Goal: Task Accomplishment & Management: Manage account settings

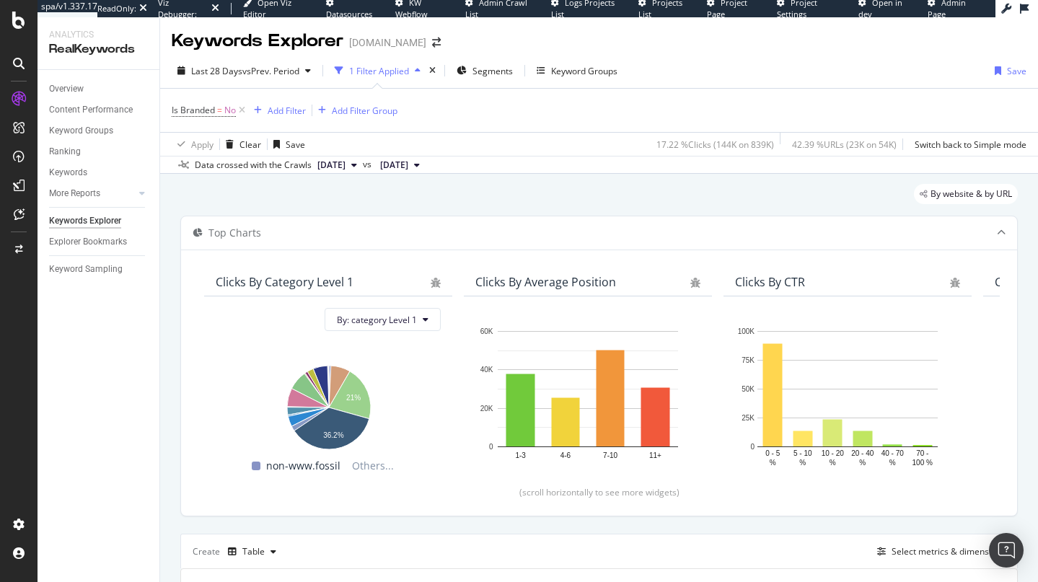
scroll to position [229, 0]
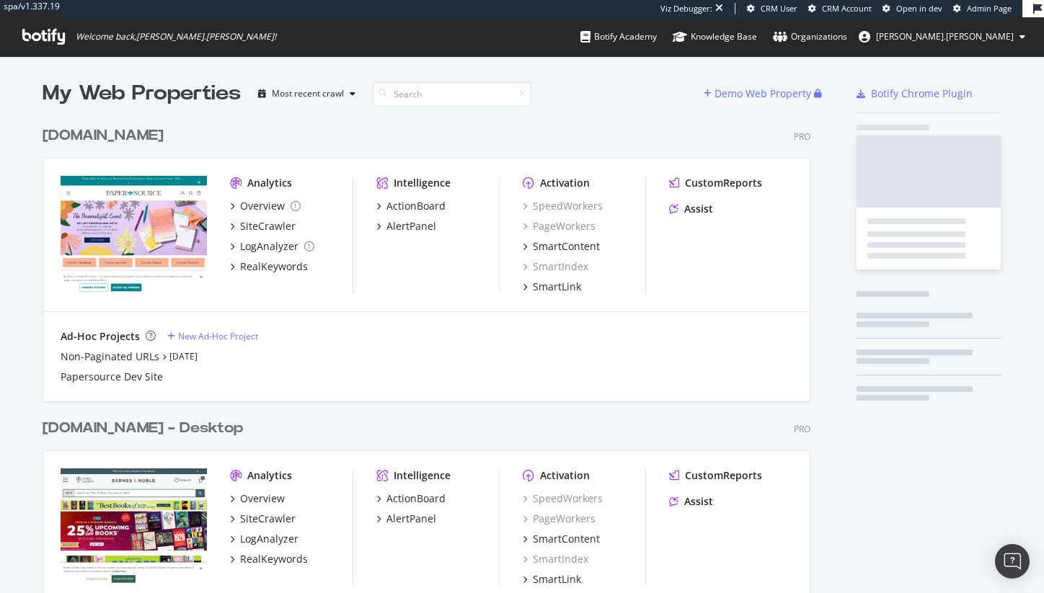
scroll to position [621, 769]
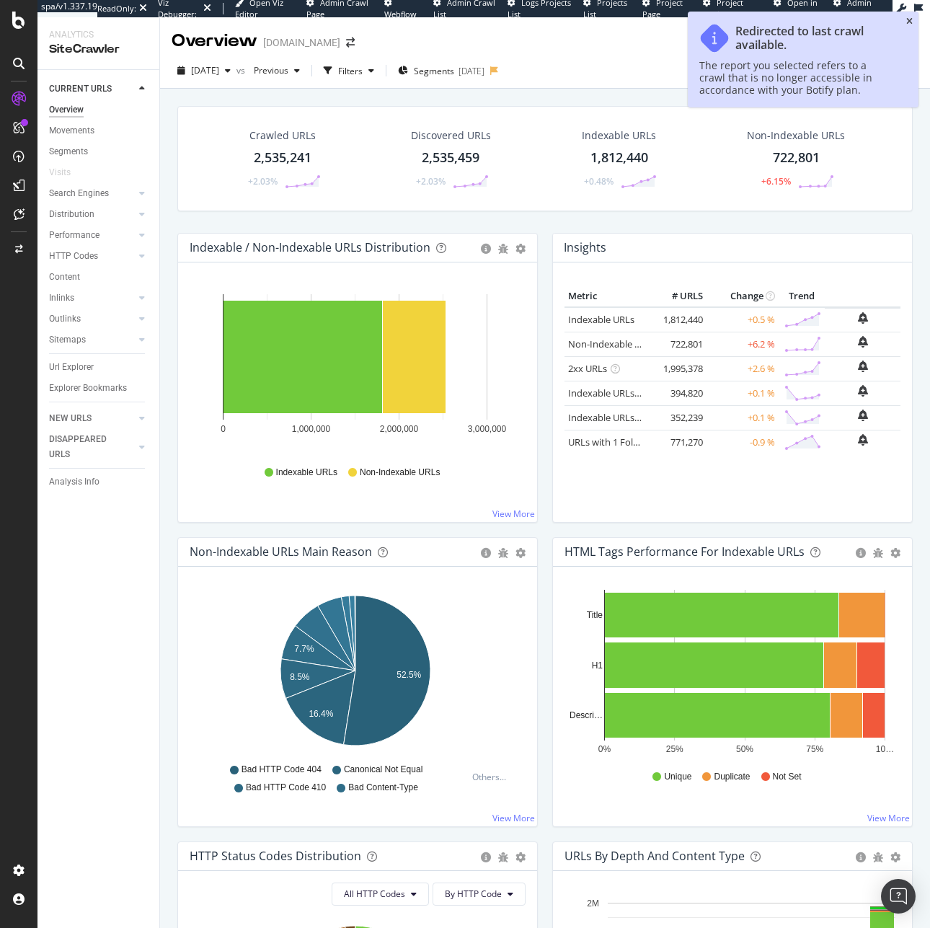
click at [911, 17] on icon "close toast" at bounding box center [909, 21] width 6 height 9
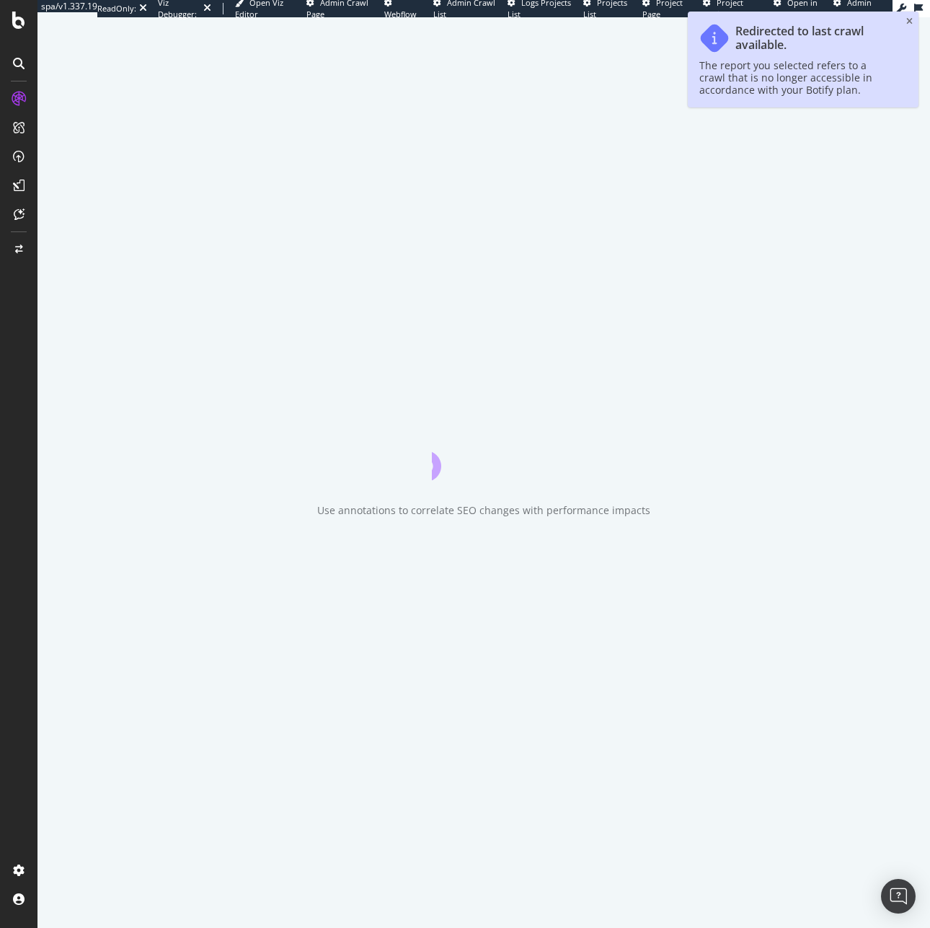
click at [849, 8] on span "Admin Page" at bounding box center [853, 8] width 38 height 22
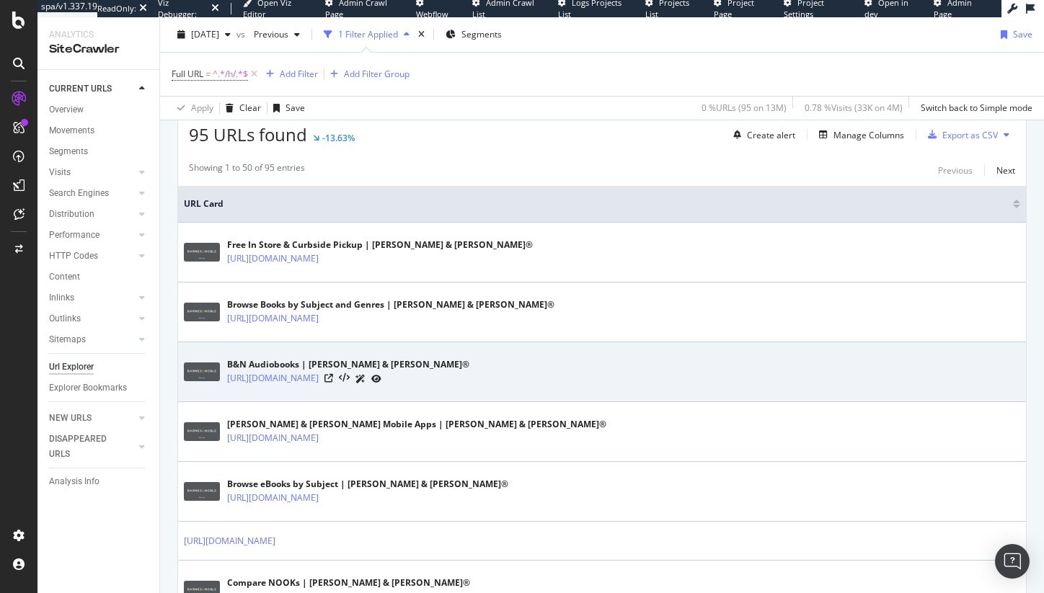
scroll to position [268, 0]
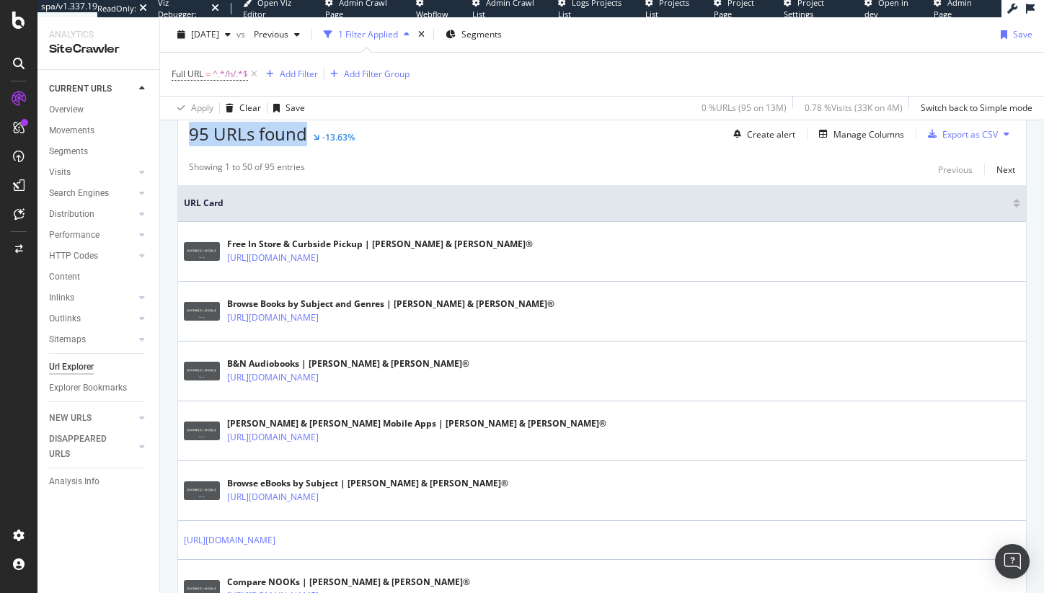
drag, startPoint x: 212, startPoint y: 145, endPoint x: 163, endPoint y: 146, distance: 49.0
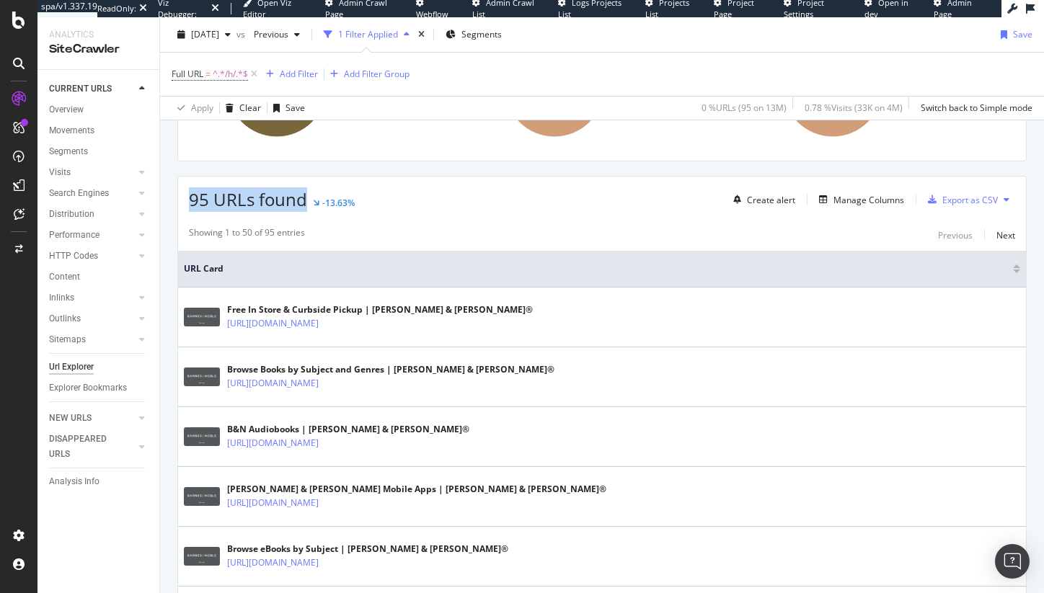
scroll to position [199, 0]
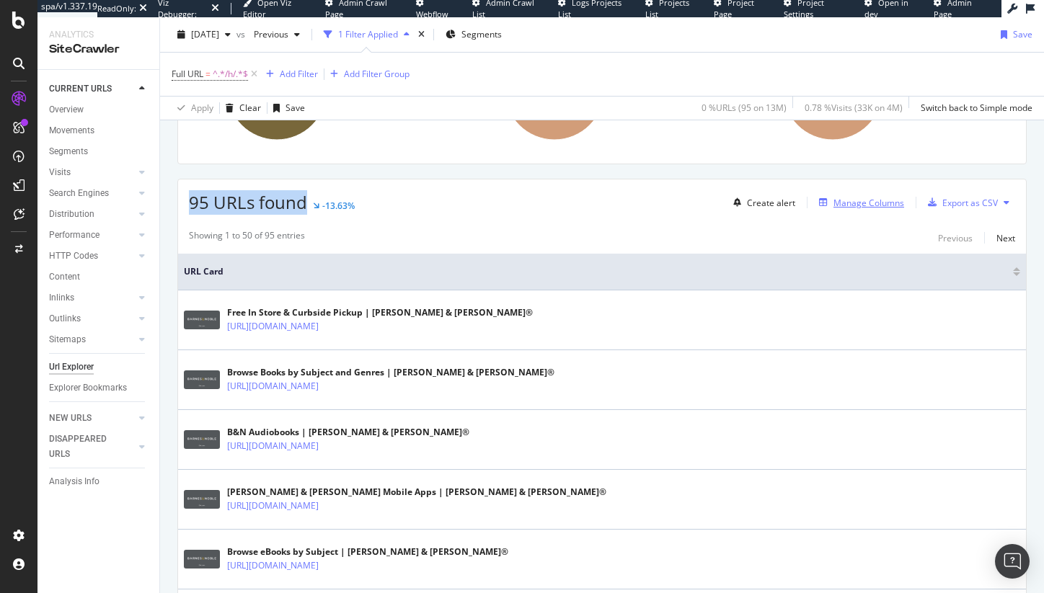
click at [851, 208] on div "Manage Columns" at bounding box center [869, 203] width 71 height 12
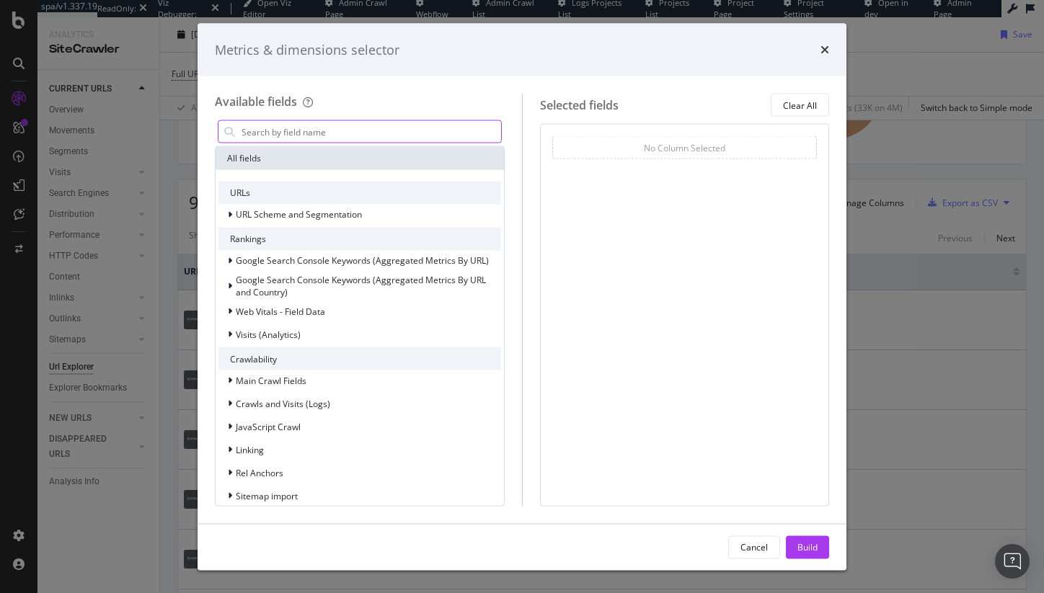
click at [350, 136] on input "modal" at bounding box center [370, 132] width 261 height 22
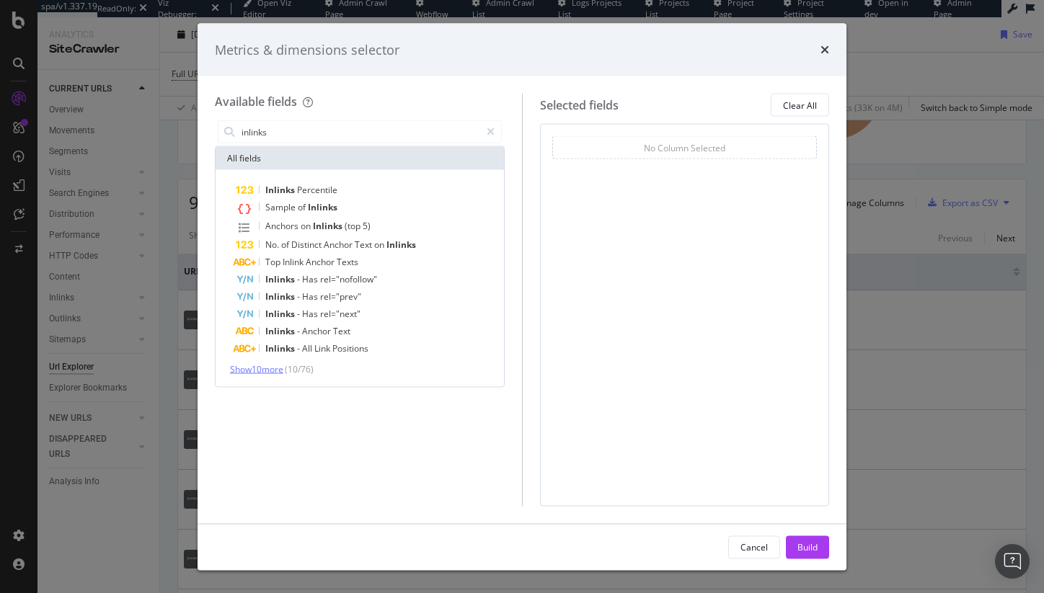
type input "inlinks"
click at [269, 373] on span "Show 10 more" at bounding box center [256, 369] width 53 height 12
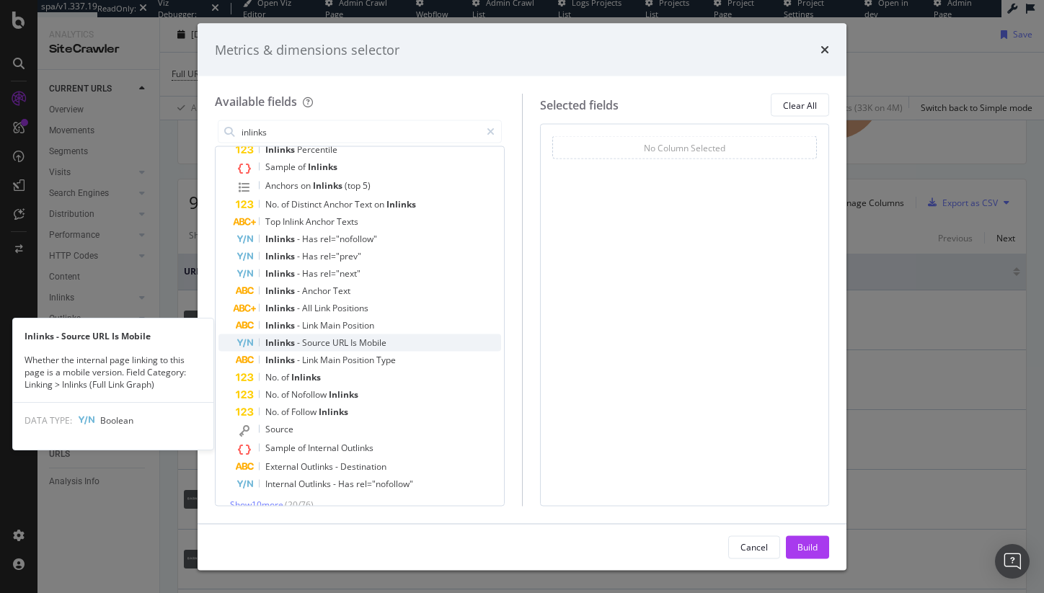
scroll to position [57, 0]
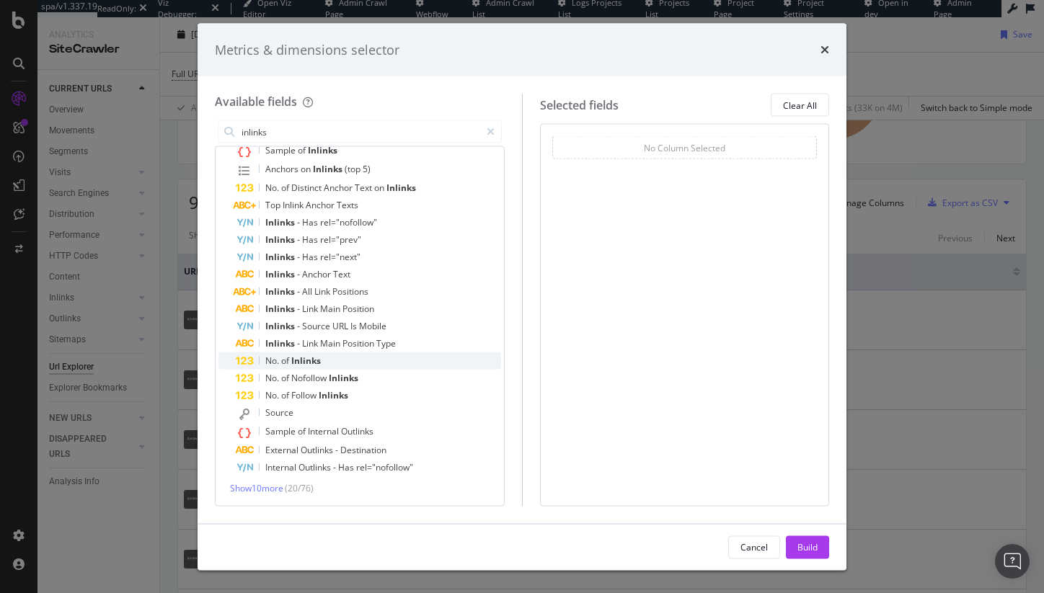
click at [335, 362] on div "No. of Inlinks" at bounding box center [368, 361] width 265 height 17
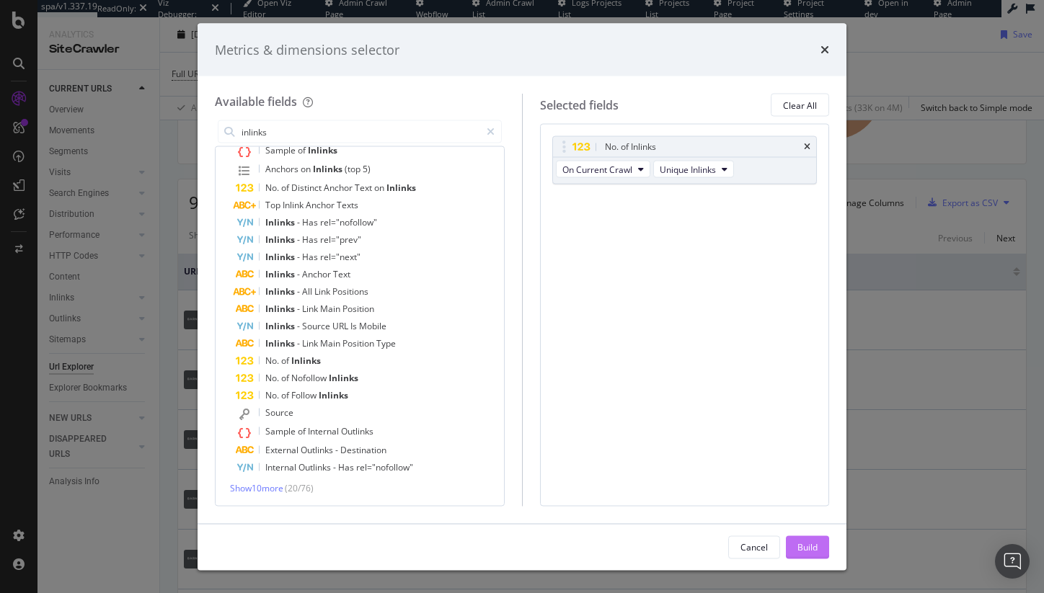
click at [811, 551] on div "Build" at bounding box center [808, 547] width 20 height 12
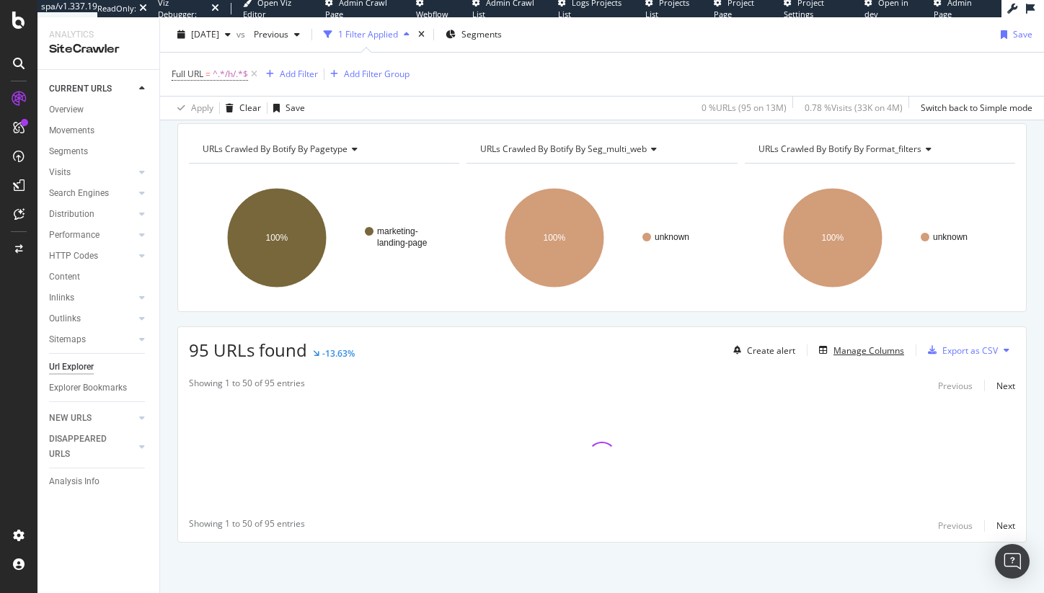
scroll to position [51, 0]
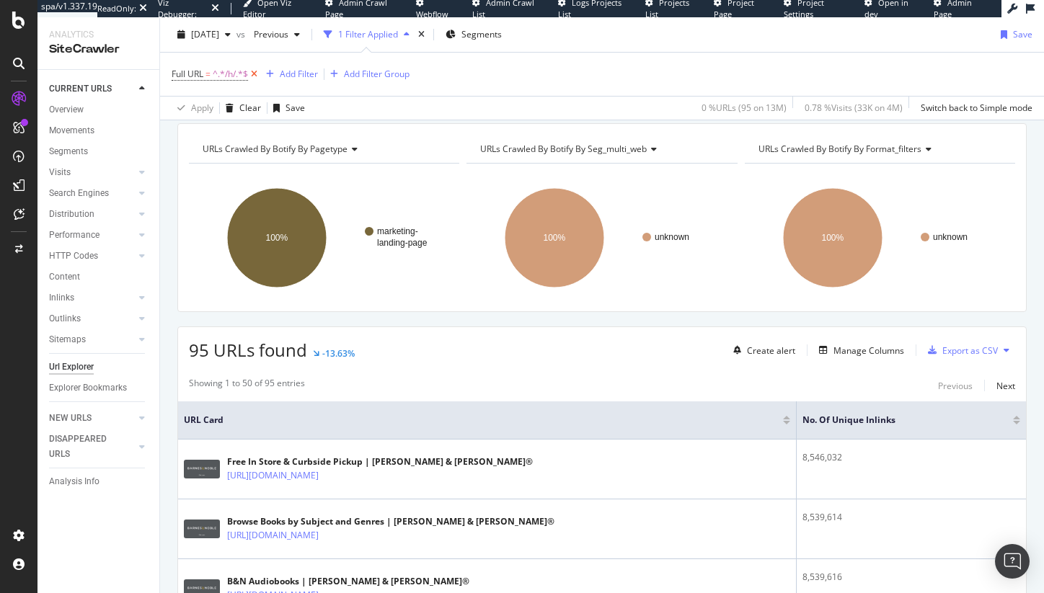
click at [258, 77] on icon at bounding box center [254, 74] width 12 height 14
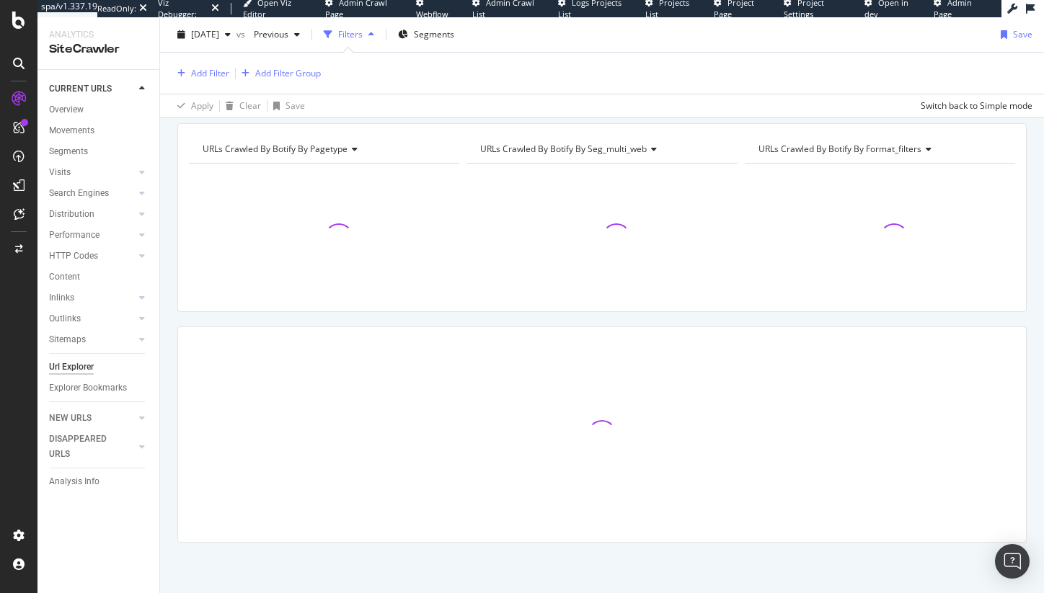
scroll to position [49, 0]
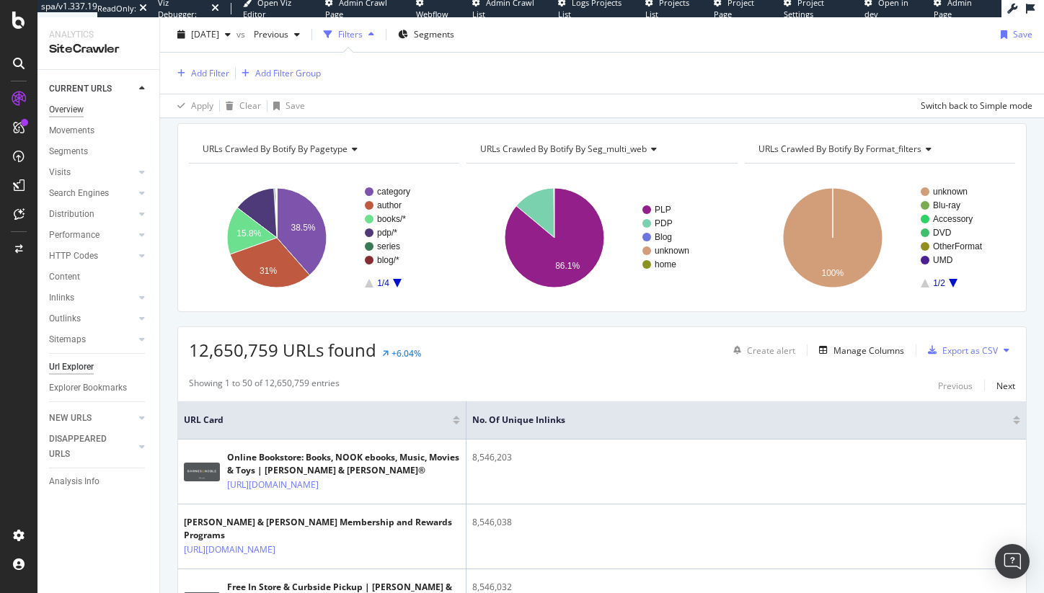
click at [66, 110] on div "Overview" at bounding box center [66, 109] width 35 height 15
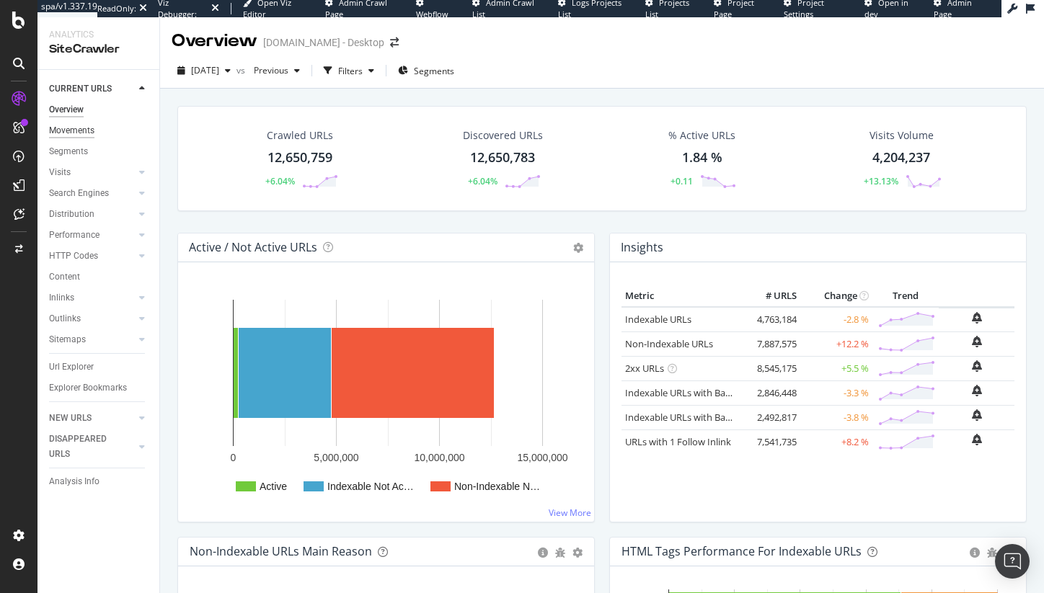
click at [80, 138] on div "Movements" at bounding box center [71, 130] width 45 height 15
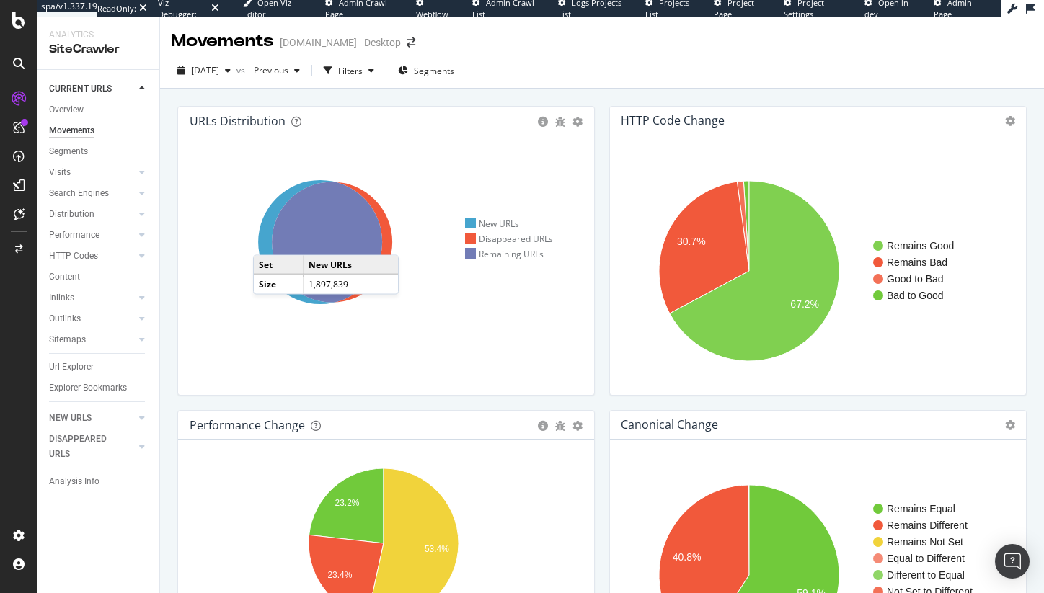
click at [268, 241] on icon at bounding box center [320, 242] width 124 height 124
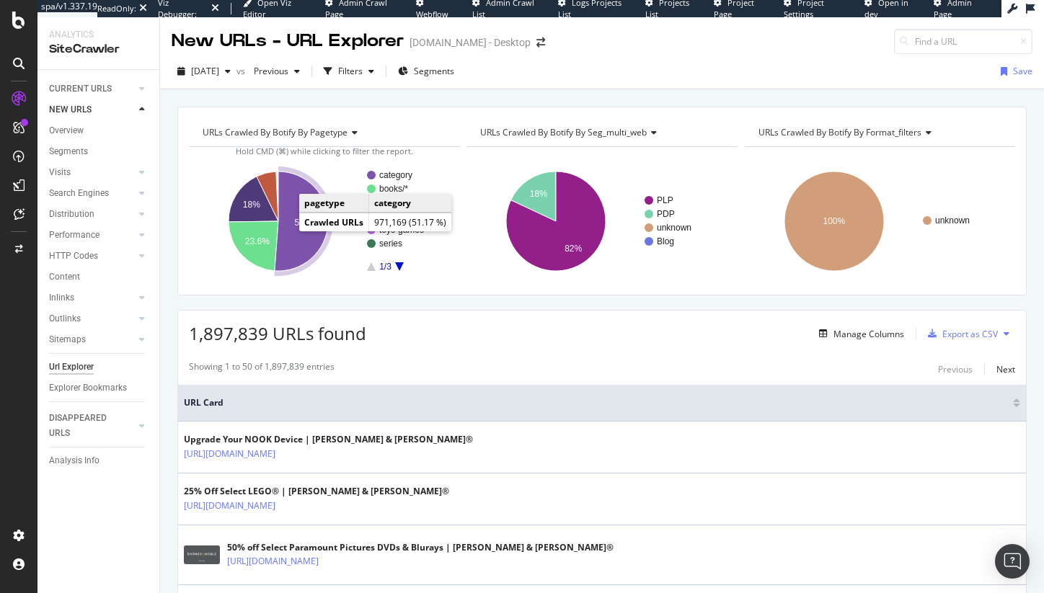
click at [292, 231] on icon "A chart." at bounding box center [301, 222] width 53 height 100
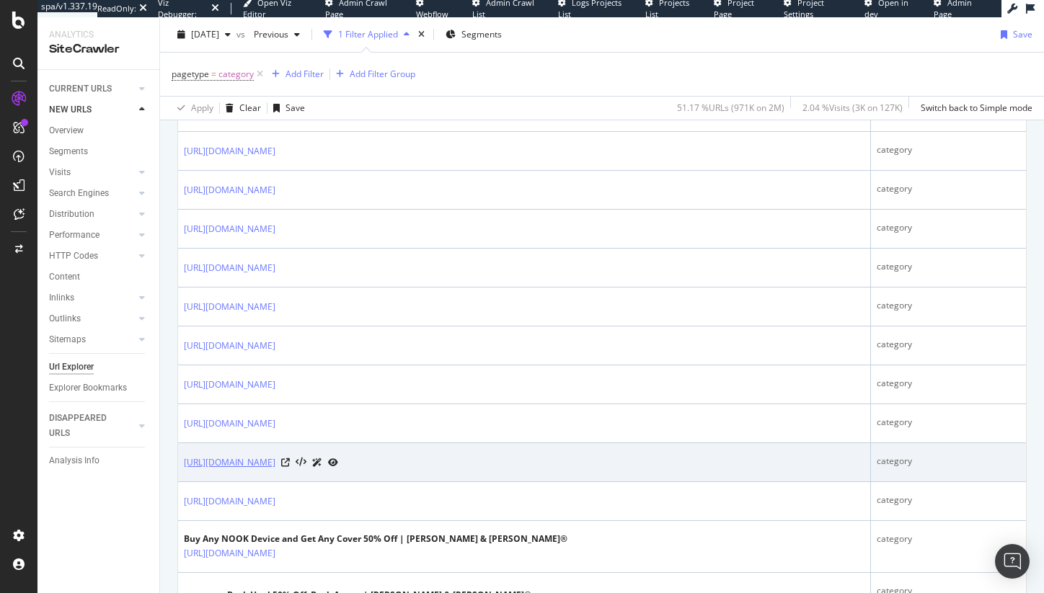
scroll to position [955, 0]
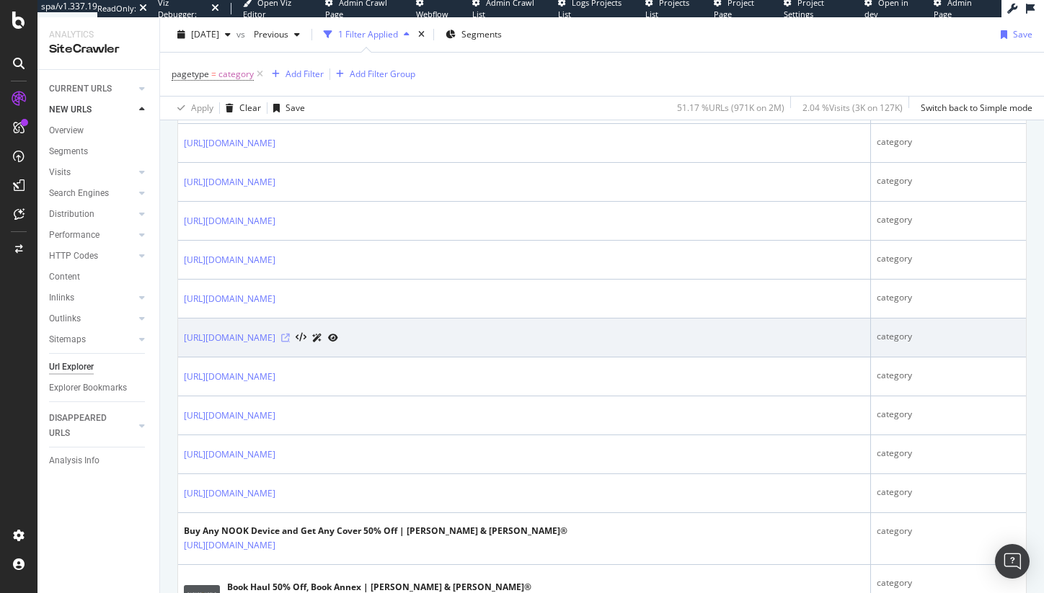
click at [290, 338] on icon at bounding box center [285, 338] width 9 height 9
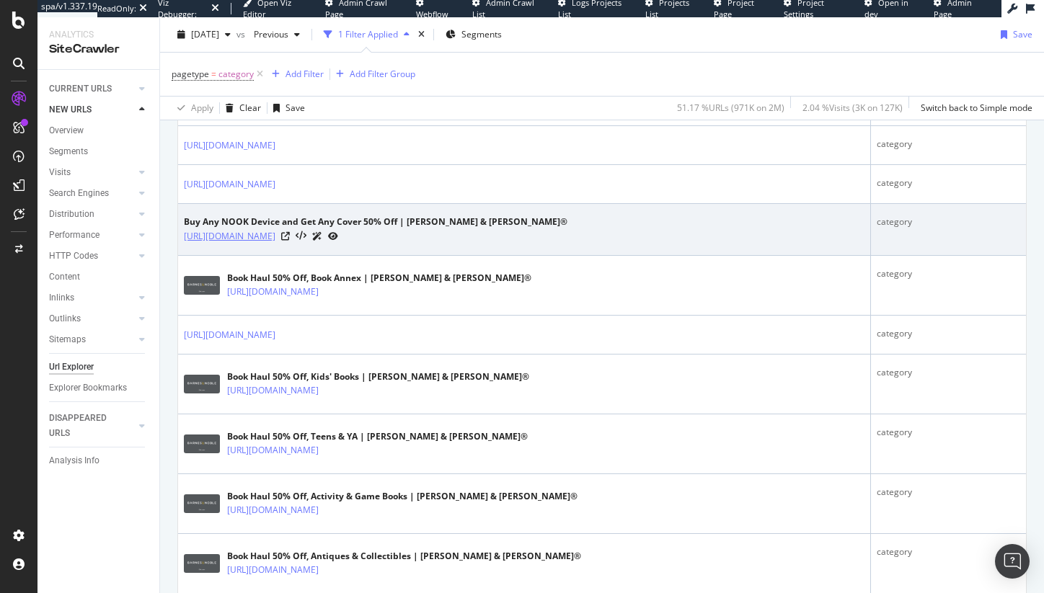
scroll to position [1182, 0]
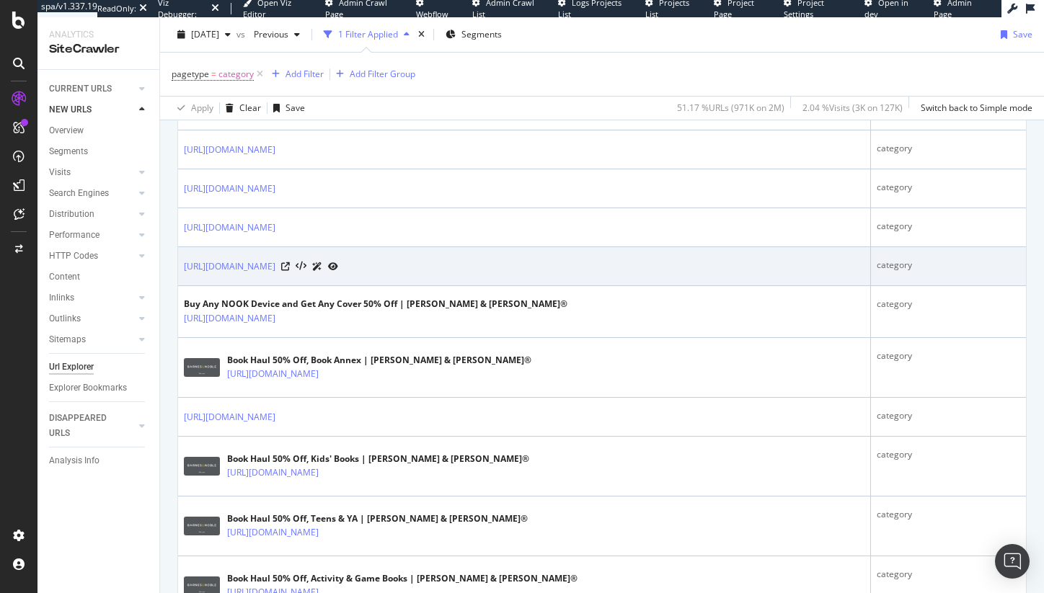
click at [338, 268] on div "https://www.barnesandnoble.com/b/book-haul/books/kids/_/N-2r5nZtu1" at bounding box center [261, 266] width 154 height 15
click at [290, 267] on icon at bounding box center [285, 266] width 9 height 9
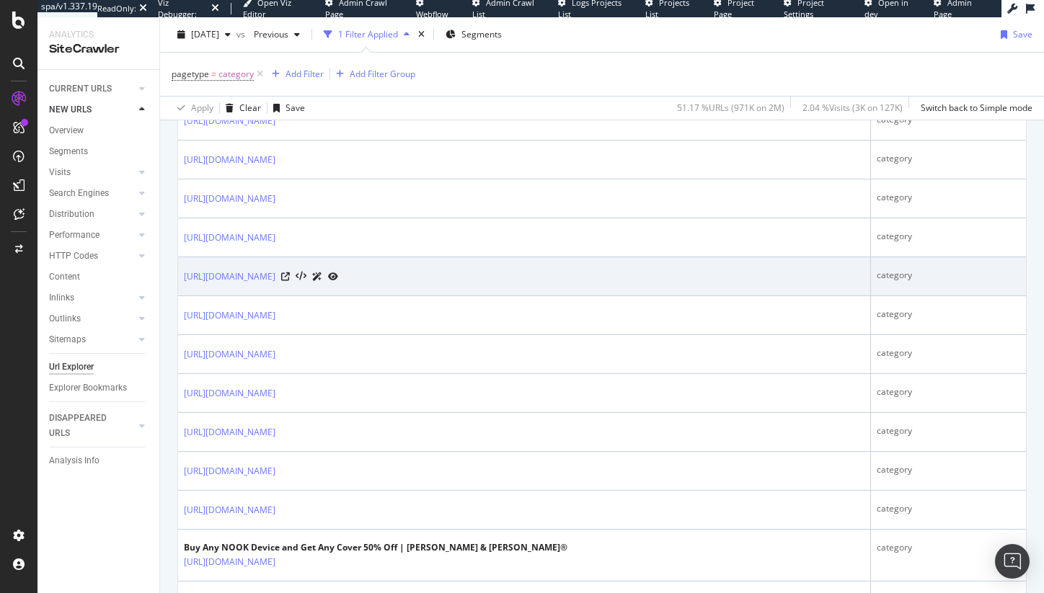
scroll to position [938, 0]
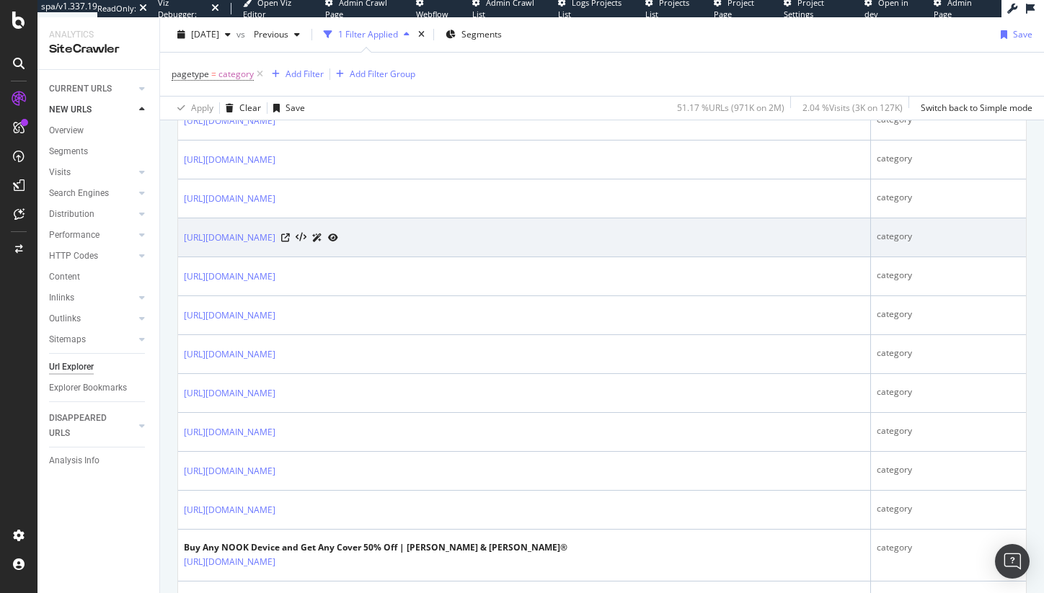
click at [322, 237] on icon at bounding box center [317, 238] width 10 height 9
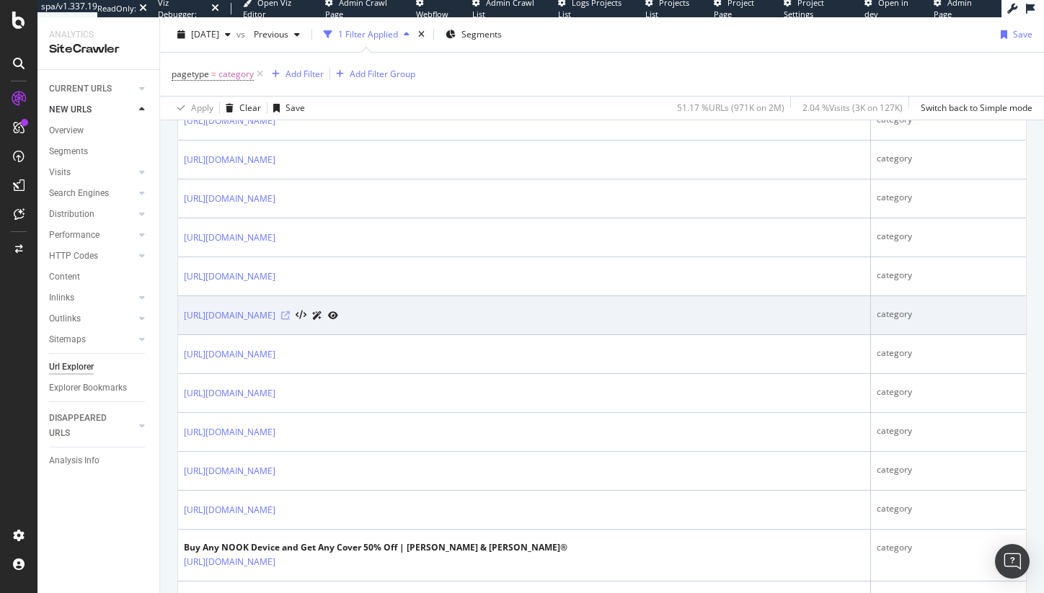
click at [290, 317] on icon at bounding box center [285, 316] width 9 height 9
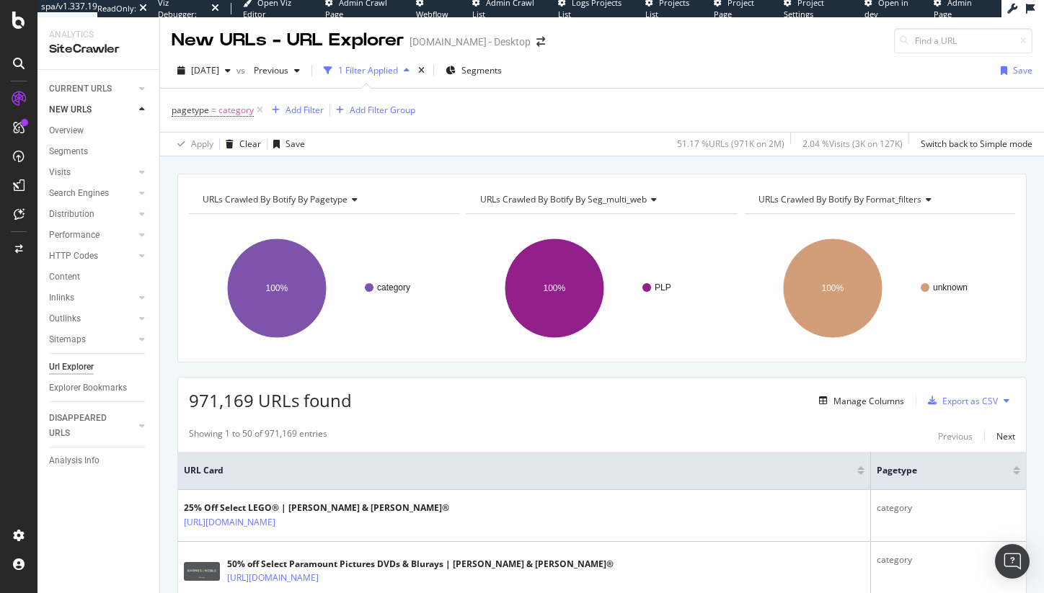
scroll to position [0, 0]
click at [864, 407] on div "Manage Columns" at bounding box center [869, 402] width 71 height 12
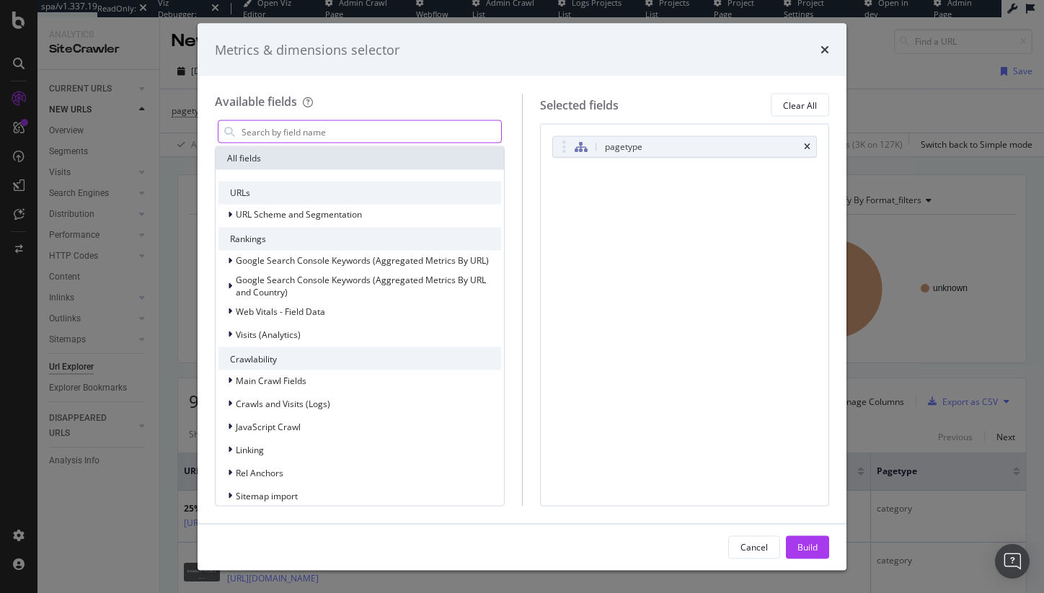
click at [345, 127] on input "modal" at bounding box center [370, 132] width 261 height 22
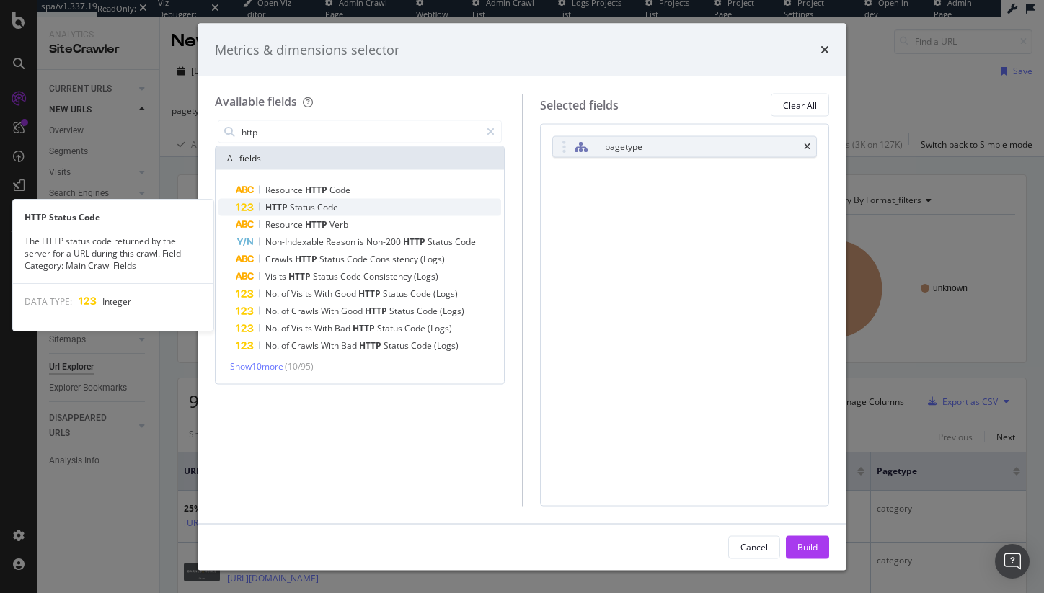
type input "http"
click at [343, 210] on div "HTTP Status Code" at bounding box center [368, 207] width 265 height 17
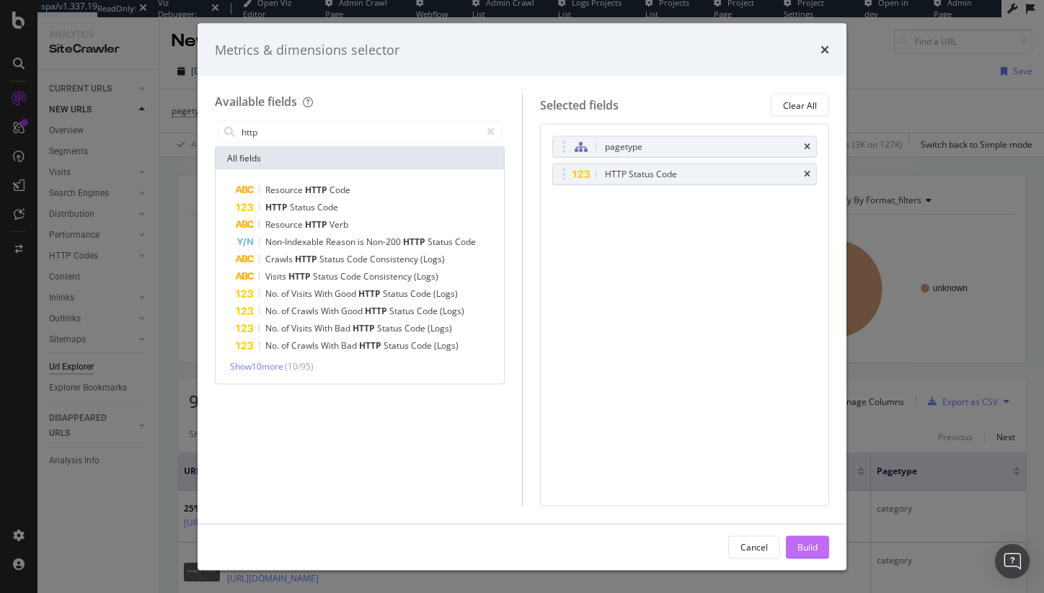
click at [808, 552] on div "Build" at bounding box center [808, 547] width 20 height 12
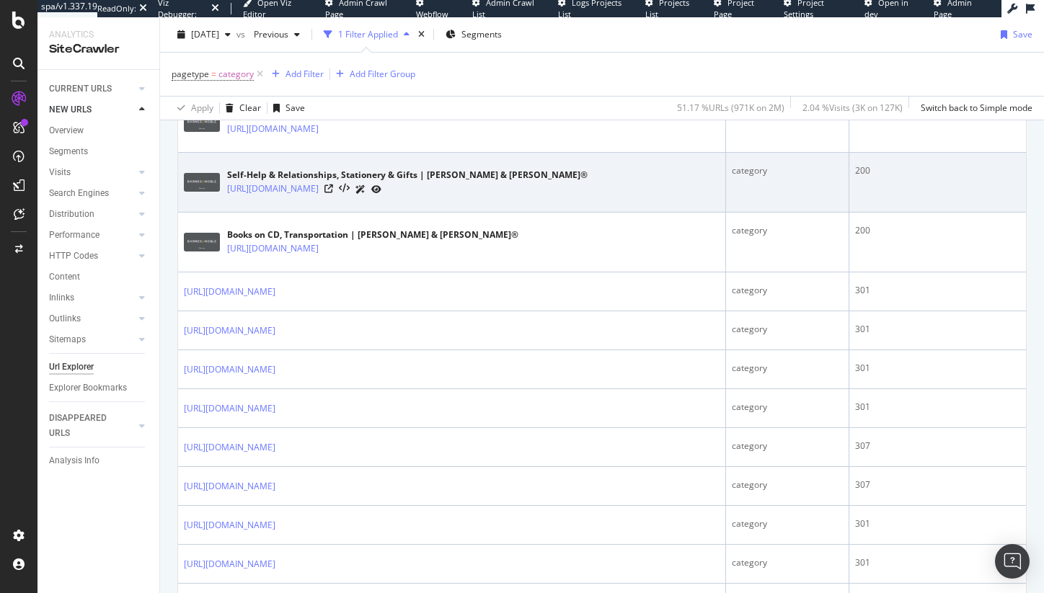
scroll to position [779, 0]
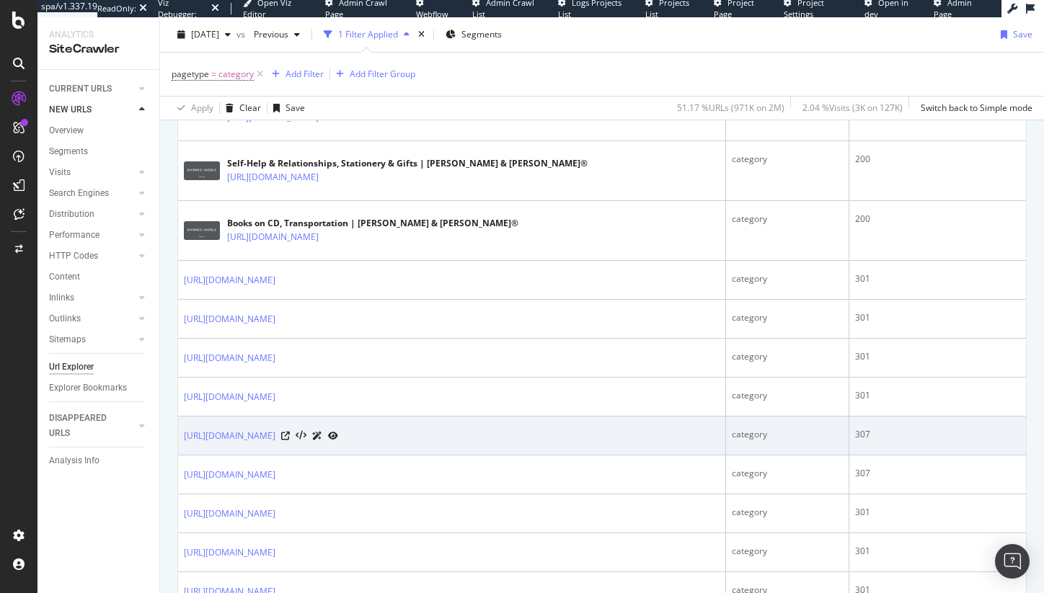
click at [856, 435] on div "307" at bounding box center [937, 434] width 165 height 13
drag, startPoint x: 856, startPoint y: 435, endPoint x: 839, endPoint y: 439, distance: 17.1
click at [856, 434] on div "307" at bounding box center [937, 434] width 165 height 13
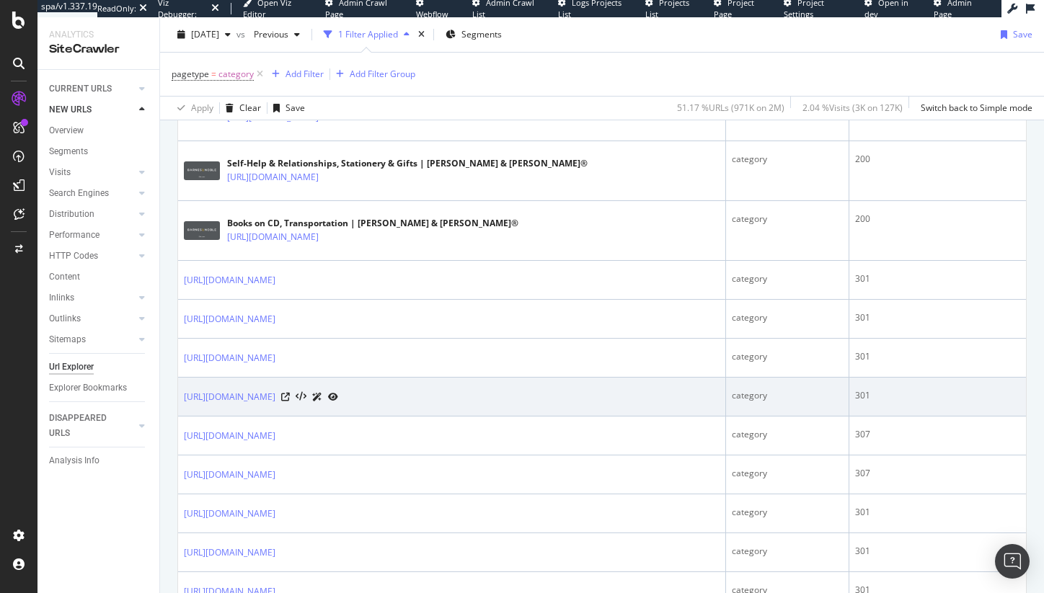
click at [855, 394] on div "301" at bounding box center [937, 395] width 165 height 13
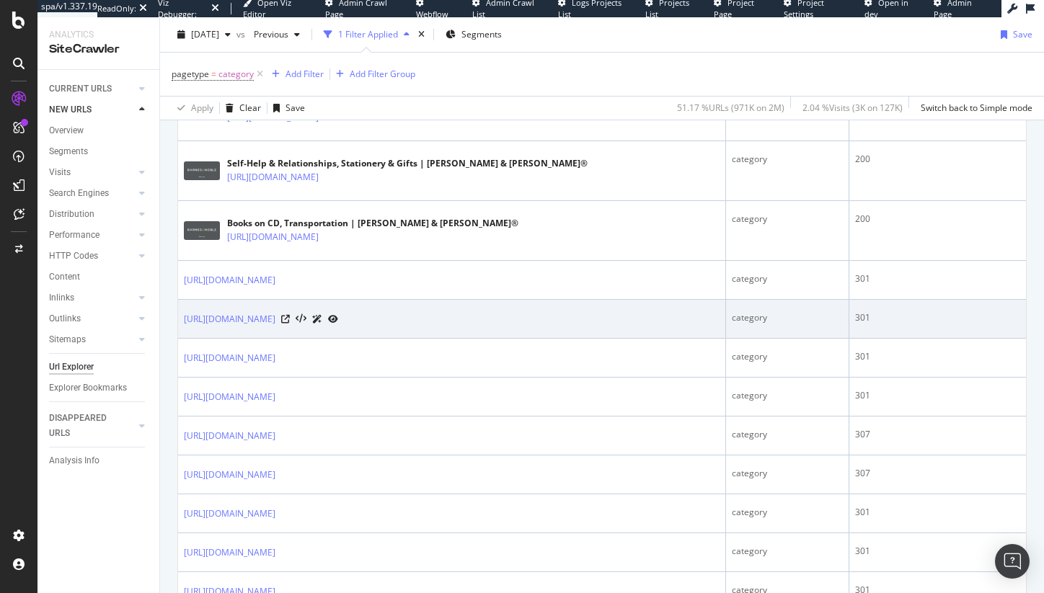
click at [855, 320] on div "301" at bounding box center [937, 318] width 165 height 13
click at [306, 322] on icon at bounding box center [301, 319] width 11 height 10
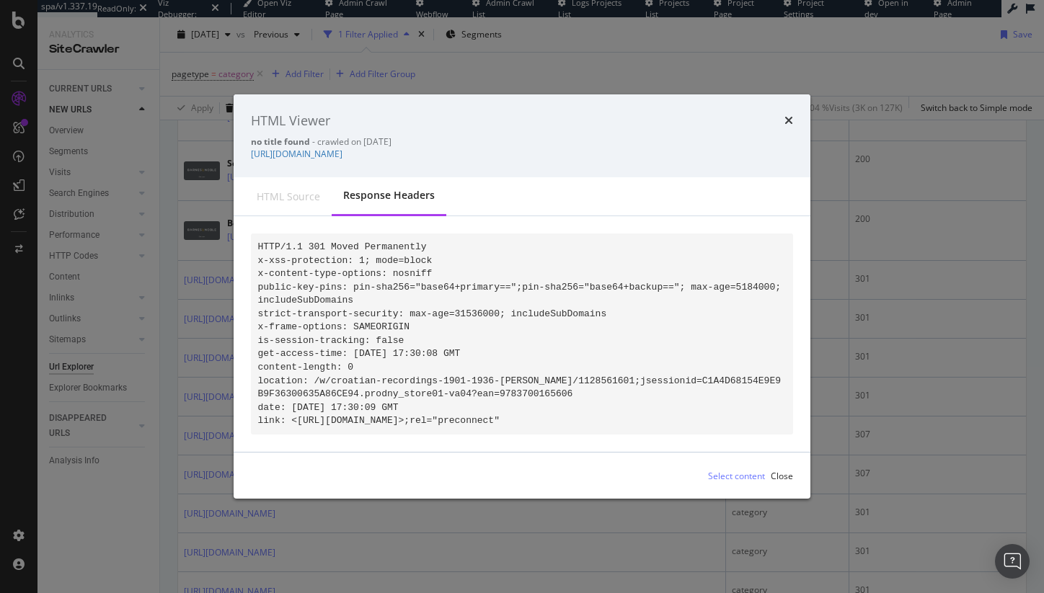
click at [291, 191] on div "HTML source" at bounding box center [288, 197] width 63 height 14
click at [276, 199] on div "HTML source" at bounding box center [288, 196] width 87 height 37
click at [791, 115] on icon "times" at bounding box center [789, 121] width 9 height 12
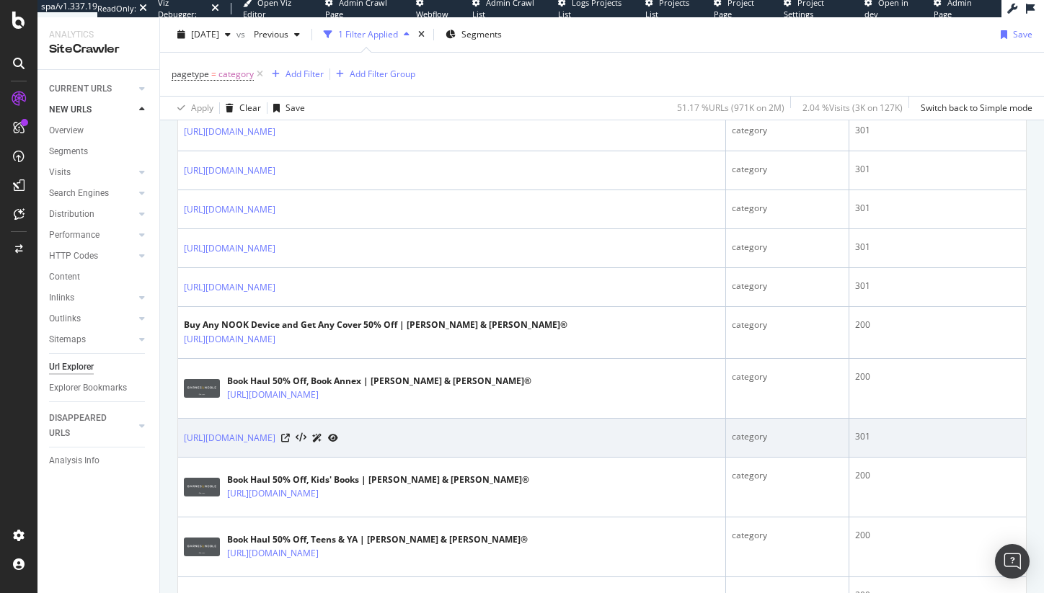
scroll to position [1171, 0]
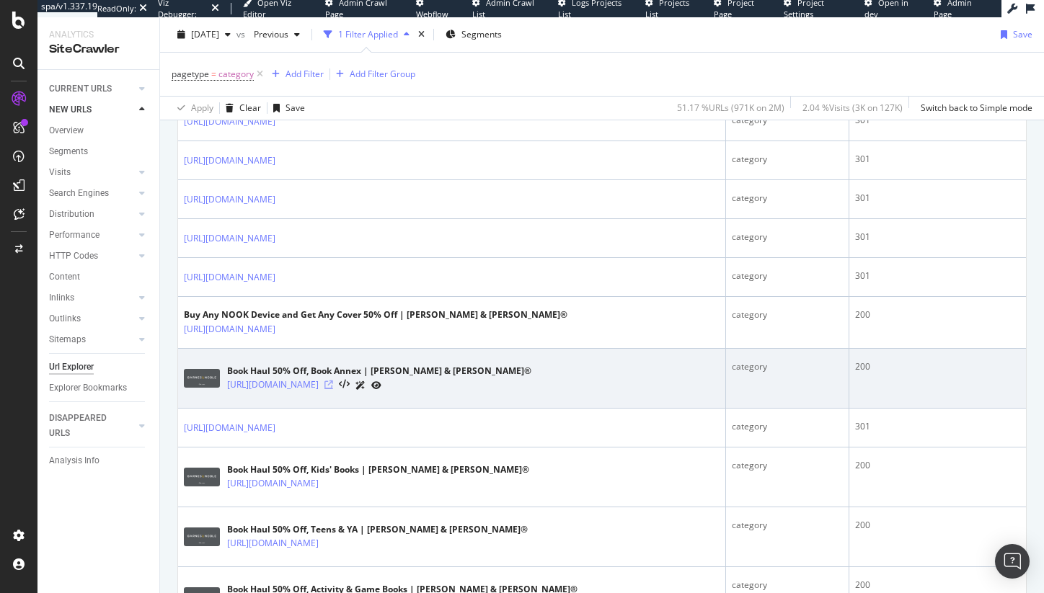
click at [333, 386] on icon at bounding box center [328, 385] width 9 height 9
click at [350, 387] on icon at bounding box center [344, 385] width 11 height 10
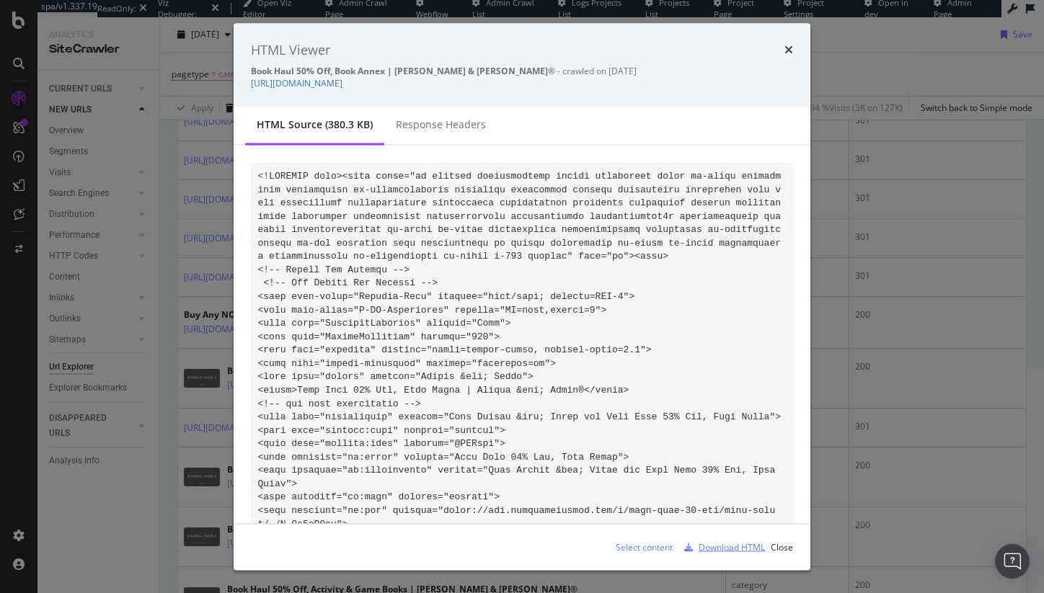
click at [715, 539] on div "Download HTML" at bounding box center [722, 547] width 87 height 22
click at [788, 44] on icon "times" at bounding box center [789, 50] width 9 height 12
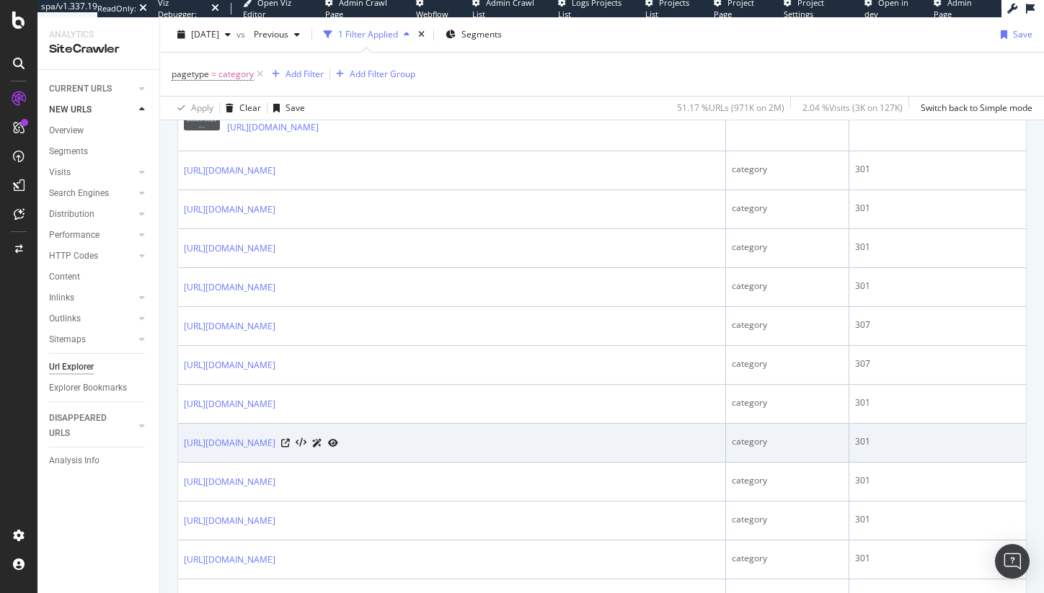
scroll to position [890, 0]
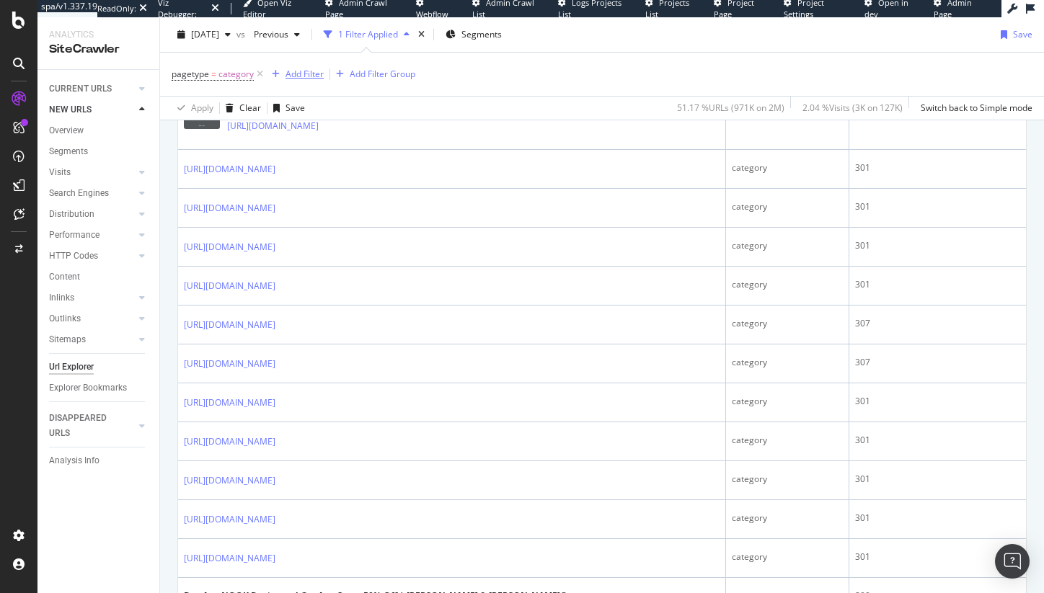
click at [298, 70] on div "Add Filter" at bounding box center [305, 74] width 38 height 12
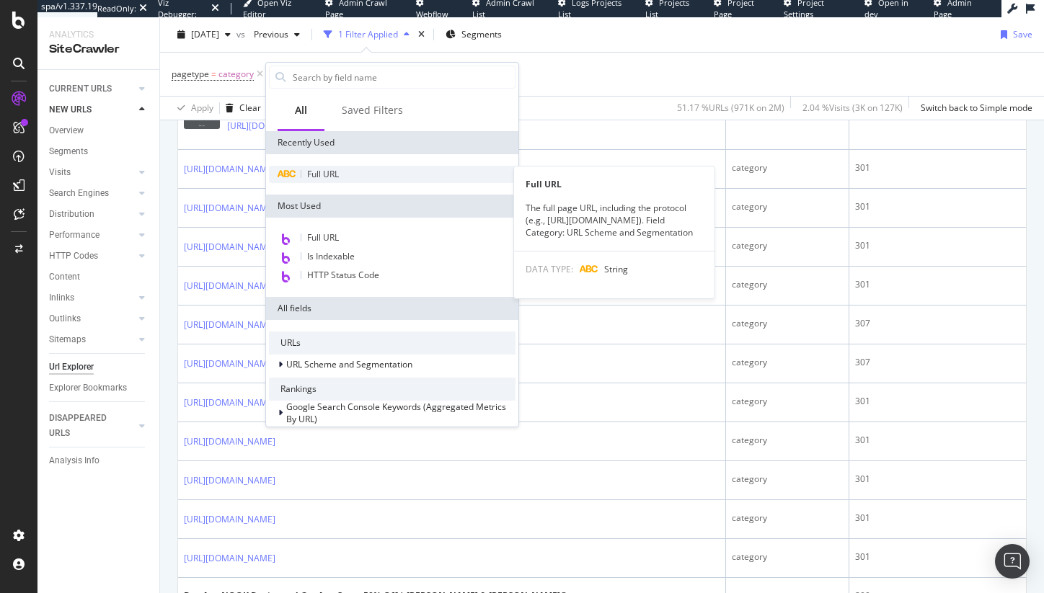
click at [322, 172] on span "Full URL" at bounding box center [323, 174] width 32 height 12
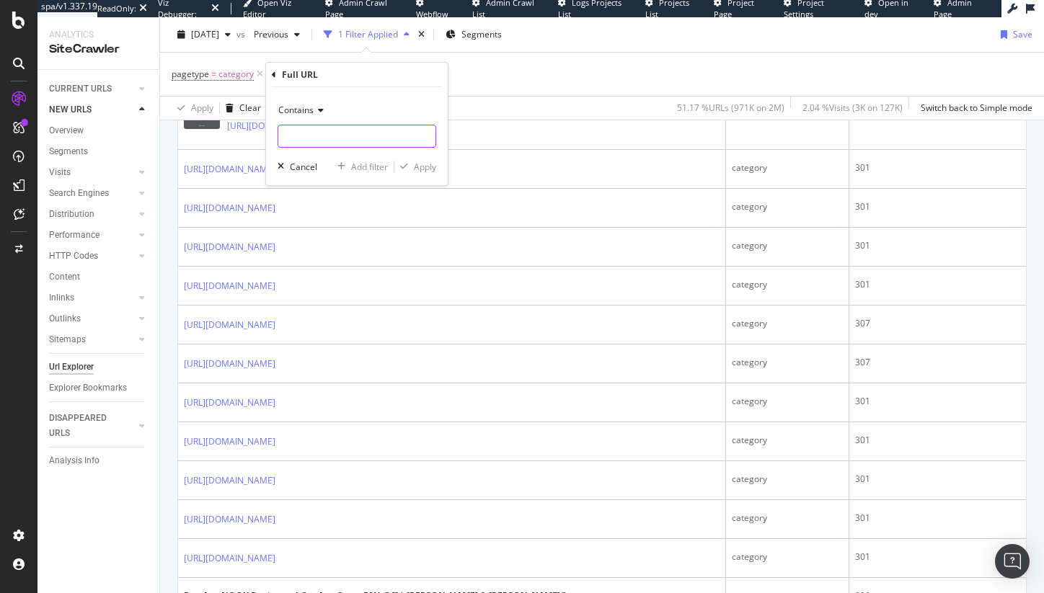
click at [319, 133] on input "text" at bounding box center [356, 136] width 157 height 23
type input "/book-haul/"
drag, startPoint x: 420, startPoint y: 146, endPoint x: 427, endPoint y: 176, distance: 31.1
click at [423, 158] on div "Contains /book-haul/ Cancel Add filter Apply" at bounding box center [357, 136] width 182 height 98
click at [427, 176] on div "Contains /book-haul/ Cancel Add filter Apply" at bounding box center [357, 136] width 182 height 98
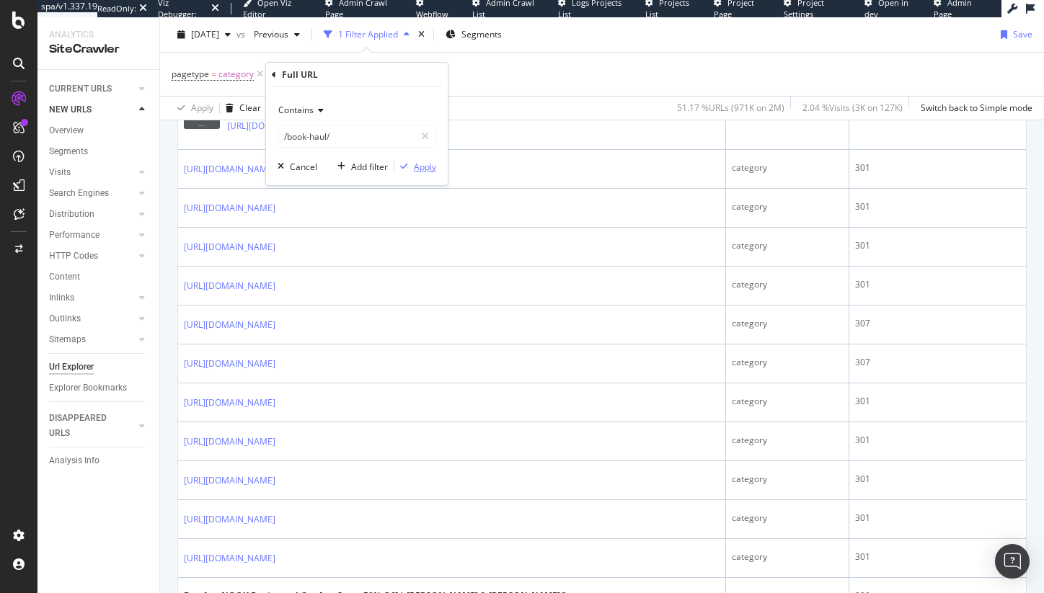
click at [429, 167] on div "Apply" at bounding box center [425, 167] width 22 height 12
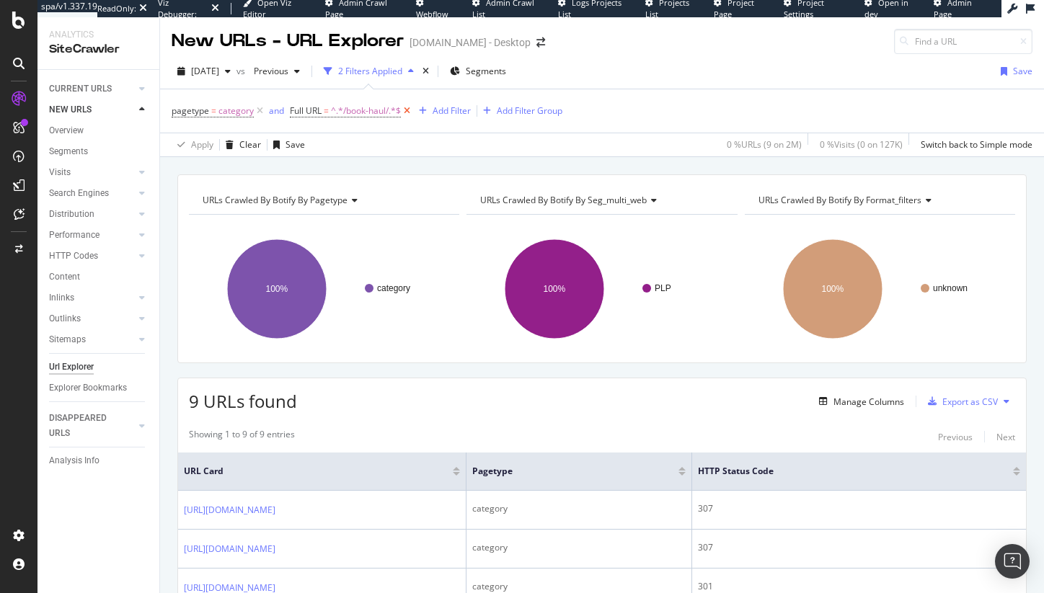
click at [408, 114] on icon at bounding box center [407, 111] width 12 height 14
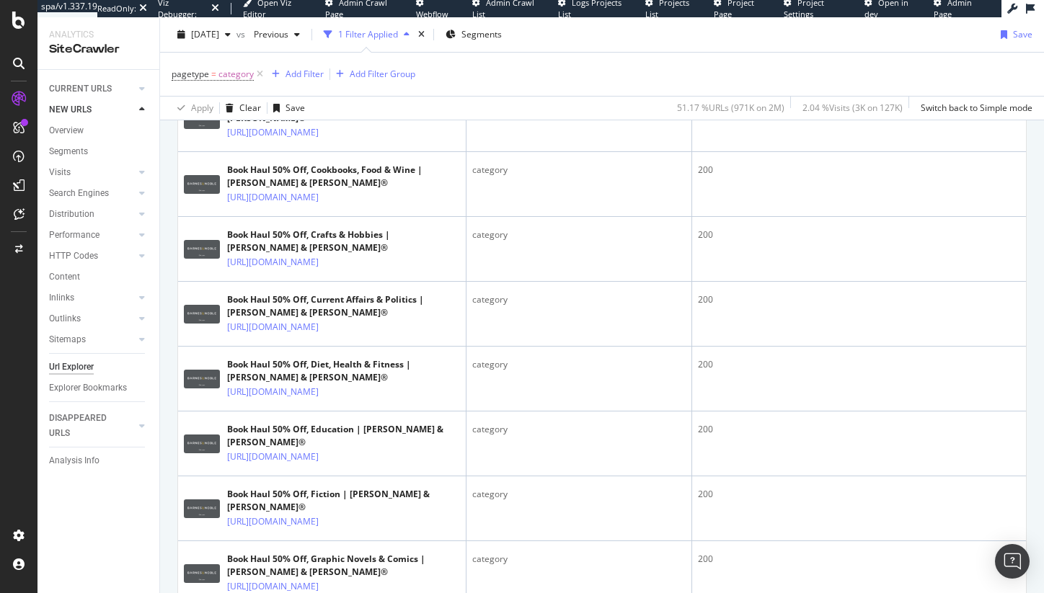
scroll to position [2262, 0]
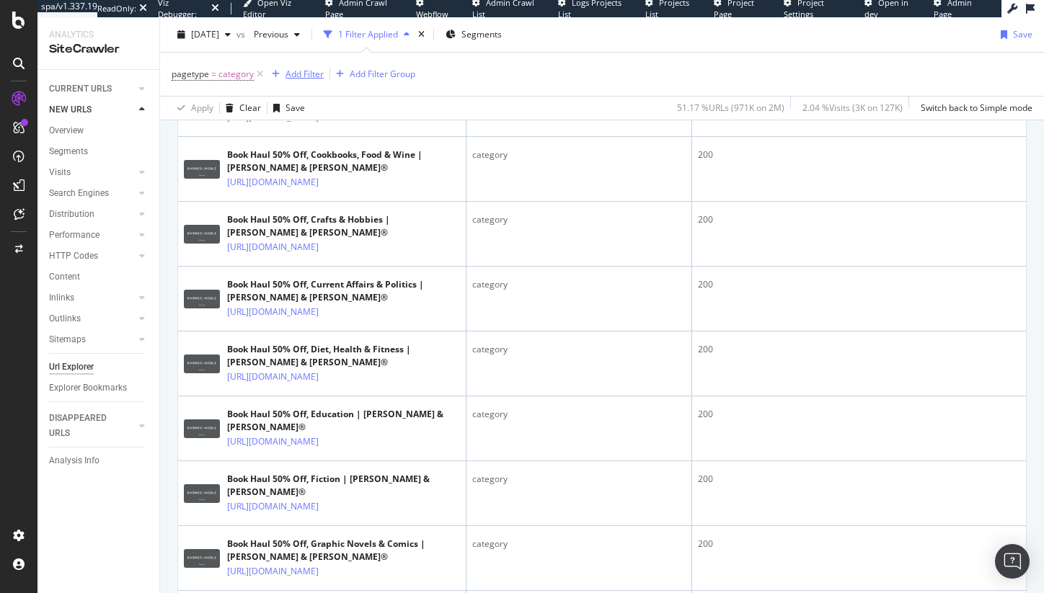
click at [289, 71] on div "Add Filter" at bounding box center [305, 74] width 38 height 12
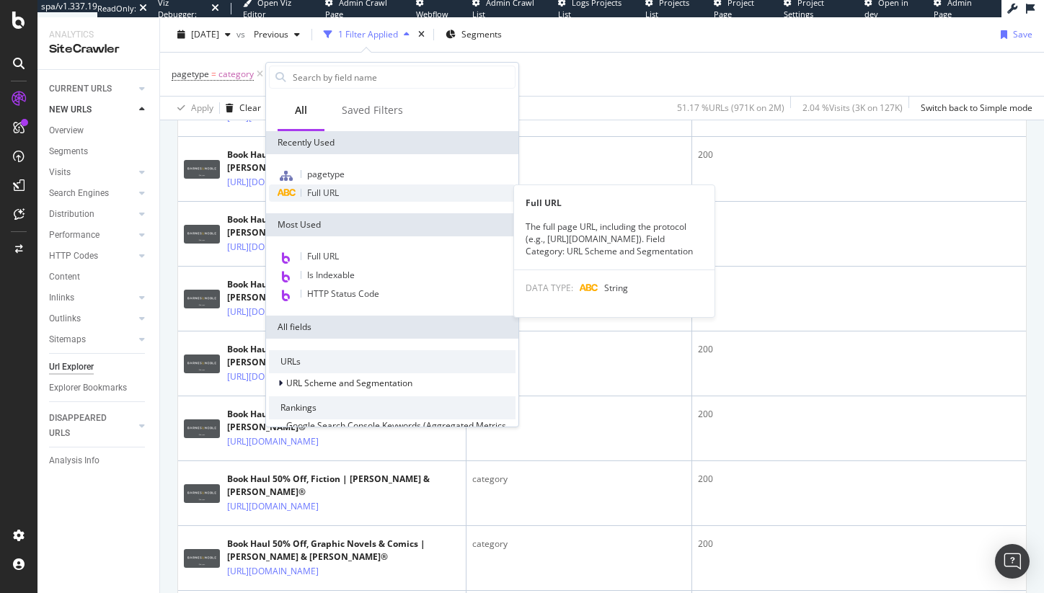
click at [312, 192] on span "Full URL" at bounding box center [323, 193] width 32 height 12
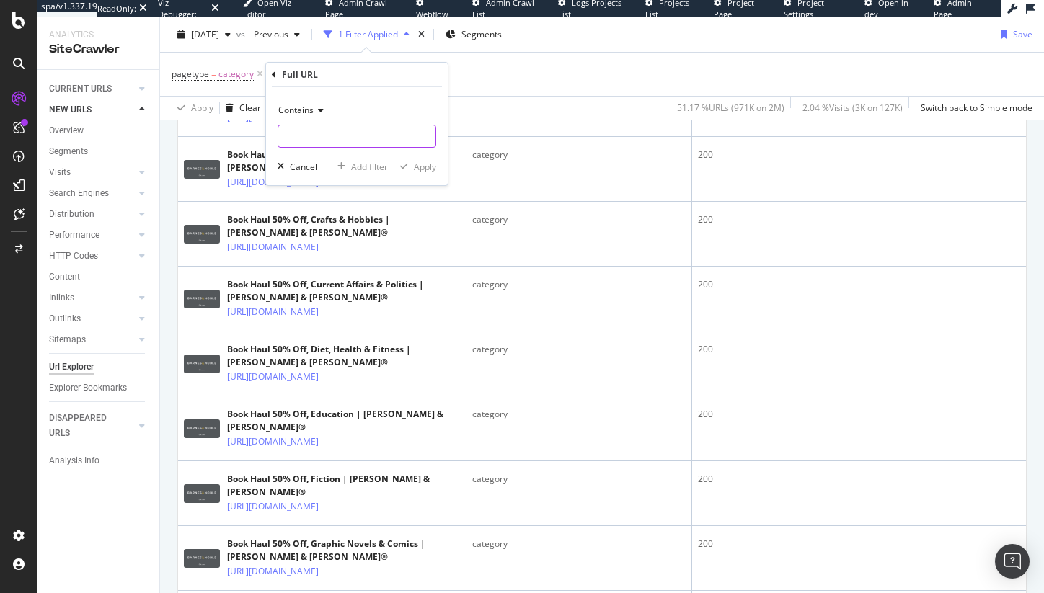
click at [313, 141] on input "text" at bounding box center [356, 136] width 157 height 23
type input "book-haul"
click at [422, 166] on div "Apply" at bounding box center [425, 167] width 22 height 12
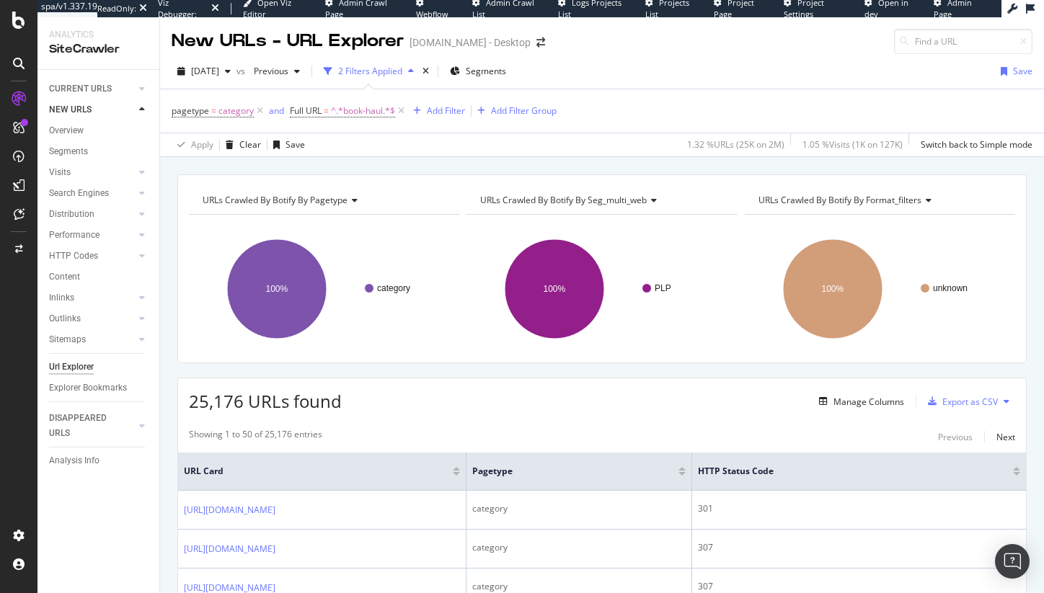
click at [214, 402] on span "25,176 URLs found" at bounding box center [265, 401] width 153 height 24
click at [341, 112] on span "^.*book-haul.*$" at bounding box center [363, 111] width 64 height 20
click at [315, 147] on span "Contains" at bounding box center [319, 144] width 35 height 12
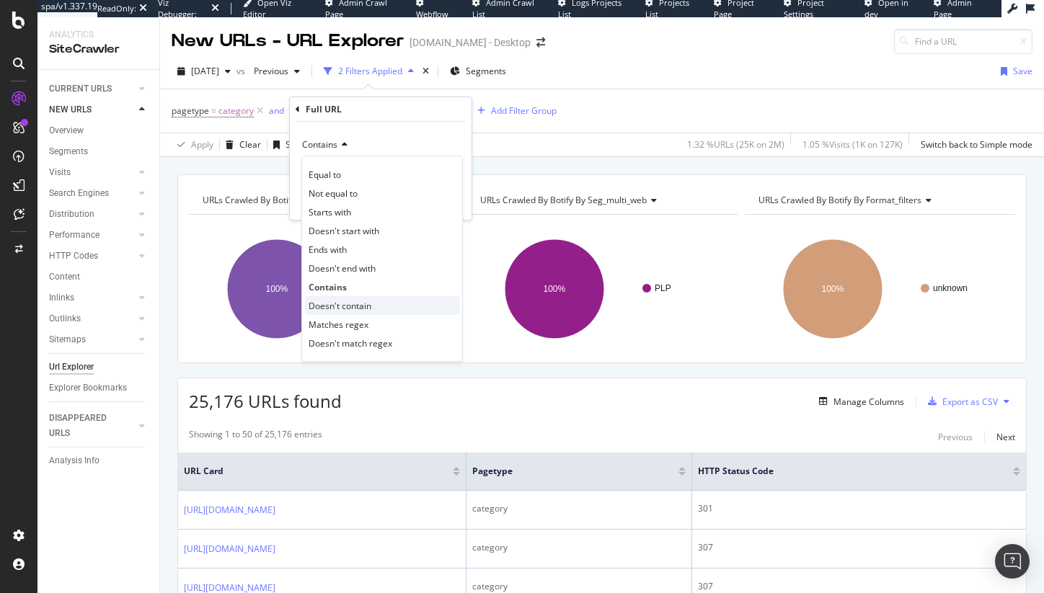
click at [340, 301] on span "Doesn't contain" at bounding box center [340, 306] width 63 height 12
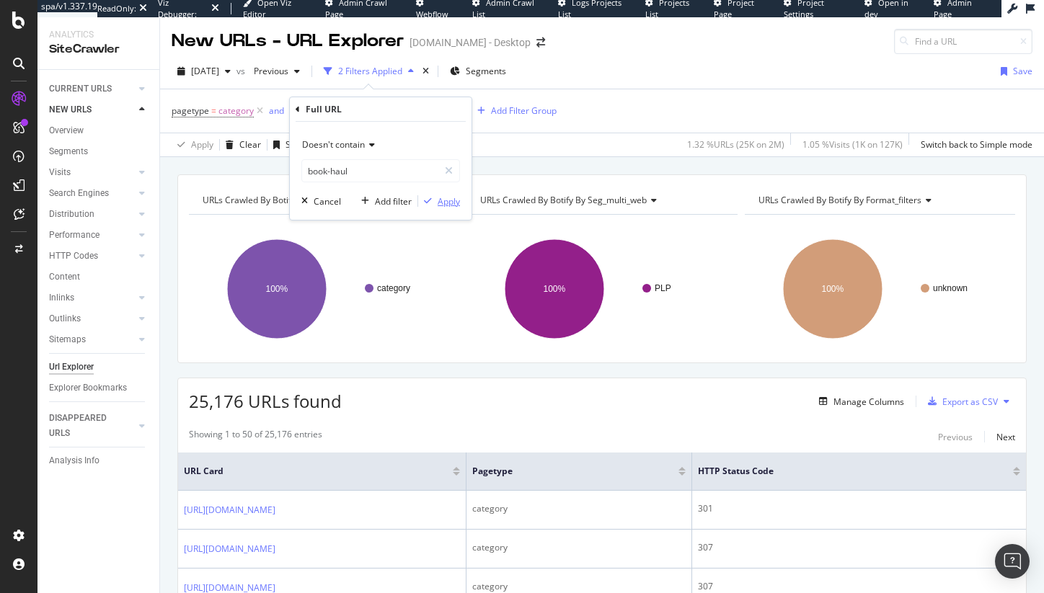
click at [437, 194] on button "Apply" at bounding box center [439, 201] width 42 height 14
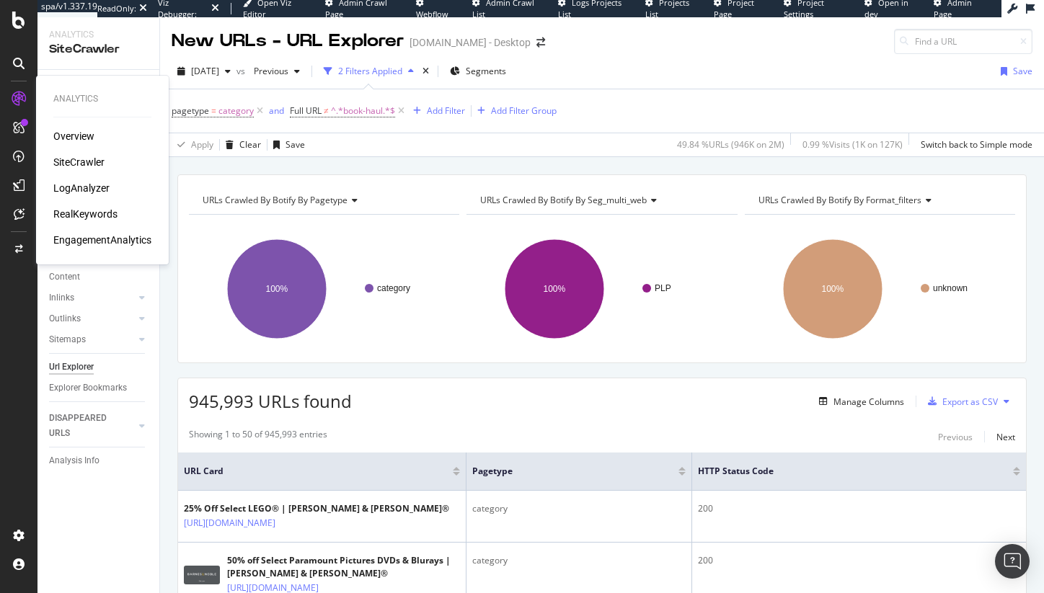
click at [82, 211] on div "RealKeywords" at bounding box center [85, 214] width 64 height 14
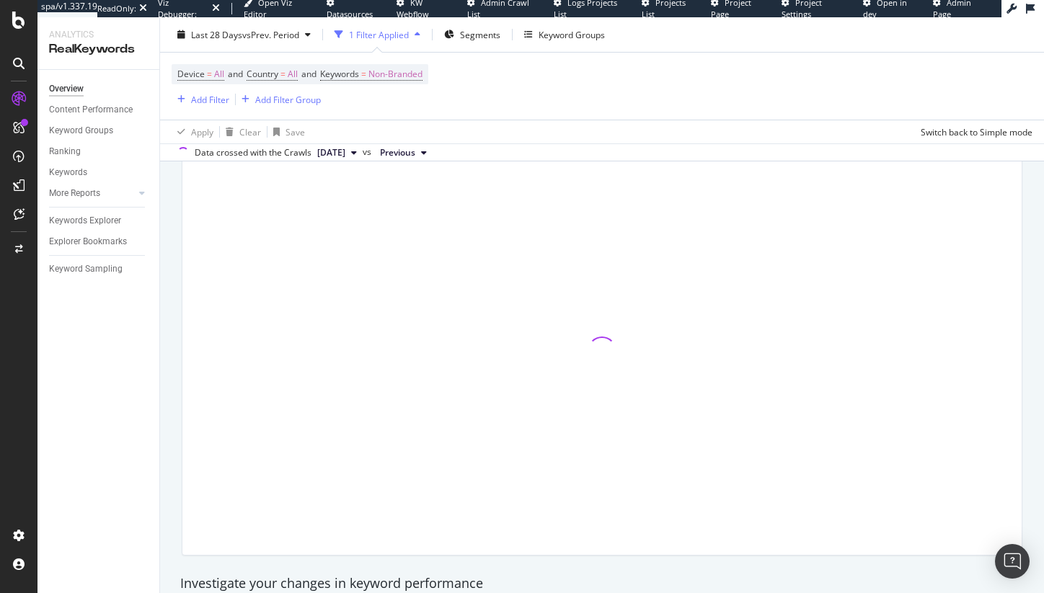
scroll to position [112, 0]
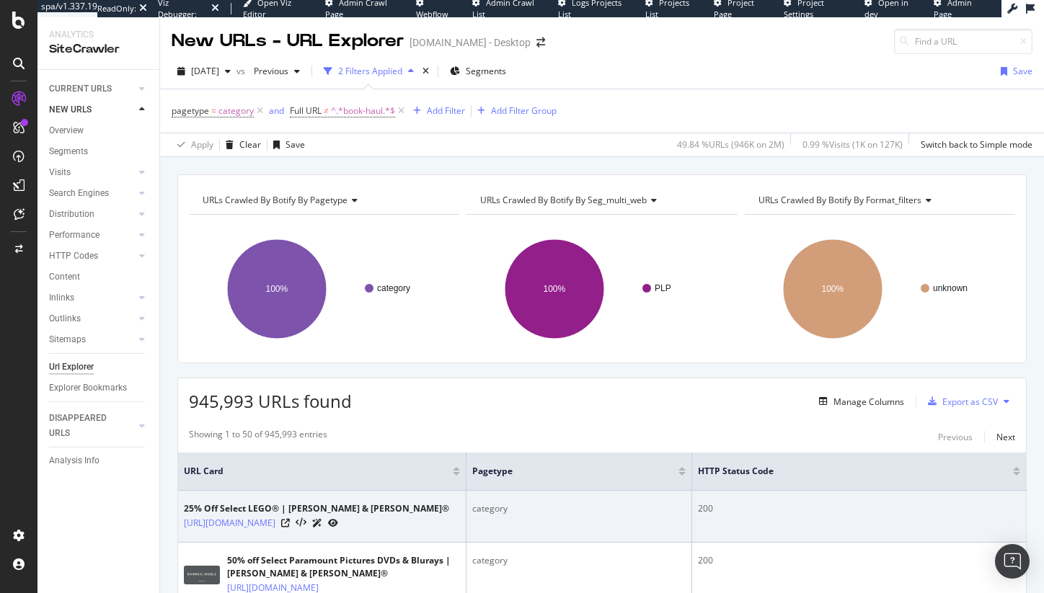
scroll to position [225, 0]
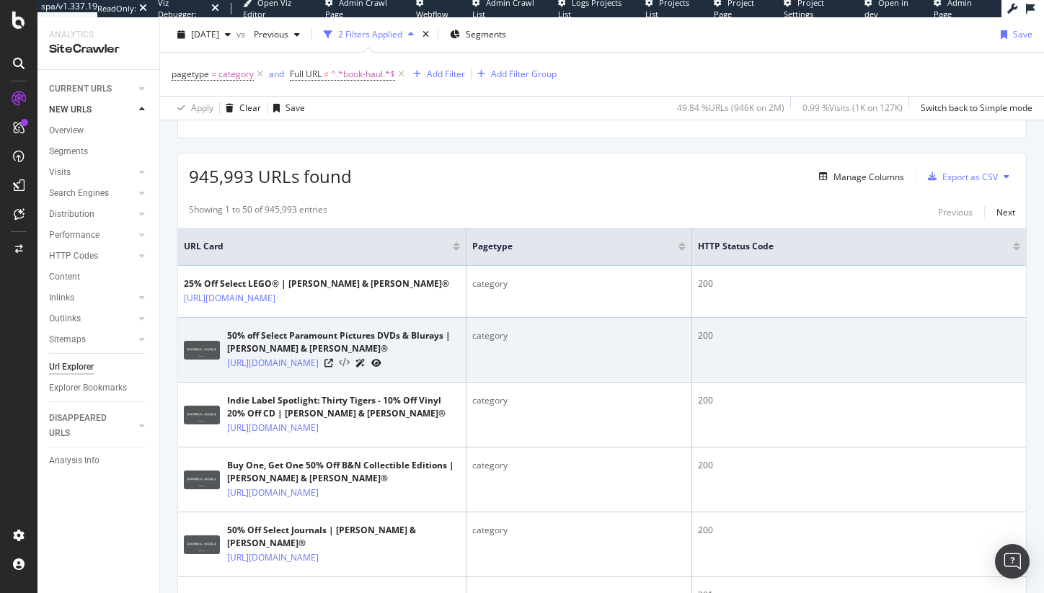
click at [350, 368] on icon at bounding box center [344, 363] width 11 height 10
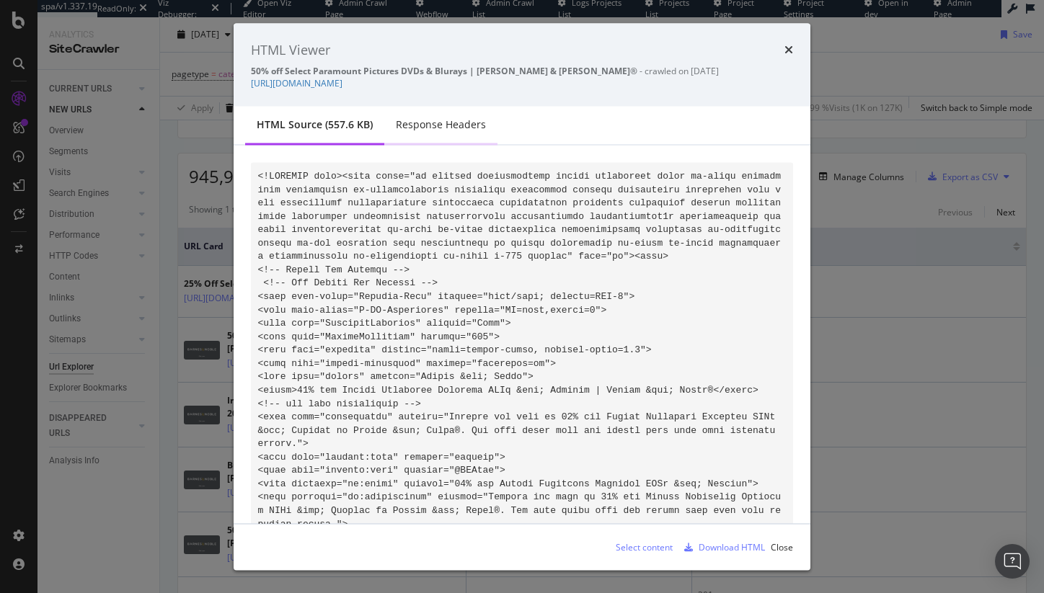
click at [408, 122] on div "Response Headers" at bounding box center [441, 125] width 90 height 14
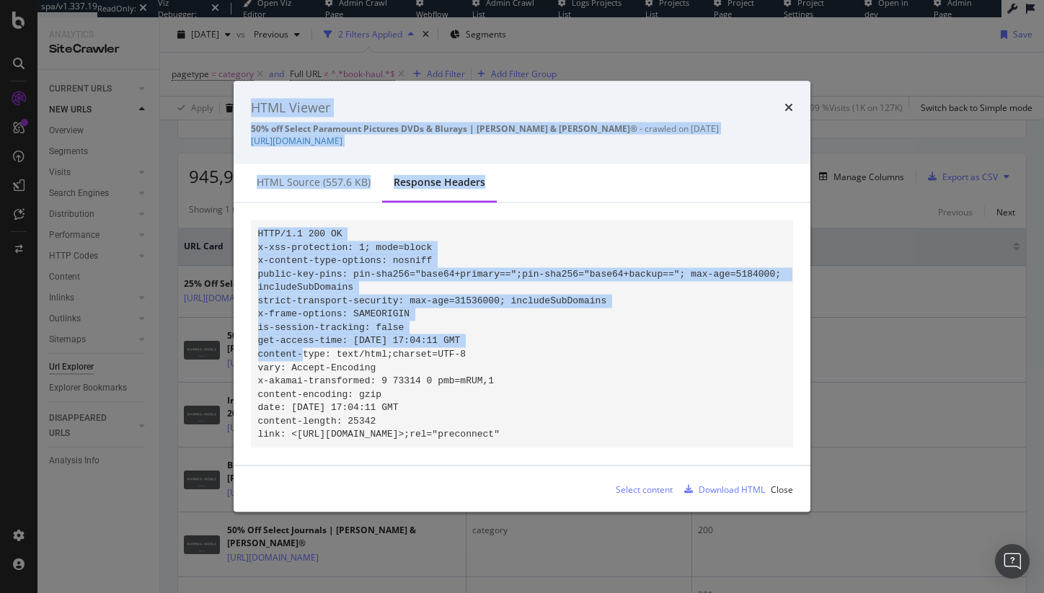
drag, startPoint x: 537, startPoint y: 332, endPoint x: 195, endPoint y: 343, distance: 342.7
click at [195, 343] on div "HTML Viewer 50% off Select Paramount Pictures DVDs & Blurays | Barnes & Noble® …" at bounding box center [522, 296] width 1044 height 593
click at [375, 322] on code "HTTP/1.1 200 OK x-xss-protection: 1; mode=block x-content-type-options: nosniff…" at bounding box center [522, 333] width 529 height 211
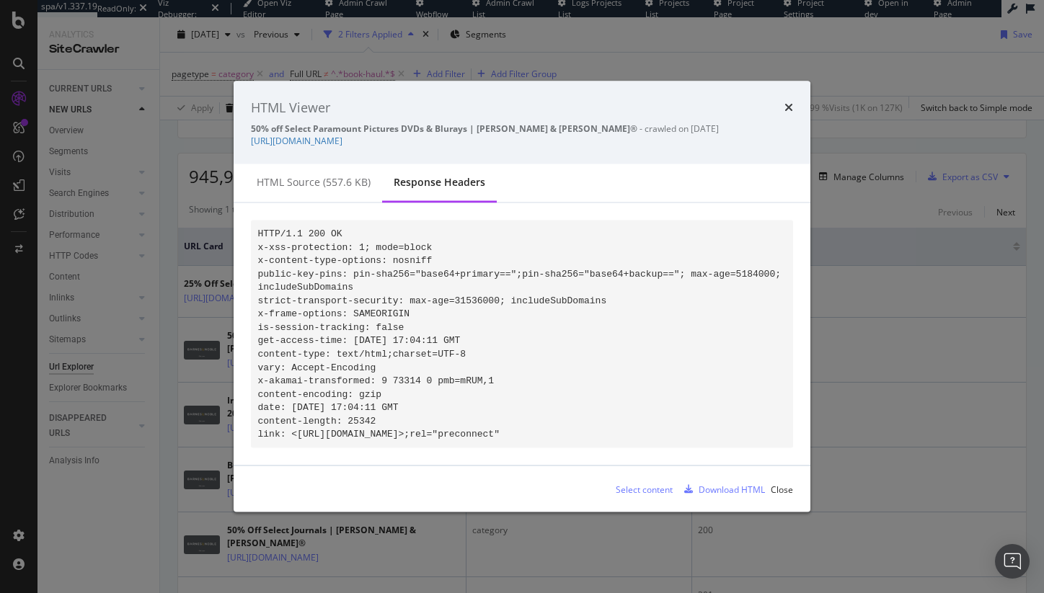
click at [381, 334] on code "HTTP/1.1 200 OK x-xss-protection: 1; mode=block x-content-type-options: nosniff…" at bounding box center [522, 333] width 529 height 211
click at [786, 102] on icon "times" at bounding box center [789, 108] width 9 height 12
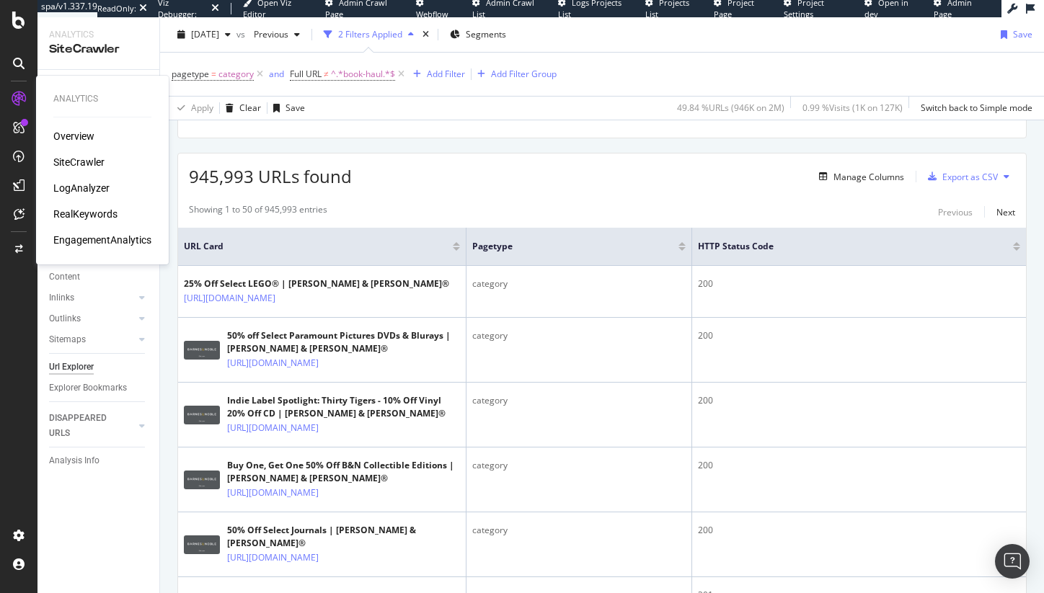
click at [86, 208] on div "RealKeywords" at bounding box center [85, 214] width 64 height 14
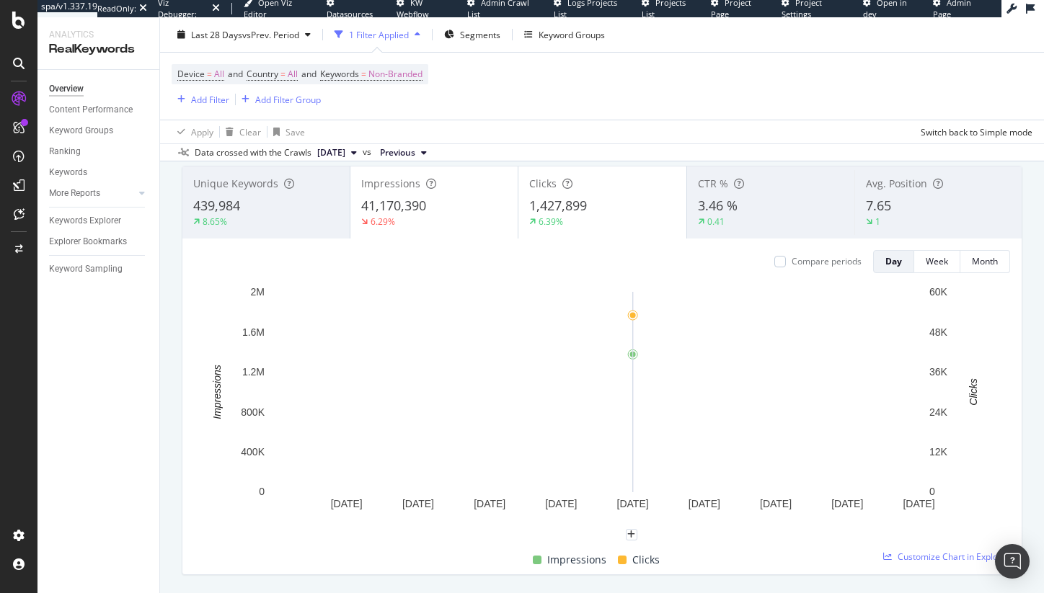
scroll to position [79, 0]
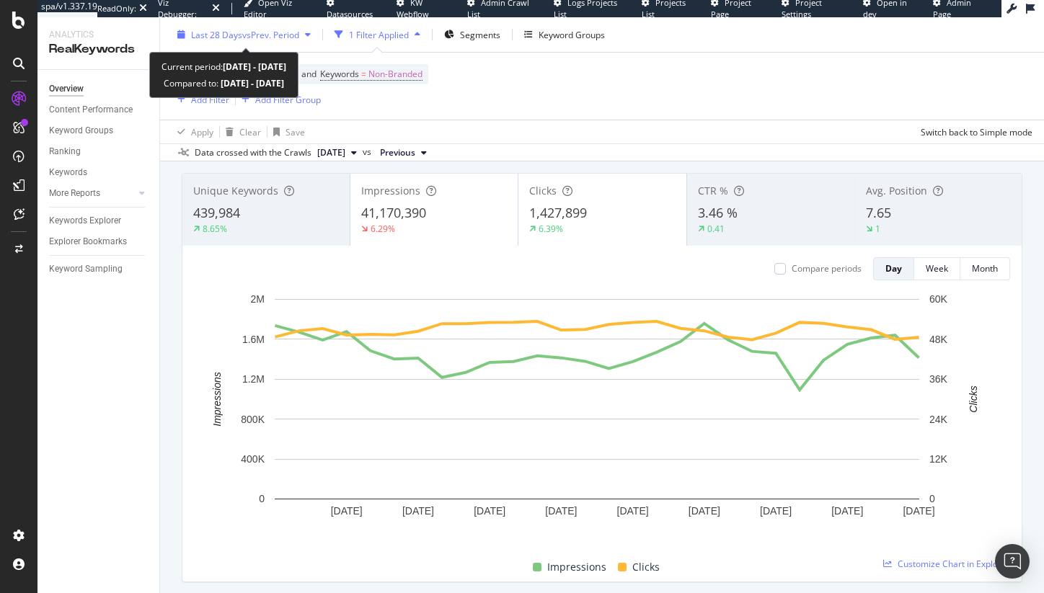
click at [242, 31] on span "vs Prev. Period" at bounding box center [270, 34] width 57 height 12
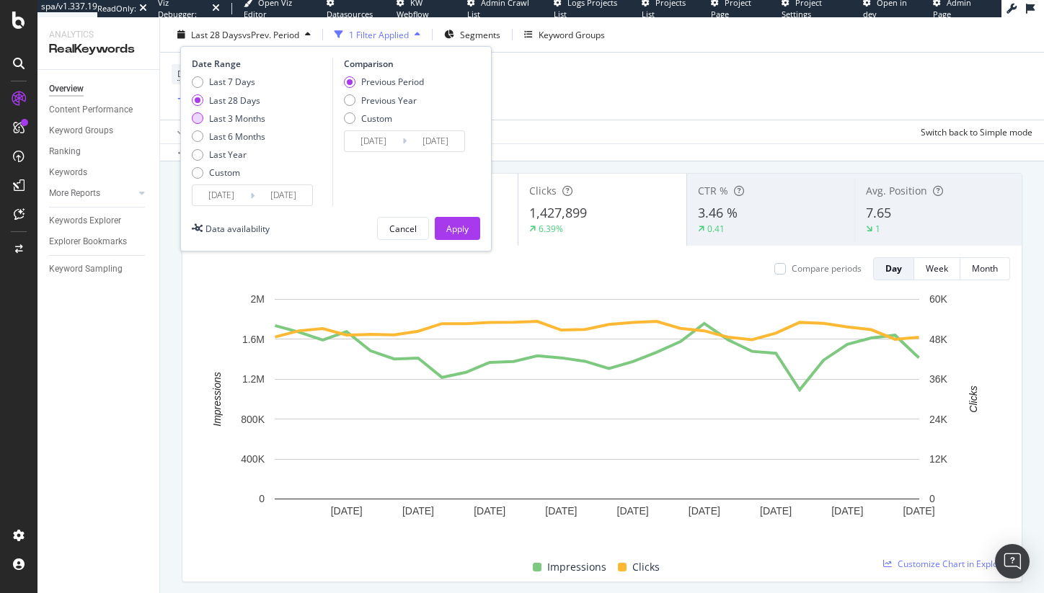
click at [248, 118] on div "Last 3 Months" at bounding box center [237, 118] width 56 height 12
type input "2025/06/07"
type input "2025/03/07"
type input "2025/06/06"
click at [456, 231] on div "Apply" at bounding box center [457, 228] width 22 height 12
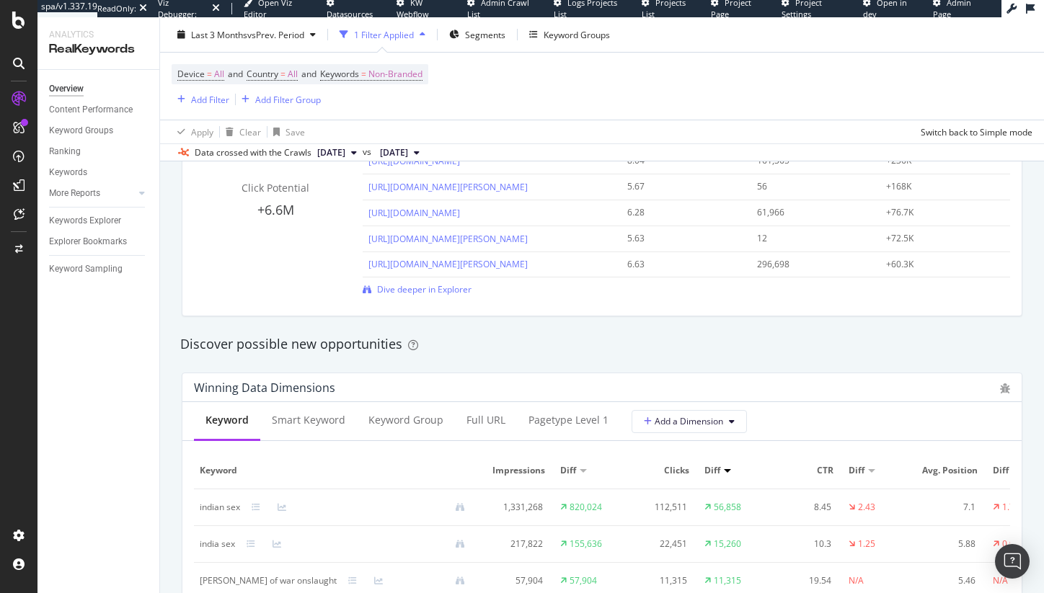
scroll to position [152, 0]
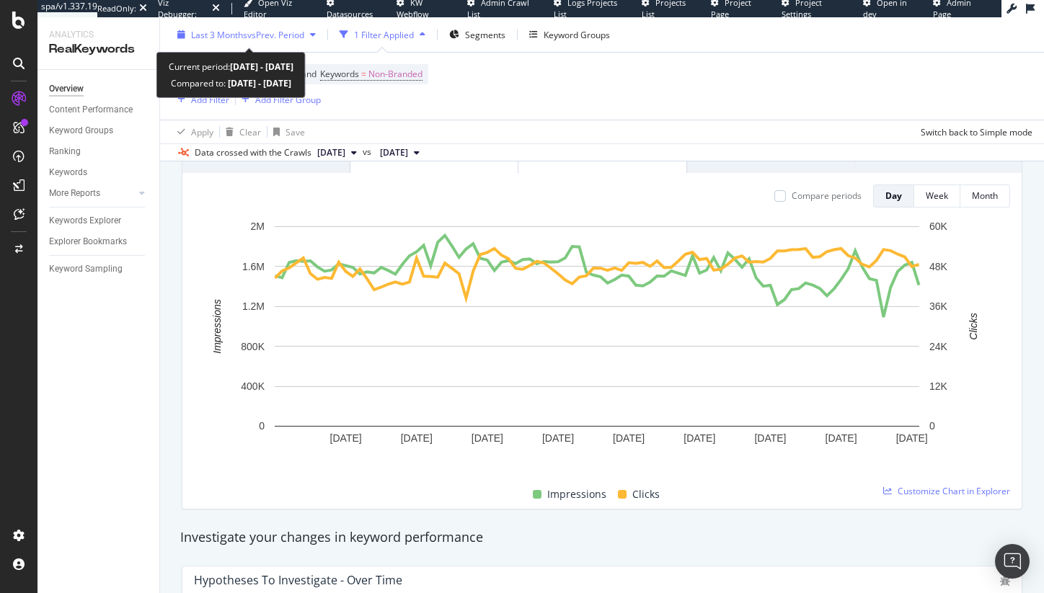
click at [275, 31] on span "vs Prev. Period" at bounding box center [275, 34] width 57 height 12
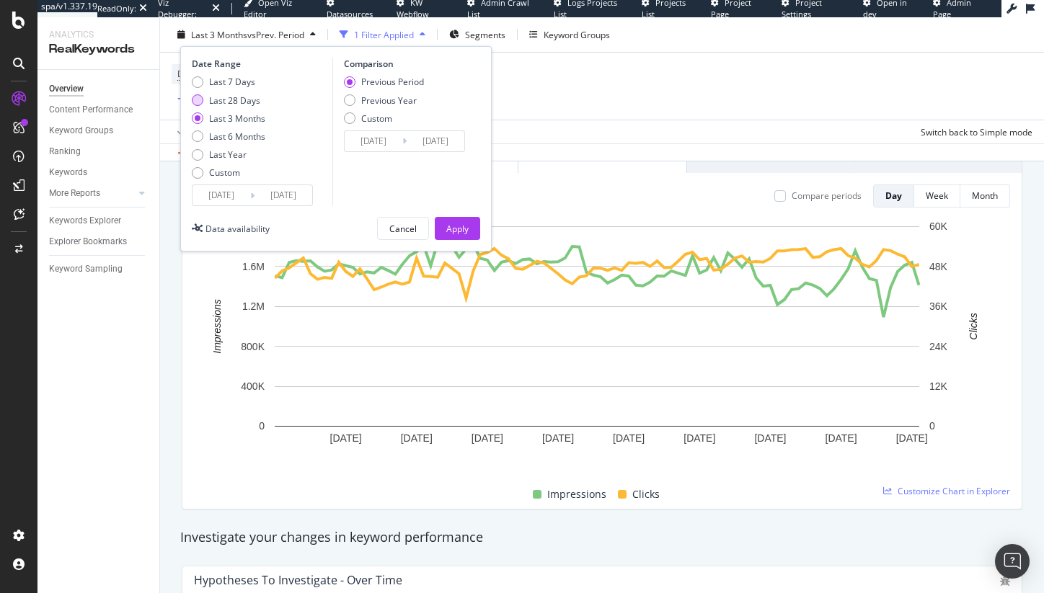
click at [223, 100] on div "Last 28 Days" at bounding box center [234, 100] width 51 height 12
type input "[DATE]"
click at [447, 233] on div "Apply" at bounding box center [457, 228] width 22 height 12
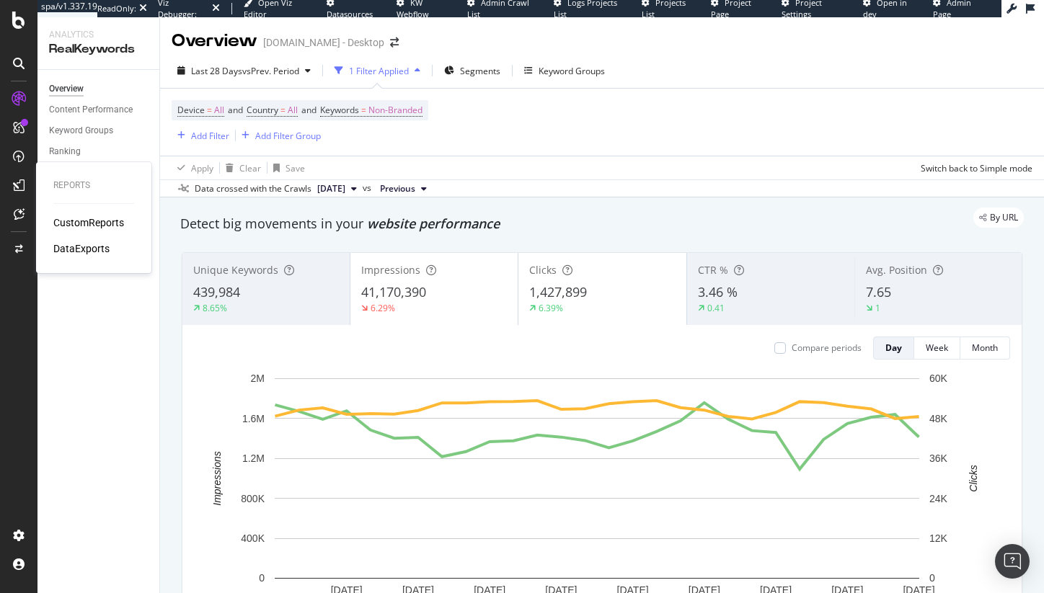
click at [21, 174] on div at bounding box center [18, 185] width 23 height 23
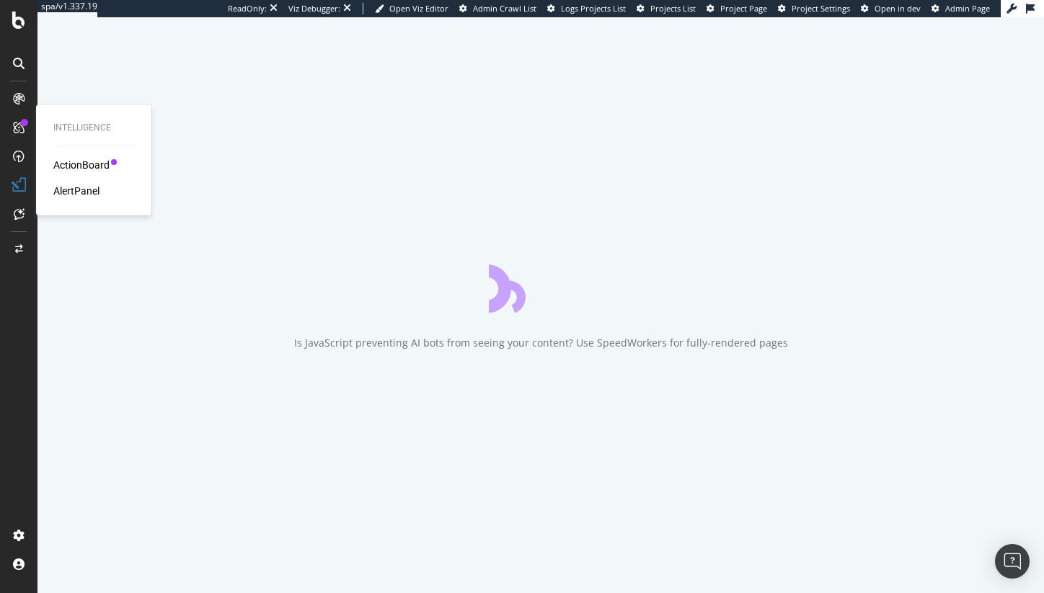
click at [91, 196] on div "AlertPanel" at bounding box center [76, 191] width 46 height 14
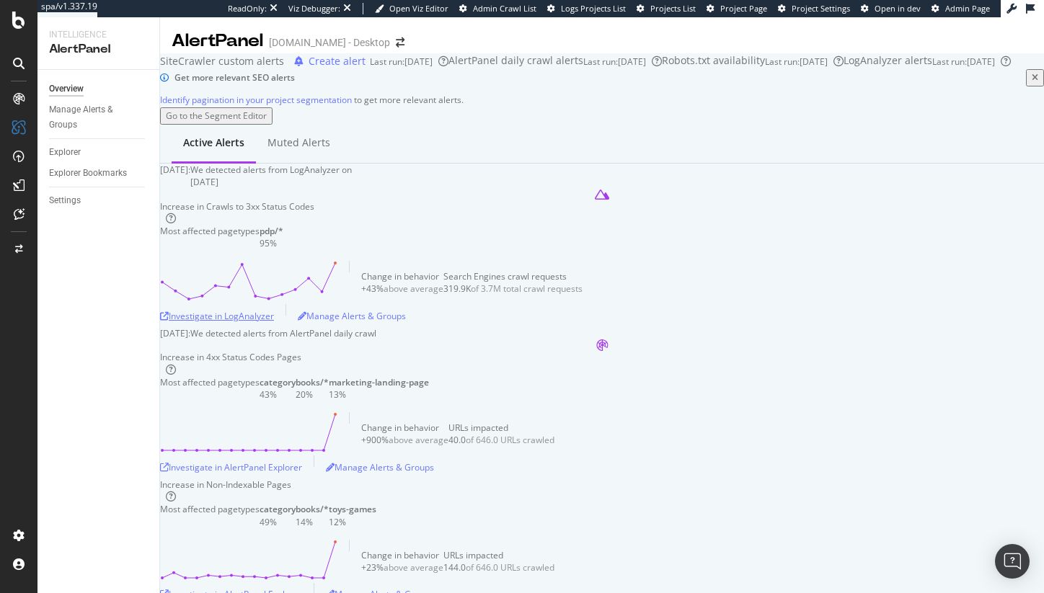
click at [274, 322] on div "Investigate in LogAnalyzer" at bounding box center [217, 316] width 114 height 12
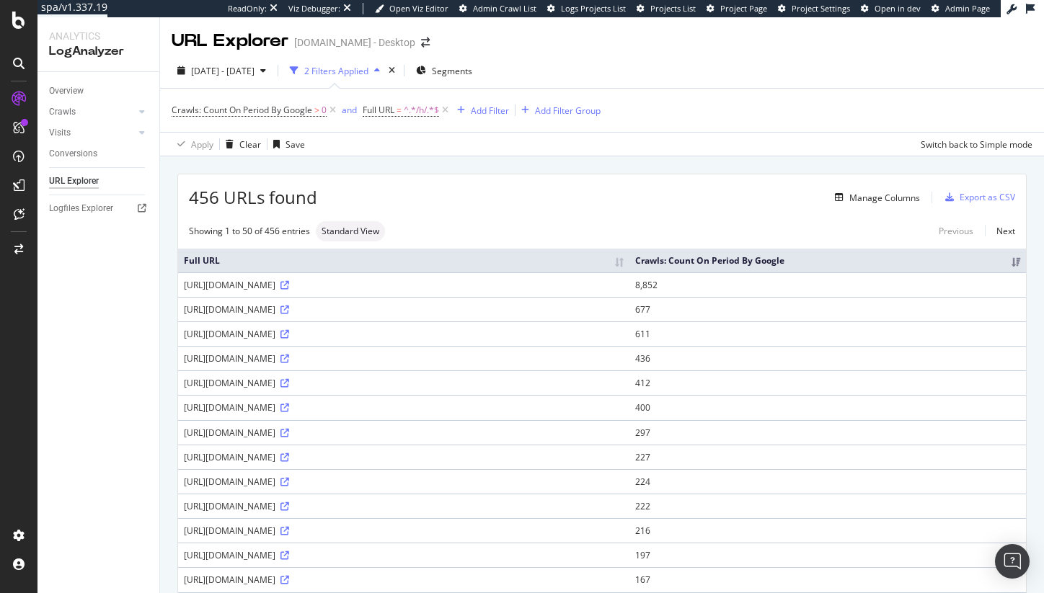
click at [385, 322] on td "[URL][DOMAIN_NAME]" at bounding box center [403, 309] width 451 height 25
click at [385, 316] on div "[URL][DOMAIN_NAME]" at bounding box center [404, 310] width 440 height 12
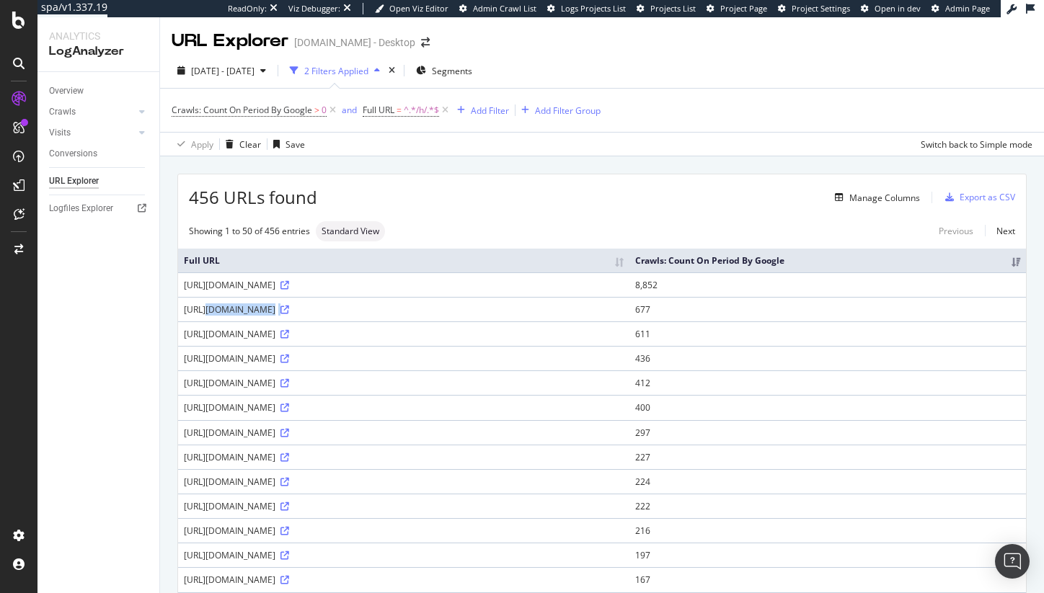
click at [385, 316] on div "[URL][DOMAIN_NAME]" at bounding box center [404, 310] width 440 height 12
click at [860, 322] on td "677" at bounding box center [828, 309] width 397 height 25
click at [868, 371] on td "1,347" at bounding box center [828, 358] width 397 height 25
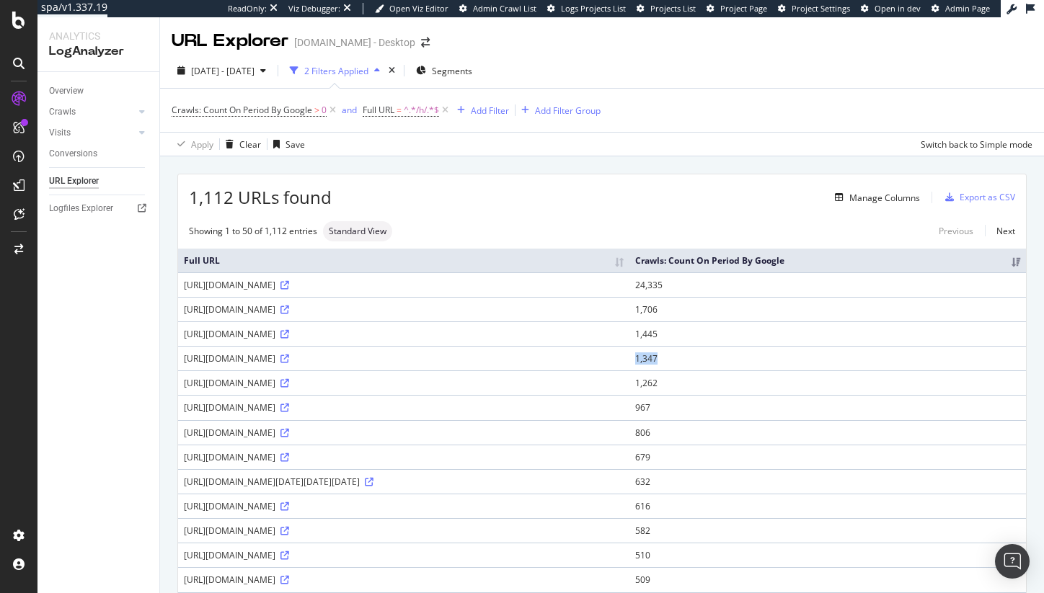
click at [868, 371] on td "1,347" at bounding box center [828, 358] width 397 height 25
click at [328, 365] on div "[URL][DOMAIN_NAME]" at bounding box center [404, 359] width 440 height 12
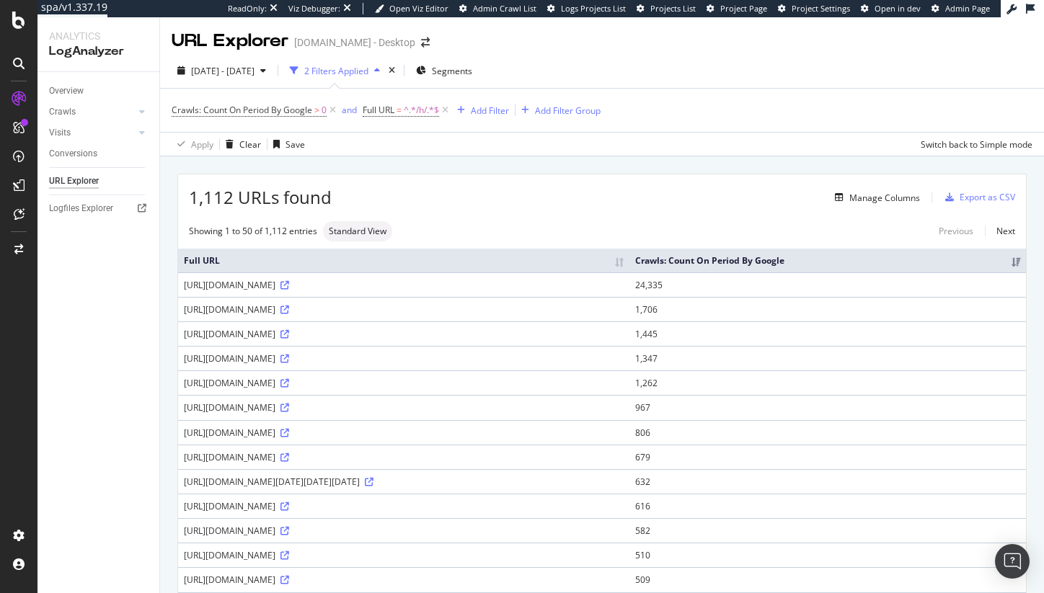
click at [859, 371] on td "1,347" at bounding box center [828, 358] width 397 height 25
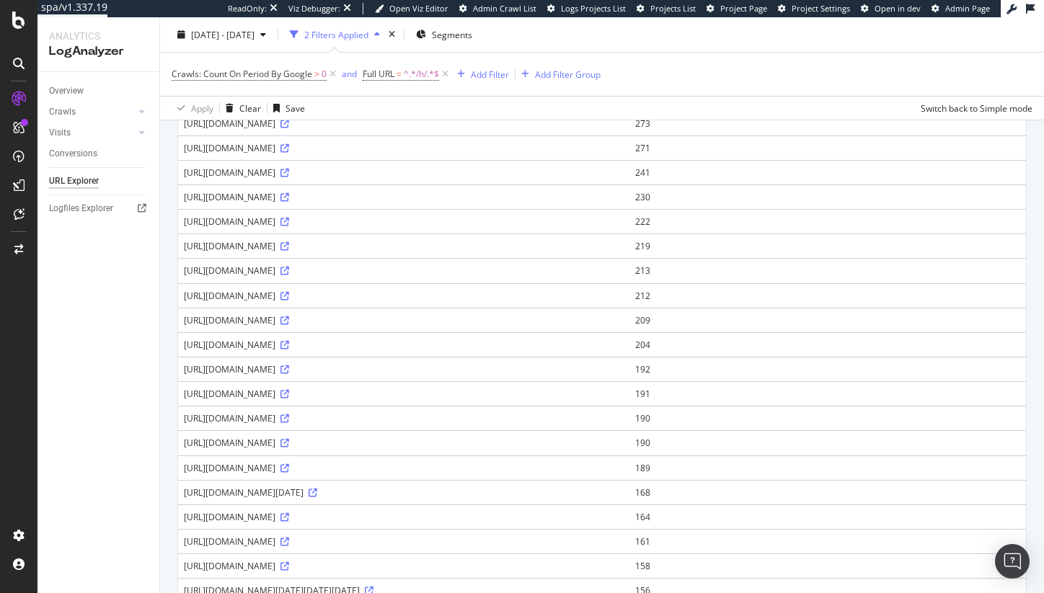
scroll to position [970, 0]
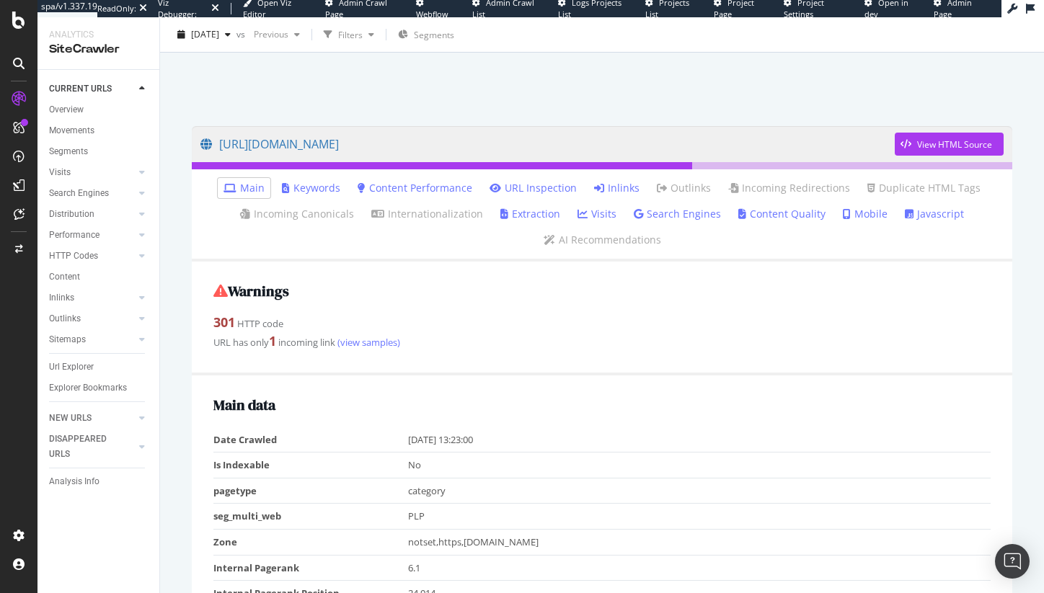
scroll to position [57, 0]
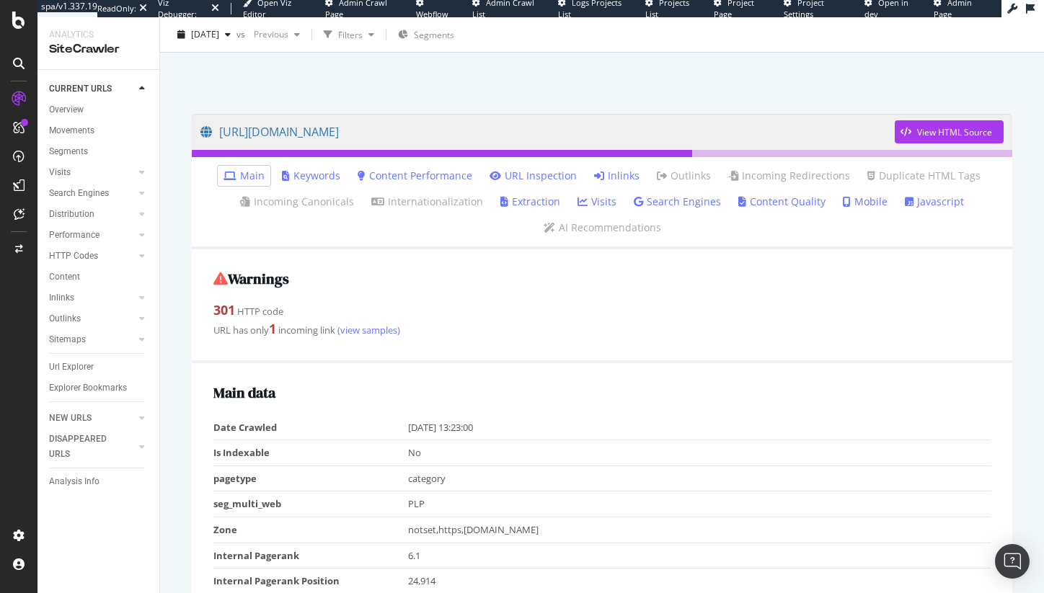
click at [233, 313] on strong "301" at bounding box center [224, 309] width 22 height 17
click at [612, 179] on link "Inlinks" at bounding box center [616, 176] width 45 height 14
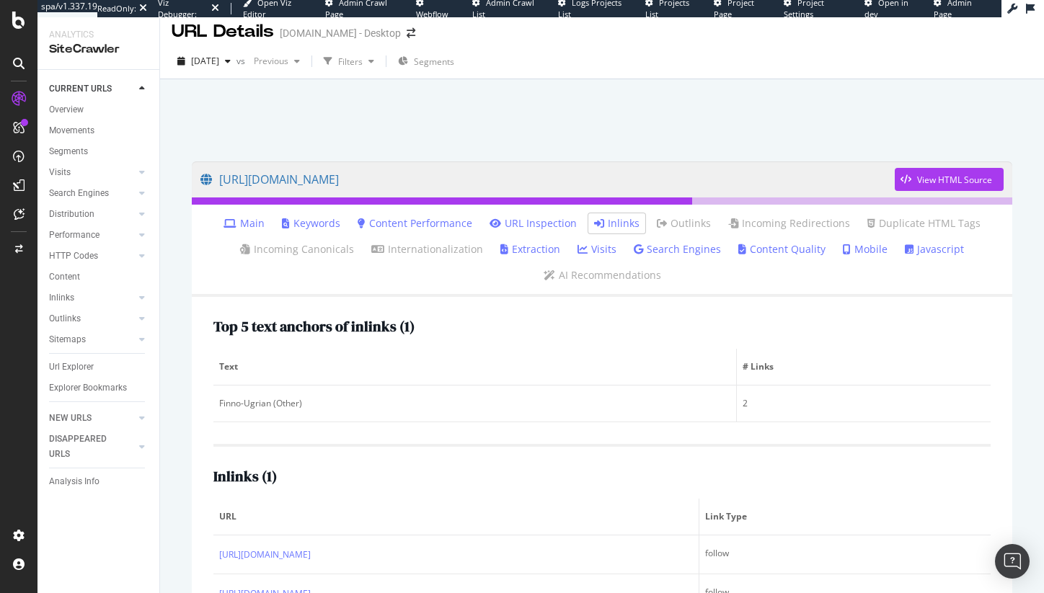
scroll to position [71, 0]
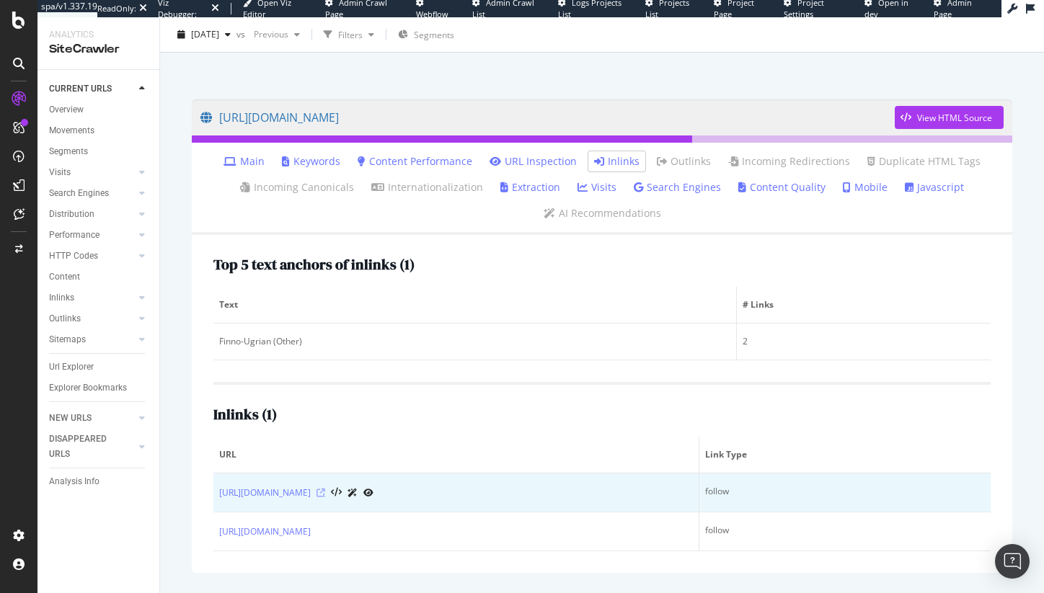
click at [325, 494] on icon at bounding box center [321, 493] width 9 height 9
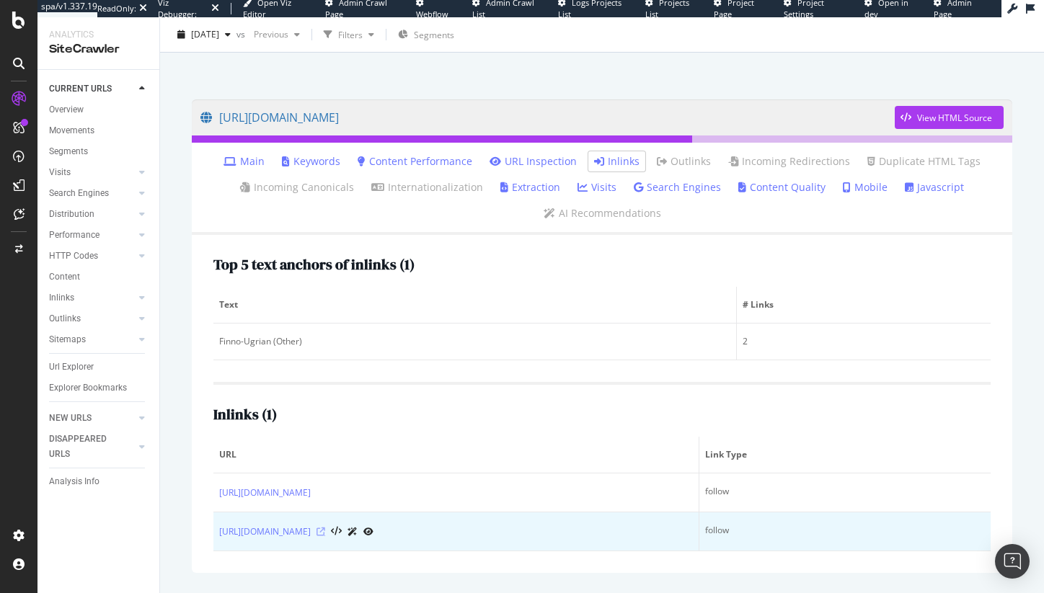
click at [325, 534] on icon at bounding box center [321, 532] width 9 height 9
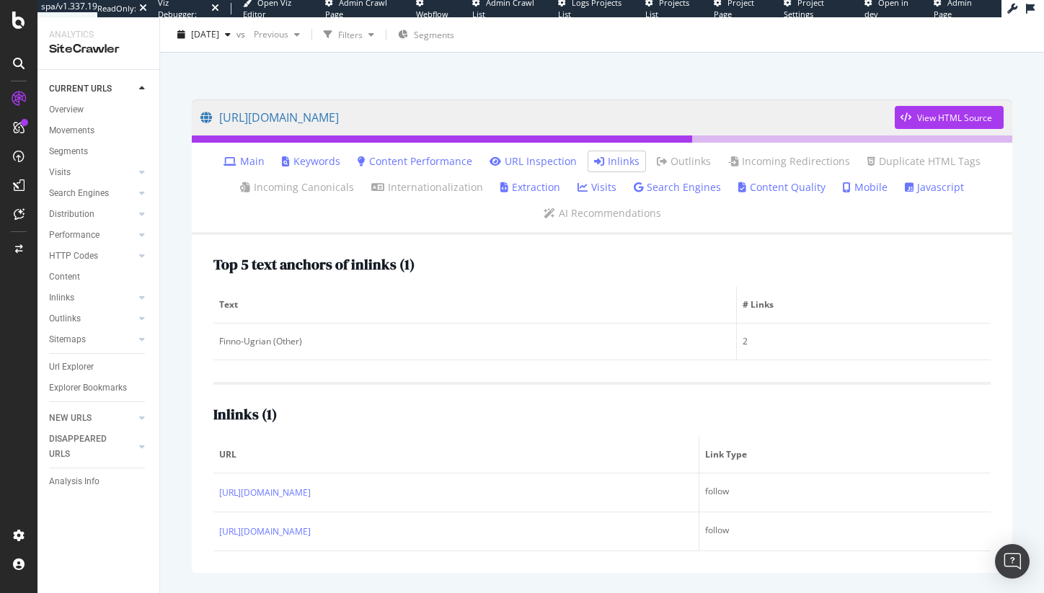
scroll to position [0, 0]
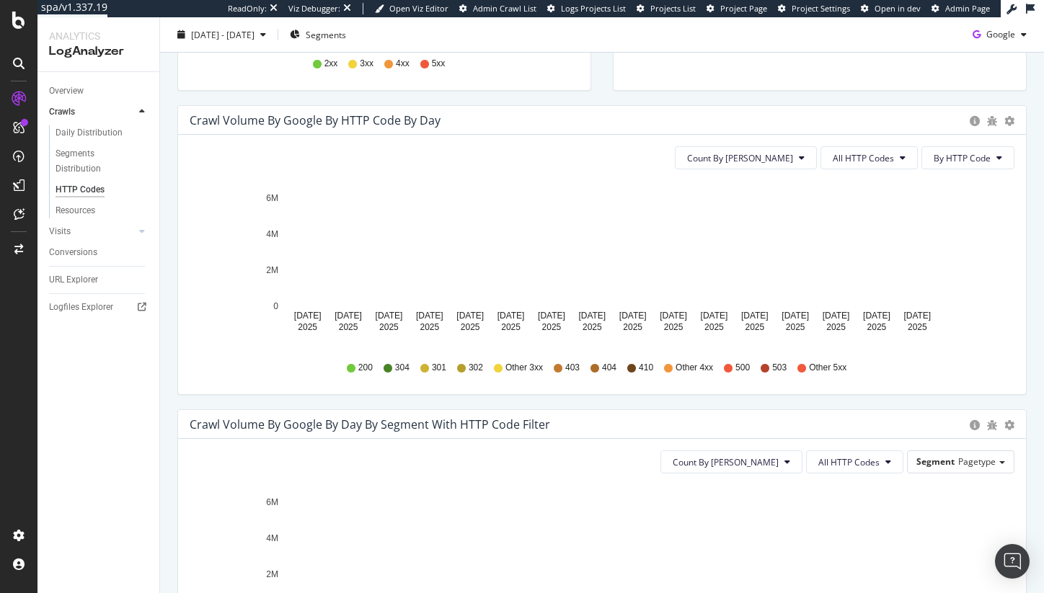
scroll to position [410, 0]
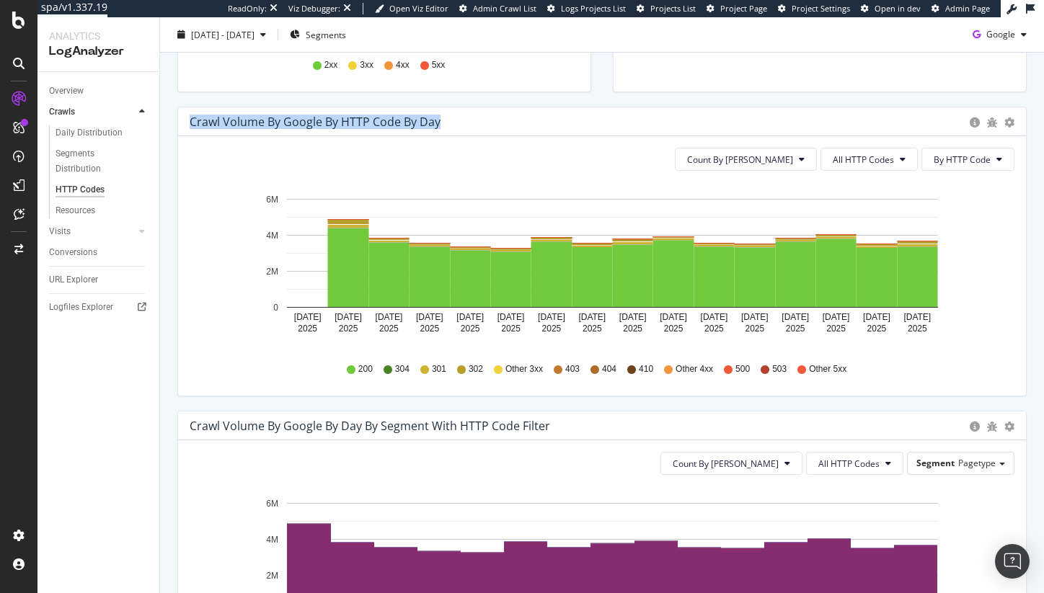
drag, startPoint x: 192, startPoint y: 123, endPoint x: 449, endPoint y: 119, distance: 257.5
click at [449, 119] on div "Crawl Volume by google by HTTP Code by Day" at bounding box center [576, 122] width 773 height 14
click at [882, 159] on span "All HTTP Codes" at bounding box center [863, 160] width 61 height 12
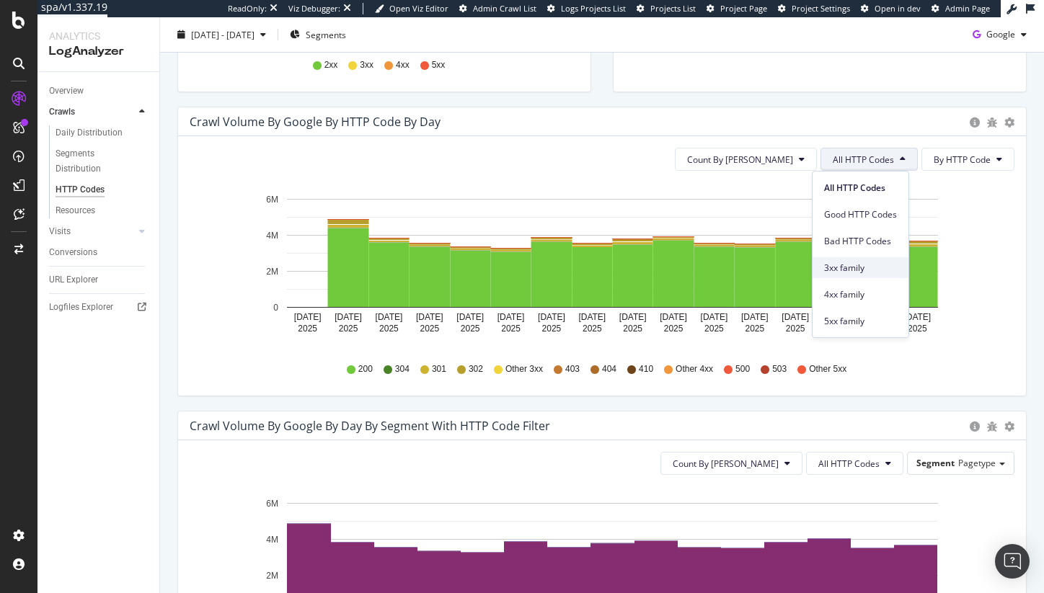
click at [830, 270] on span "3xx family" at bounding box center [860, 268] width 73 height 13
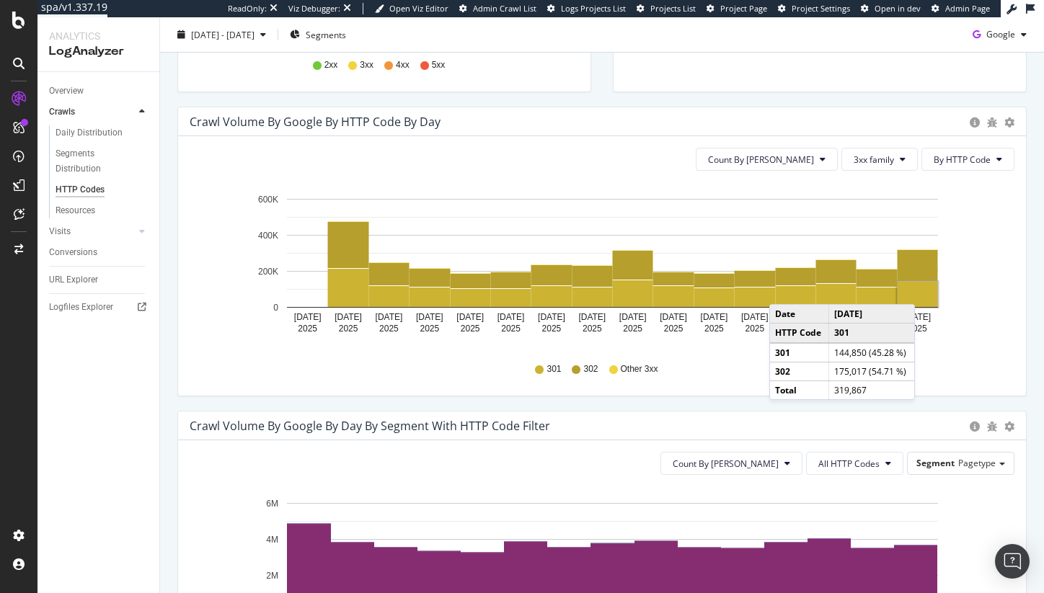
click at [919, 290] on rect "A chart." at bounding box center [918, 294] width 40 height 25
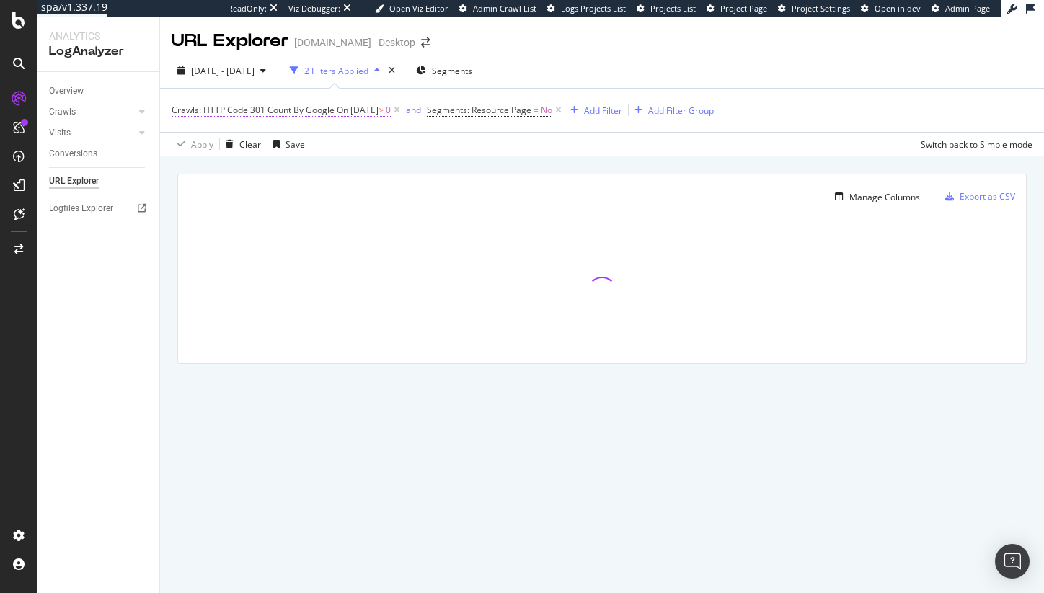
click at [206, 110] on span "Crawls: HTTP Code 301 Count By Google" at bounding box center [253, 110] width 163 height 12
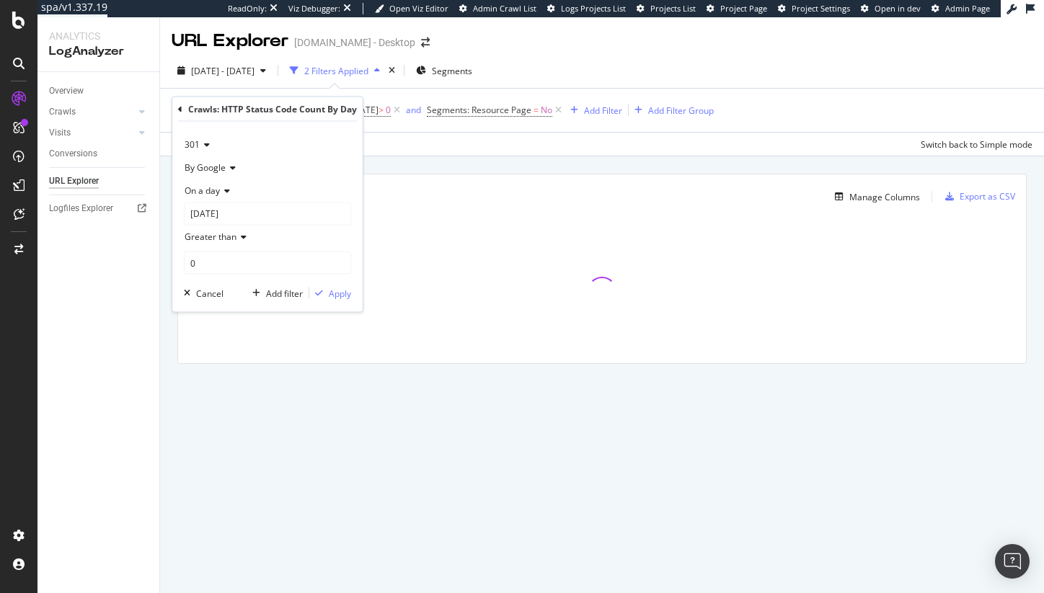
click at [194, 143] on span "301" at bounding box center [192, 144] width 15 height 12
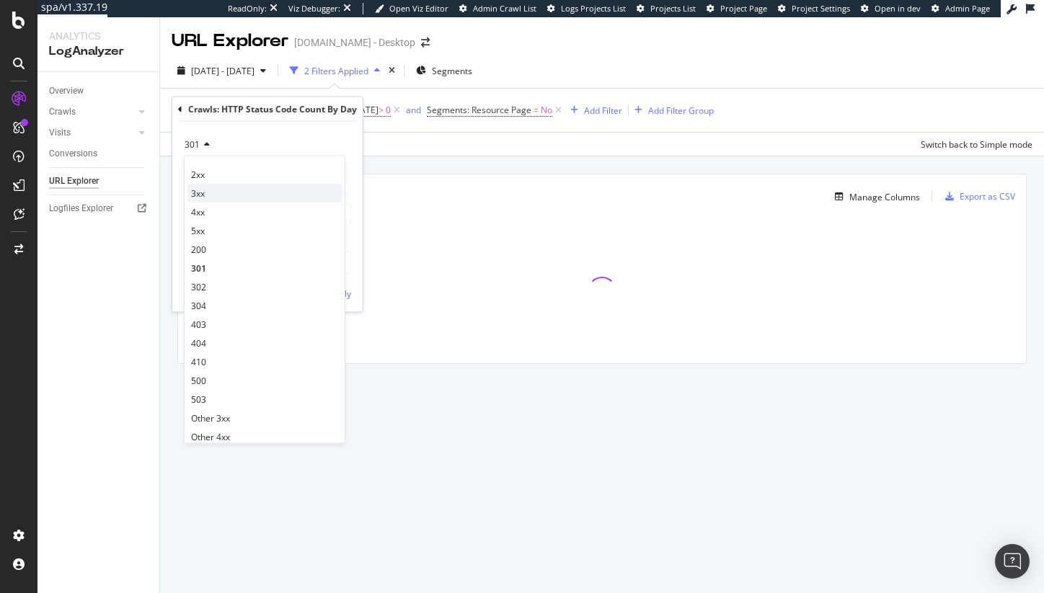
click at [211, 198] on div "3xx" at bounding box center [264, 193] width 154 height 19
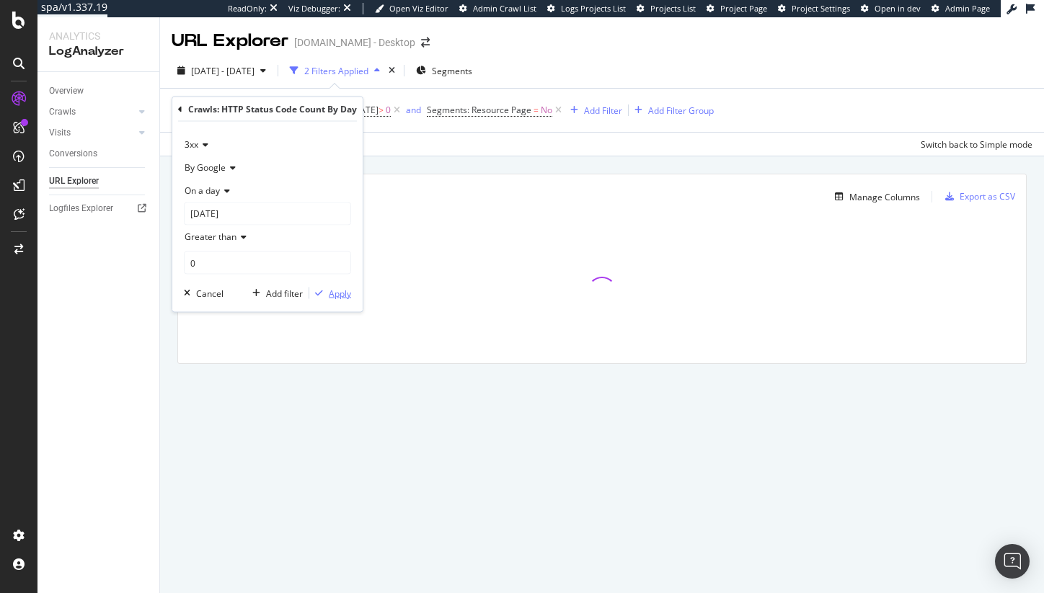
click at [346, 296] on div "Apply" at bounding box center [340, 293] width 22 height 12
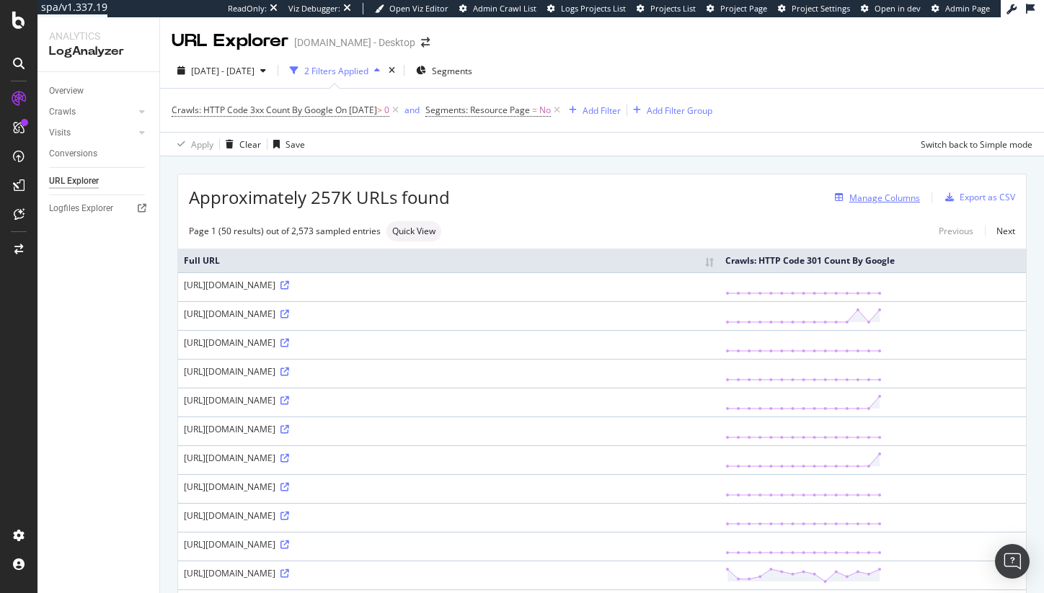
click at [869, 199] on div "Manage Columns" at bounding box center [884, 198] width 71 height 12
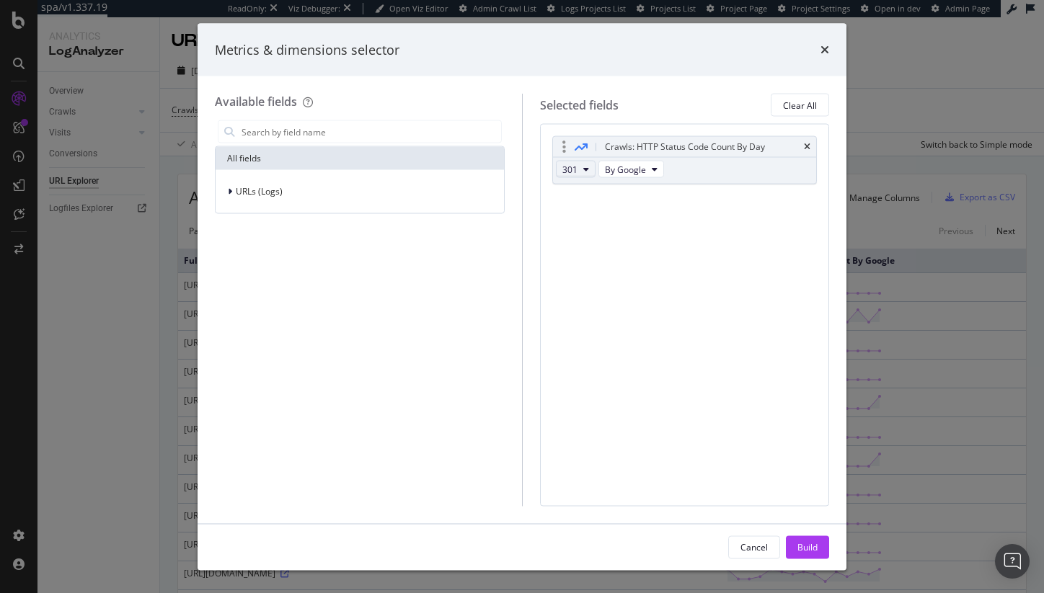
click at [567, 169] on span "301" at bounding box center [569, 169] width 15 height 12
click at [573, 221] on span "3xx" at bounding box center [587, 221] width 39 height 13
click at [583, 165] on icon "modal" at bounding box center [586, 169] width 6 height 9
click at [580, 221] on span "3xx" at bounding box center [587, 221] width 39 height 13
click at [279, 128] on input "modal" at bounding box center [370, 132] width 261 height 22
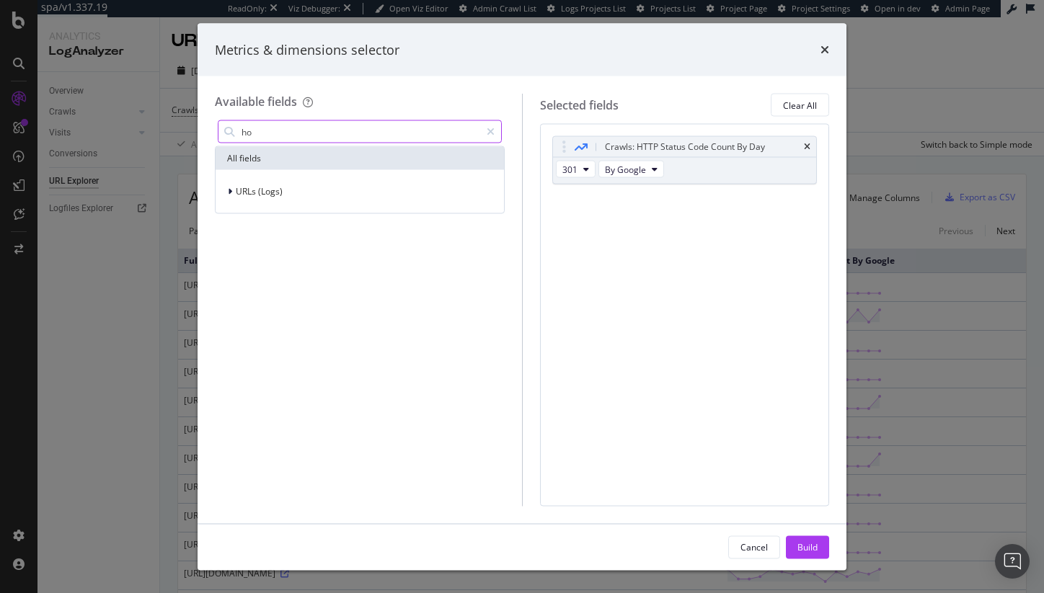
type input "h"
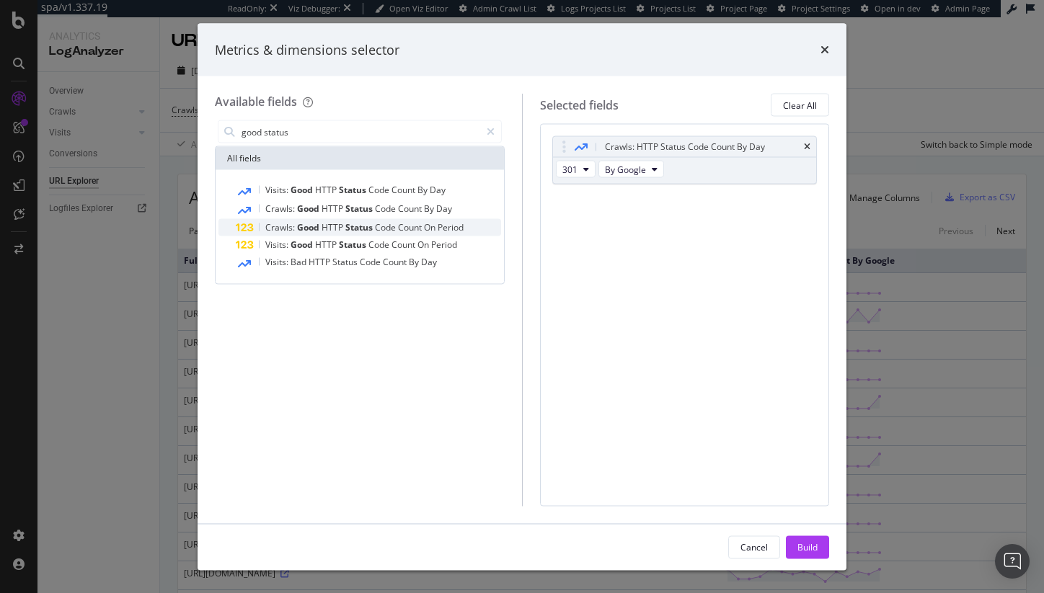
click at [402, 232] on span "Count" at bounding box center [411, 227] width 26 height 12
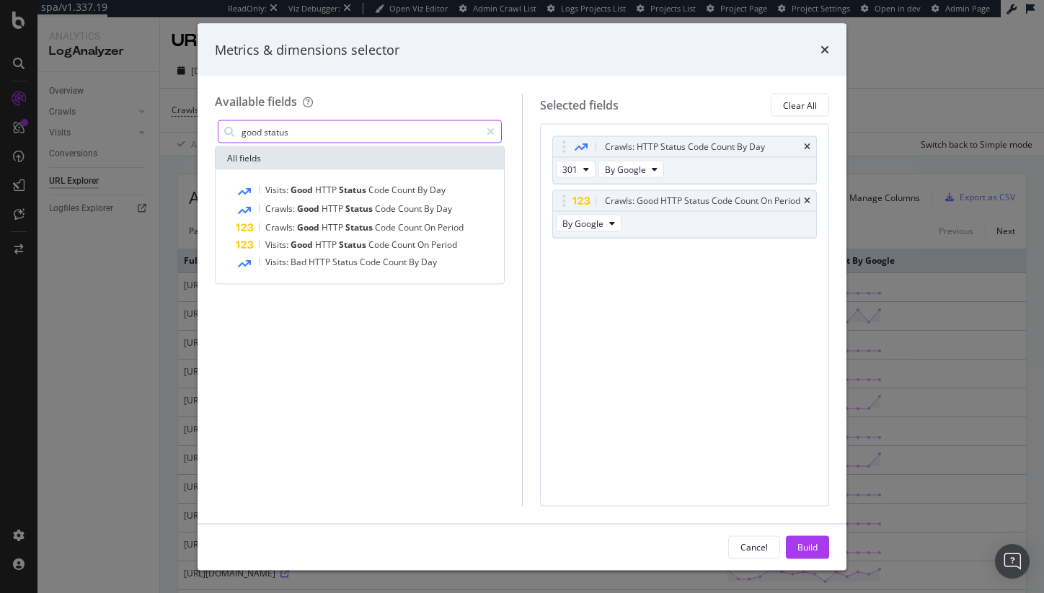
click at [314, 126] on input "good status" at bounding box center [360, 132] width 240 height 22
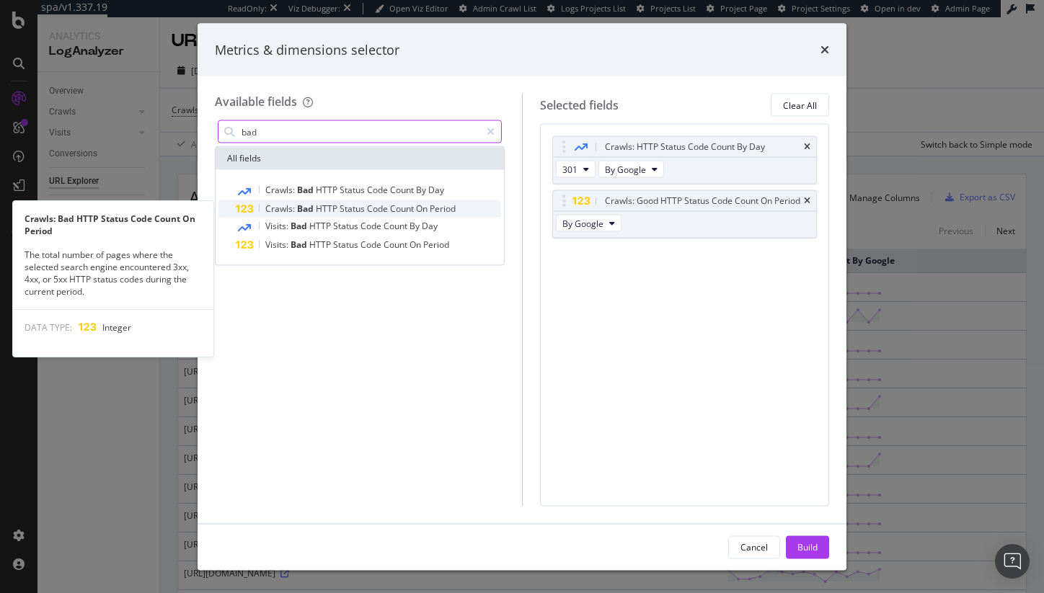
type input "bad"
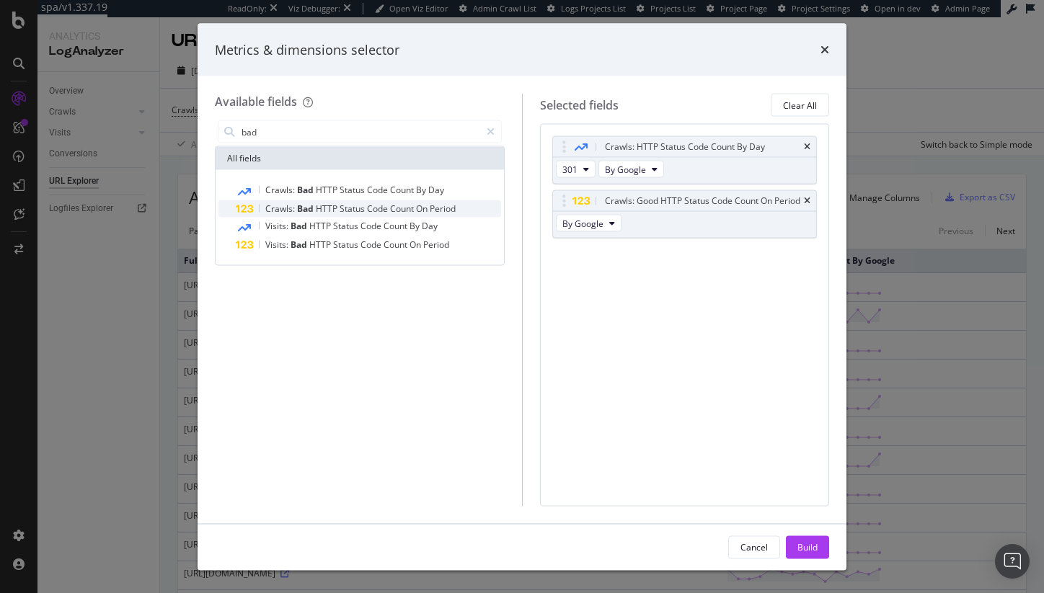
click at [373, 213] on span "Code" at bounding box center [378, 209] width 23 height 12
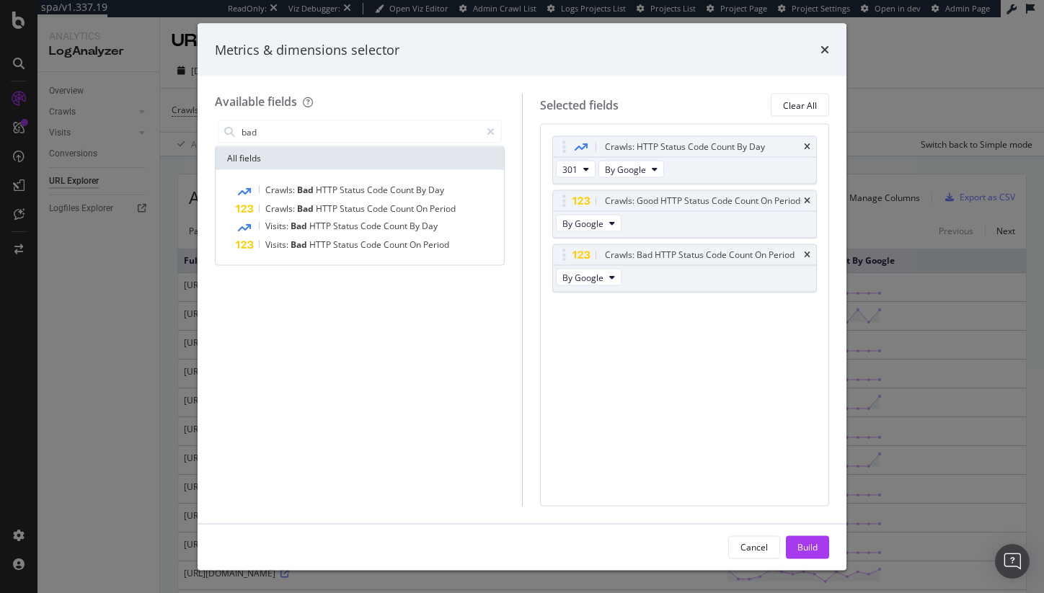
click at [795, 555] on button "Build" at bounding box center [807, 547] width 43 height 23
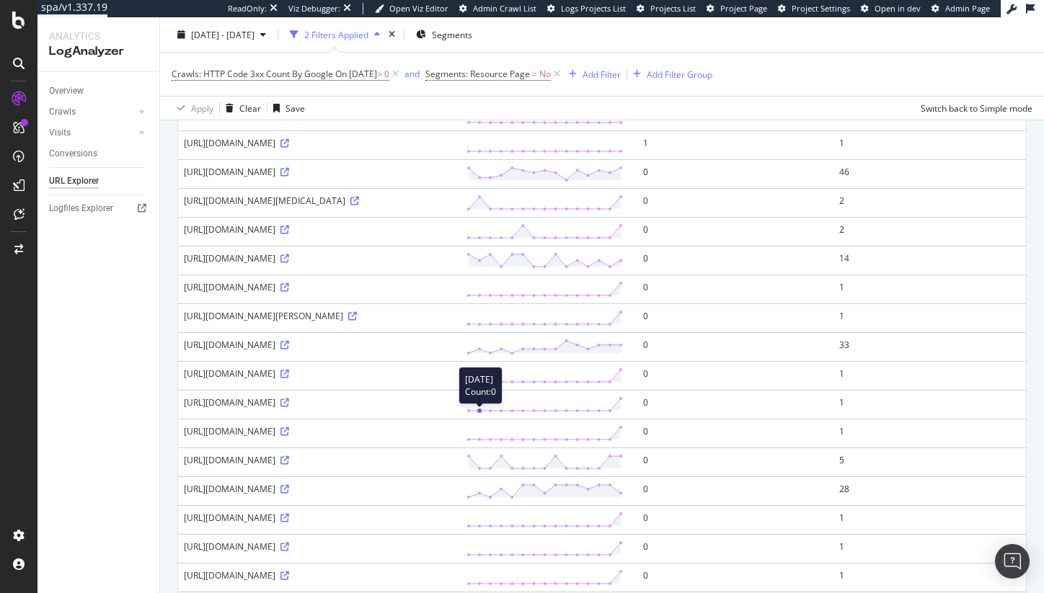
scroll to position [417, 0]
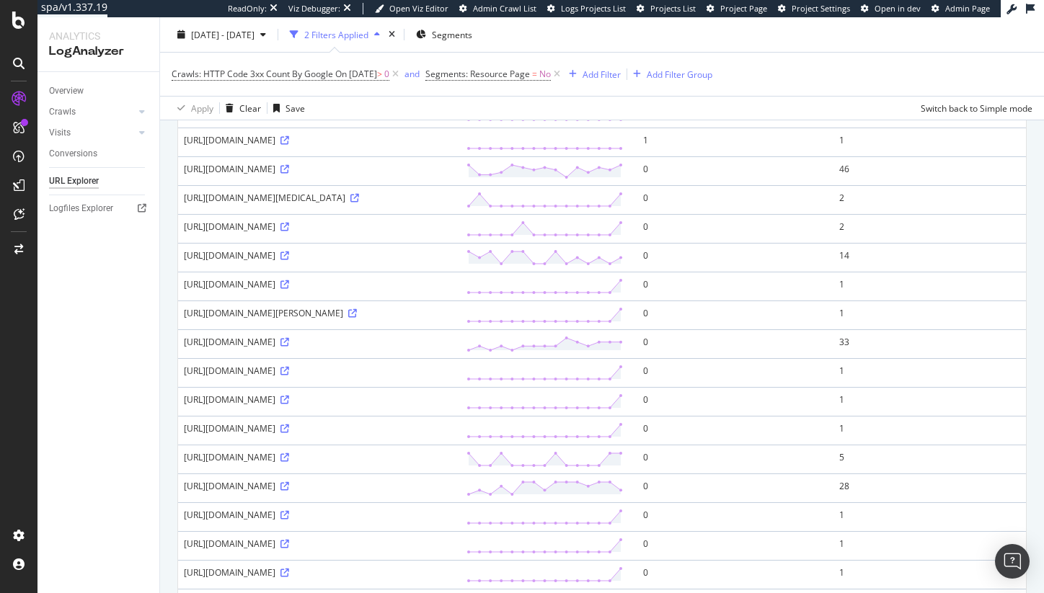
drag, startPoint x: 340, startPoint y: 482, endPoint x: 544, endPoint y: 481, distance: 204.1
click at [455, 435] on div "https://www.barnesandnoble.com/b/books/science-fiction-fantasy/_/N-6Z8q8Z180l?p…" at bounding box center [319, 429] width 271 height 12
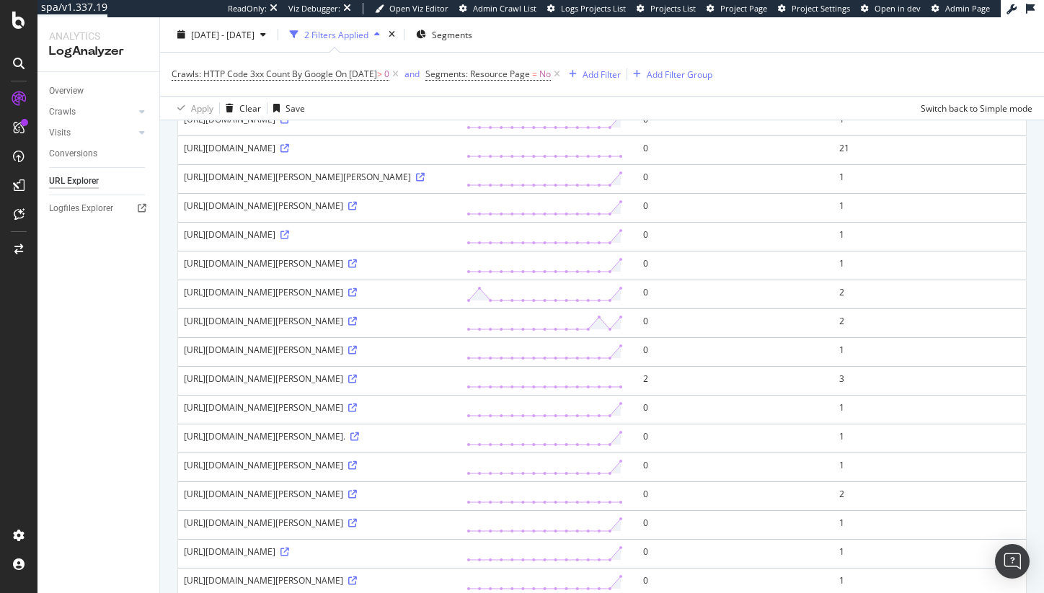
scroll to position [661, 0]
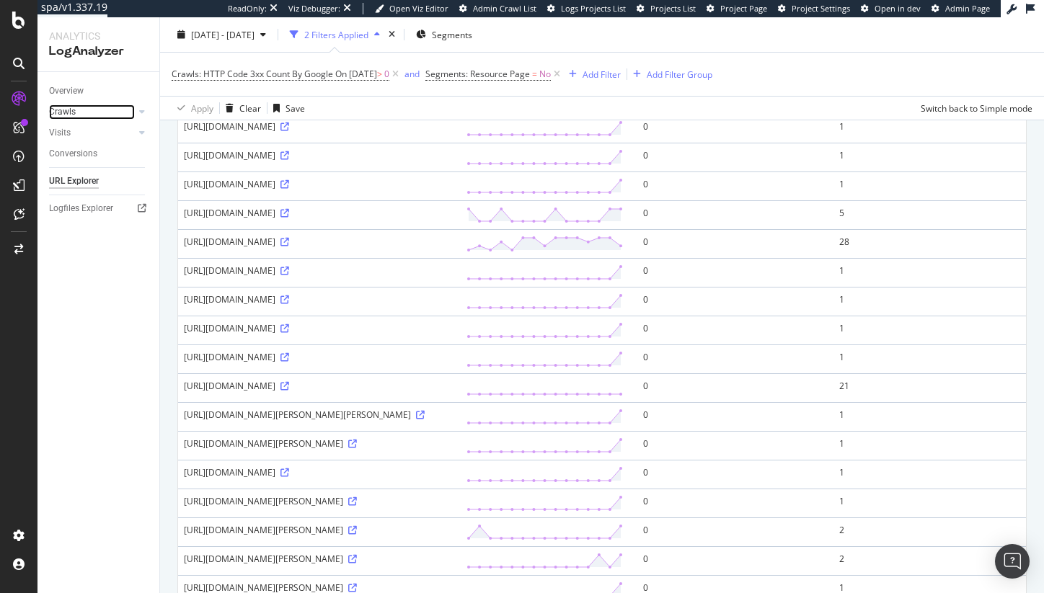
click at [79, 109] on link "Crawls" at bounding box center [92, 112] width 86 height 15
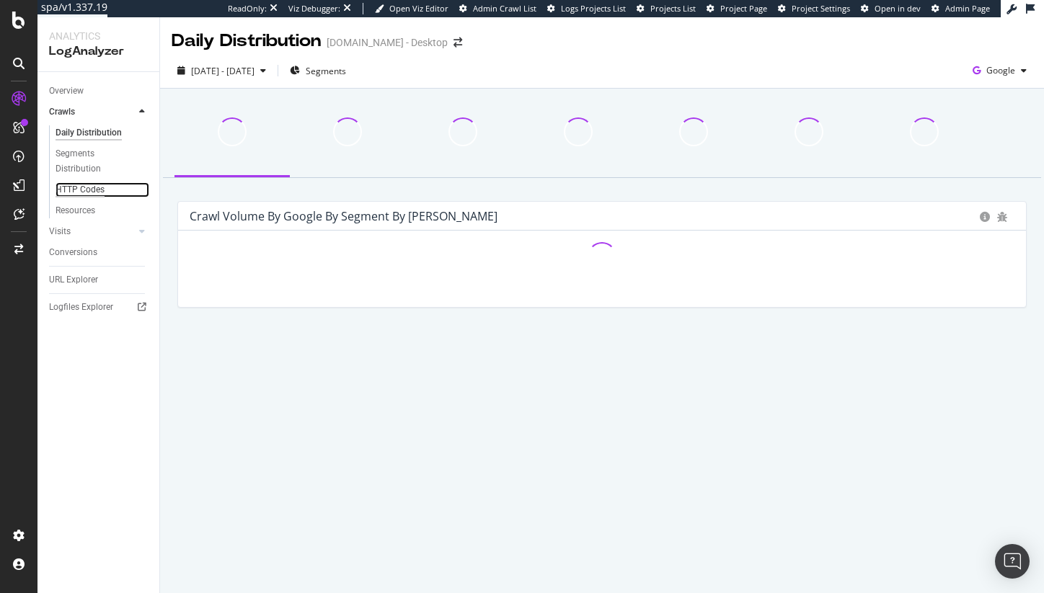
click at [85, 193] on div "HTTP Codes" at bounding box center [80, 189] width 49 height 15
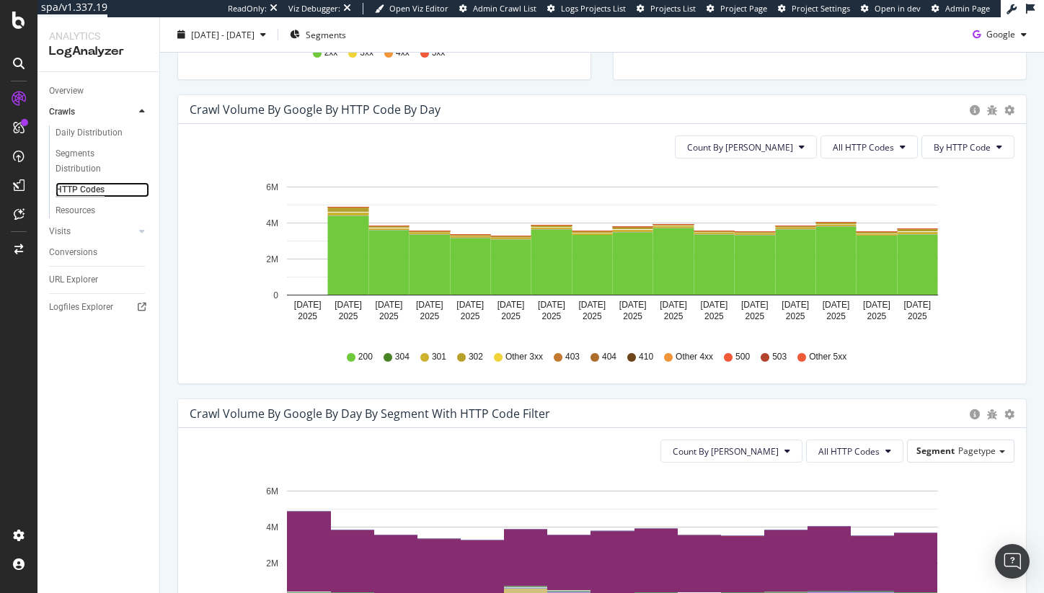
scroll to position [428, 0]
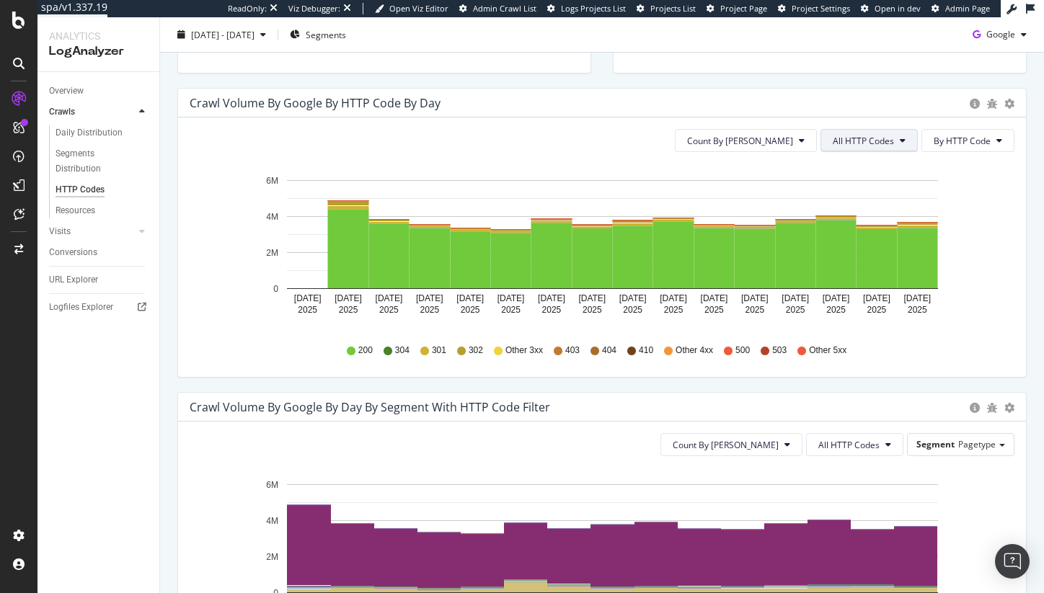
click at [849, 137] on span "All HTTP Codes" at bounding box center [863, 141] width 61 height 12
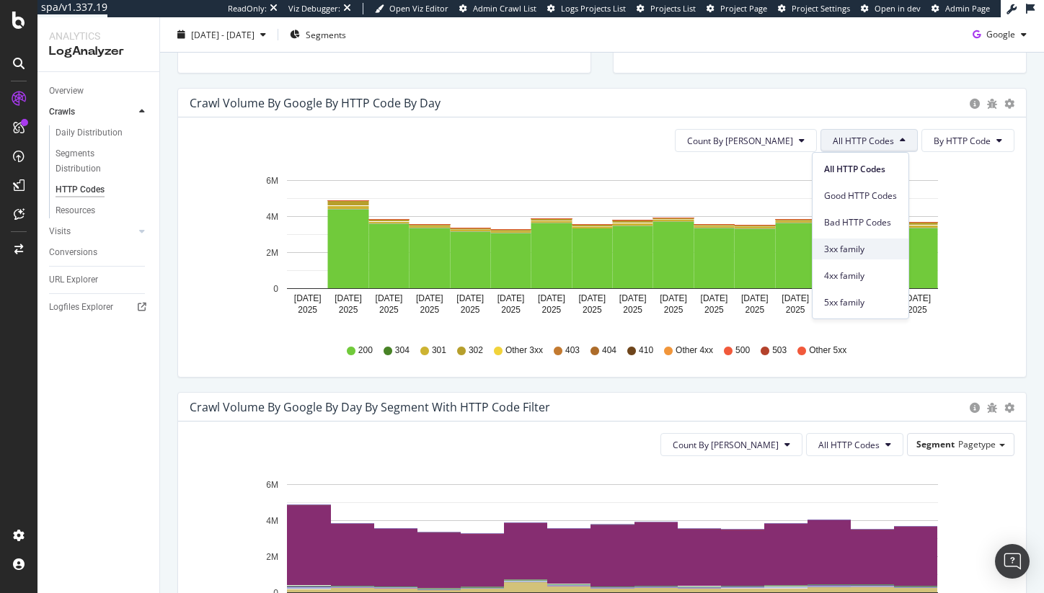
click at [882, 255] on span "3xx family" at bounding box center [860, 249] width 73 height 13
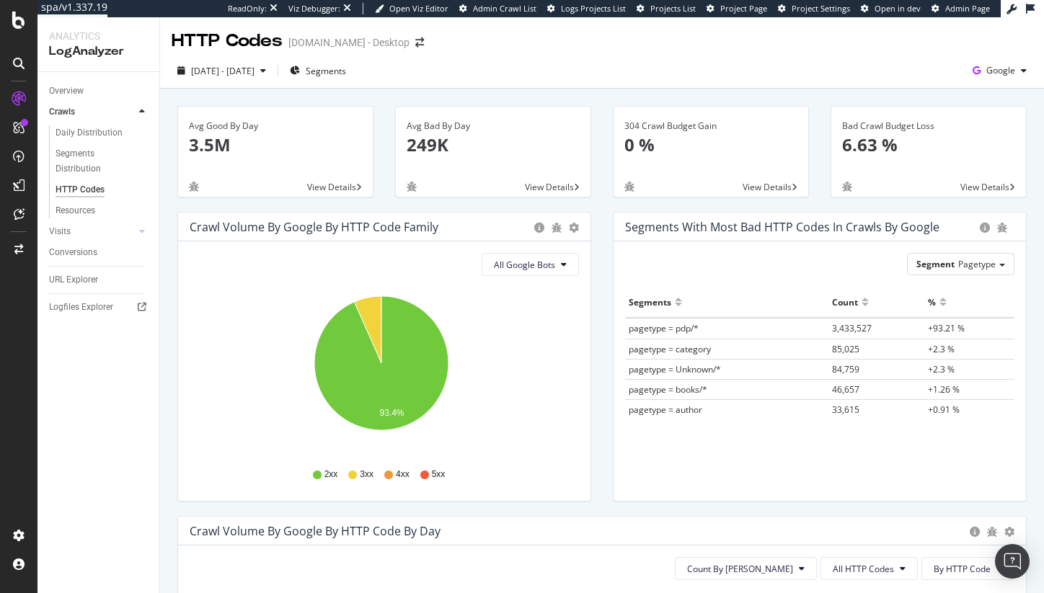
scroll to position [229, 0]
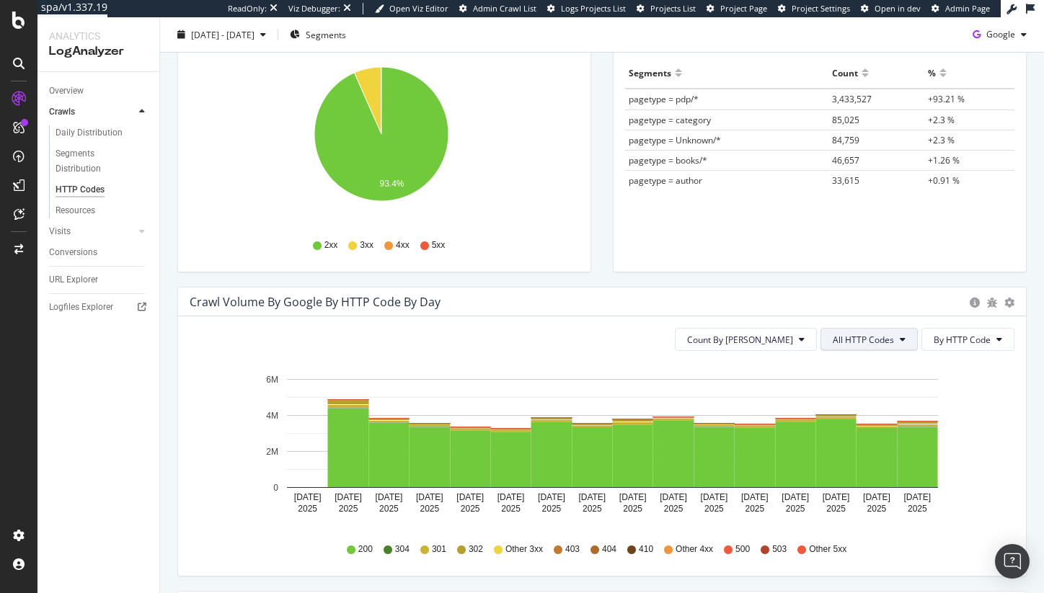
click at [887, 343] on button "All HTTP Codes" at bounding box center [869, 339] width 97 height 23
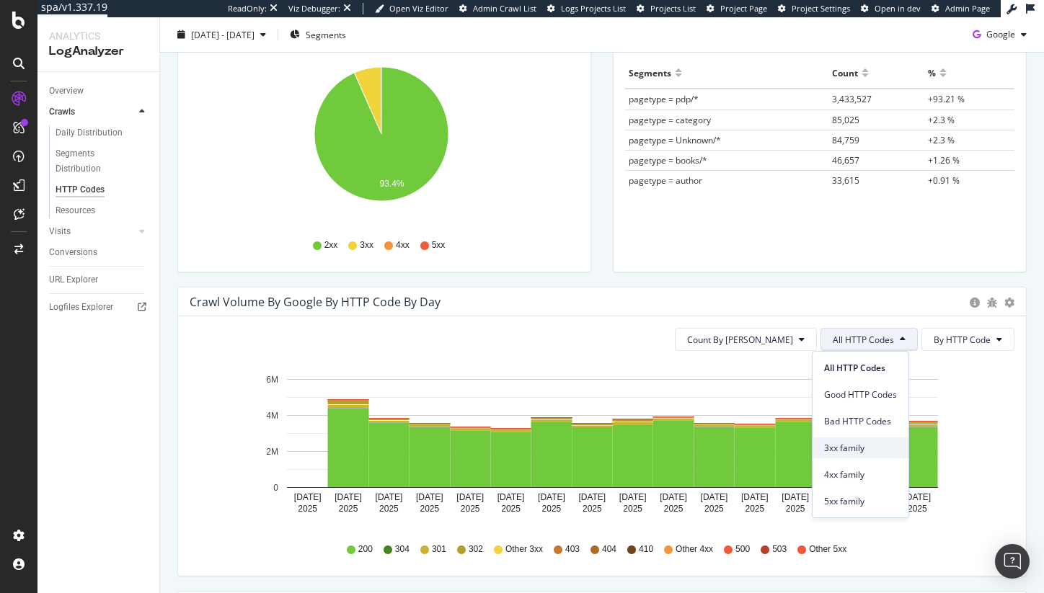
click at [865, 445] on span "3xx family" at bounding box center [860, 448] width 73 height 13
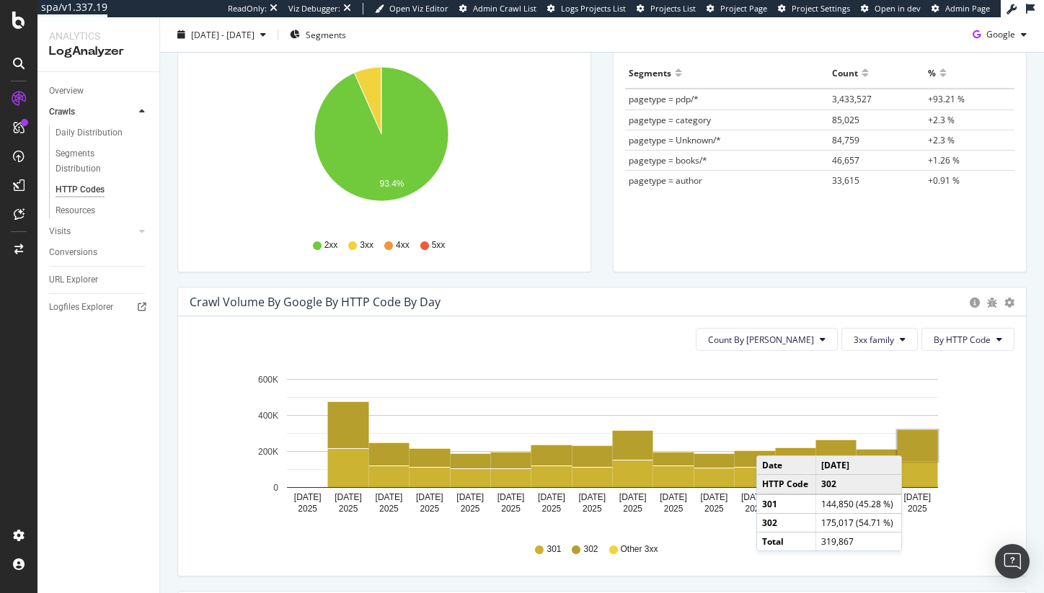
click at [909, 441] on rect "A chart." at bounding box center [918, 445] width 40 height 31
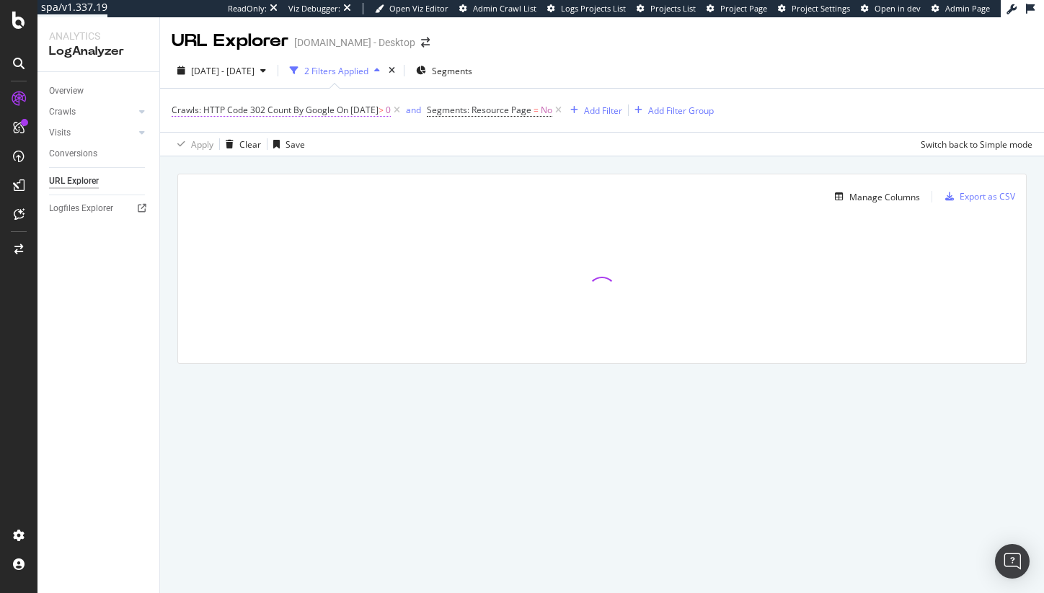
click at [273, 104] on span "Crawls: HTTP Code 302 Count By Google" at bounding box center [253, 110] width 163 height 12
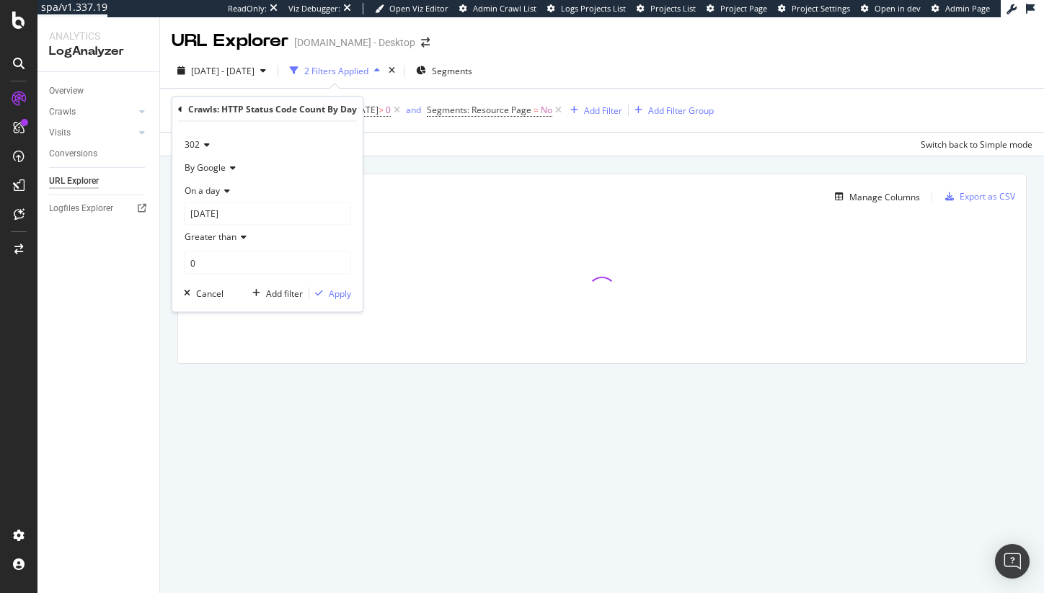
click at [197, 147] on span "302" at bounding box center [192, 144] width 15 height 12
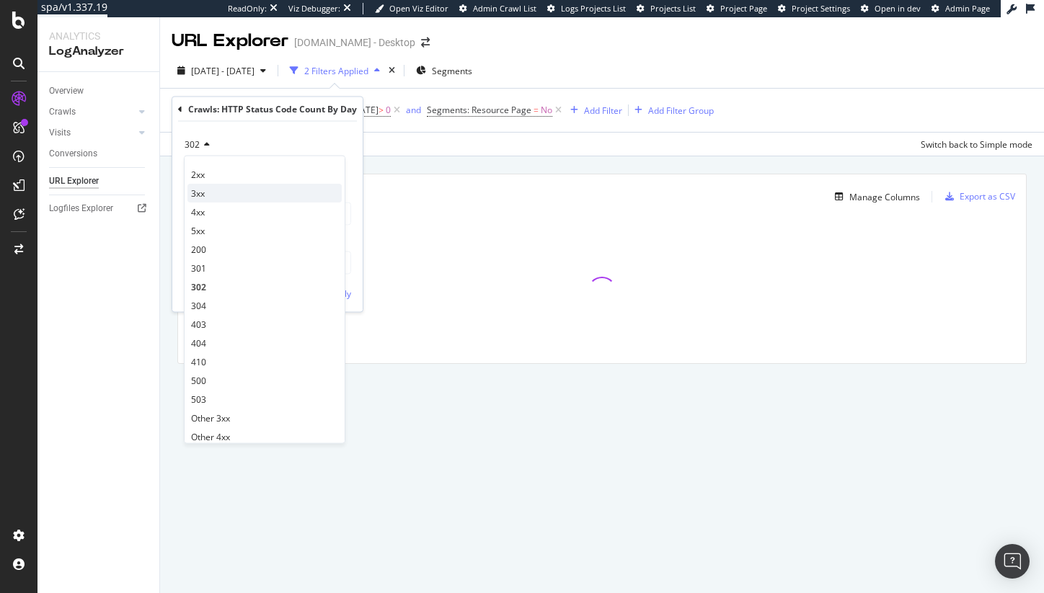
click at [203, 200] on div "3xx" at bounding box center [264, 193] width 154 height 19
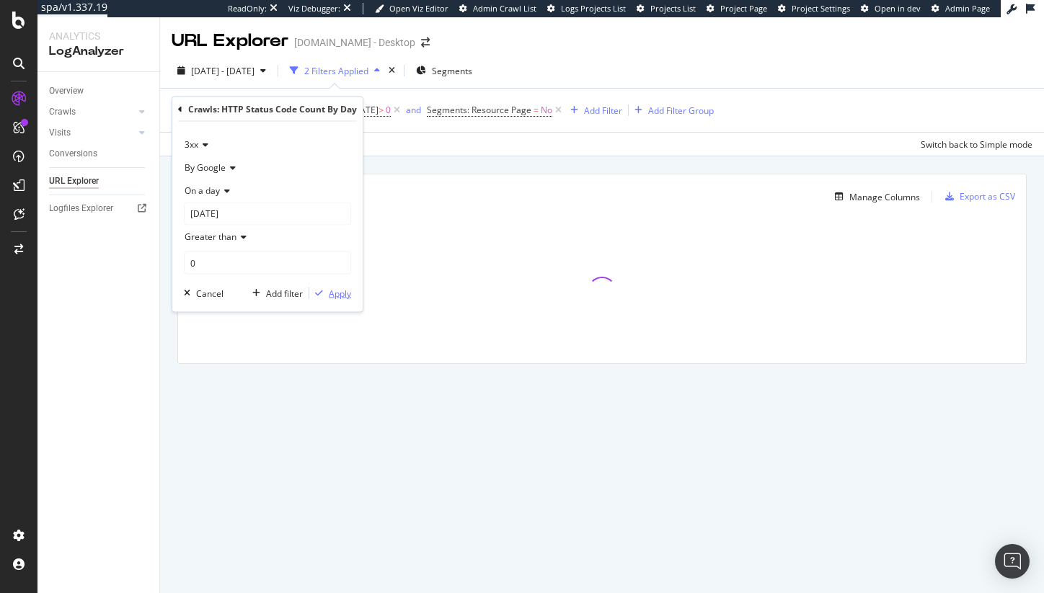
click at [339, 292] on div "Apply" at bounding box center [340, 293] width 22 height 12
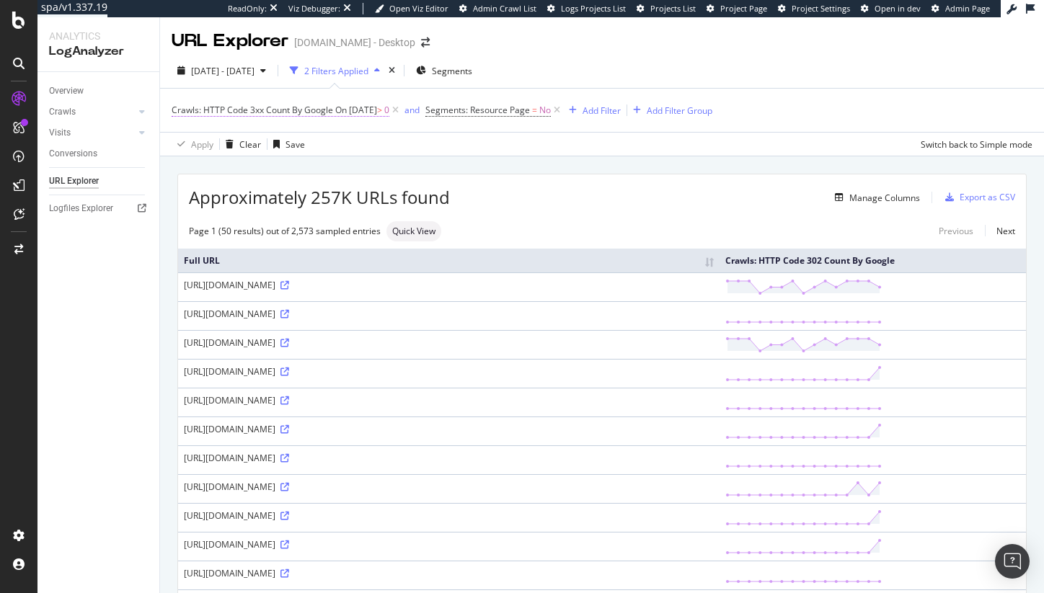
click at [280, 107] on span "Crawls: HTTP Code 3xx Count By Google" at bounding box center [253, 110] width 162 height 12
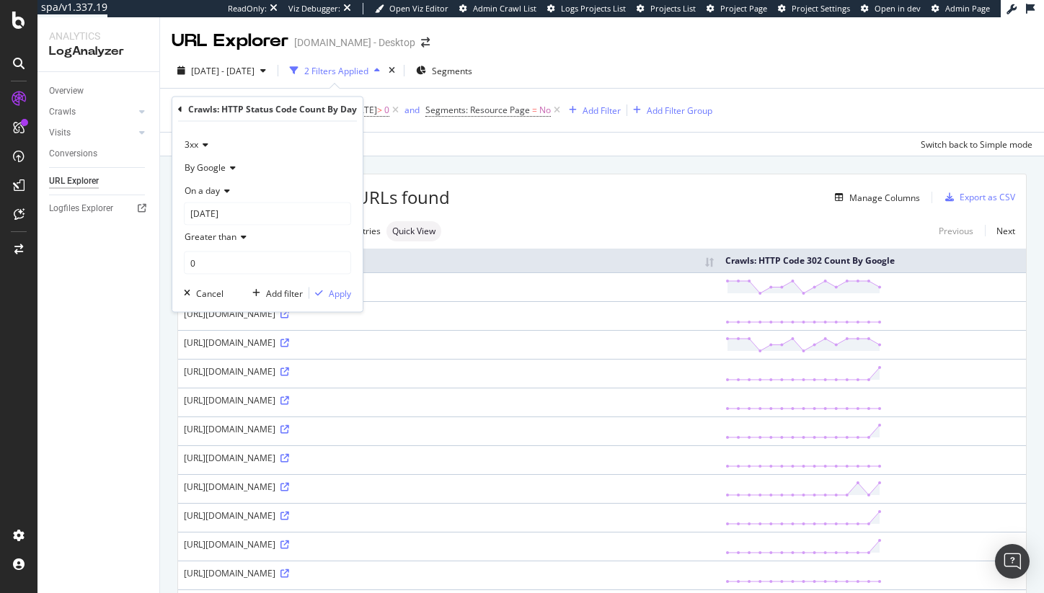
click at [502, 188] on div "Approximately 257K URLs found Manage Columns Export as CSV" at bounding box center [602, 192] width 848 height 35
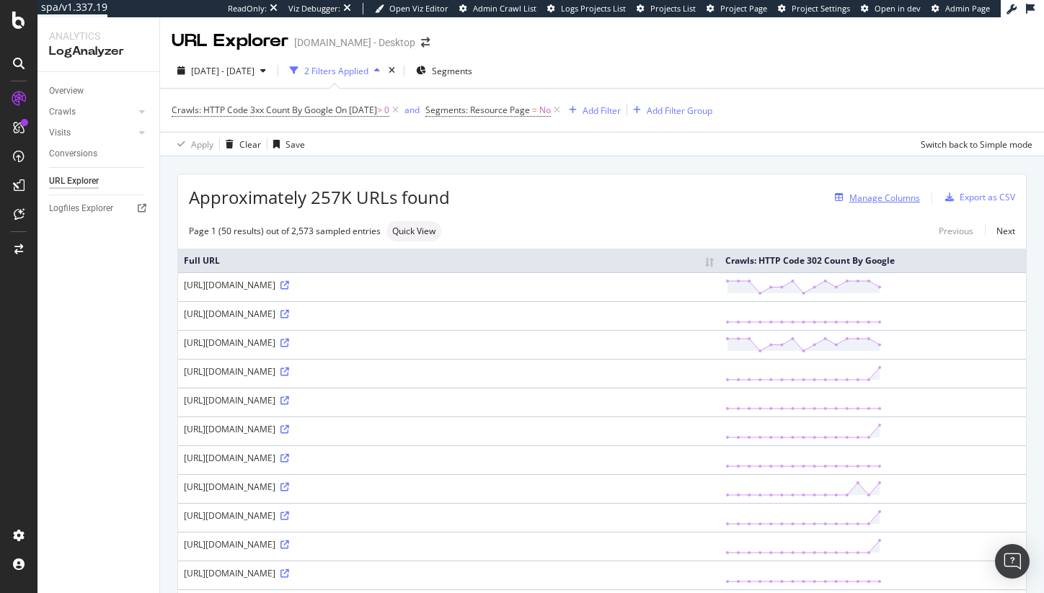
click at [896, 196] on div "Manage Columns" at bounding box center [884, 198] width 71 height 12
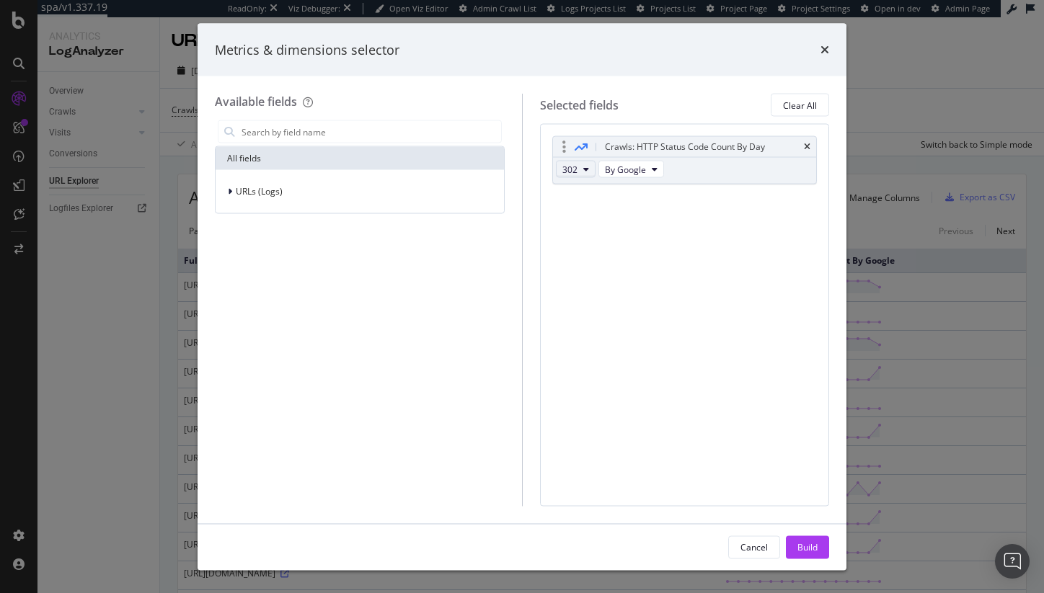
click at [572, 166] on span "302" at bounding box center [569, 169] width 15 height 12
click at [588, 211] on div "3xx" at bounding box center [588, 221] width 62 height 21
click at [809, 97] on div "Clear All" at bounding box center [800, 105] width 34 height 20
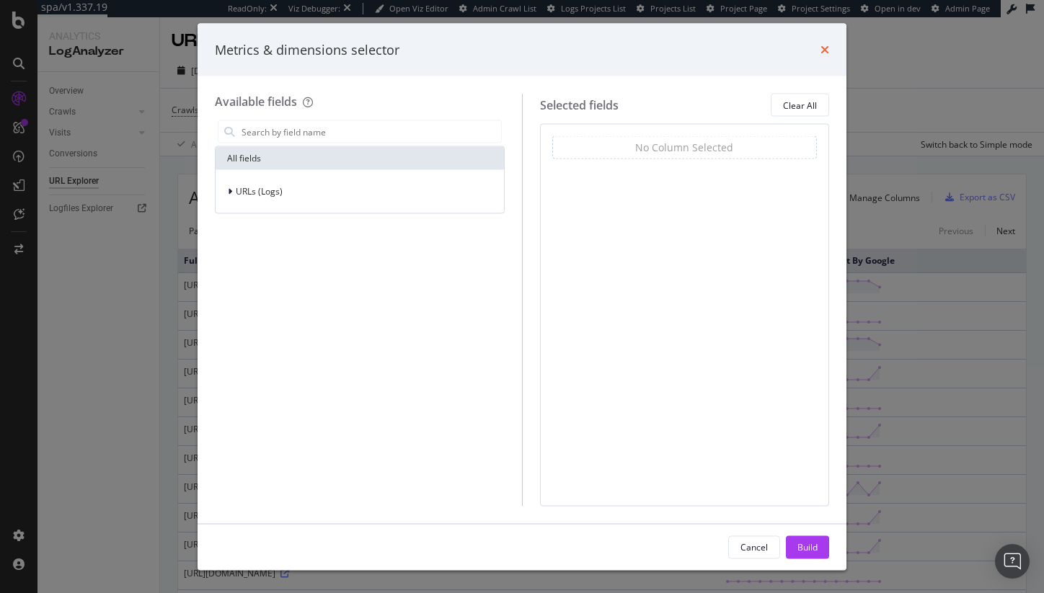
click at [827, 46] on icon "times" at bounding box center [825, 50] width 9 height 12
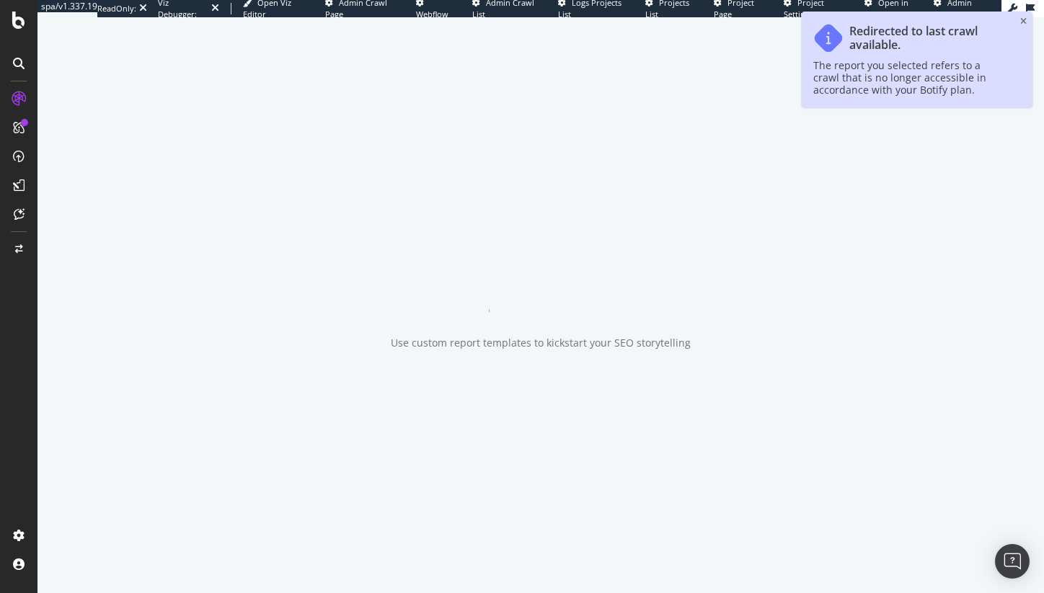
click at [1017, 22] on div "Redirected to last crawl available. The report you selected refers to a crawl t…" at bounding box center [917, 60] width 231 height 96
click at [1020, 20] on icon "close toast" at bounding box center [1023, 21] width 6 height 9
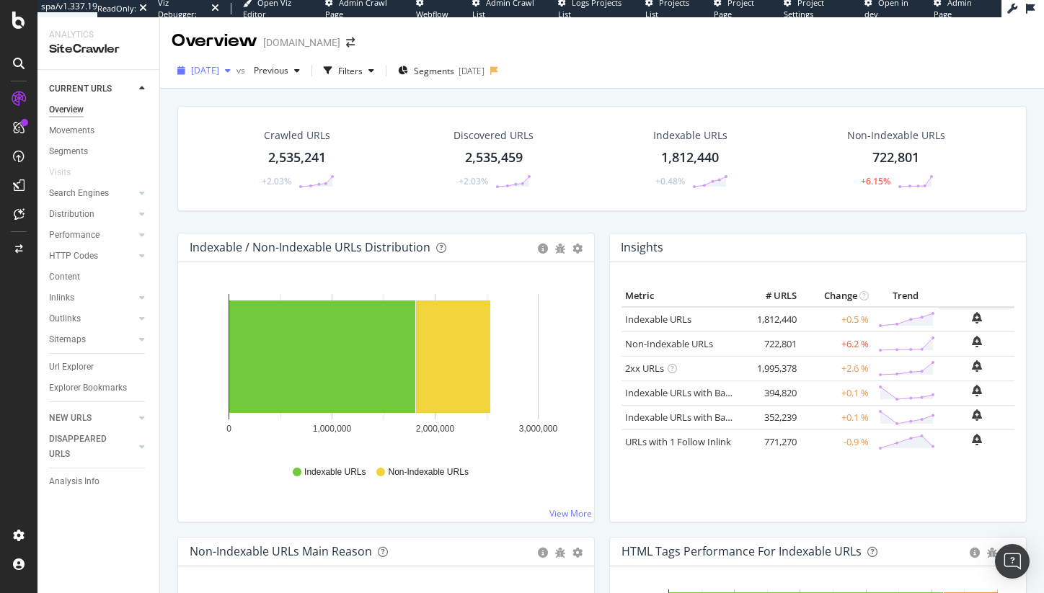
click at [216, 78] on div "[DATE]" at bounding box center [204, 71] width 65 height 22
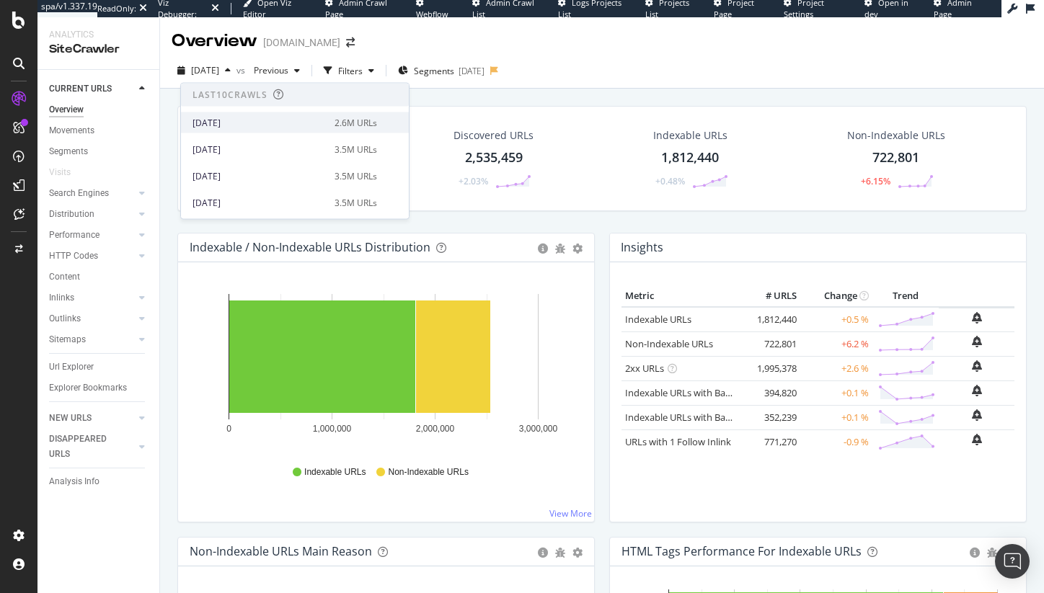
click at [226, 125] on div "[DATE]" at bounding box center [259, 122] width 133 height 13
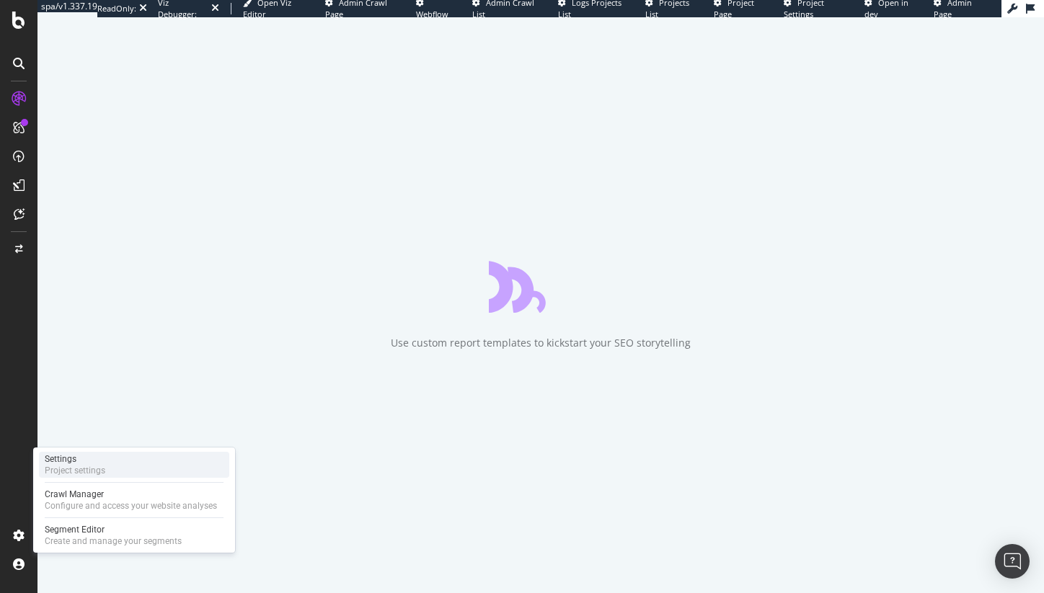
click at [92, 466] on div "Project settings" at bounding box center [75, 471] width 61 height 12
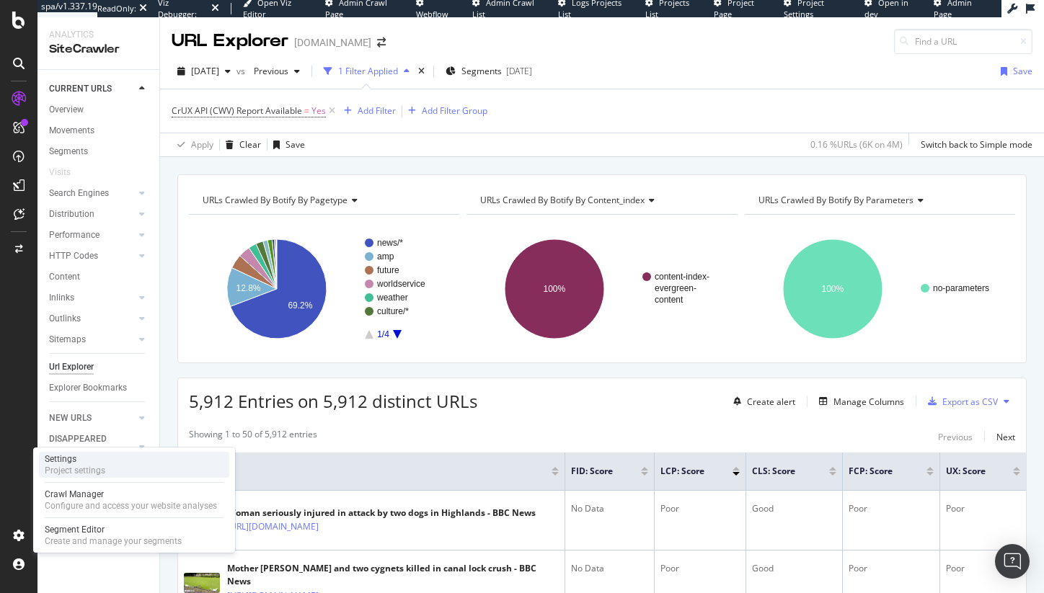
click at [80, 468] on div "Project settings" at bounding box center [75, 471] width 61 height 12
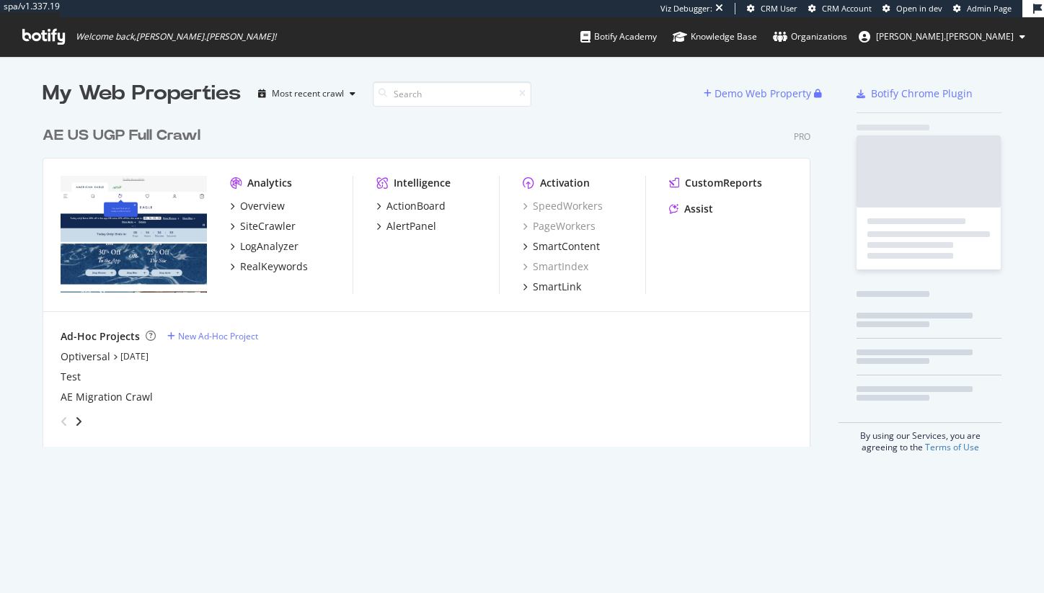
scroll to position [328, 769]
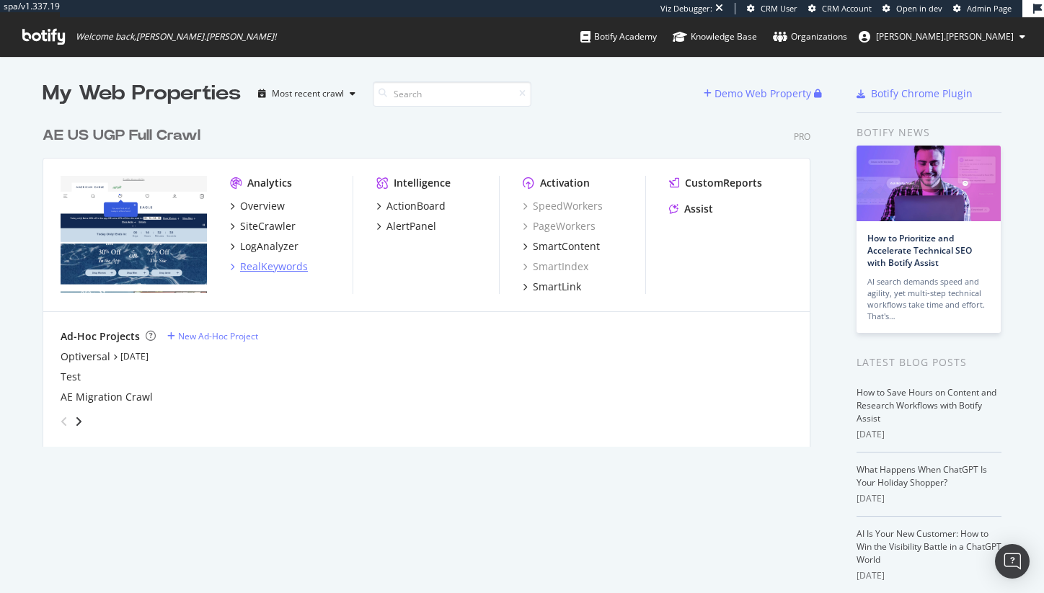
click at [256, 273] on div "RealKeywords" at bounding box center [274, 267] width 68 height 14
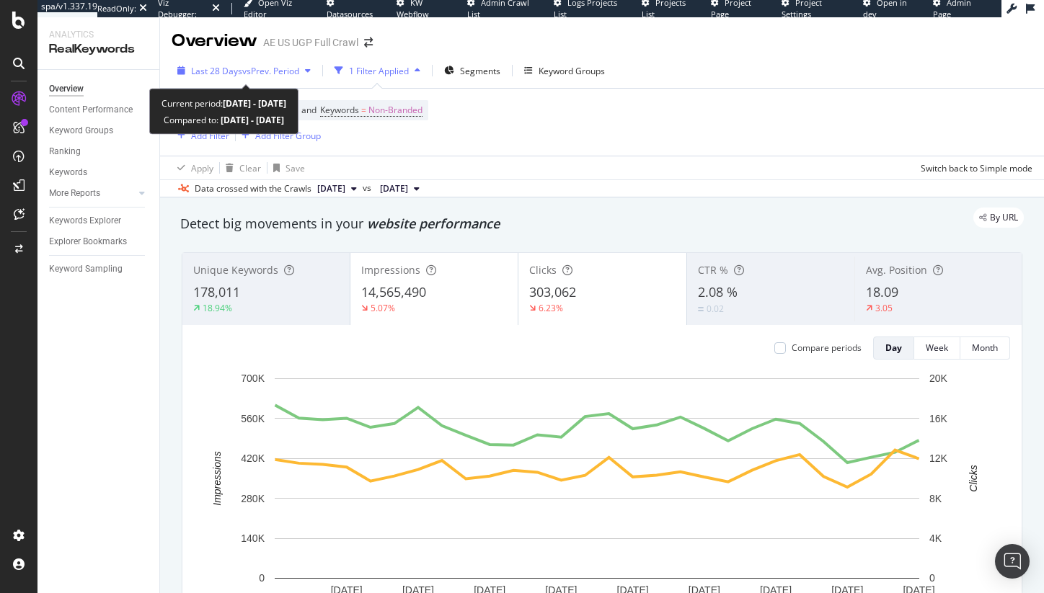
click at [213, 71] on span "Last 28 Days" at bounding box center [216, 71] width 51 height 12
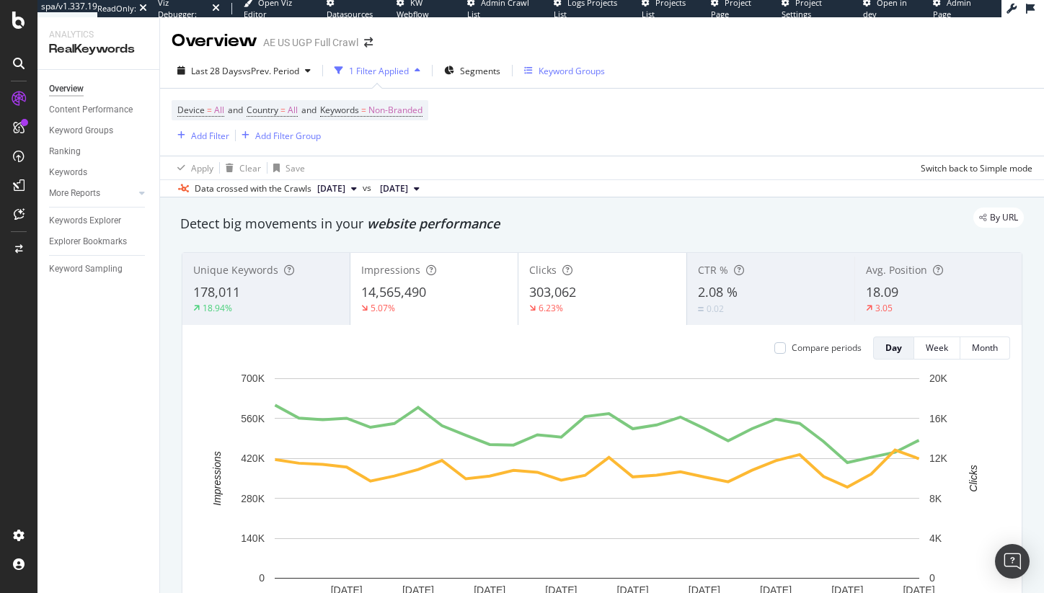
click at [609, 67] on button "Keyword Groups" at bounding box center [564, 70] width 92 height 23
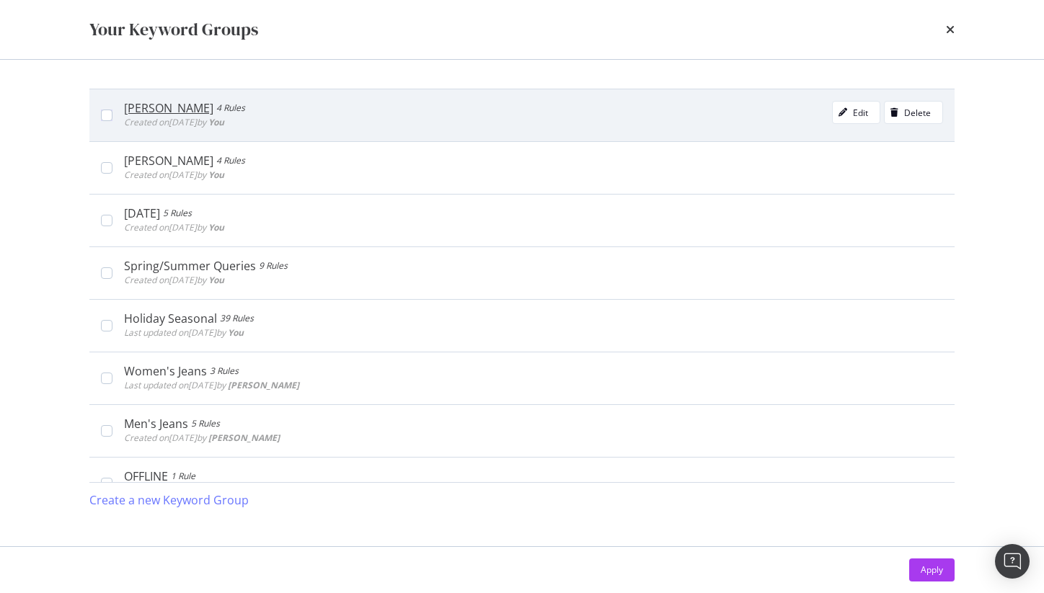
click at [571, 135] on div "[PERSON_NAME] 4 Rules Created on [DATE] by You Edit Delete" at bounding box center [521, 115] width 865 height 53
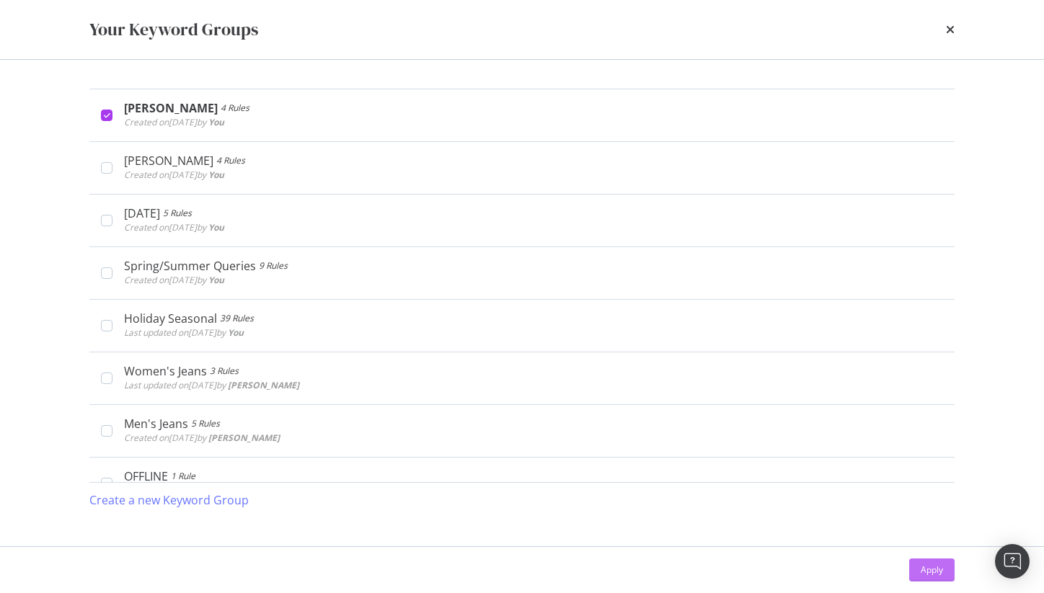
click at [916, 566] on button "Apply" at bounding box center [931, 570] width 45 height 23
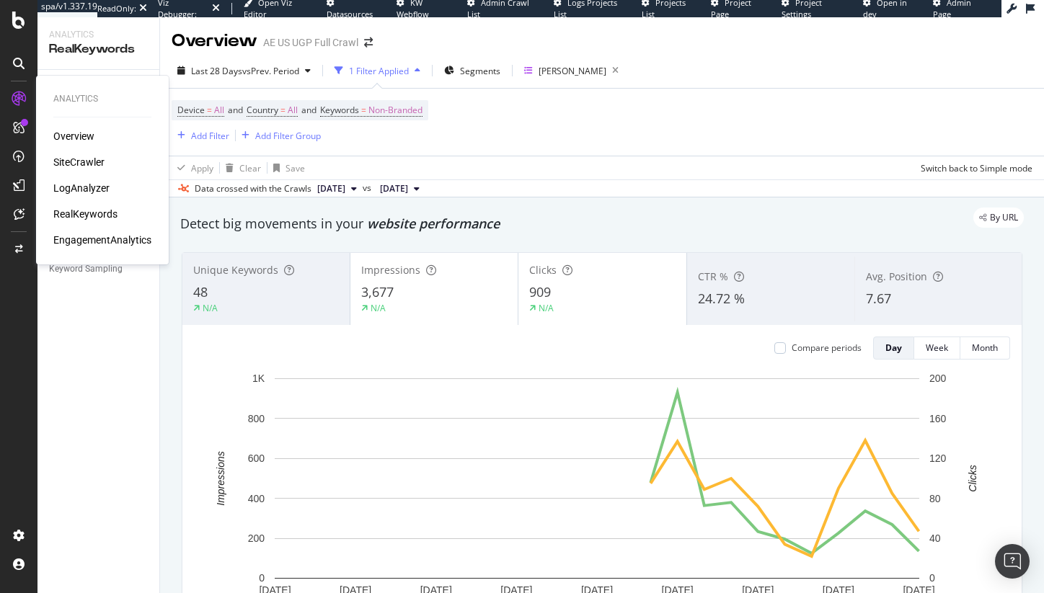
click at [102, 186] on div "LogAnalyzer" at bounding box center [81, 188] width 56 height 14
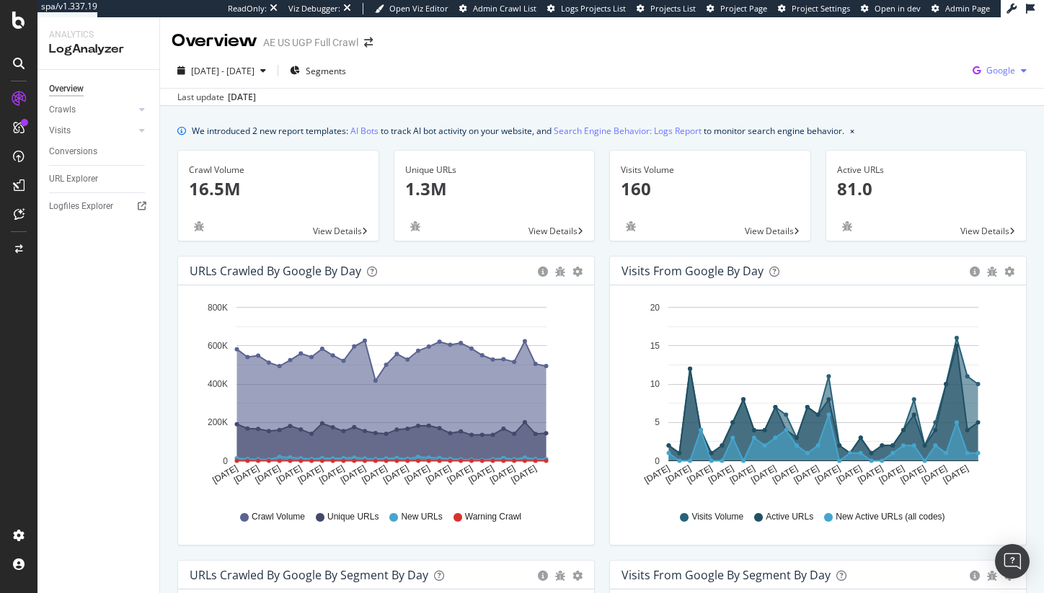
click at [986, 72] on span "Google" at bounding box center [1000, 70] width 29 height 12
click at [910, 90] on span "OpenAI" at bounding box center [917, 84] width 53 height 13
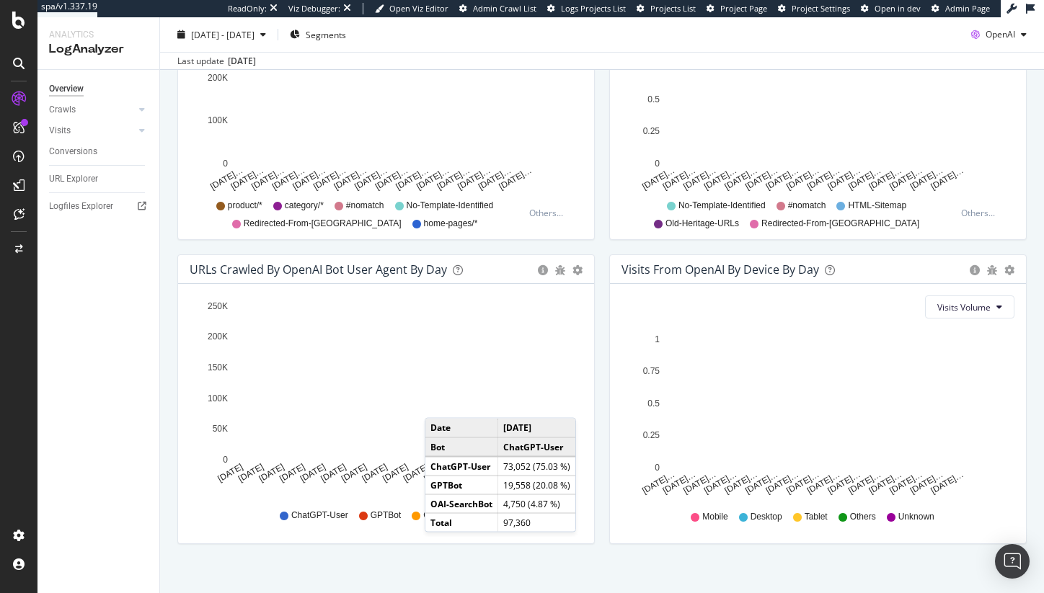
scroll to position [626, 0]
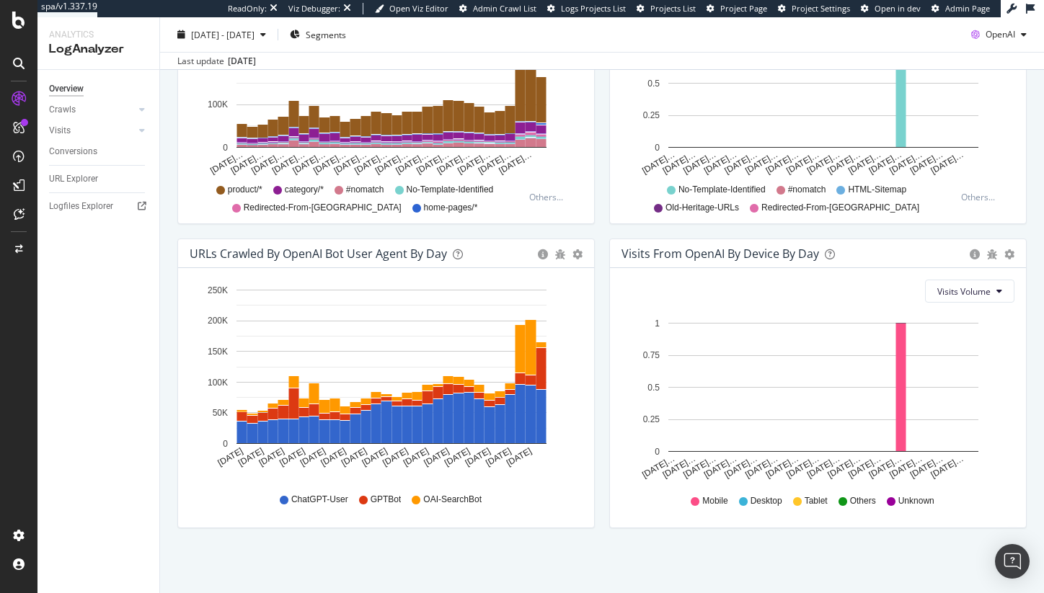
click at [303, 500] on span "ChatGPT-User" at bounding box center [319, 500] width 57 height 12
click at [372, 502] on span "GPTBot" at bounding box center [386, 500] width 31 height 12
click at [444, 496] on span "OAI-SearchBot" at bounding box center [452, 500] width 58 height 12
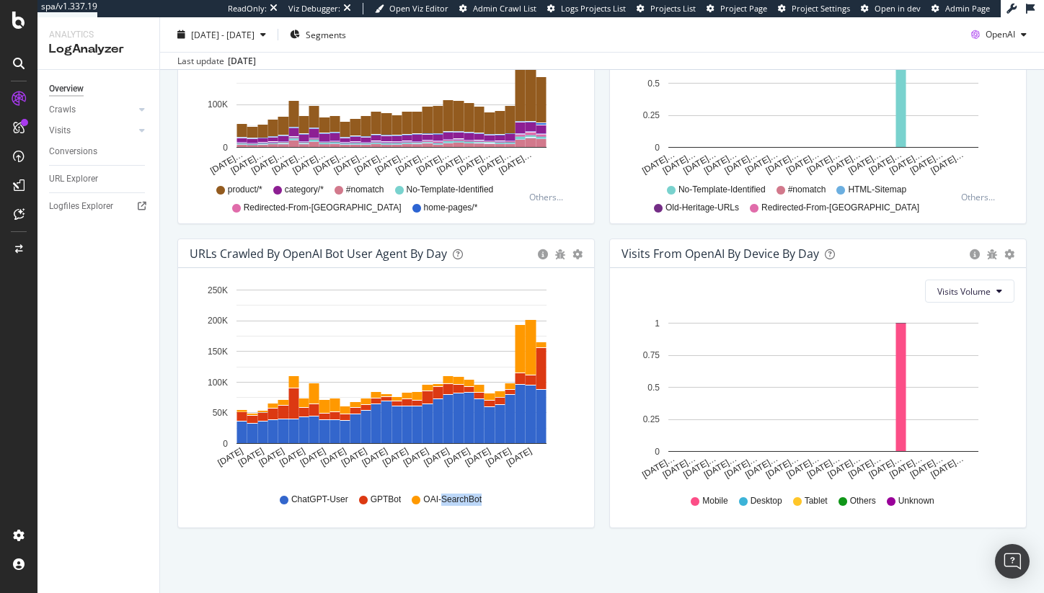
click at [444, 496] on span "OAI-SearchBot" at bounding box center [452, 500] width 58 height 12
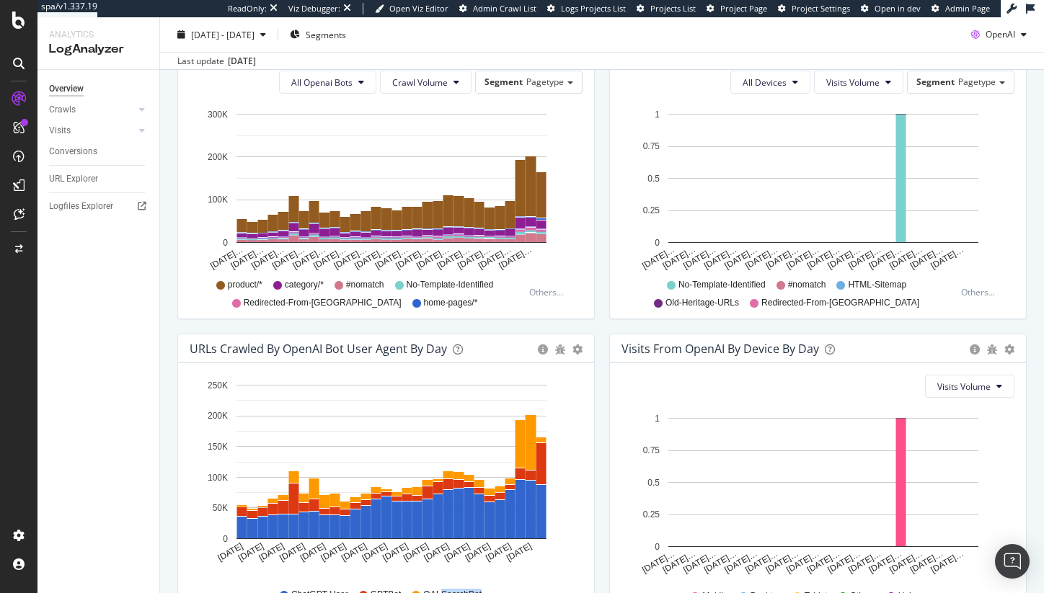
scroll to position [476, 0]
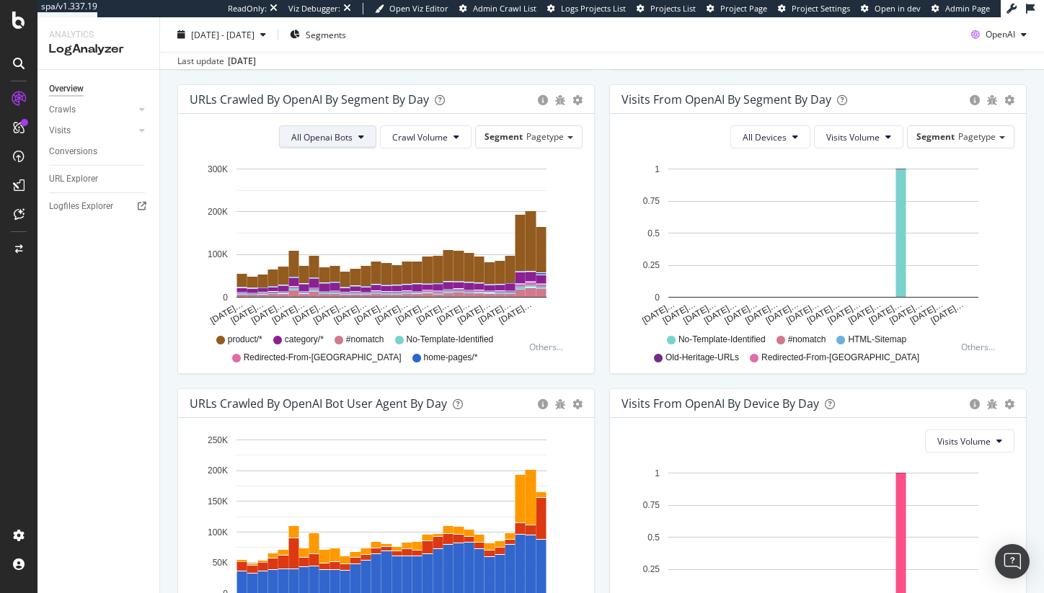
click at [346, 136] on span "All Openai Bots" at bounding box center [321, 137] width 61 height 12
click at [317, 225] on div "OAI-SearchBot" at bounding box center [318, 218] width 86 height 21
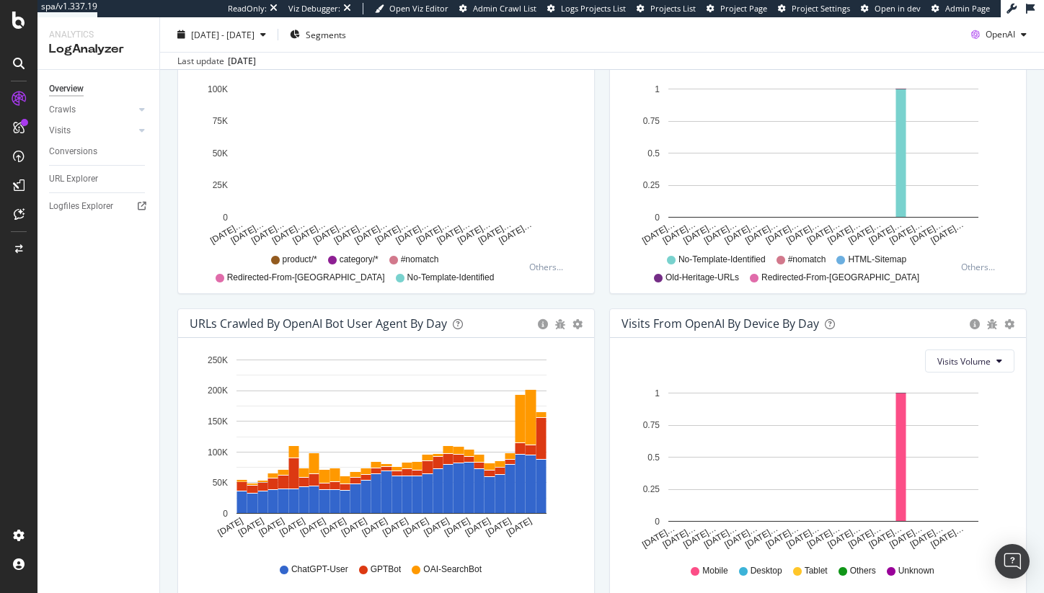
scroll to position [416, 0]
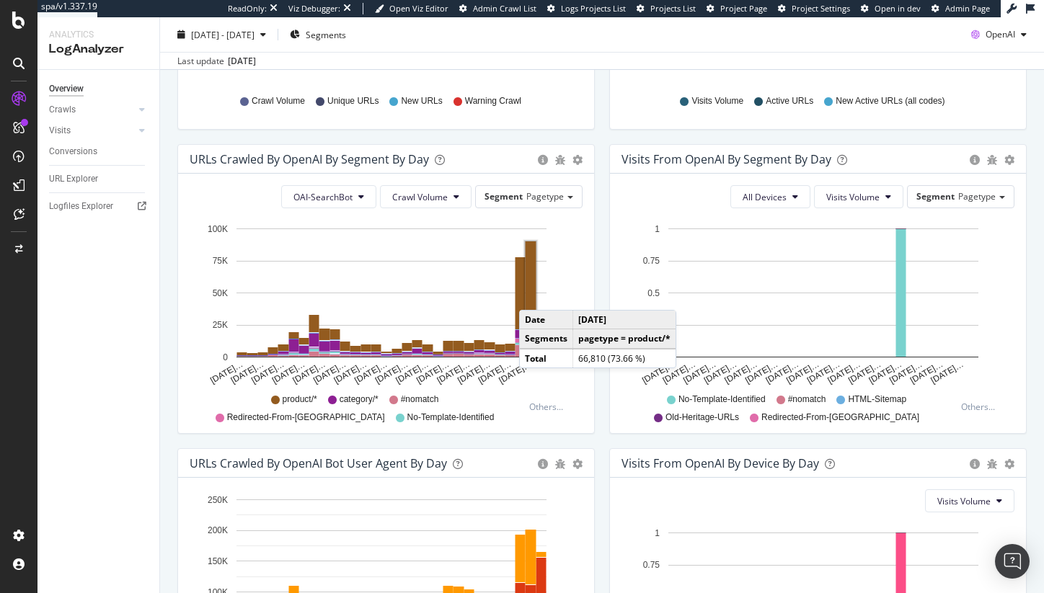
click at [534, 296] on rect "A chart." at bounding box center [531, 284] width 11 height 84
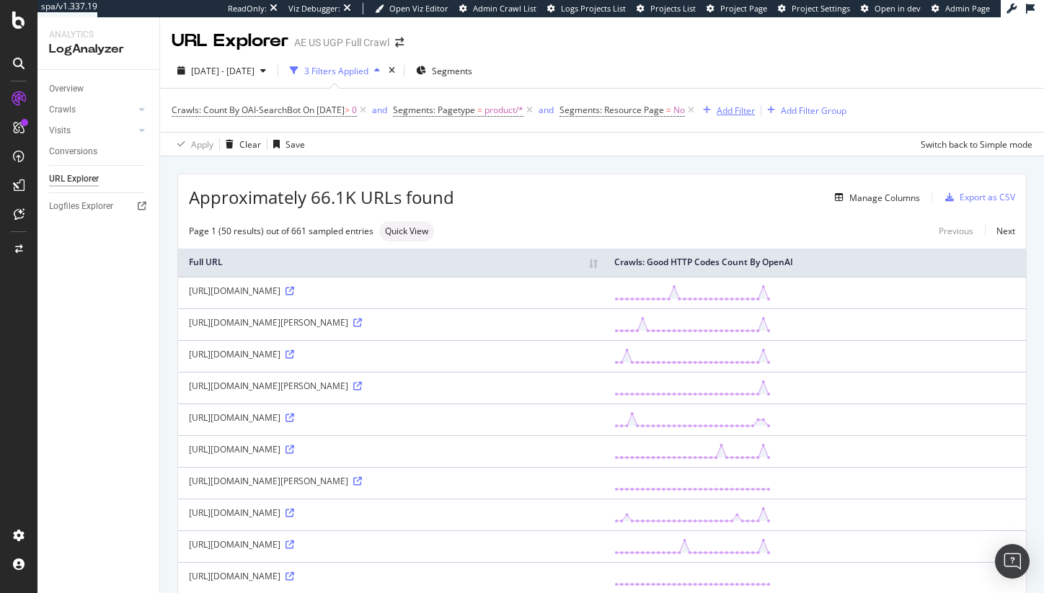
click at [751, 106] on div "Add Filter" at bounding box center [736, 111] width 38 height 12
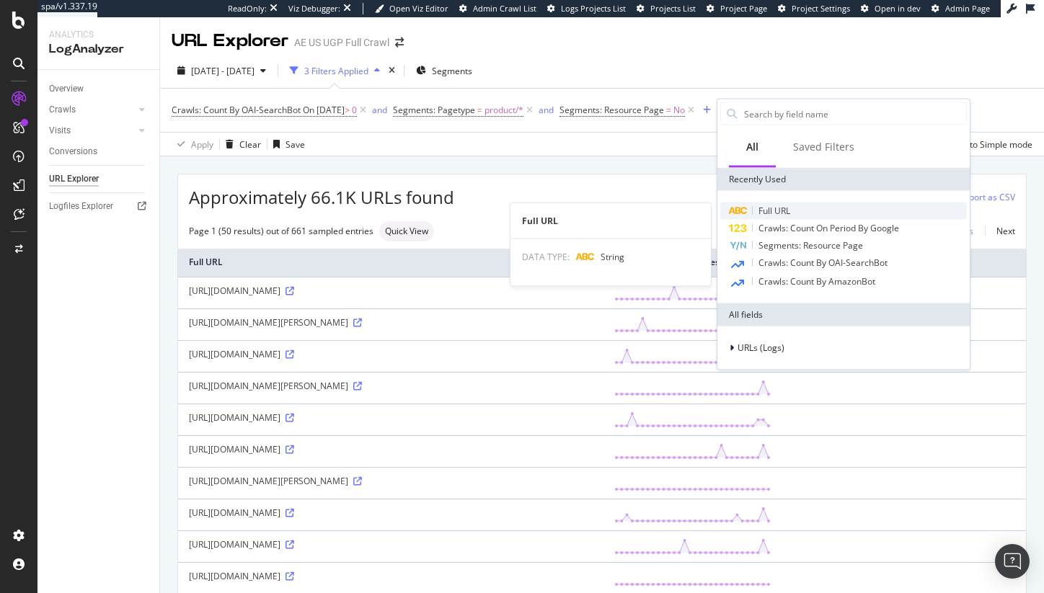
click at [801, 218] on div "Full URL" at bounding box center [843, 211] width 247 height 17
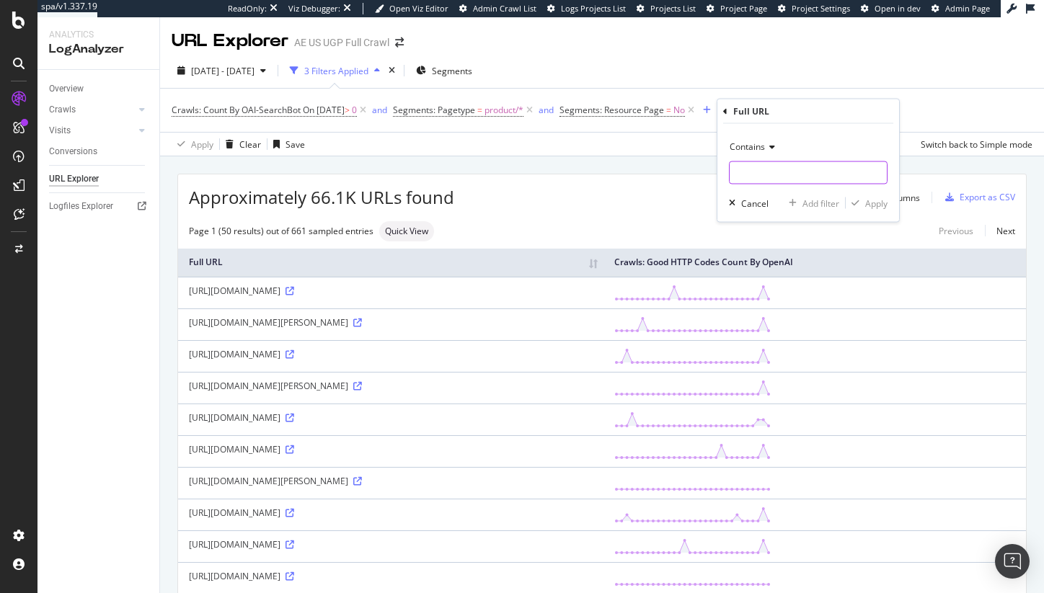
click at [764, 168] on input "text" at bounding box center [808, 173] width 157 height 23
click at [761, 145] on span "Contains" at bounding box center [747, 147] width 35 height 12
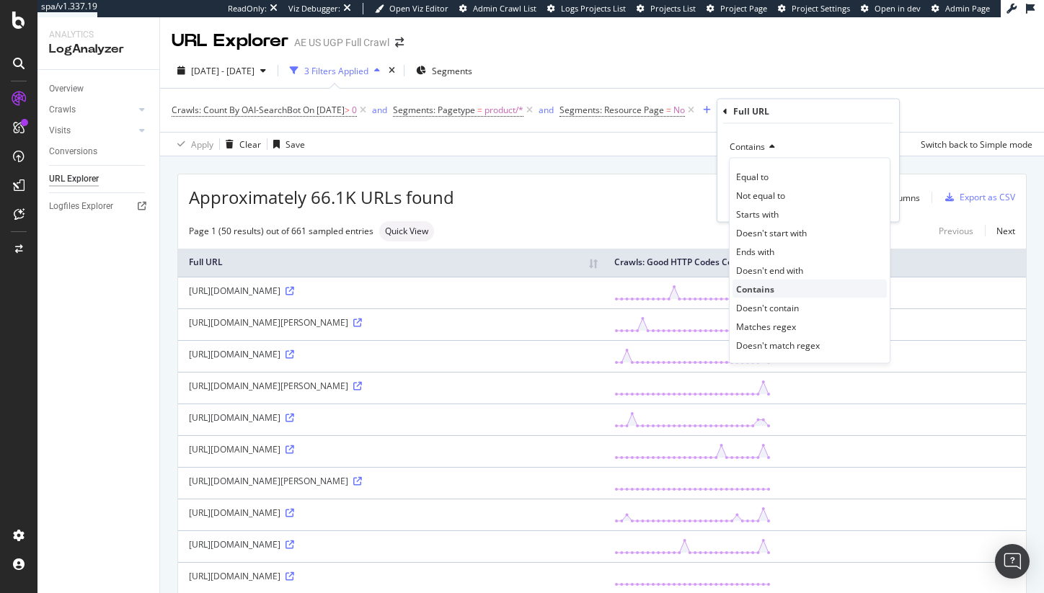
click at [775, 280] on div "Contains" at bounding box center [810, 289] width 154 height 19
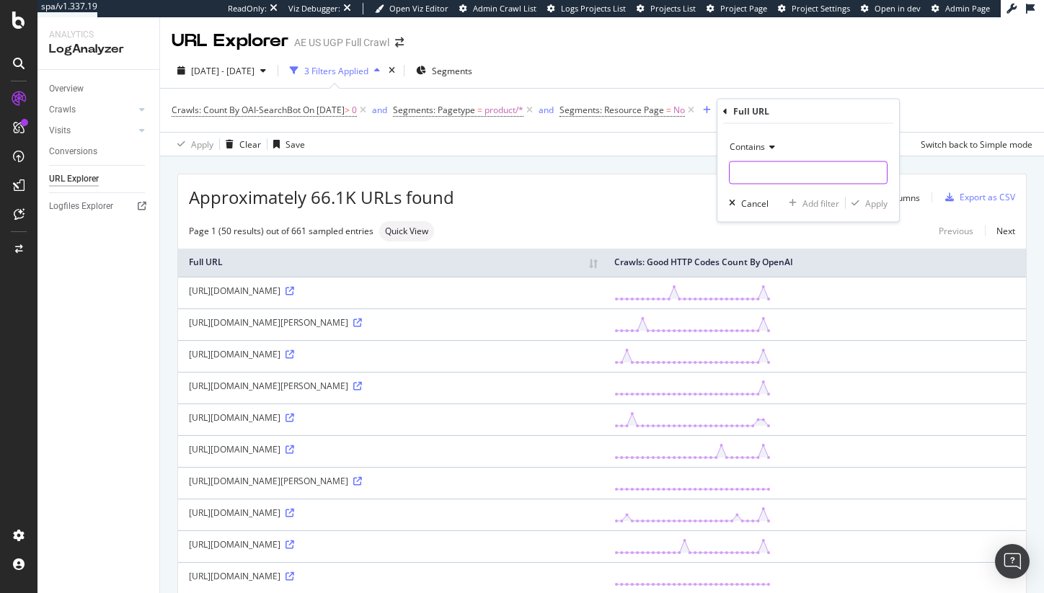
click at [754, 173] on input "text" at bounding box center [808, 173] width 157 height 23
type input "."
type input "/aerie/"
click at [873, 198] on div "Apply" at bounding box center [876, 203] width 22 height 12
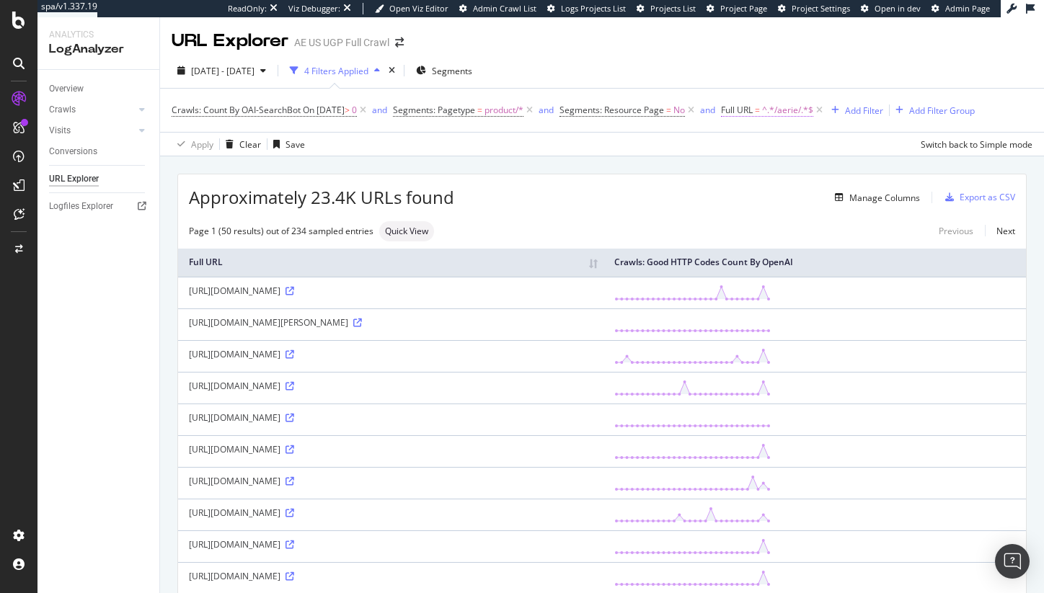
click at [753, 107] on span "Full URL" at bounding box center [737, 110] width 32 height 12
click at [776, 169] on input "/aerie/" at bounding box center [822, 170] width 136 height 23
click at [775, 169] on input "/aerie/" at bounding box center [822, 170] width 136 height 23
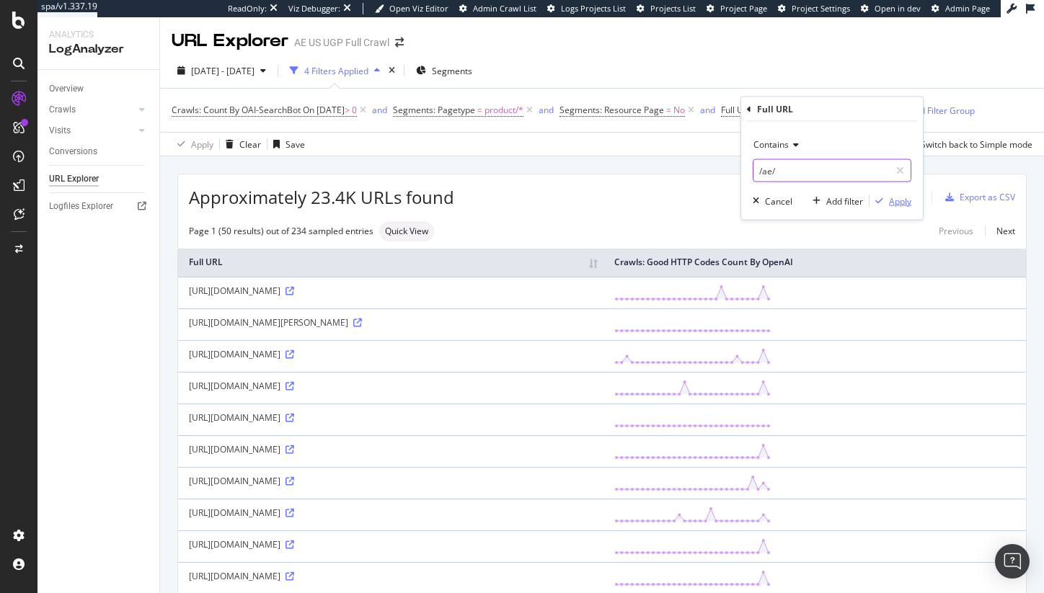
type input "/ae/"
click at [907, 203] on div "Apply" at bounding box center [900, 201] width 22 height 12
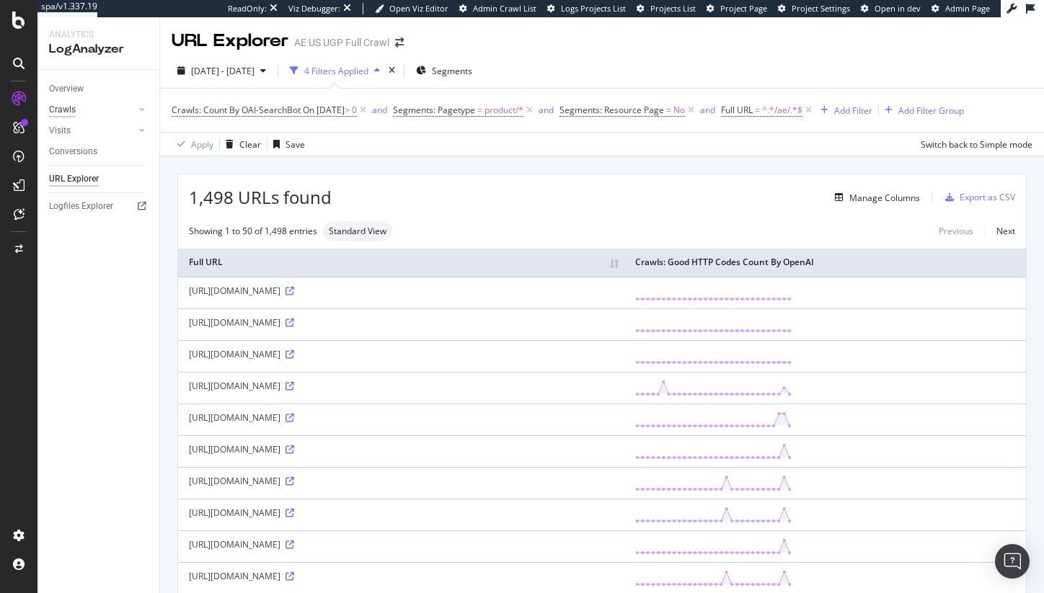
click at [63, 108] on div "Crawls" at bounding box center [62, 109] width 27 height 15
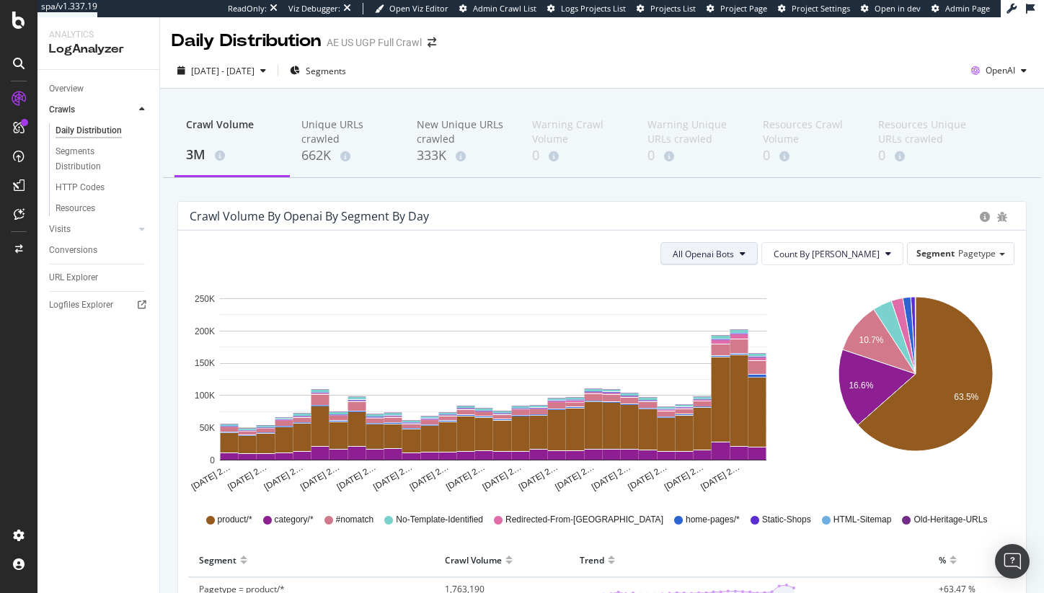
click at [734, 254] on span "All Openai Bots" at bounding box center [703, 254] width 61 height 12
click at [759, 335] on span "OAI-SearchBot" at bounding box center [746, 336] width 63 height 13
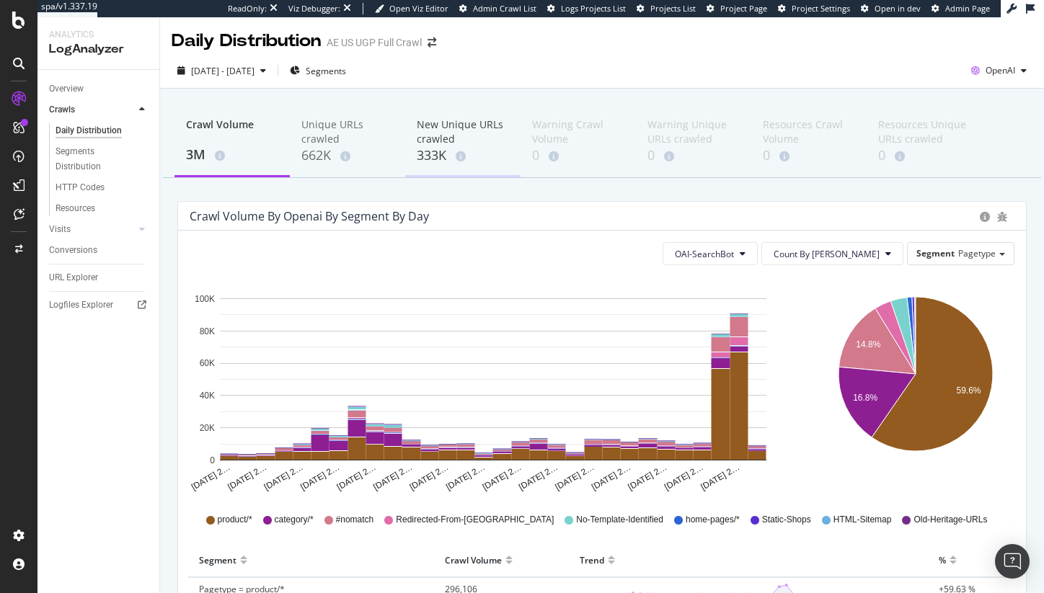
click at [461, 135] on div "New Unique URLs crawled" at bounding box center [463, 132] width 92 height 29
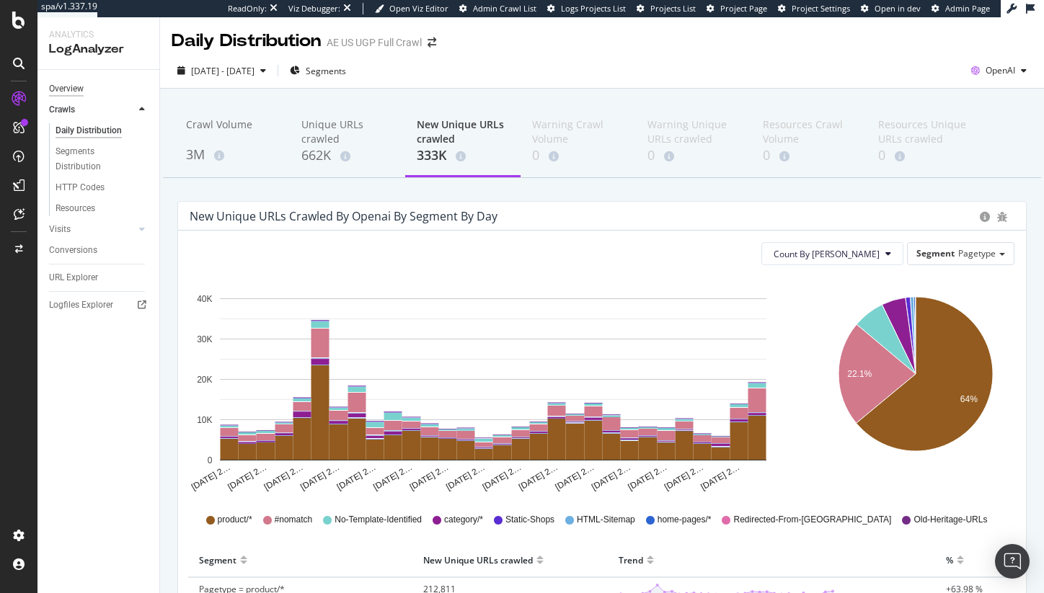
click at [56, 91] on div "Overview" at bounding box center [66, 88] width 35 height 15
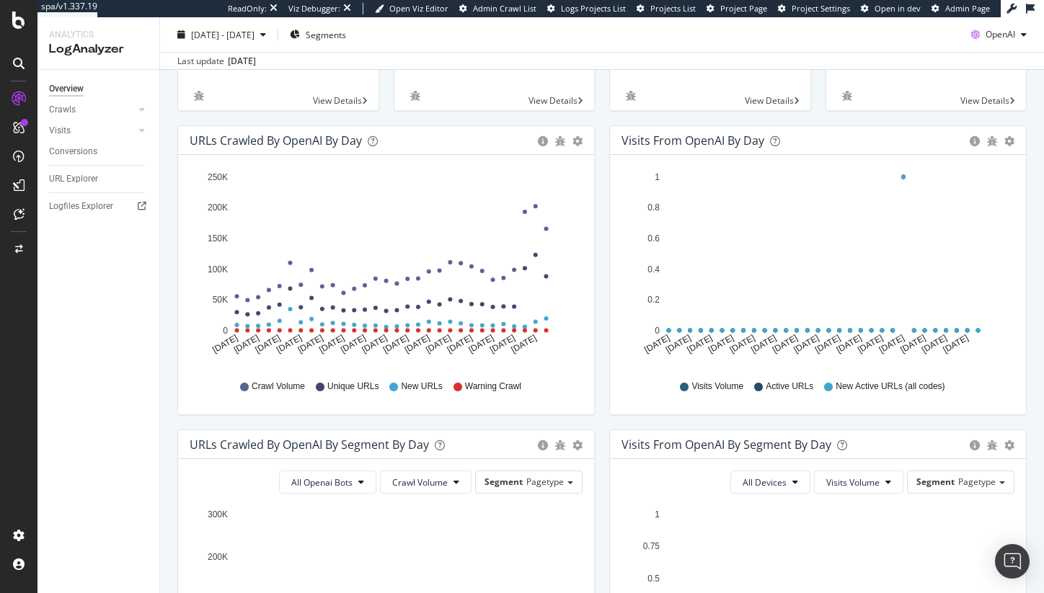
scroll to position [399, 0]
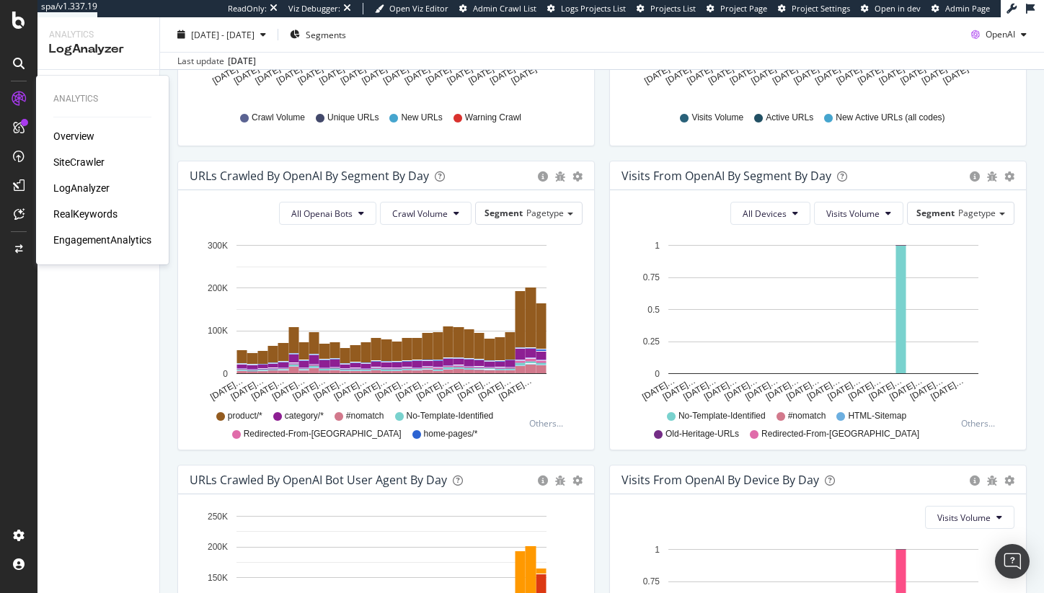
click at [84, 213] on div "RealKeywords" at bounding box center [85, 214] width 64 height 14
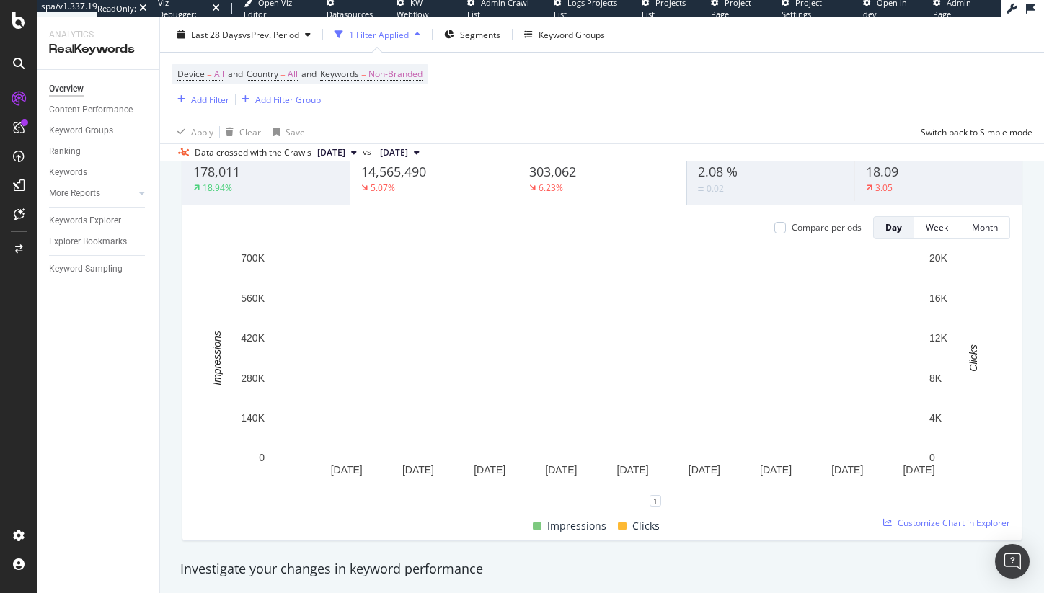
scroll to position [124, 0]
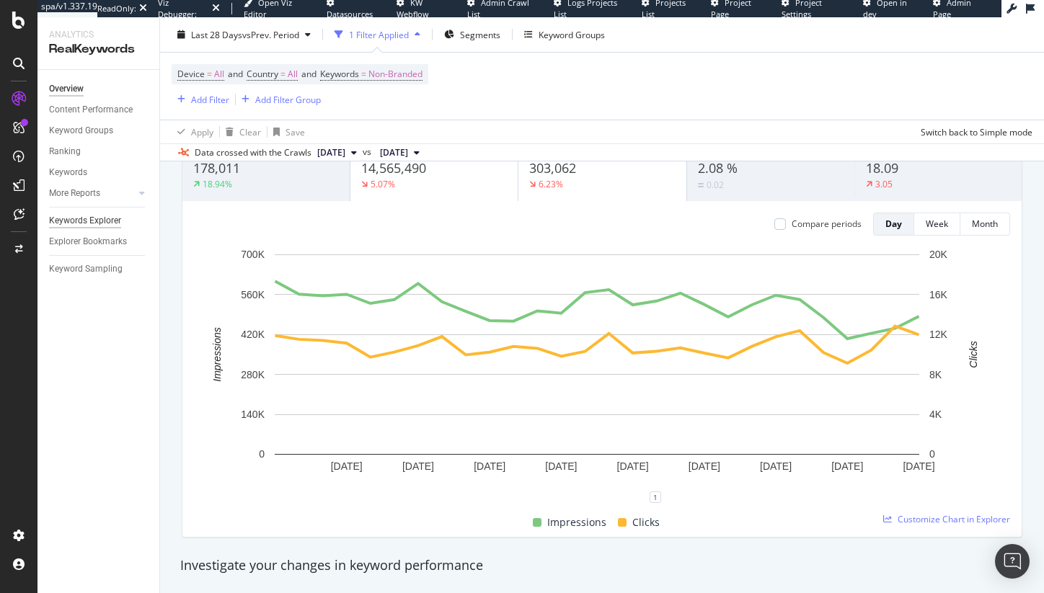
click at [79, 219] on div "Keywords Explorer" at bounding box center [85, 220] width 72 height 15
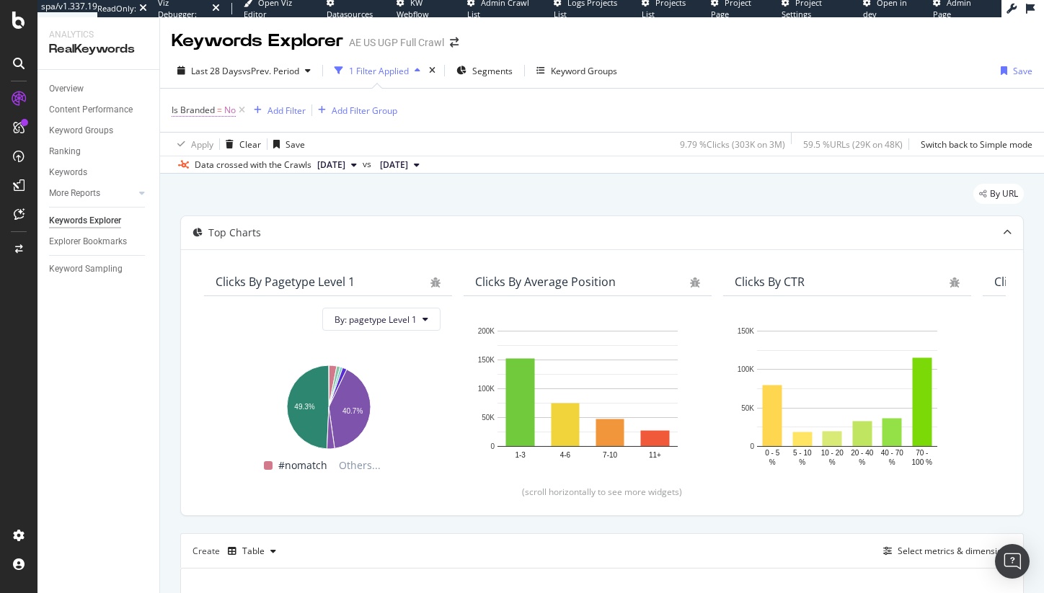
click at [189, 112] on span "Is Branded" at bounding box center [193, 110] width 43 height 12
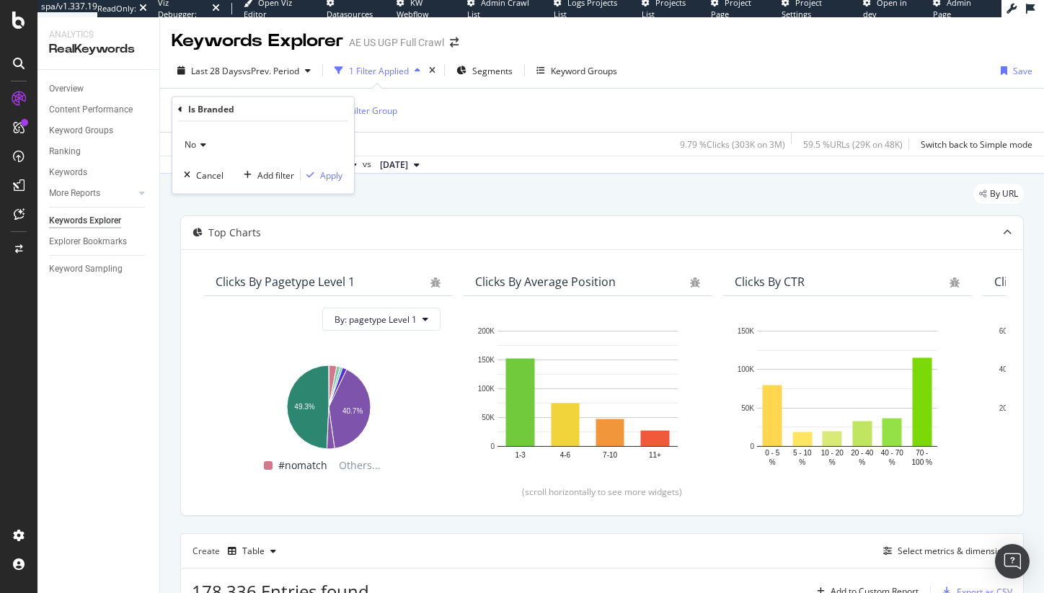
click at [203, 148] on icon at bounding box center [201, 145] width 10 height 9
click at [505, 103] on div "Is Branded = No Add Filter Add Filter Group" at bounding box center [602, 110] width 861 height 43
click at [241, 111] on icon at bounding box center [242, 110] width 12 height 14
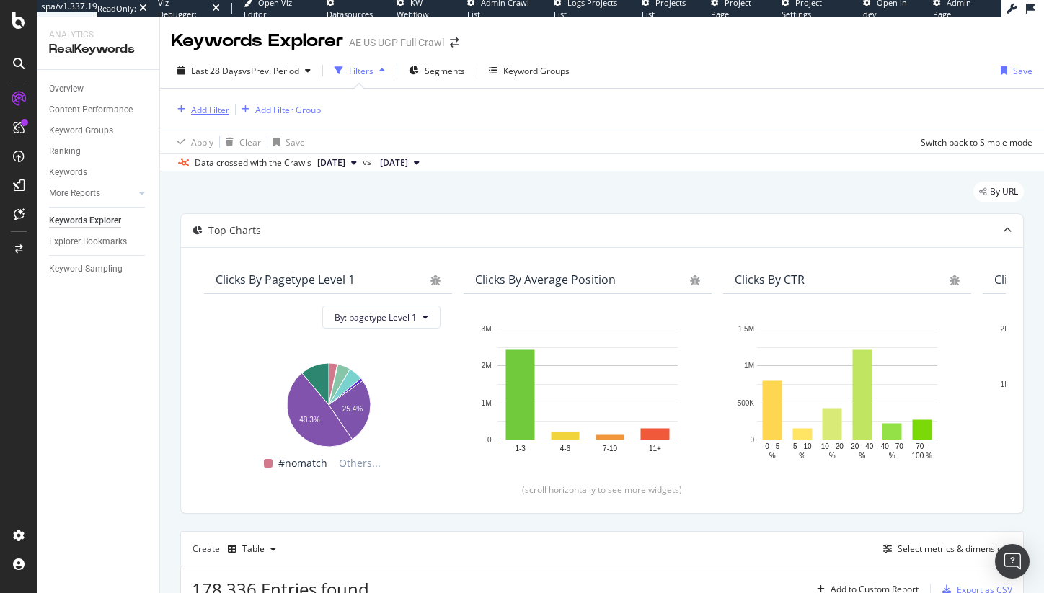
click at [223, 106] on div "Add Filter" at bounding box center [210, 110] width 38 height 12
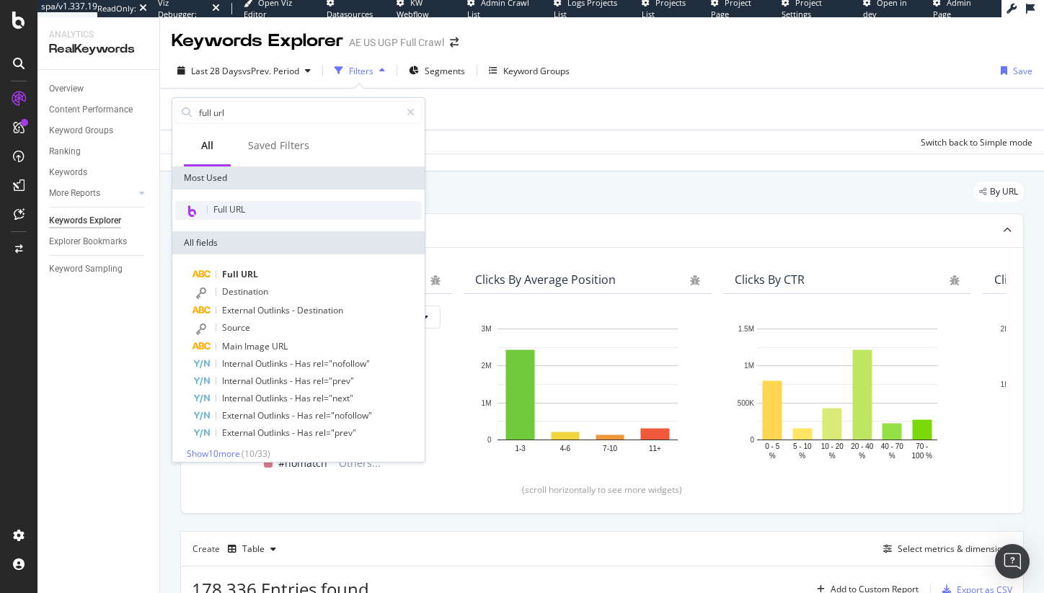
type input "full url"
click at [273, 208] on div "Full URL" at bounding box center [298, 210] width 247 height 19
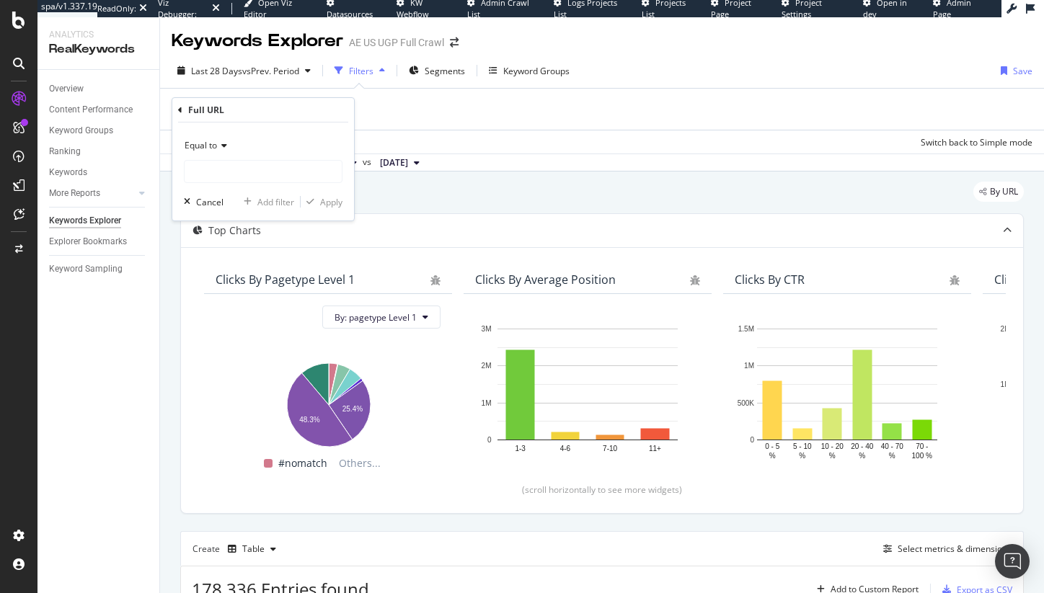
click at [233, 140] on div "Equal to" at bounding box center [263, 145] width 159 height 23
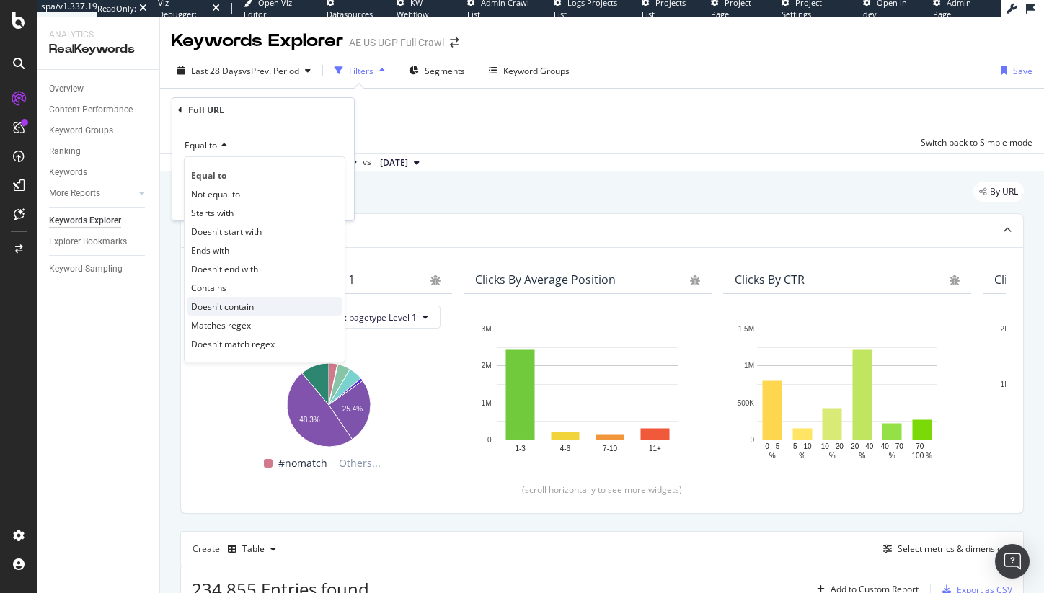
click at [232, 303] on span "Doesn't contain" at bounding box center [222, 307] width 63 height 12
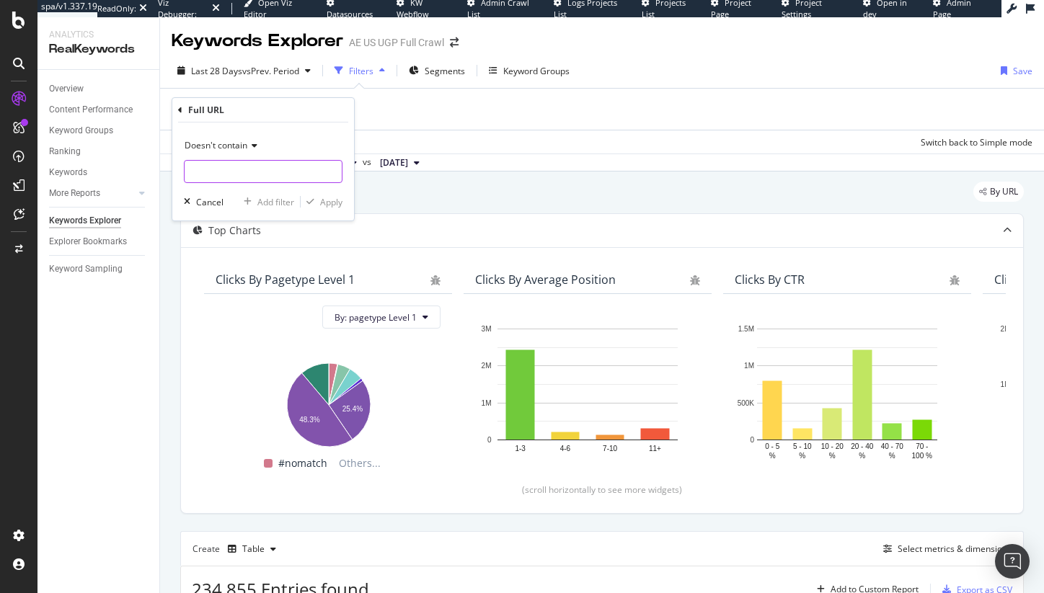
click at [231, 177] on input "text" at bounding box center [263, 171] width 157 height 23
type input "/aerie/"
click at [319, 199] on div "button" at bounding box center [310, 202] width 19 height 9
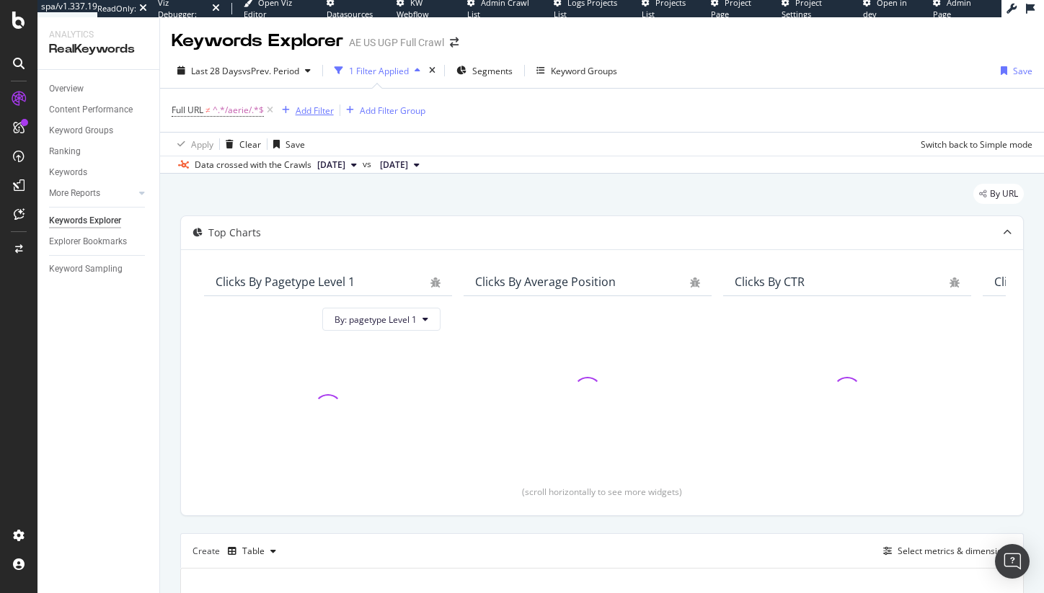
click at [302, 113] on div "Add Filter" at bounding box center [315, 111] width 38 height 12
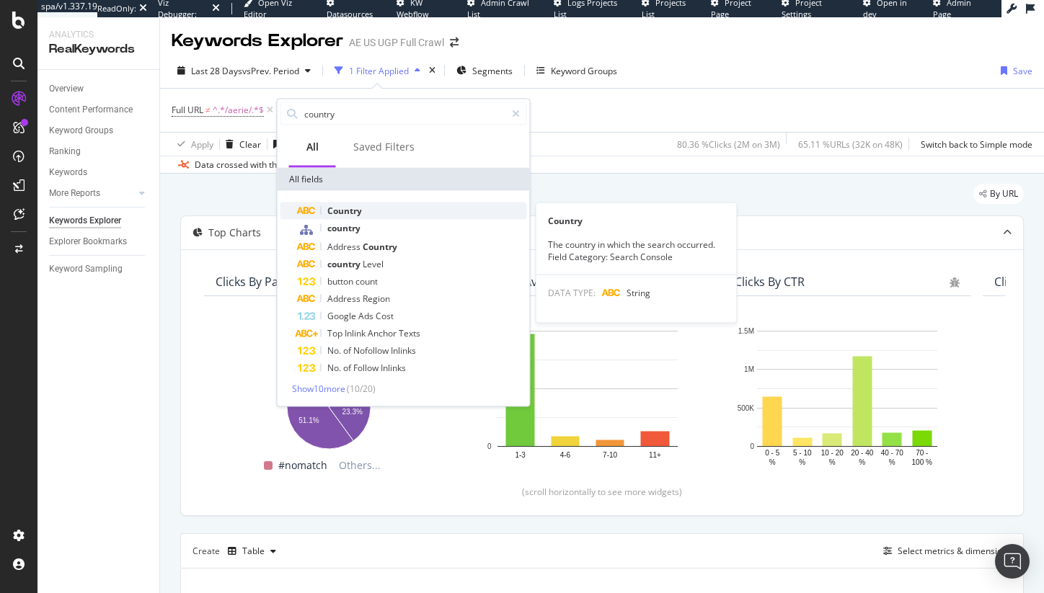
type input "country"
click at [378, 212] on div "Country" at bounding box center [412, 211] width 229 height 17
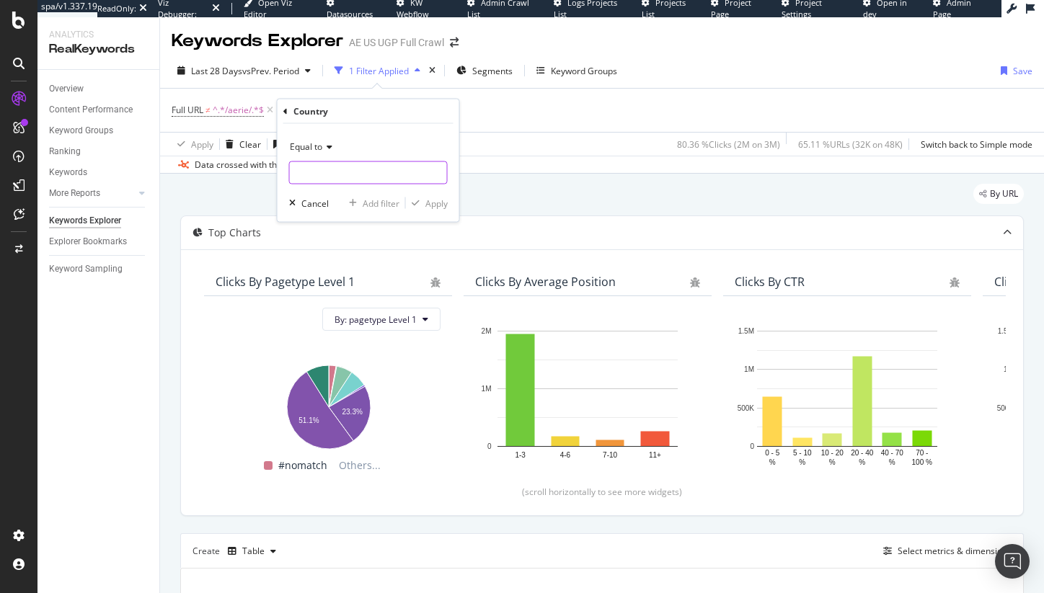
click at [324, 162] on input "text" at bounding box center [368, 173] width 157 height 23
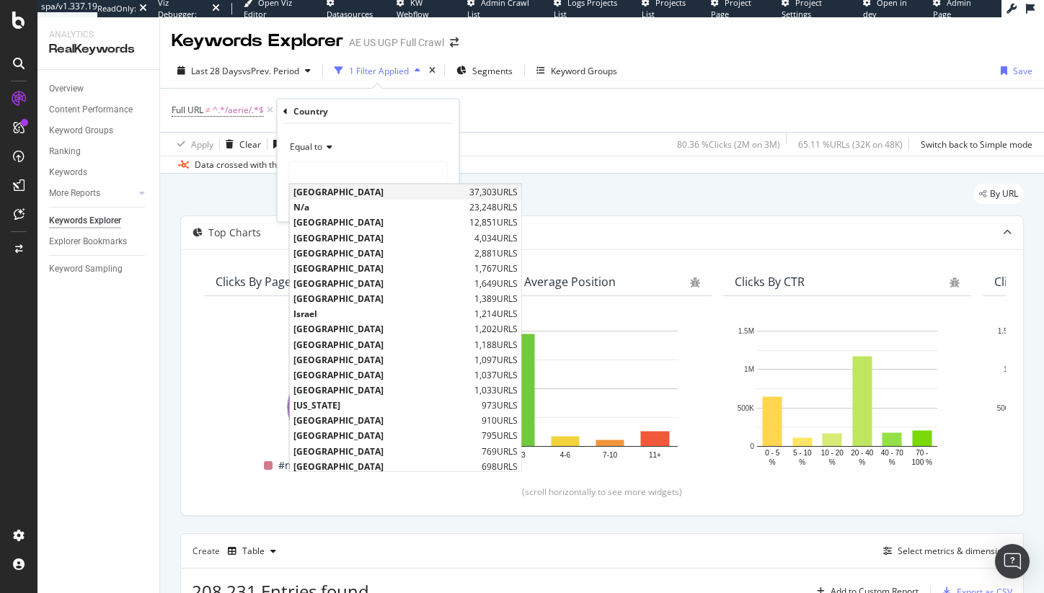
click at [356, 194] on span "[GEOGRAPHIC_DATA]" at bounding box center [379, 192] width 172 height 12
type input "[GEOGRAPHIC_DATA]"
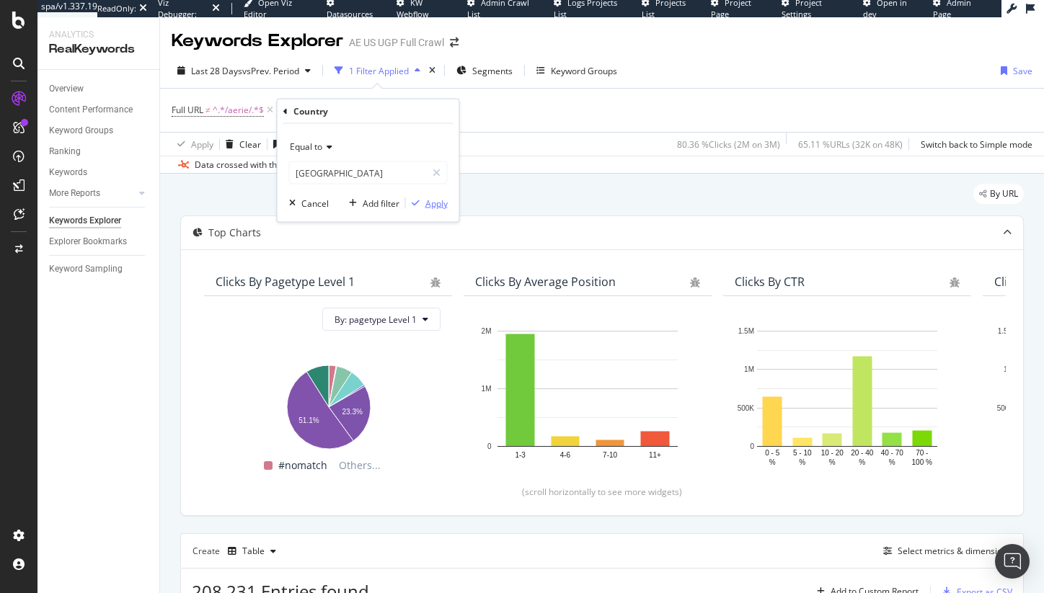
click at [418, 196] on button "Apply" at bounding box center [427, 203] width 42 height 14
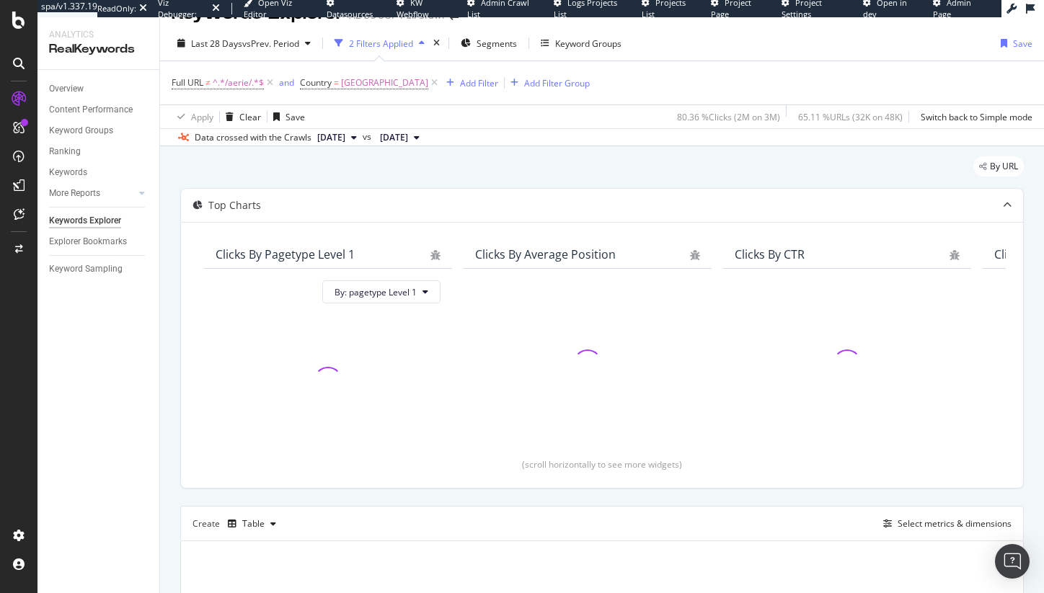
scroll to position [25, 0]
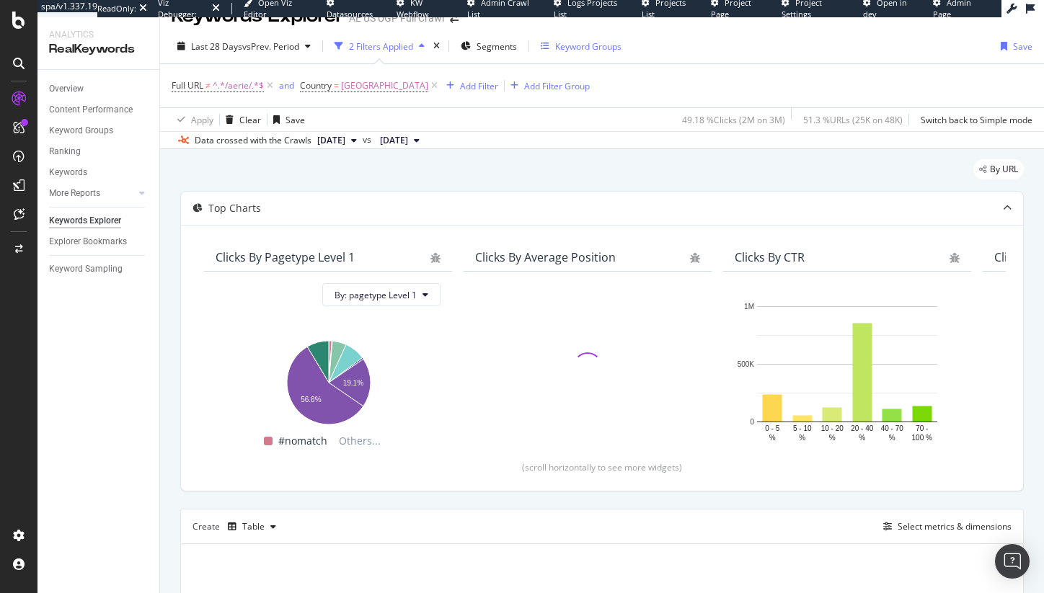
click at [567, 50] on div "Keyword Groups" at bounding box center [588, 46] width 66 height 12
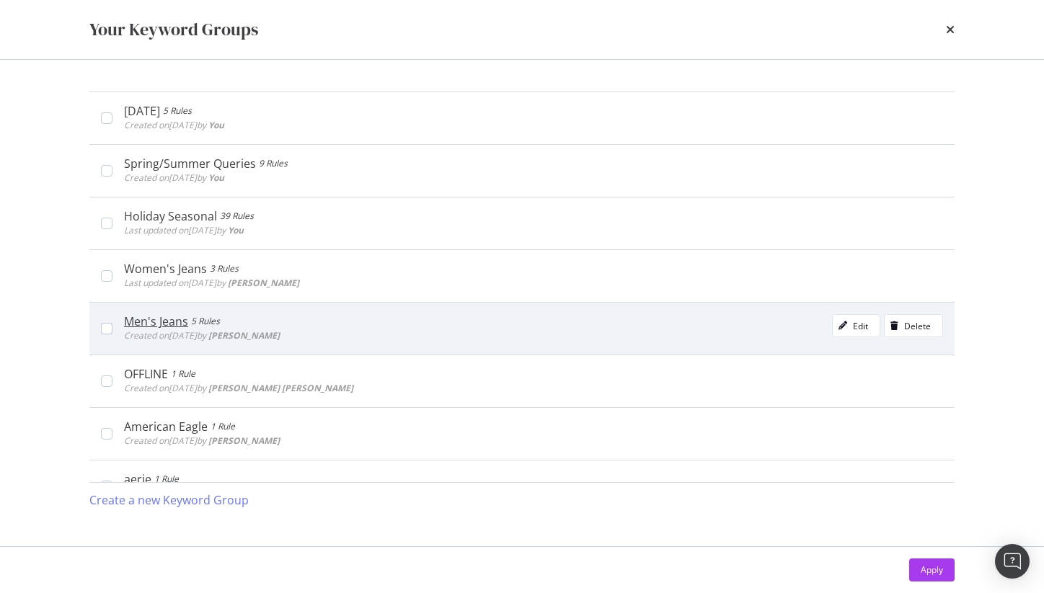
scroll to position [205, 0]
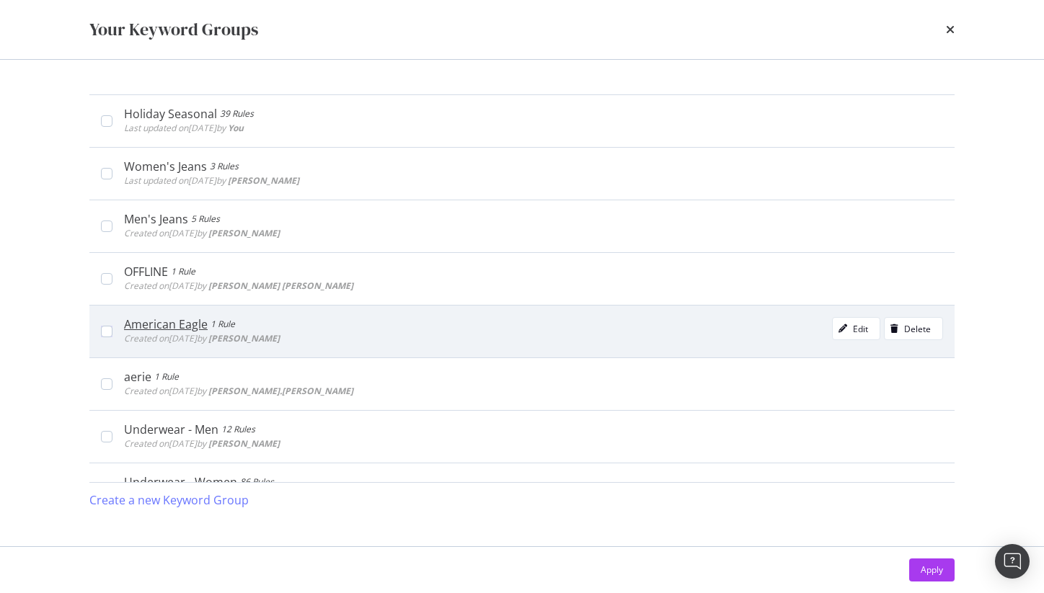
click at [164, 329] on div "American Eagle" at bounding box center [166, 324] width 84 height 14
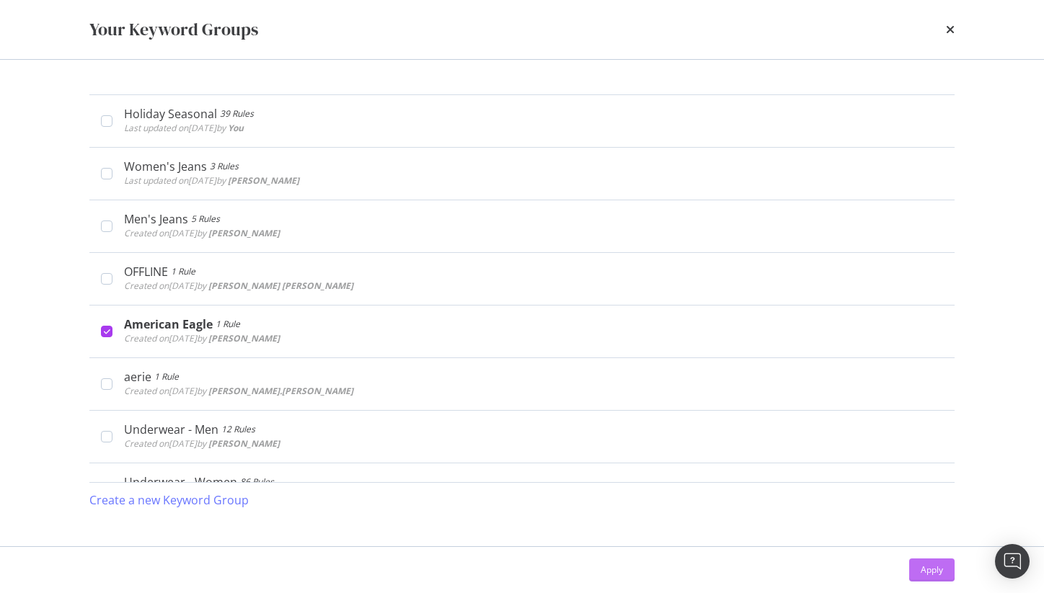
click at [911, 570] on button "Apply" at bounding box center [931, 570] width 45 height 23
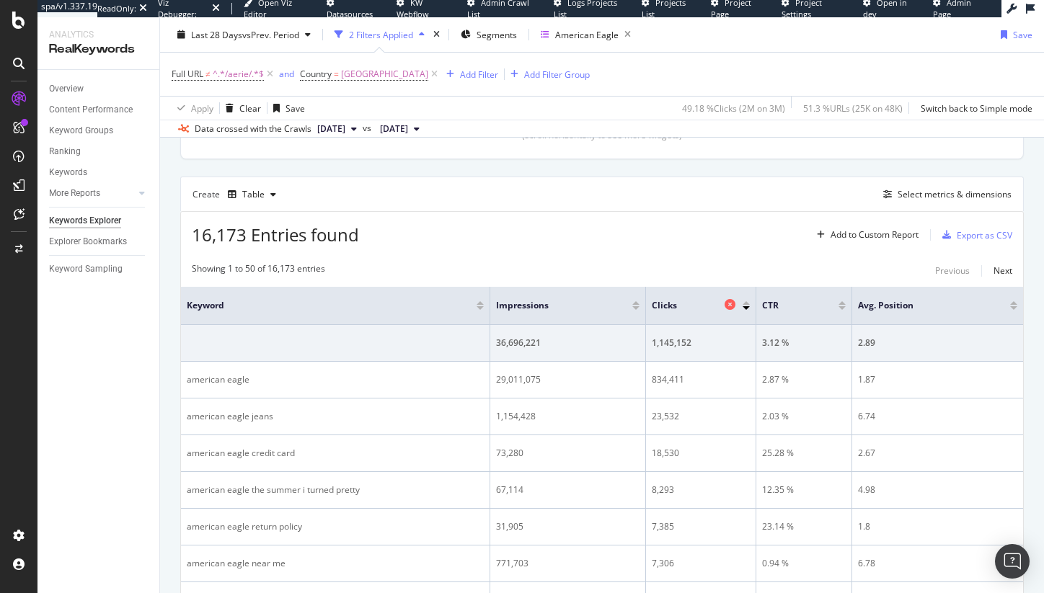
scroll to position [360, 0]
click at [935, 192] on div "Select metrics & dimensions" at bounding box center [955, 191] width 114 height 12
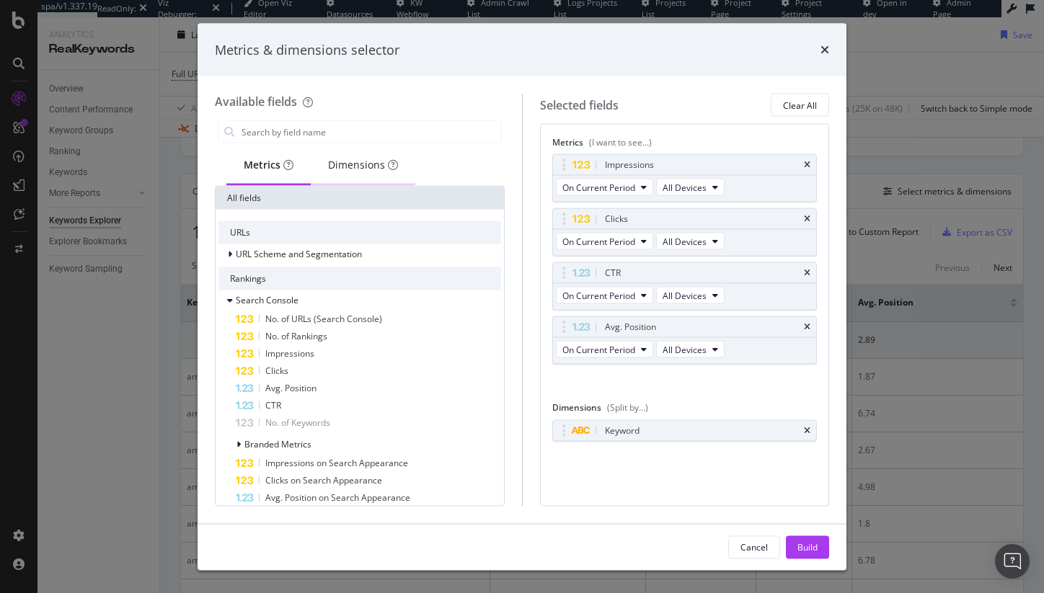
click at [353, 172] on div "Dimensions" at bounding box center [363, 165] width 70 height 14
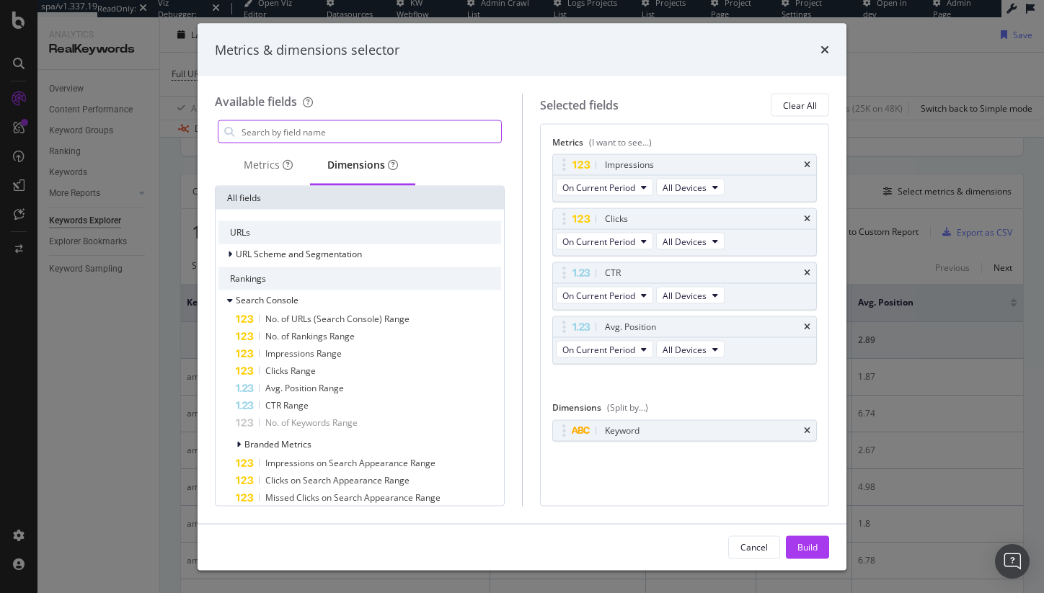
click at [290, 124] on input "modal" at bounding box center [370, 132] width 261 height 22
click at [782, 110] on button "Clear All" at bounding box center [800, 105] width 58 height 23
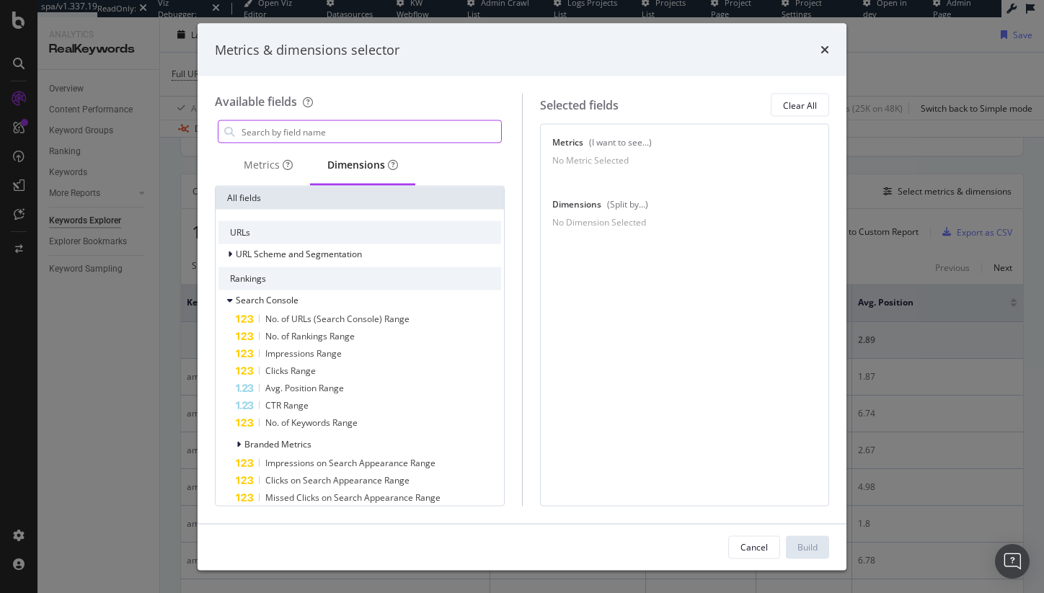
click at [293, 126] on input "modal" at bounding box center [370, 132] width 261 height 22
click at [275, 154] on div "Metrics" at bounding box center [268, 166] width 84 height 40
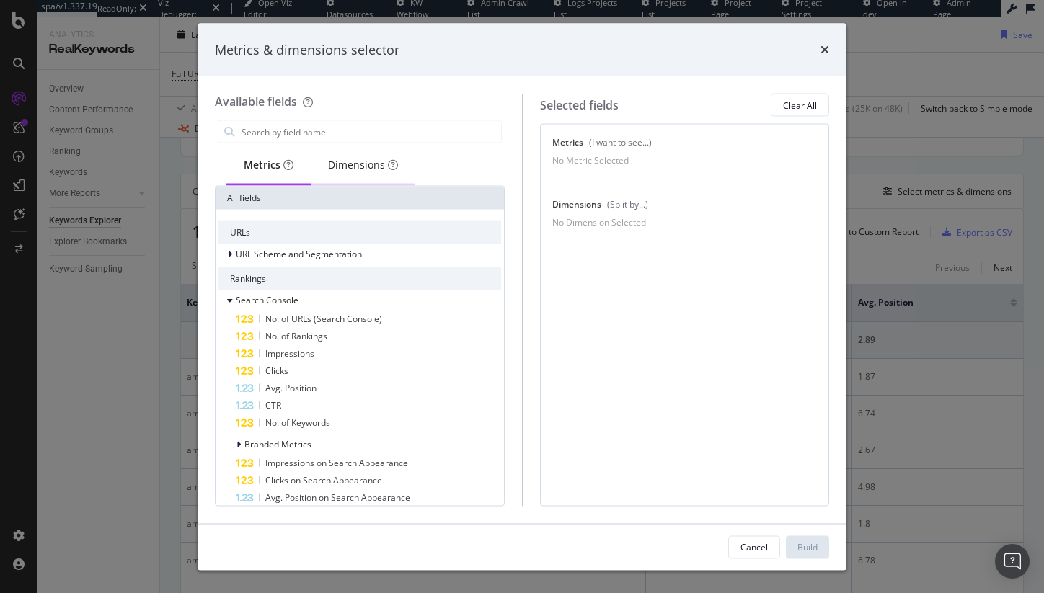
click at [341, 153] on div "Dimensions" at bounding box center [363, 166] width 105 height 40
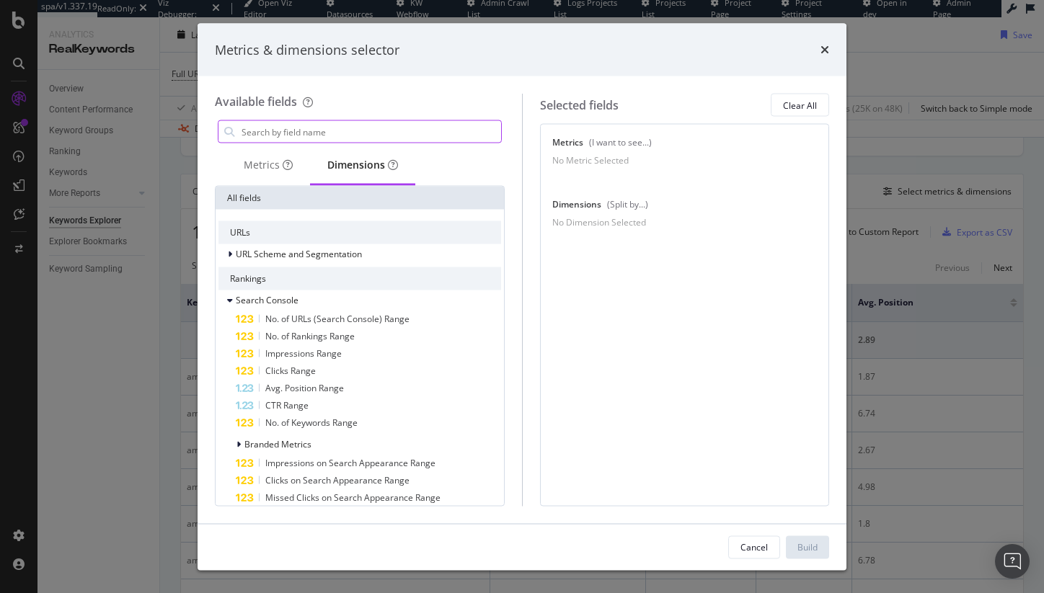
click at [332, 133] on input "modal" at bounding box center [370, 132] width 261 height 22
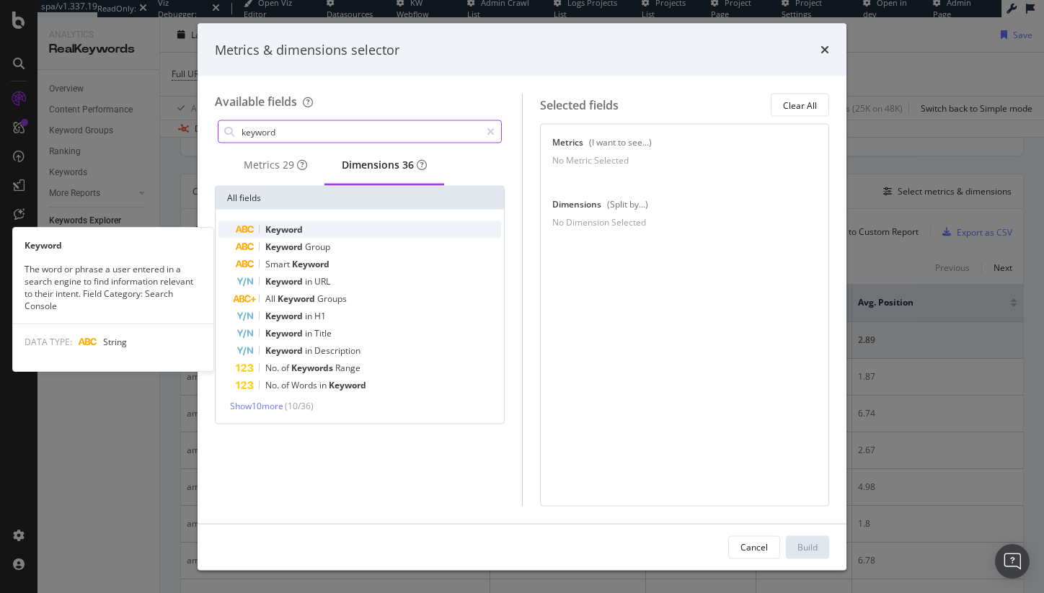
type input "keyword"
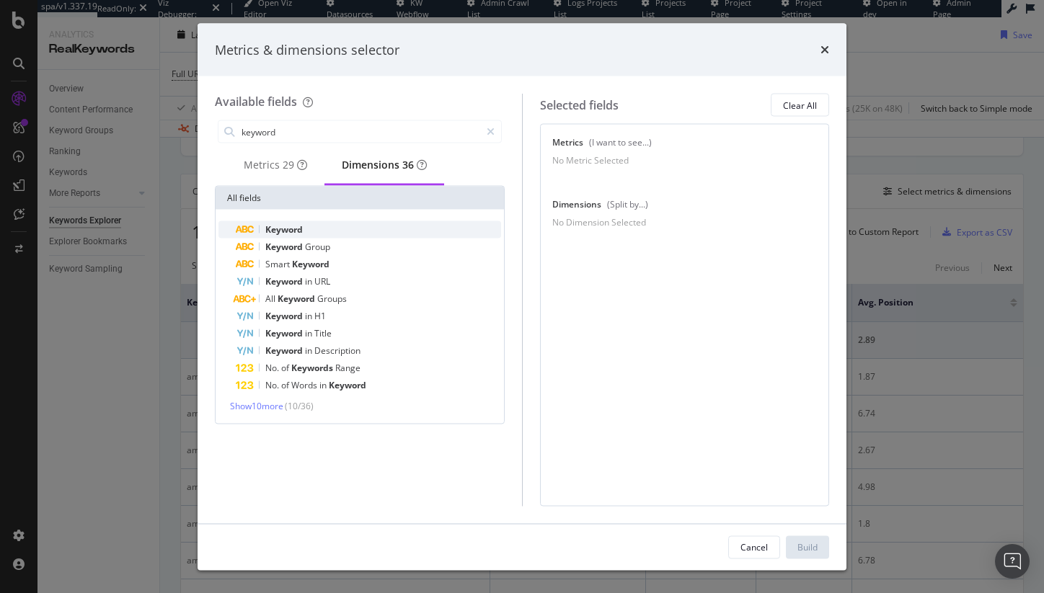
click at [358, 234] on div "Keyword" at bounding box center [368, 229] width 265 height 17
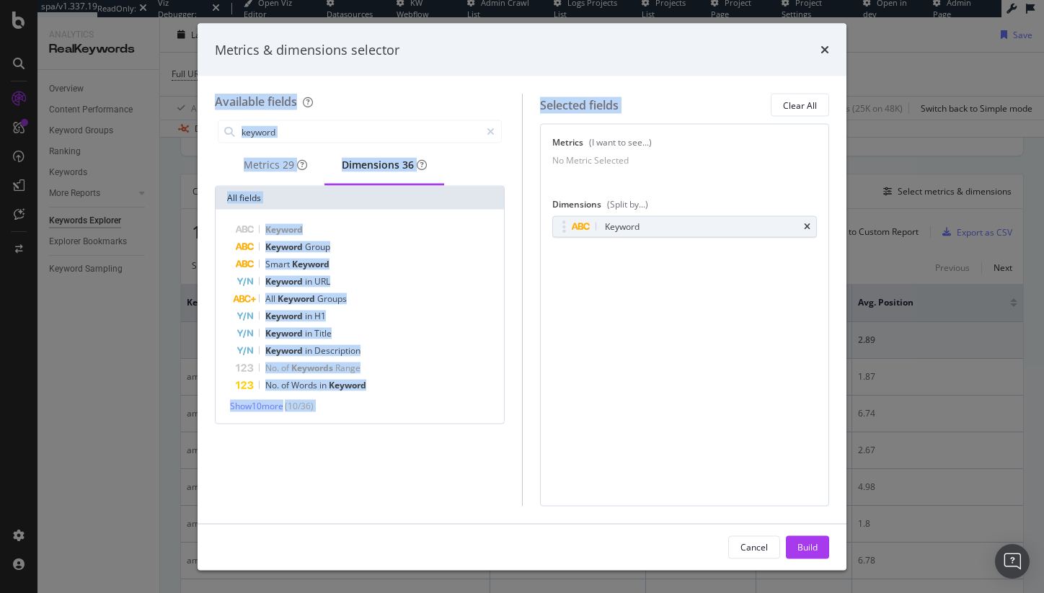
drag, startPoint x: 578, startPoint y: 56, endPoint x: 741, endPoint y: 70, distance: 164.3
click at [730, 82] on div "Metrics & dimensions selector Available fields keyword Metrics 29 Dimensions 36…" at bounding box center [522, 296] width 649 height 547
click at [278, 170] on div "Metrics 29" at bounding box center [275, 165] width 63 height 14
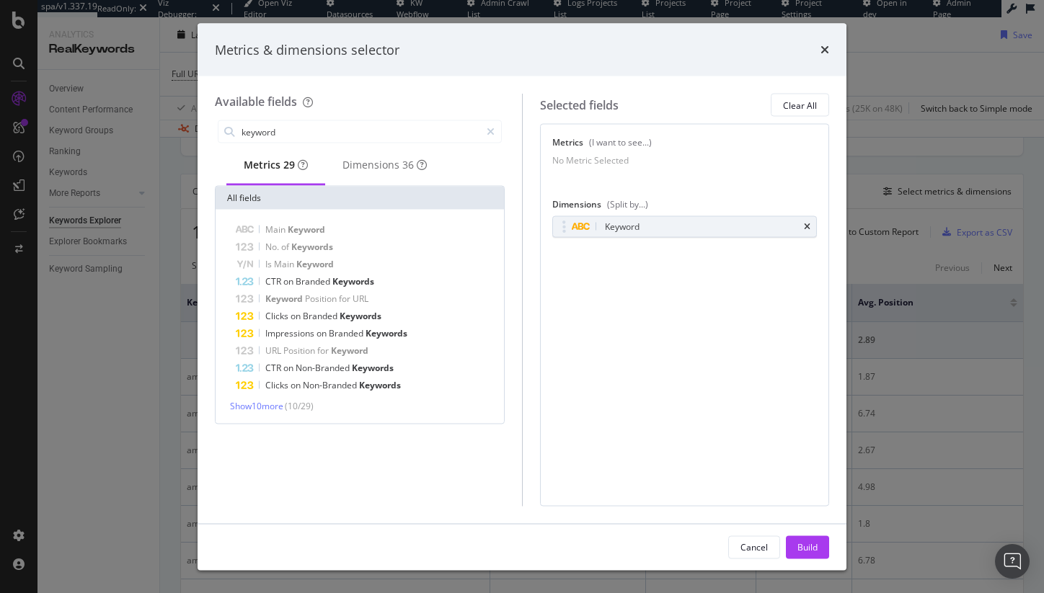
click at [283, 119] on div "keyword" at bounding box center [360, 132] width 290 height 29
click at [293, 128] on input "keyword" at bounding box center [360, 132] width 240 height 22
click at [270, 407] on span "Show 10 more" at bounding box center [256, 406] width 53 height 12
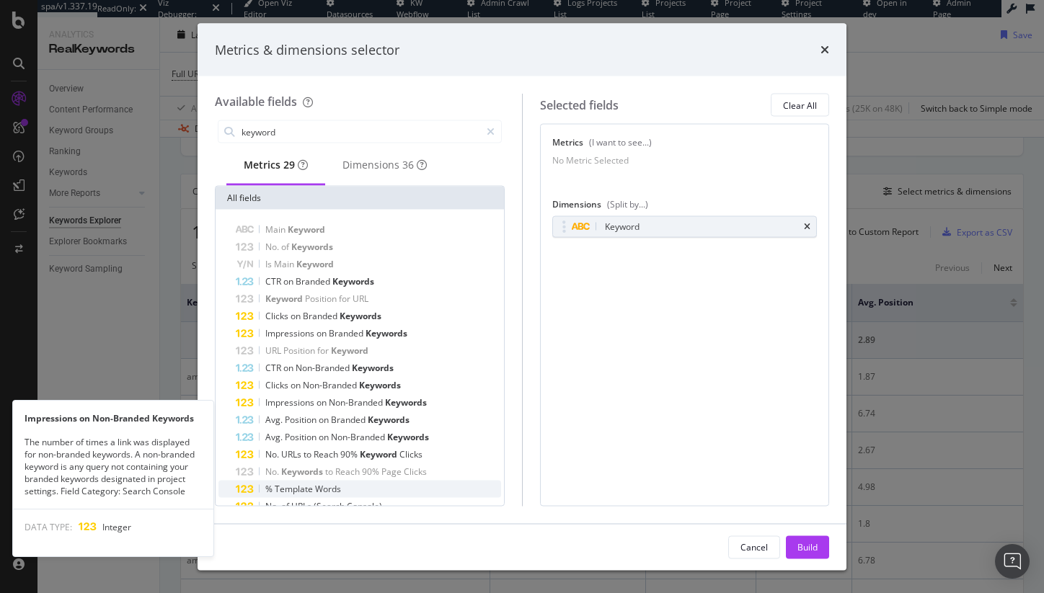
scroll to position [0, 0]
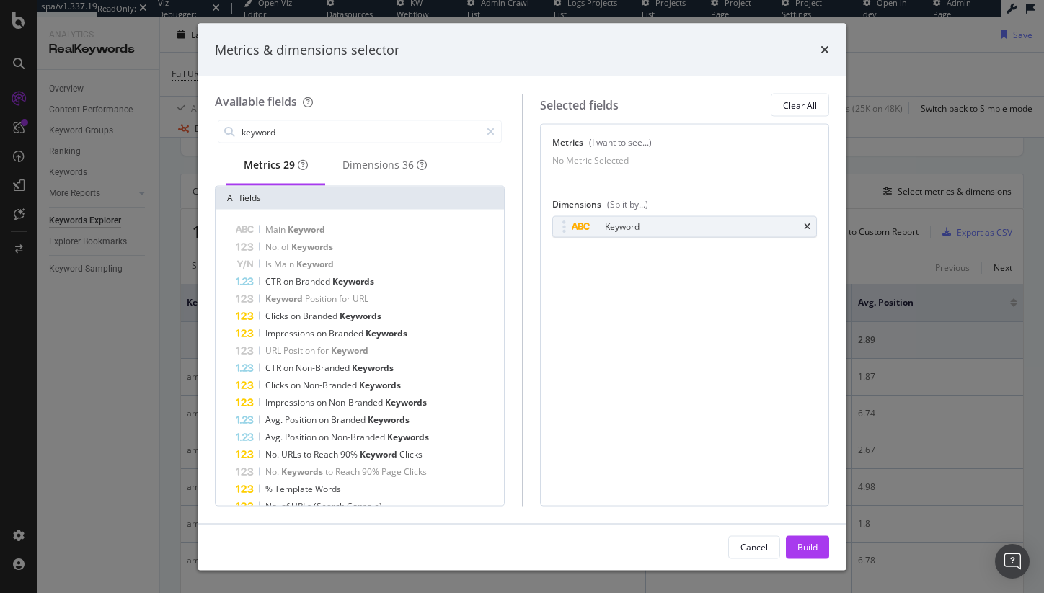
click at [627, 49] on div "Metrics & dimensions selector" at bounding box center [522, 49] width 614 height 19
click at [818, 56] on div "Metrics & dimensions selector" at bounding box center [522, 49] width 614 height 19
click at [823, 52] on icon "times" at bounding box center [825, 50] width 9 height 12
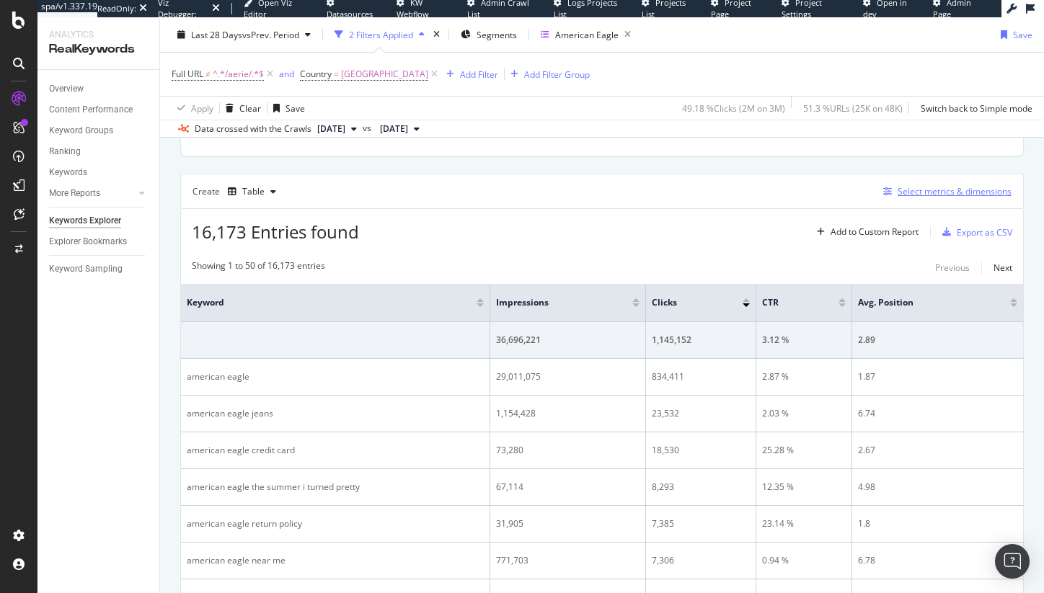
click at [906, 192] on div "Select metrics & dimensions" at bounding box center [955, 191] width 114 height 12
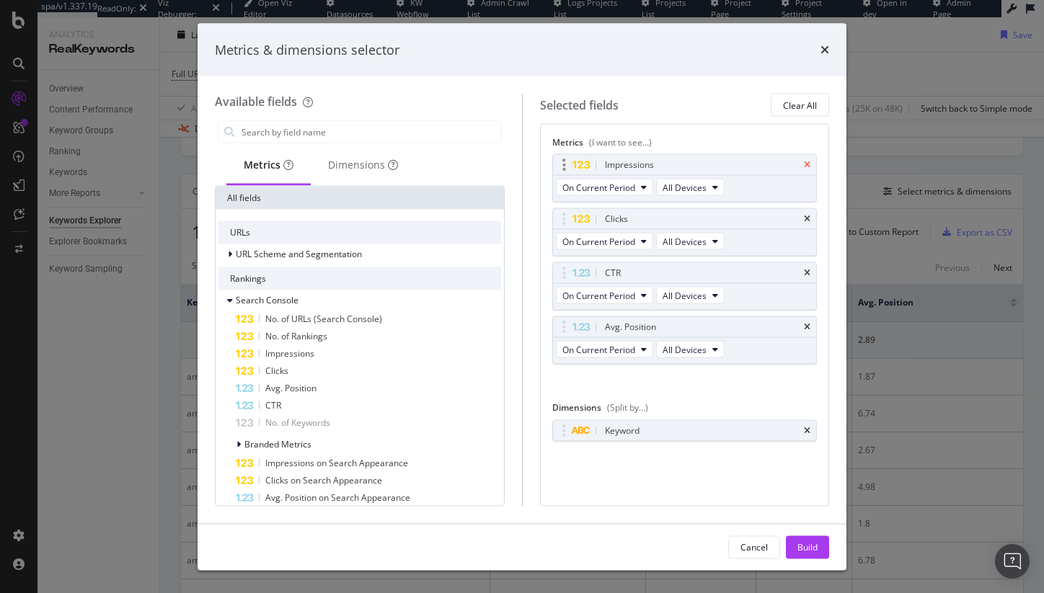
click at [805, 166] on icon "times" at bounding box center [807, 165] width 6 height 9
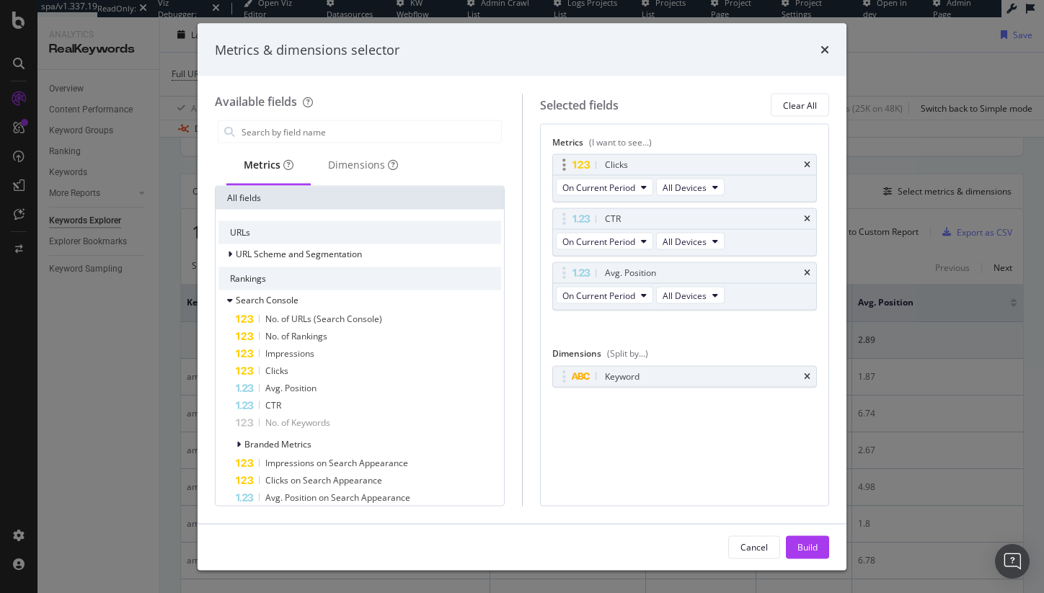
click at [806, 175] on div "modal" at bounding box center [685, 175] width 264 height 1
click at [807, 167] on icon "times" at bounding box center [807, 165] width 6 height 9
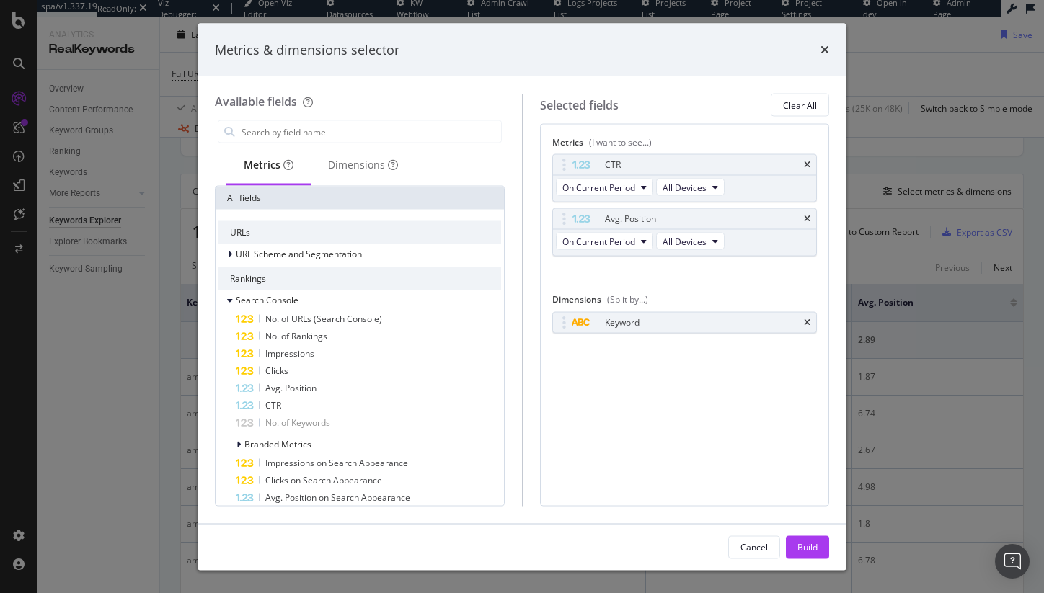
click at [807, 167] on icon "times" at bounding box center [807, 165] width 6 height 9
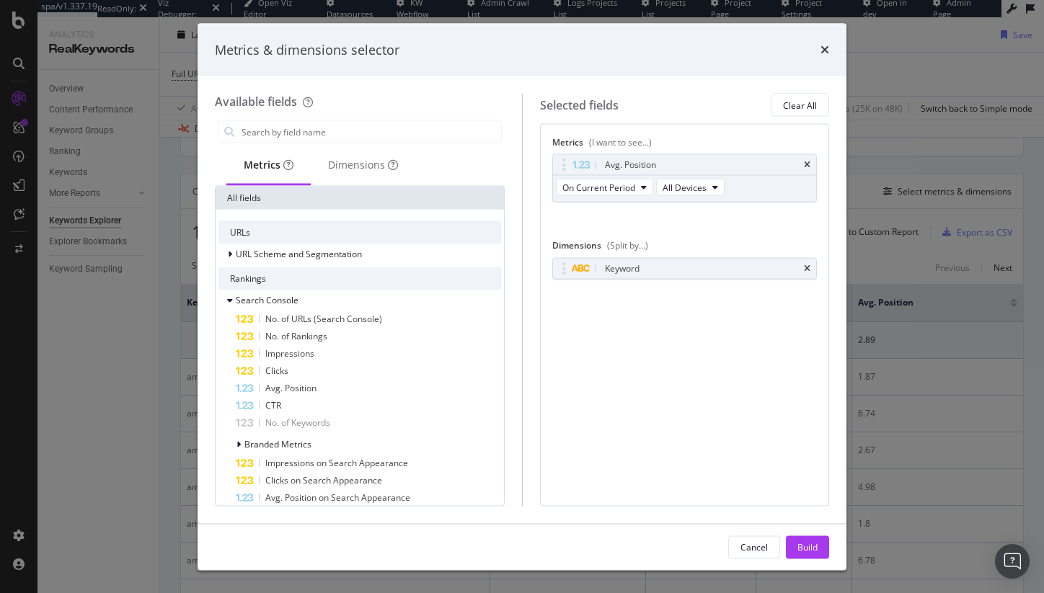
click at [807, 167] on icon "times" at bounding box center [807, 165] width 6 height 9
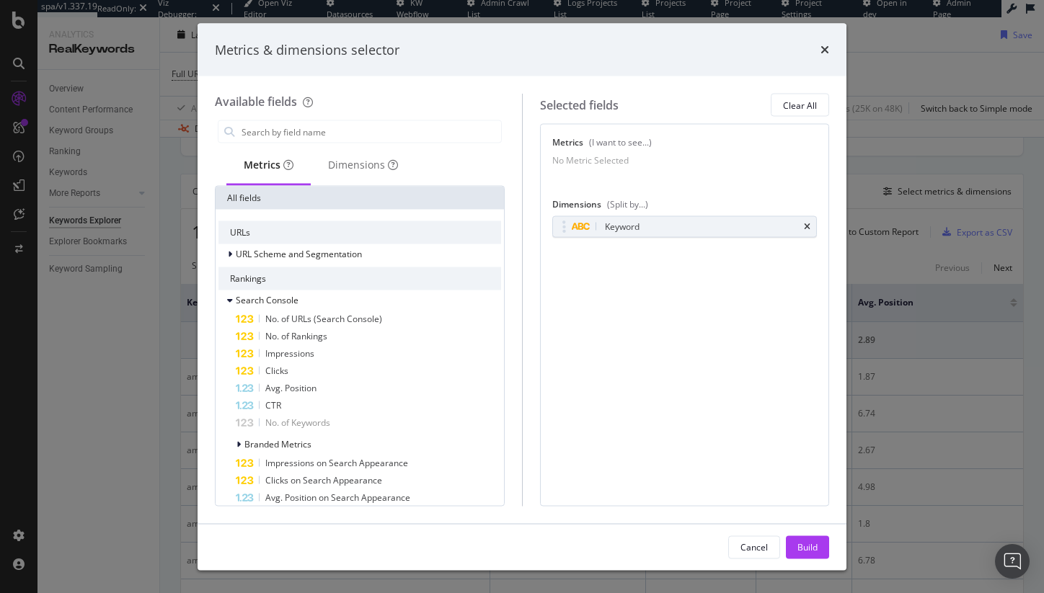
click at [311, 112] on div "Available fields Metrics Dimensions All fields URLs URL Scheme and Segmentation…" at bounding box center [368, 300] width 307 height 412
click at [312, 123] on input "modal" at bounding box center [370, 132] width 261 height 22
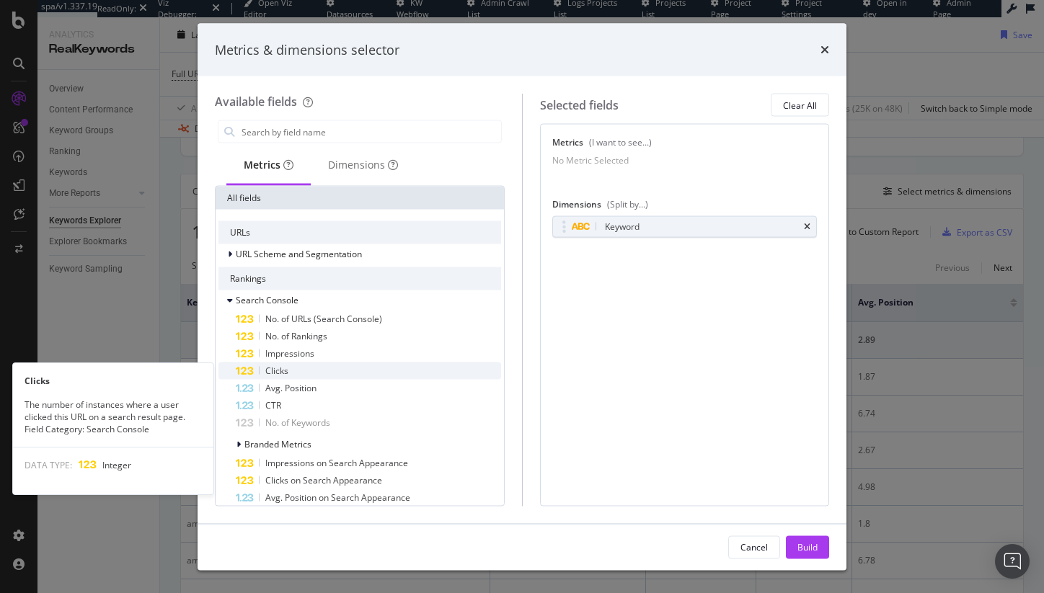
click at [299, 367] on div "Clicks" at bounding box center [368, 371] width 265 height 17
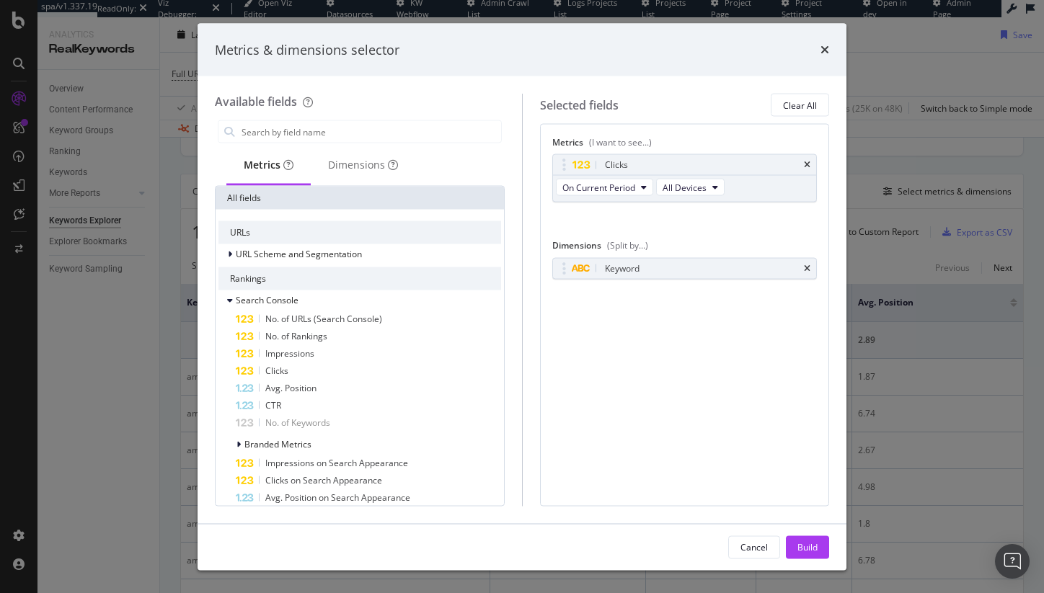
click at [299, 367] on div "Clicks" at bounding box center [368, 371] width 265 height 17
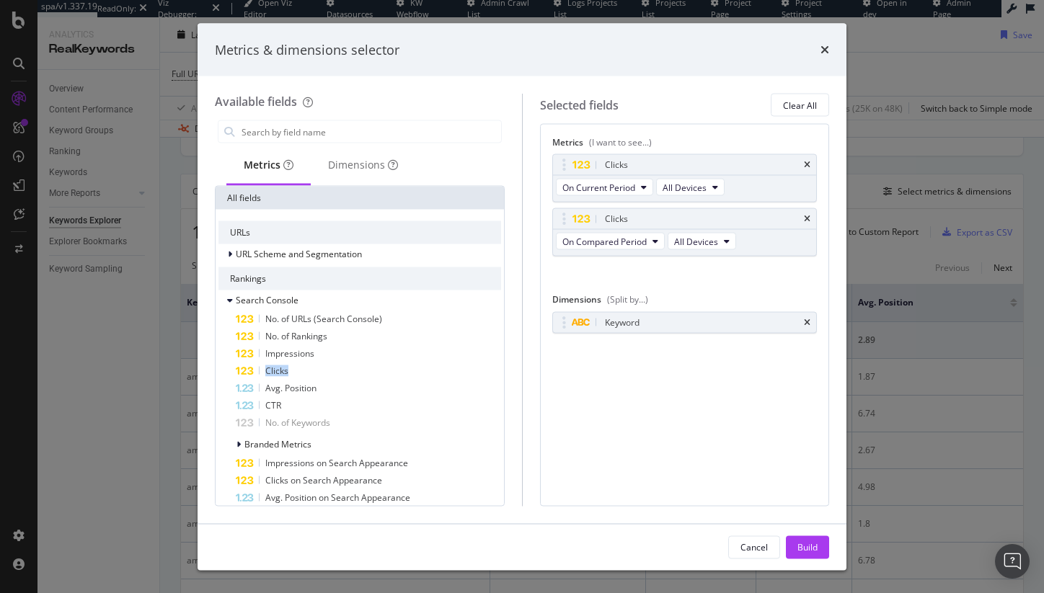
click at [299, 367] on div "Clicks" at bounding box center [368, 371] width 265 height 17
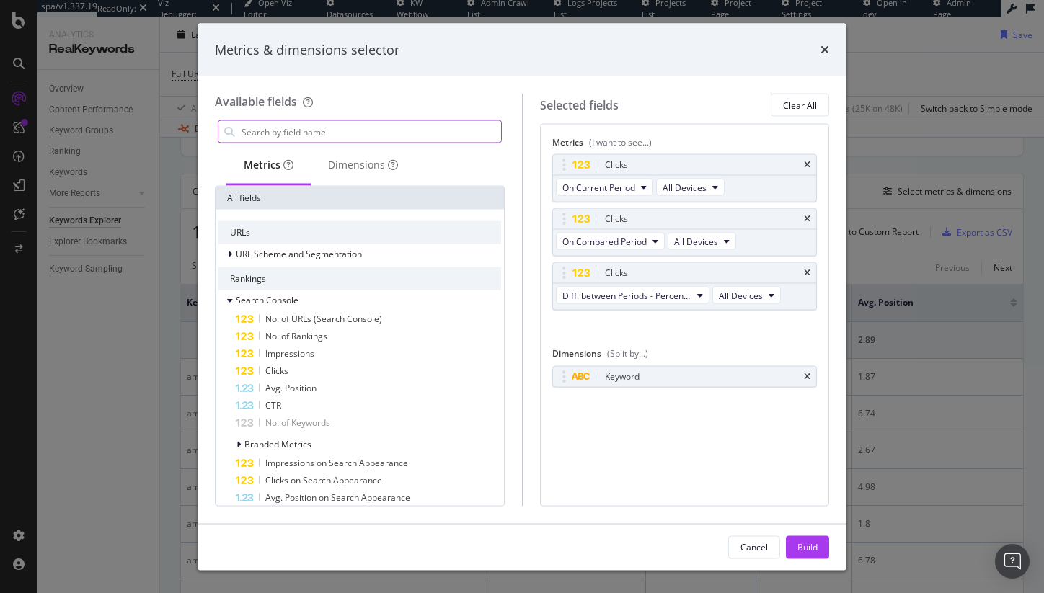
click at [319, 122] on input "modal" at bounding box center [370, 132] width 261 height 22
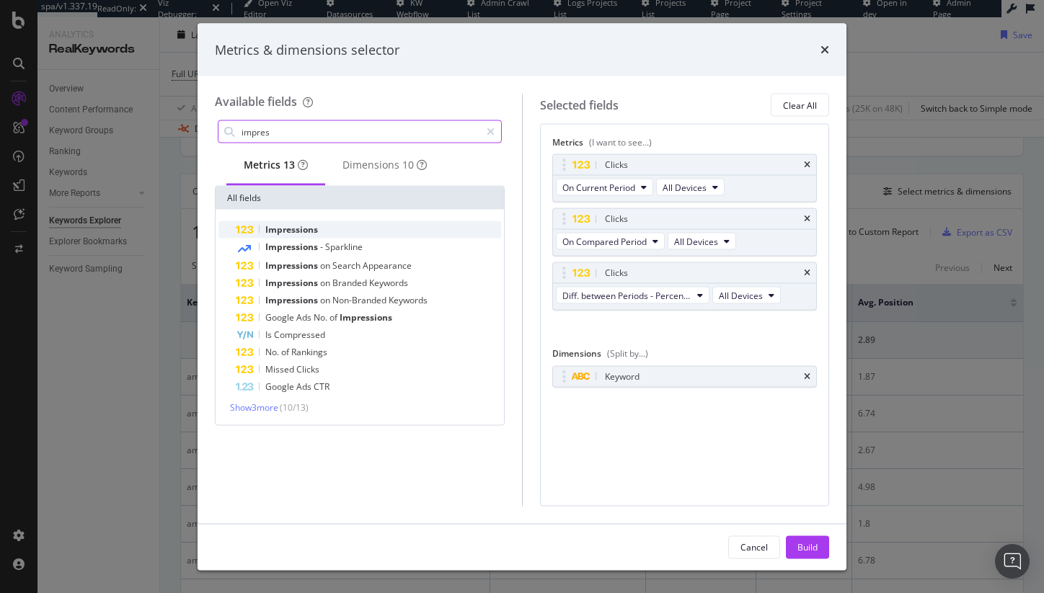
type input "impres"
click at [334, 231] on div "Impressions" at bounding box center [368, 229] width 265 height 17
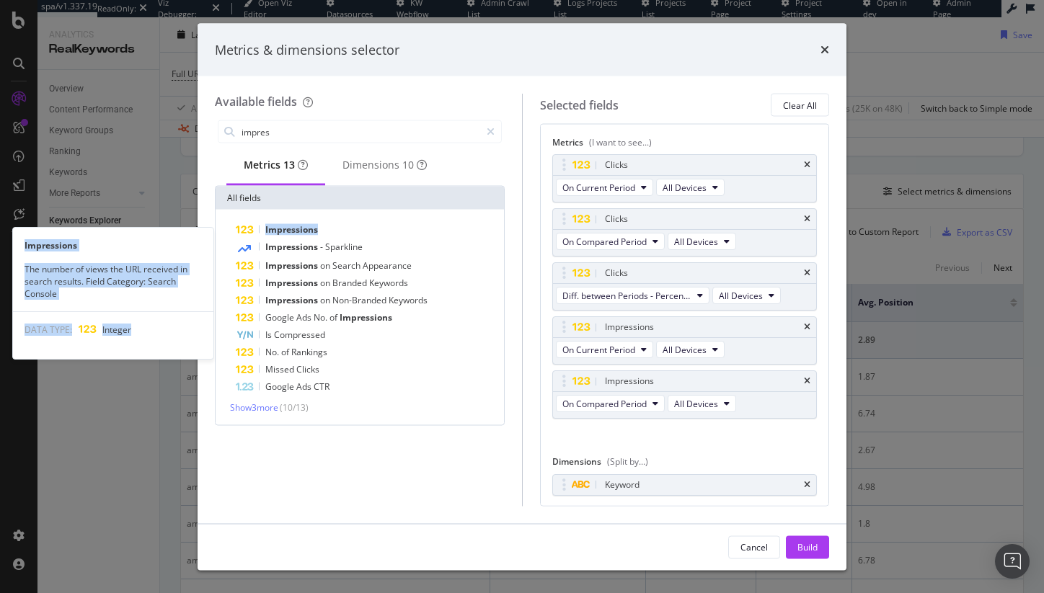
click at [334, 231] on div "Impressions" at bounding box center [368, 229] width 265 height 17
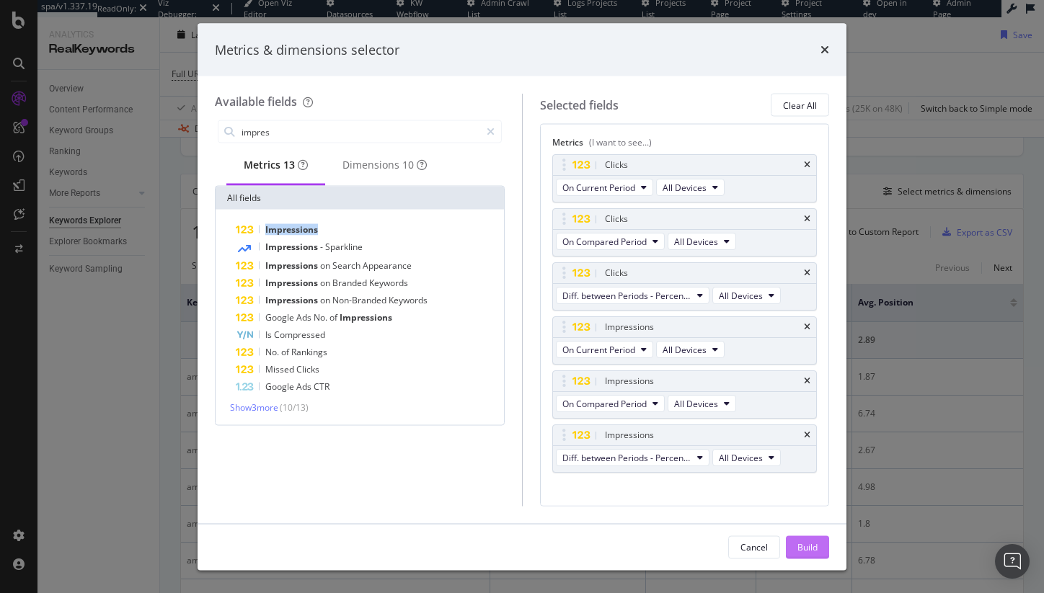
click at [789, 543] on button "Build" at bounding box center [807, 547] width 43 height 23
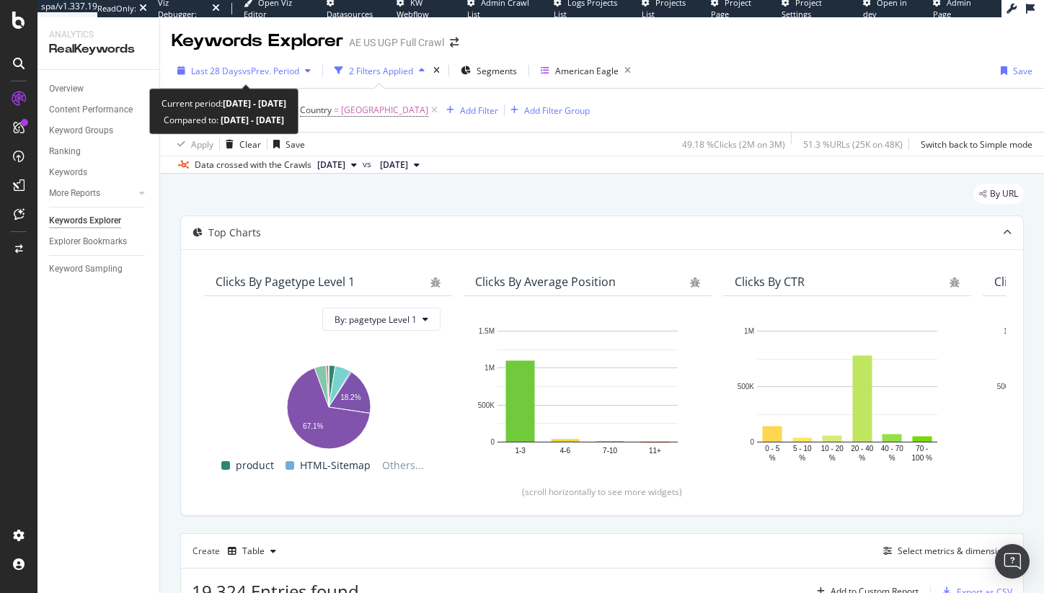
click at [257, 71] on span "vs Prev. Period" at bounding box center [270, 71] width 57 height 12
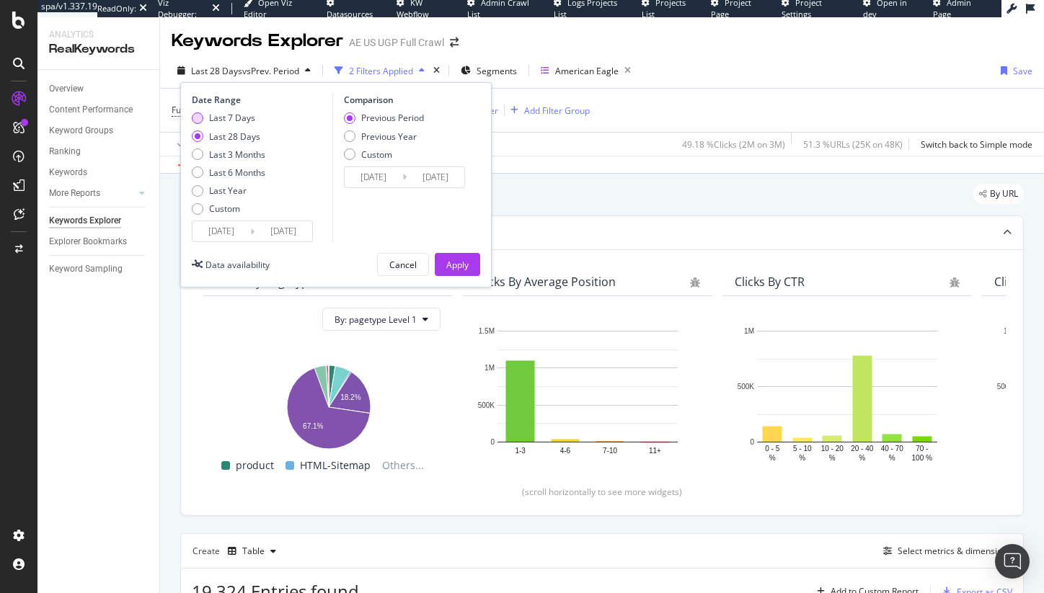
click at [215, 120] on div "Last 7 Days" at bounding box center [232, 118] width 46 height 12
type input "[DATE]"
click at [350, 131] on div "Previous Year" at bounding box center [350, 137] width 12 height 12
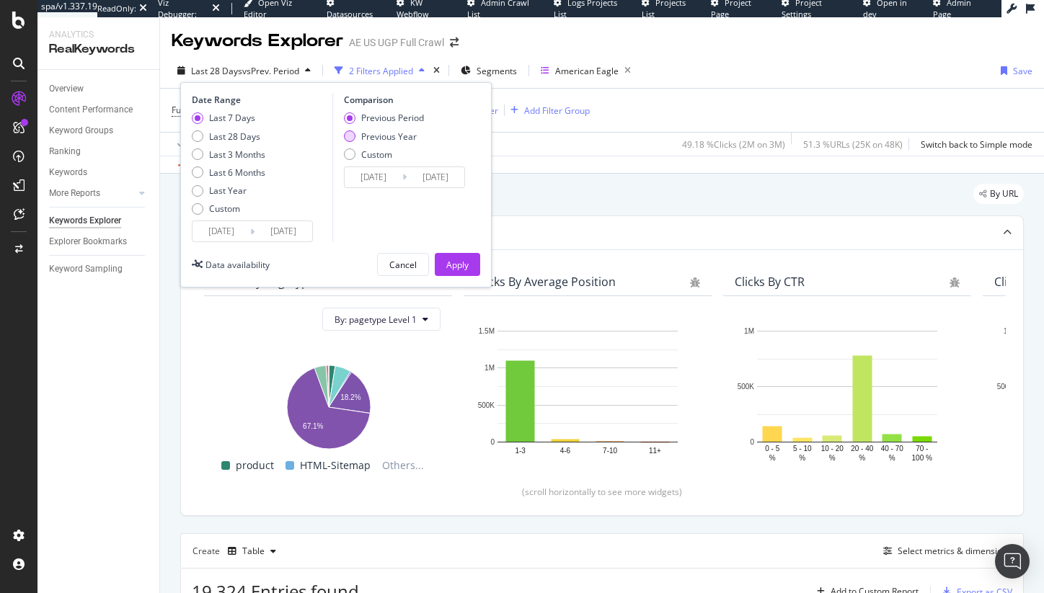
type input "[DATE]"
click at [443, 258] on button "Apply" at bounding box center [457, 264] width 45 height 23
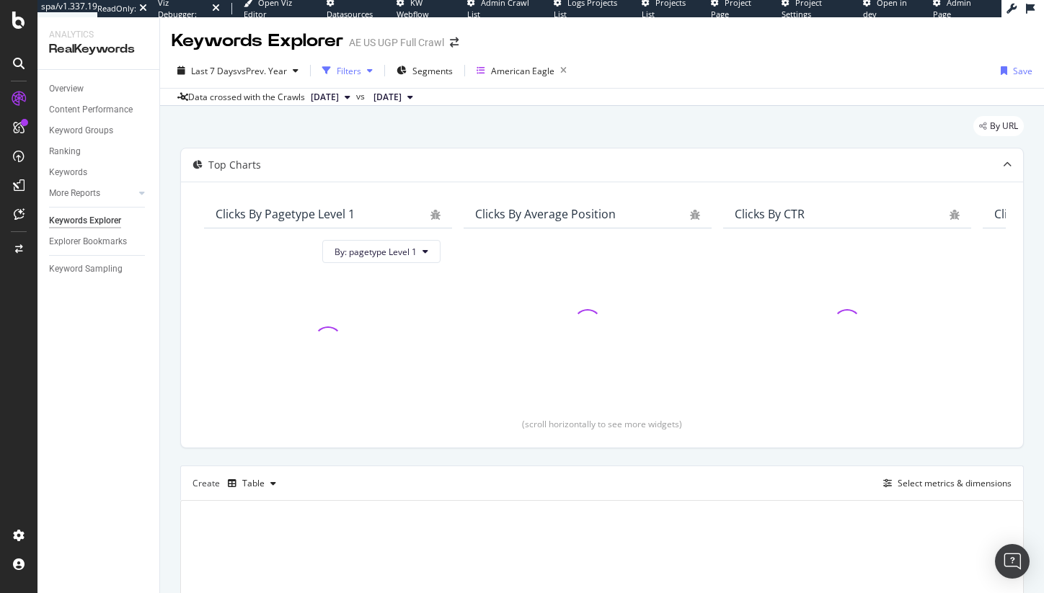
click at [371, 79] on div "Filters" at bounding box center [348, 71] width 62 height 22
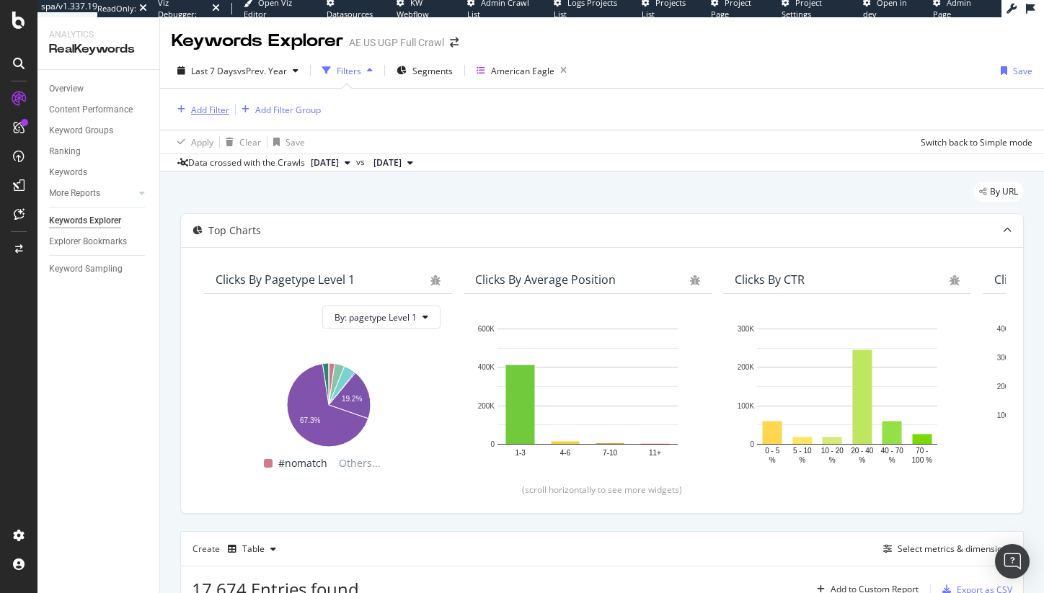
click at [205, 113] on div "Add Filter" at bounding box center [210, 110] width 38 height 12
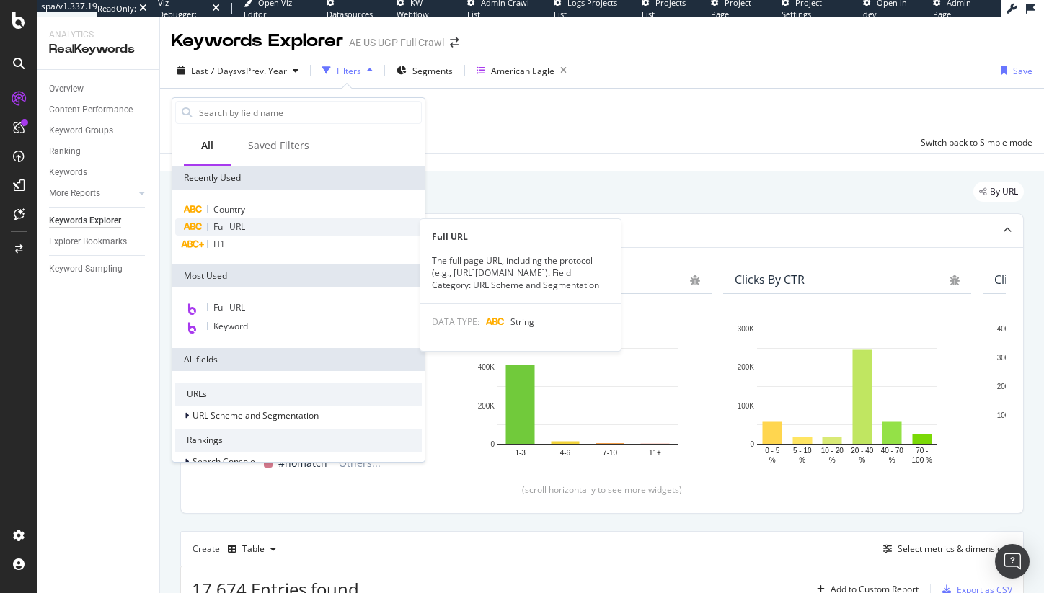
click at [257, 224] on div "Full URL" at bounding box center [298, 226] width 247 height 17
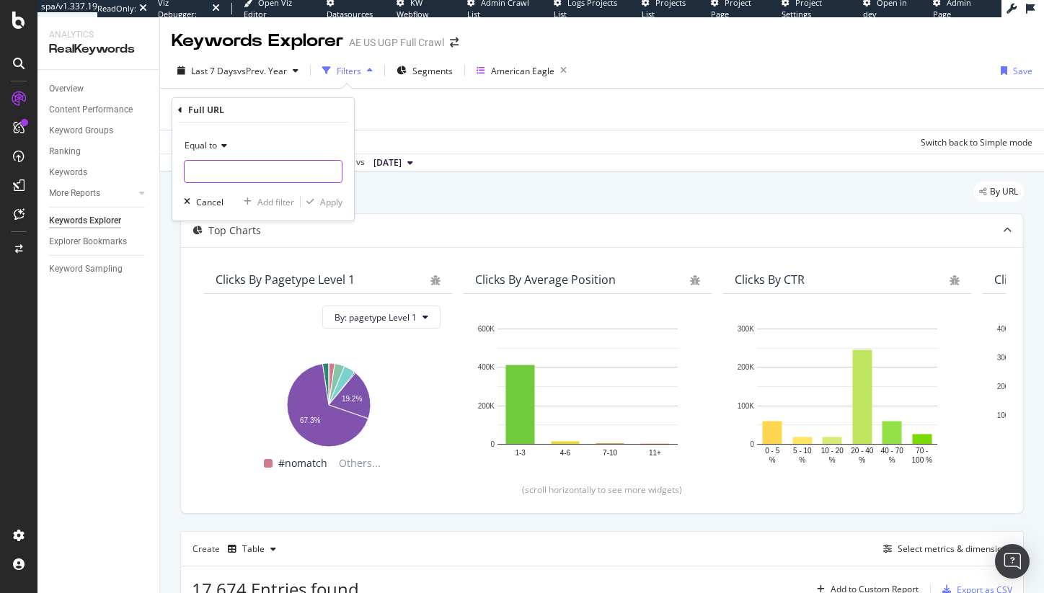
click at [229, 160] on input "text" at bounding box center [263, 171] width 157 height 23
click at [220, 145] on icon at bounding box center [222, 145] width 10 height 9
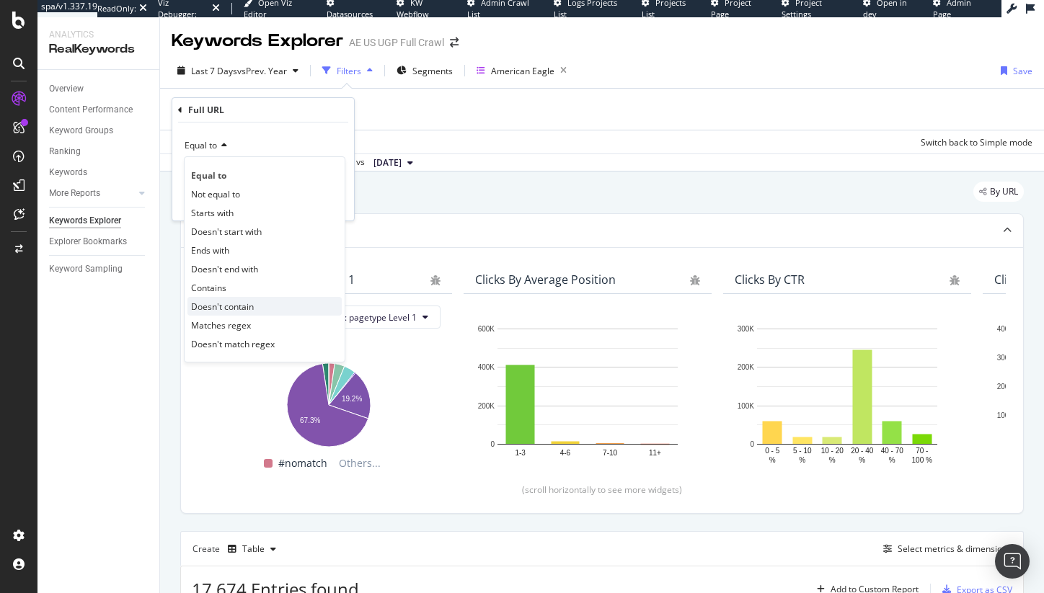
click at [231, 314] on div "Doesn't contain" at bounding box center [264, 306] width 154 height 19
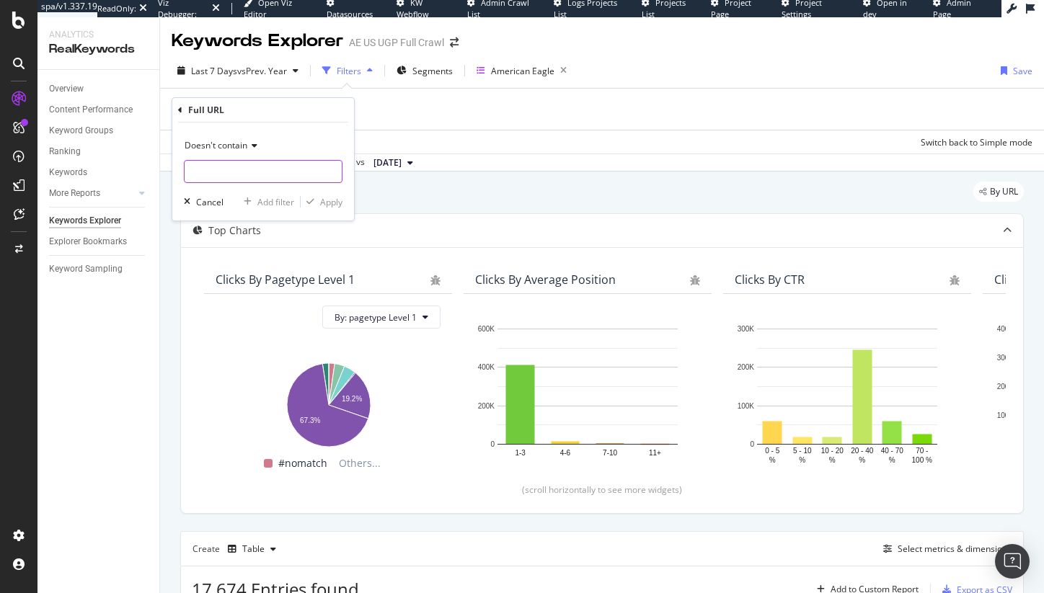
click at [211, 170] on input "text" at bounding box center [263, 171] width 157 height 23
type input "/aerie/"
click at [337, 192] on div "Doesn't contain /aerie/ Cancel Add filter Apply" at bounding box center [263, 172] width 182 height 98
click at [338, 204] on div "Apply" at bounding box center [331, 202] width 22 height 12
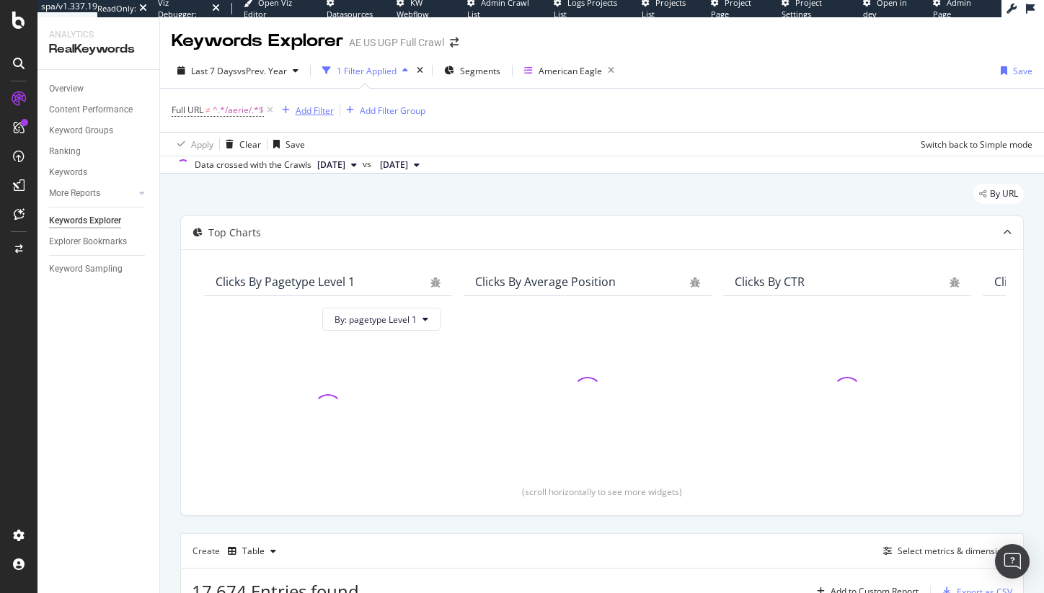
click at [321, 107] on div "Add Filter" at bounding box center [315, 111] width 38 height 12
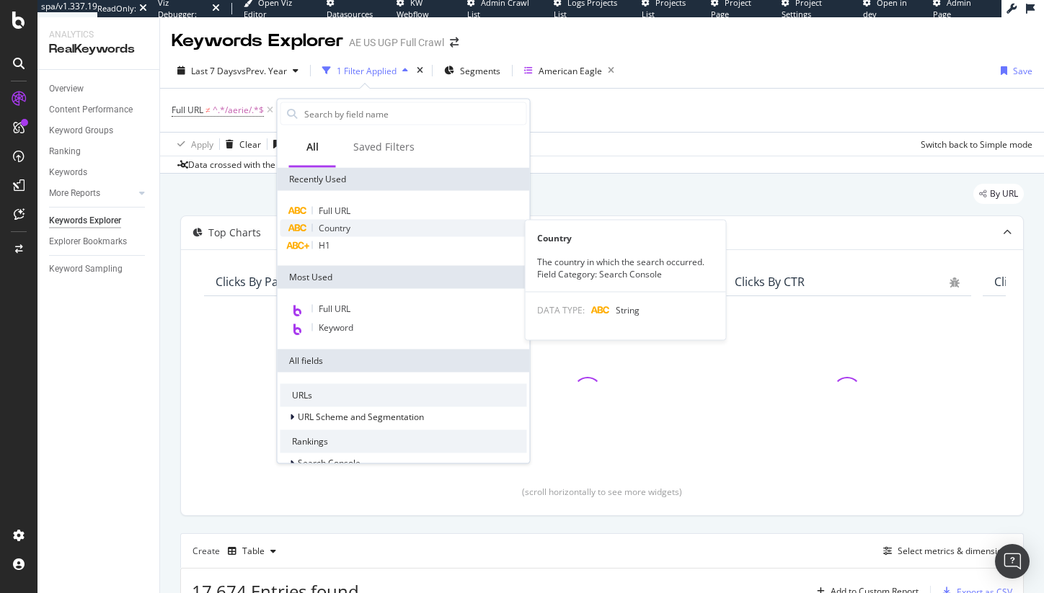
click at [340, 228] on span "Country" at bounding box center [335, 228] width 32 height 12
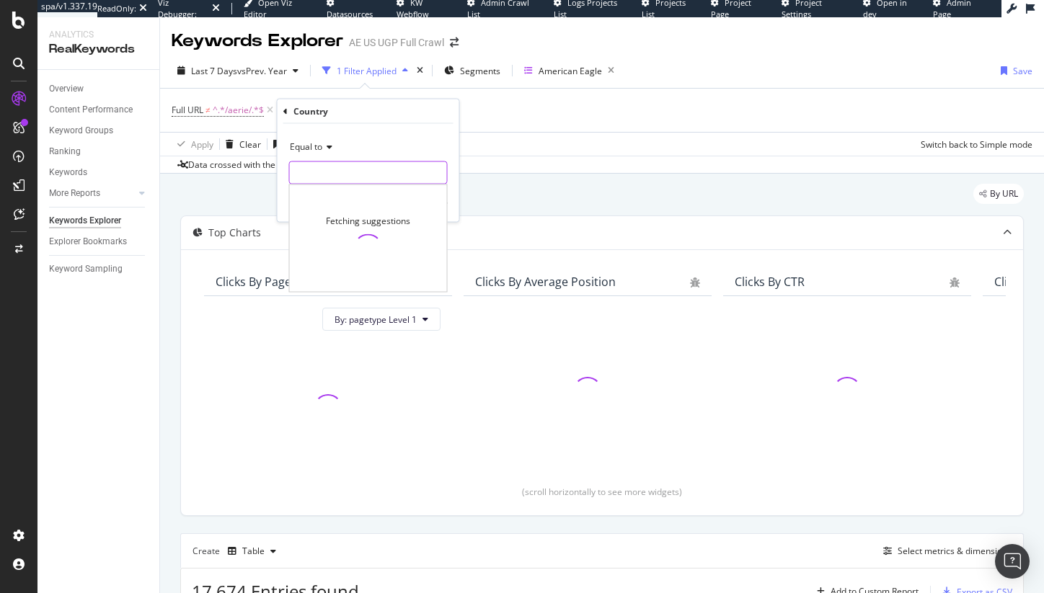
click at [321, 164] on input "text" at bounding box center [368, 173] width 157 height 23
click at [363, 194] on div "Equal to Cancel Add filter Apply" at bounding box center [369, 173] width 182 height 98
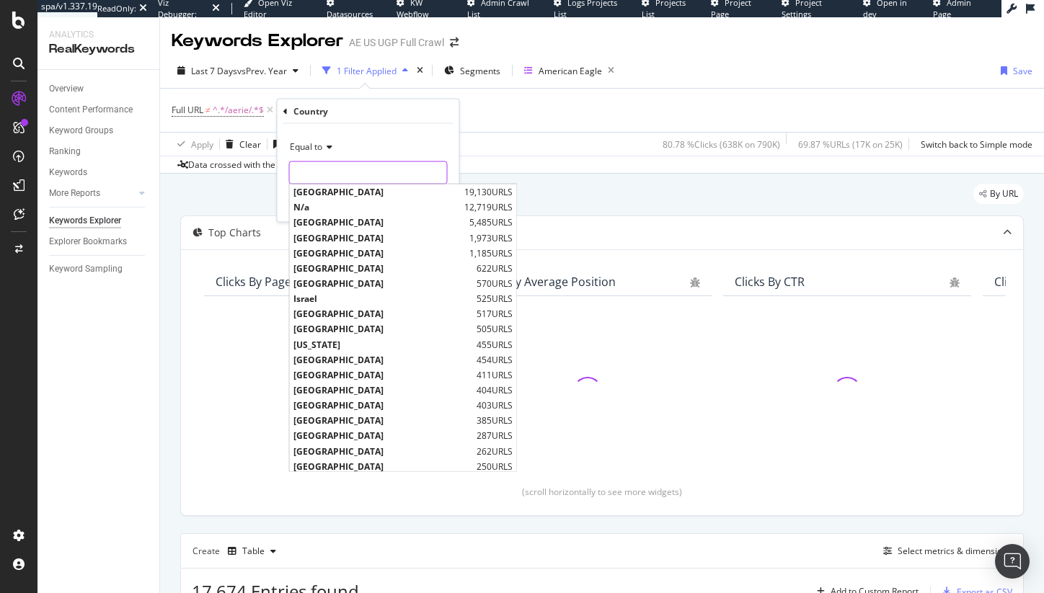
click at [361, 180] on input "text" at bounding box center [368, 173] width 157 height 23
click at [342, 194] on span "[GEOGRAPHIC_DATA]" at bounding box center [376, 192] width 167 height 12
type input "[GEOGRAPHIC_DATA]"
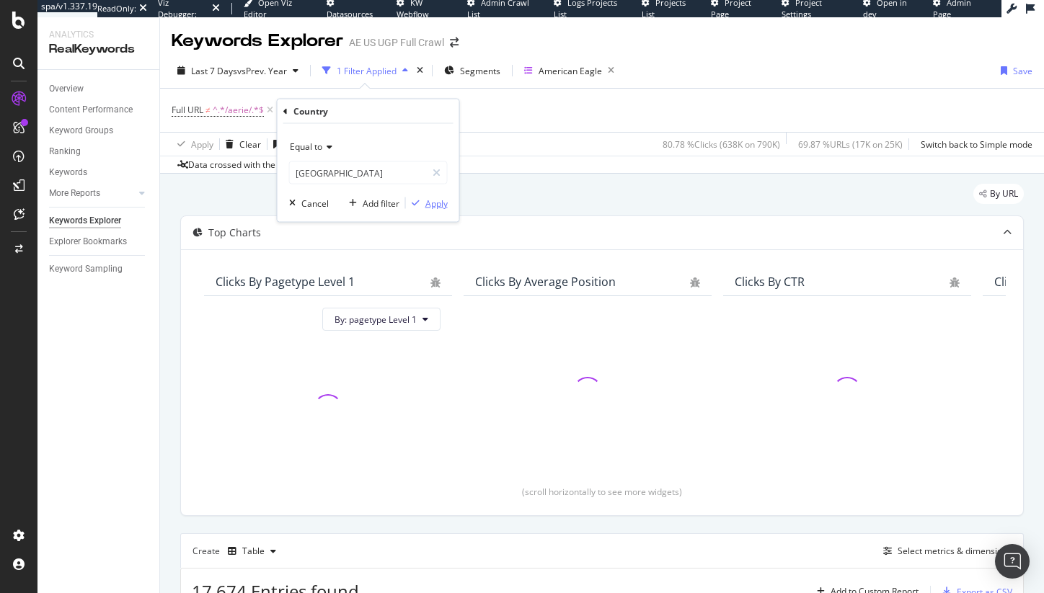
click at [416, 200] on icon "button" at bounding box center [416, 203] width 8 height 9
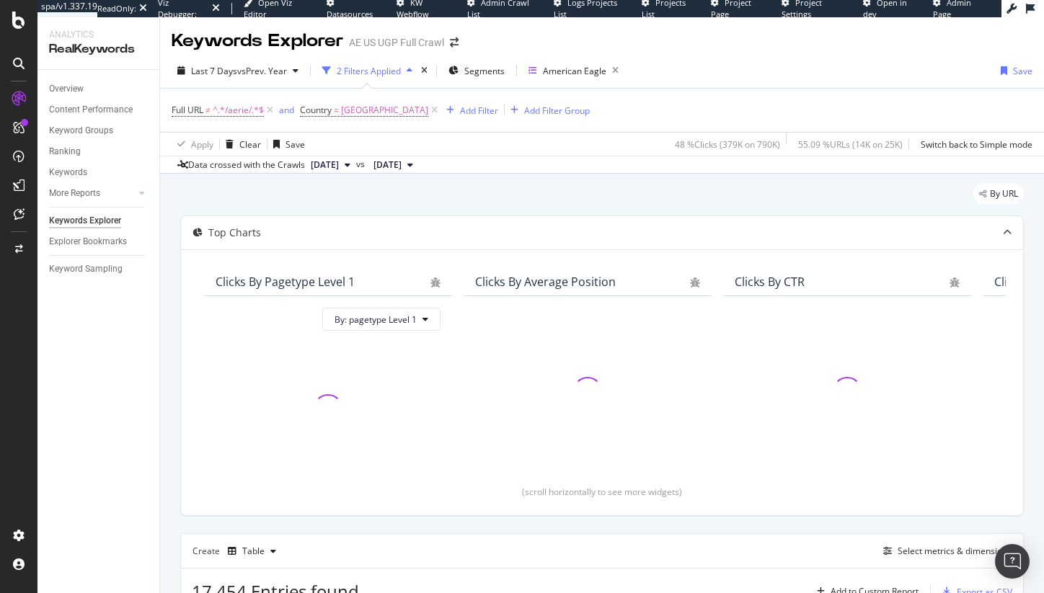
scroll to position [288, 0]
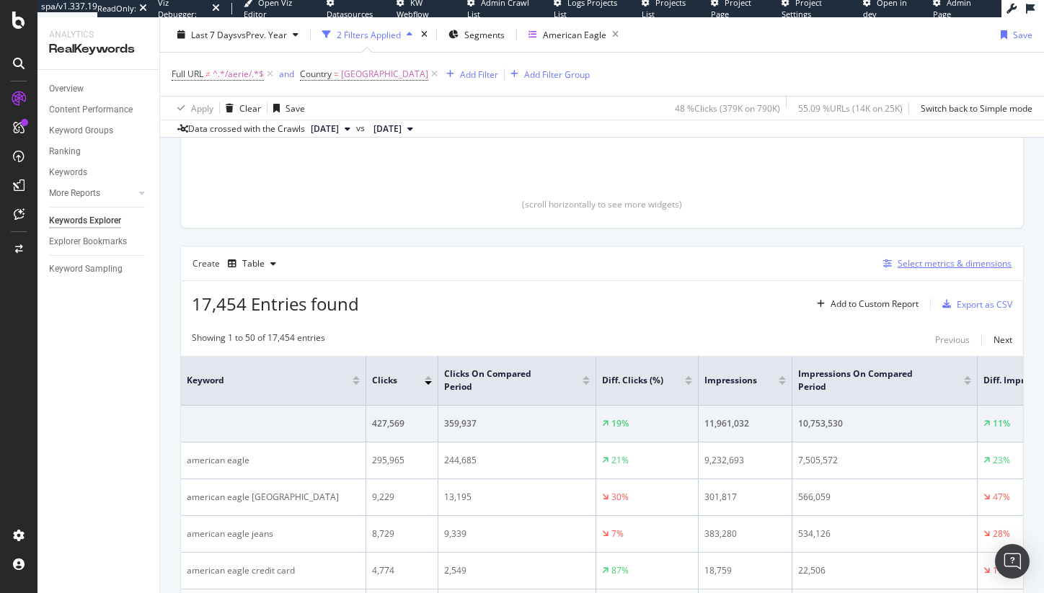
click at [937, 257] on div "Select metrics & dimensions" at bounding box center [955, 263] width 114 height 12
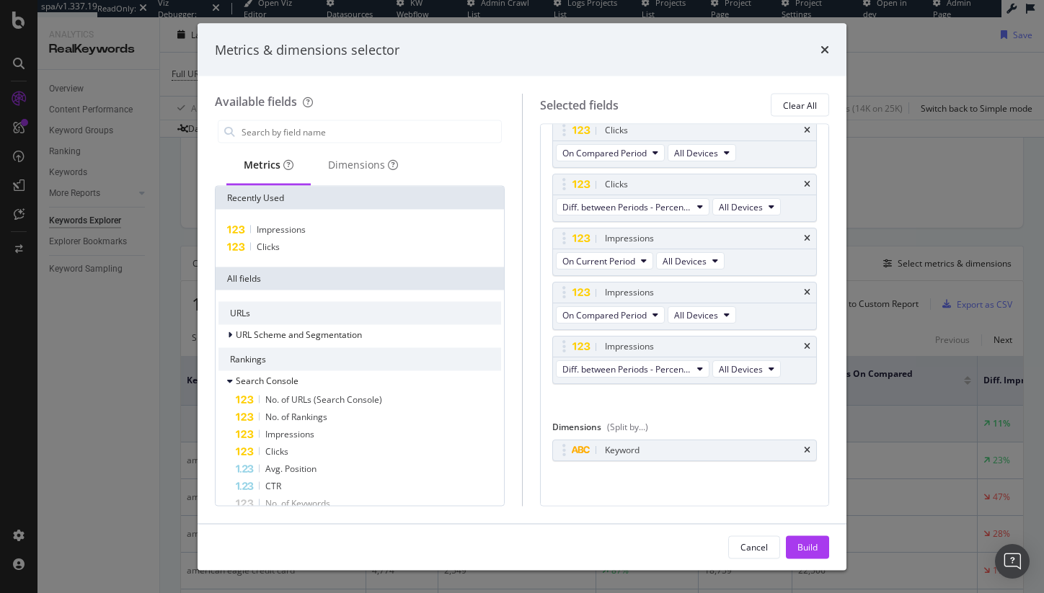
scroll to position [92, 0]
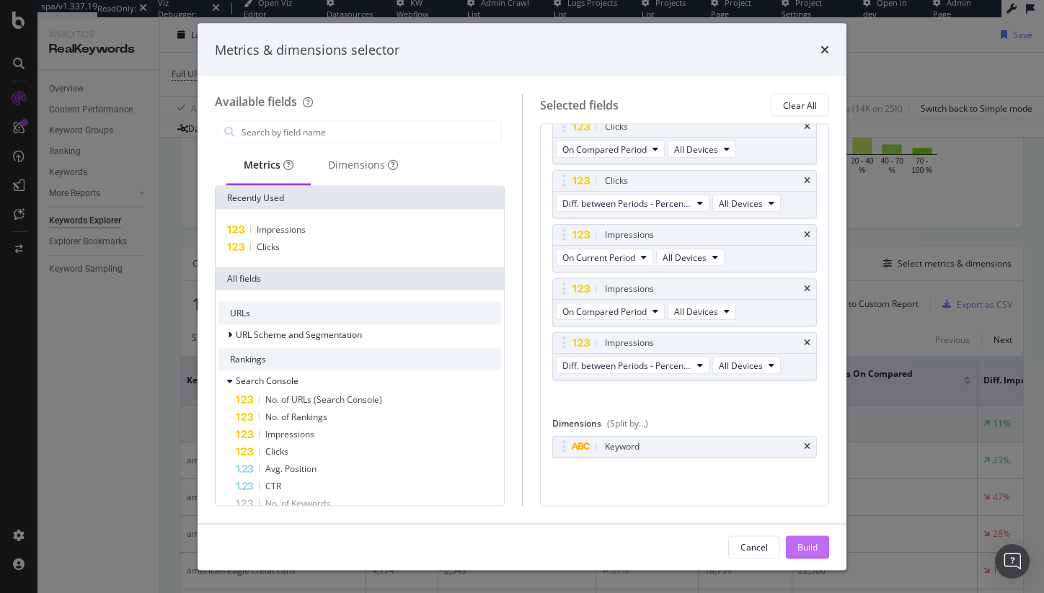
click at [808, 544] on div "Build" at bounding box center [808, 547] width 20 height 12
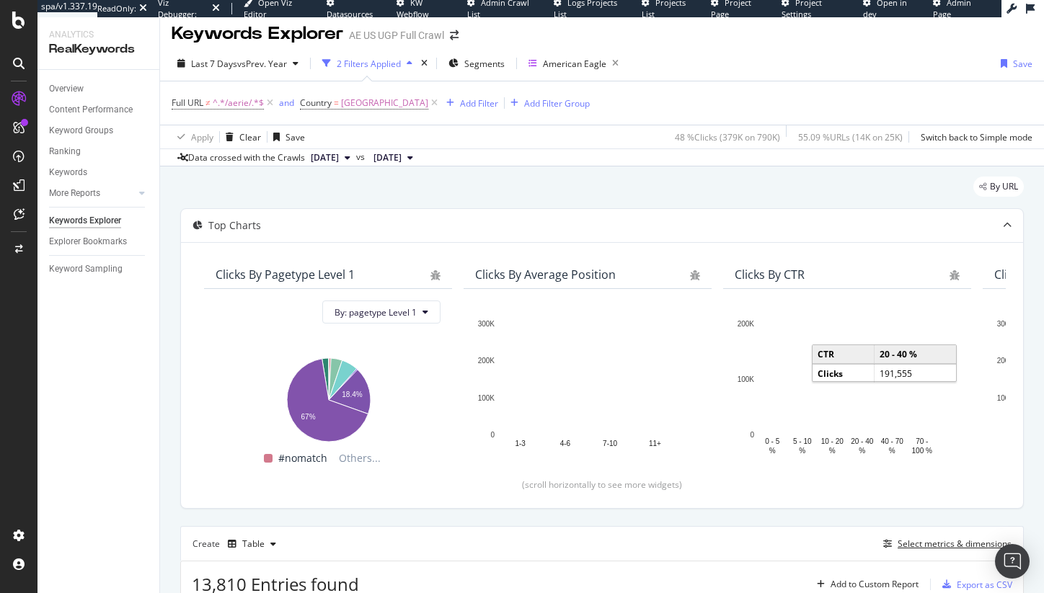
scroll to position [0, 0]
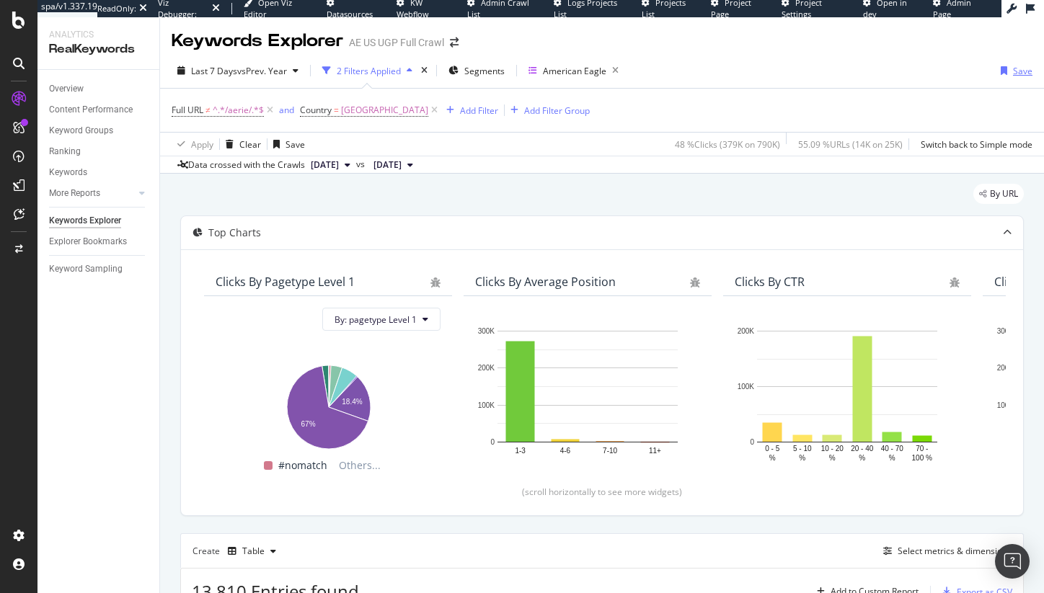
click at [1013, 71] on div "Save" at bounding box center [1022, 71] width 19 height 12
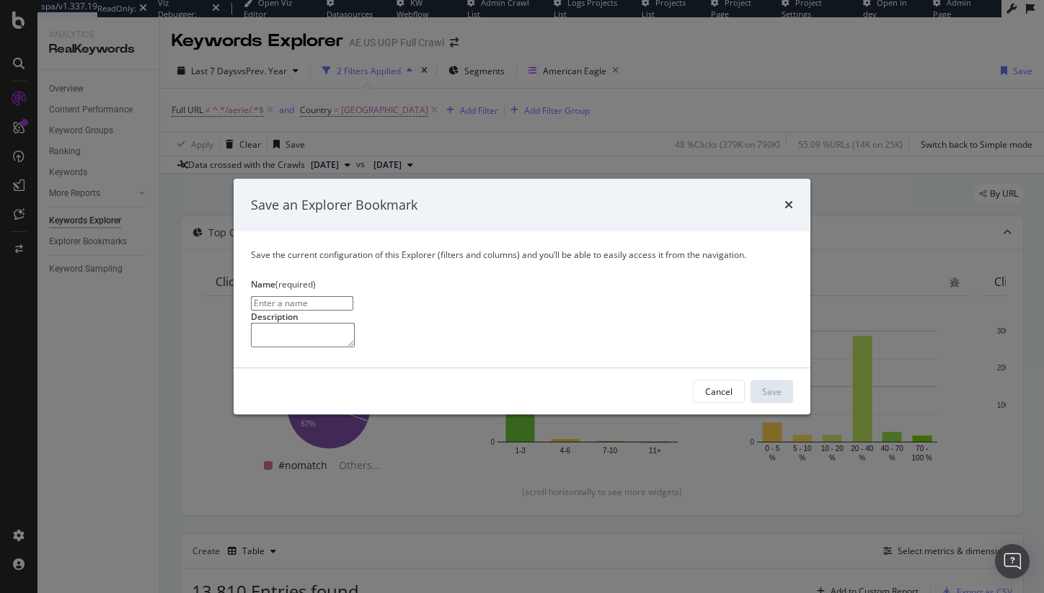
click at [353, 297] on input "modal" at bounding box center [302, 304] width 102 height 14
type input "AE Brand Demand"
click at [754, 403] on button "Save" at bounding box center [772, 391] width 43 height 23
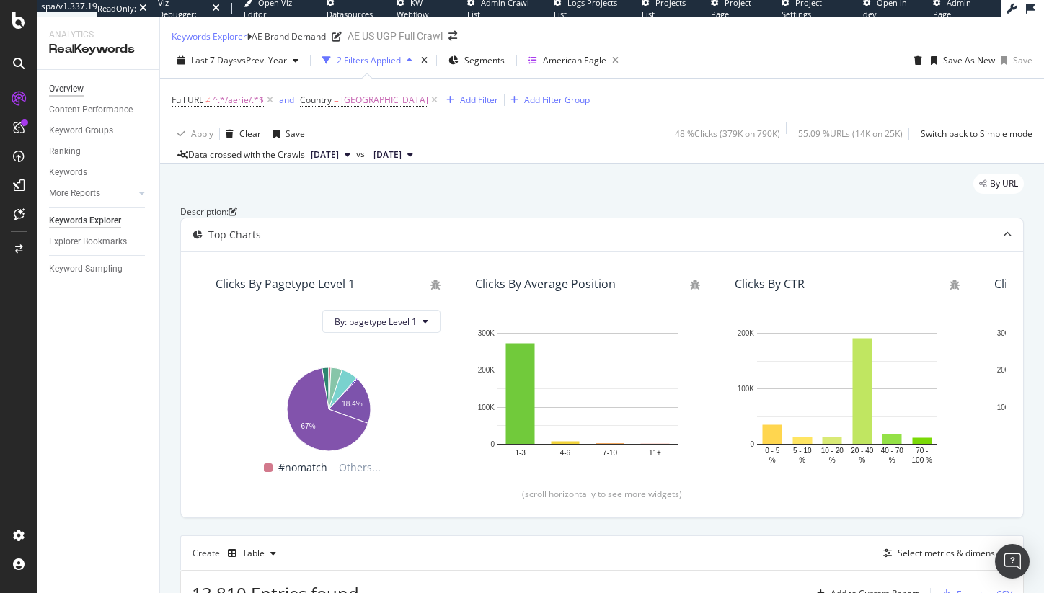
click at [60, 96] on div "Overview" at bounding box center [66, 88] width 35 height 15
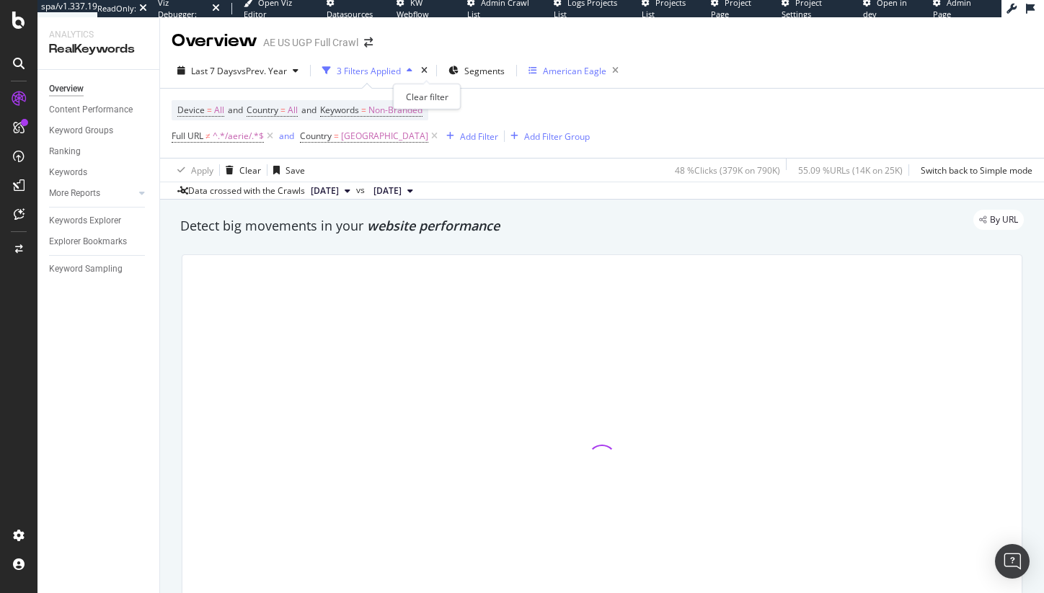
click at [428, 73] on icon "times" at bounding box center [424, 70] width 6 height 9
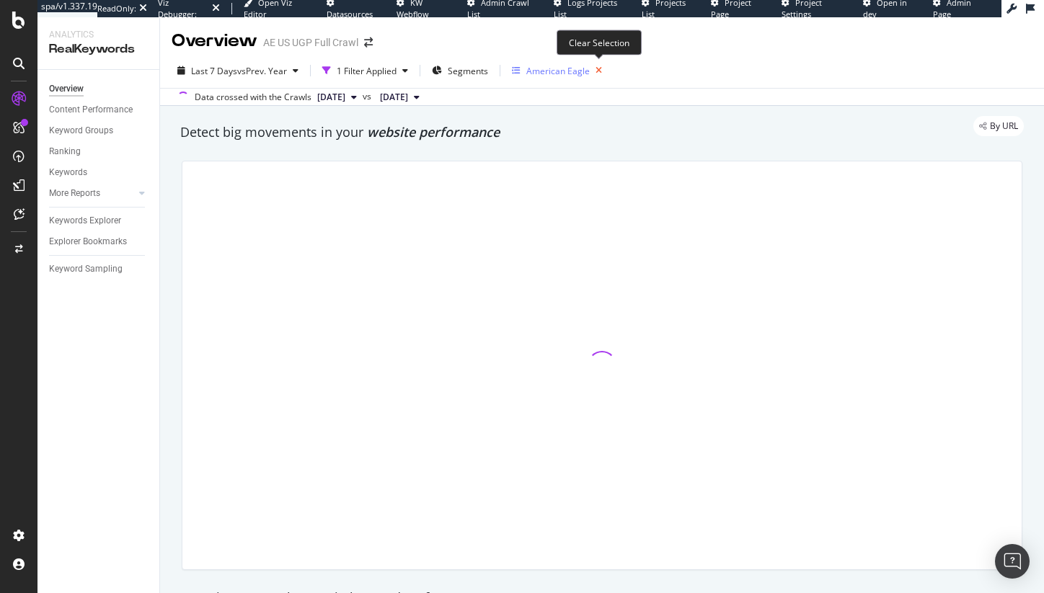
click at [595, 73] on icon "button" at bounding box center [599, 71] width 18 height 20
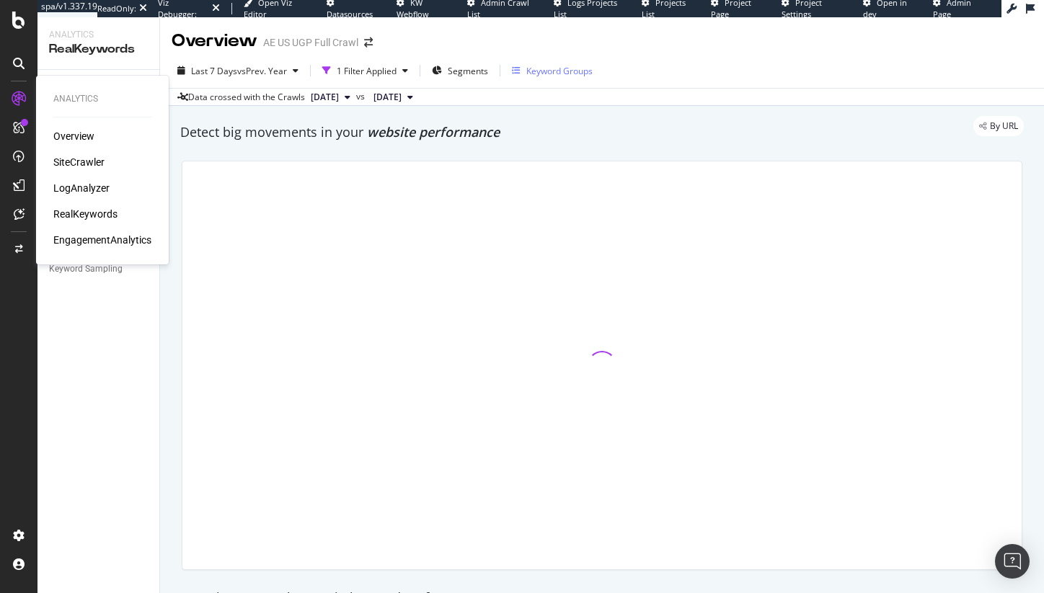
click at [74, 175] on div "Overview SiteCrawler LogAnalyzer RealKeywords EngagementAnalytics" at bounding box center [102, 188] width 98 height 118
click at [83, 162] on div "SiteCrawler" at bounding box center [78, 162] width 51 height 14
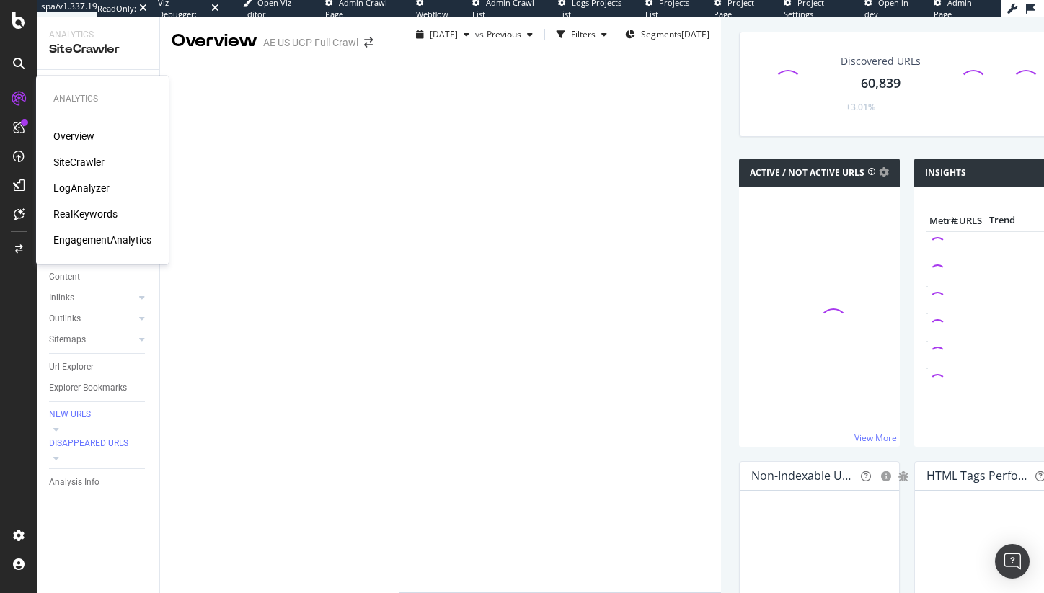
click at [98, 214] on div "RealKeywords" at bounding box center [85, 214] width 64 height 14
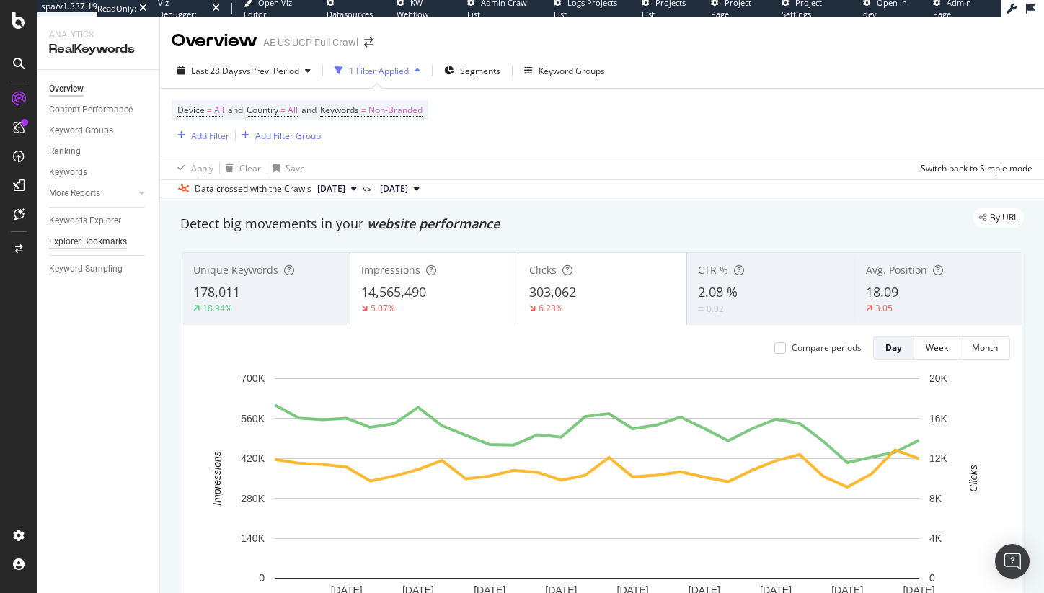
click at [93, 244] on div "Explorer Bookmarks" at bounding box center [88, 241] width 78 height 15
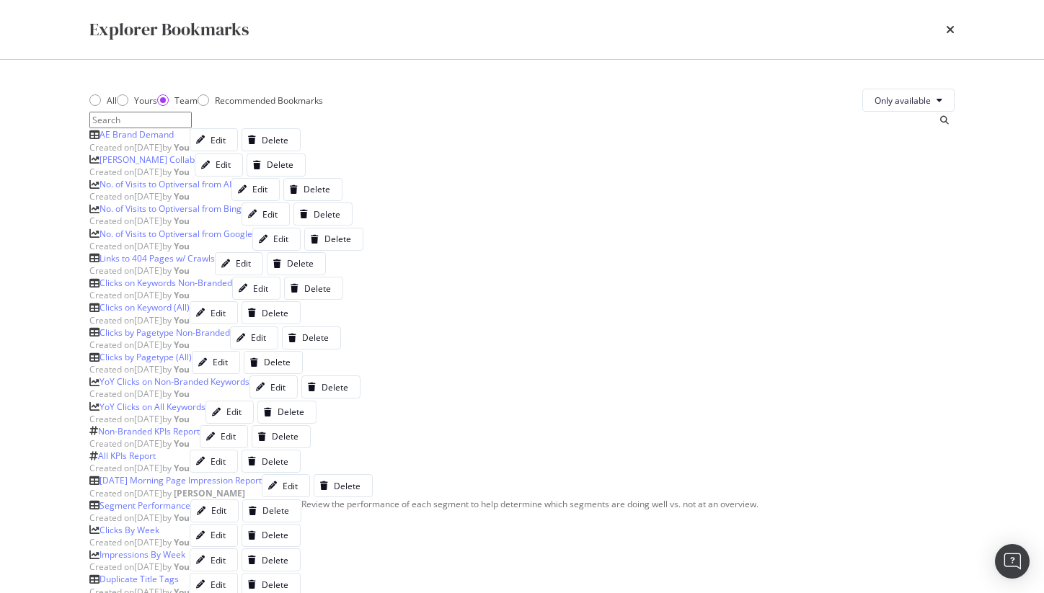
click at [159, 141] on div "AE Brand Demand" at bounding box center [137, 134] width 74 height 12
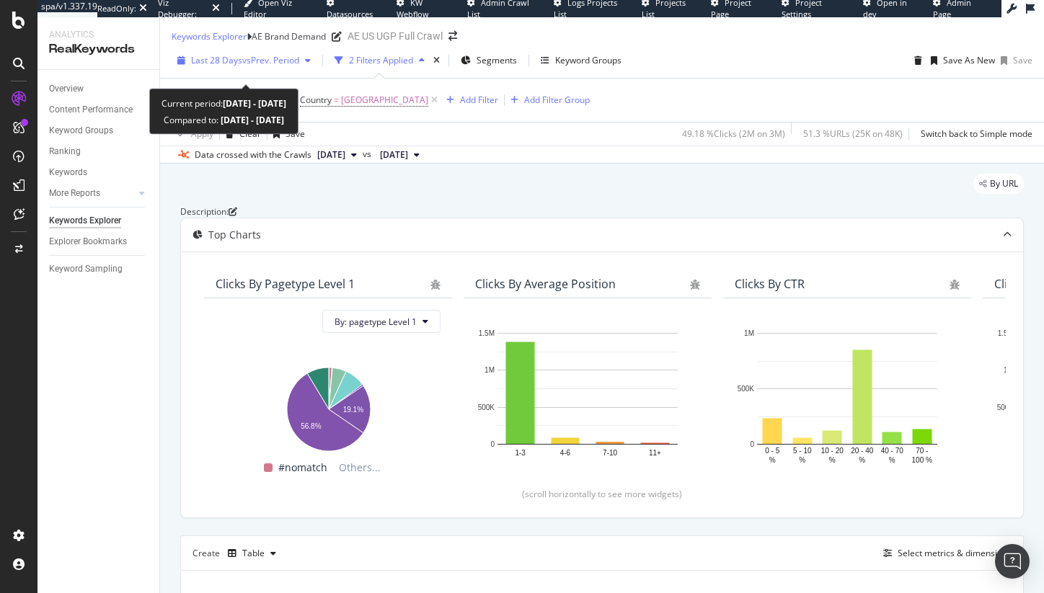
click at [234, 66] on span "Last 28 Days" at bounding box center [216, 60] width 51 height 12
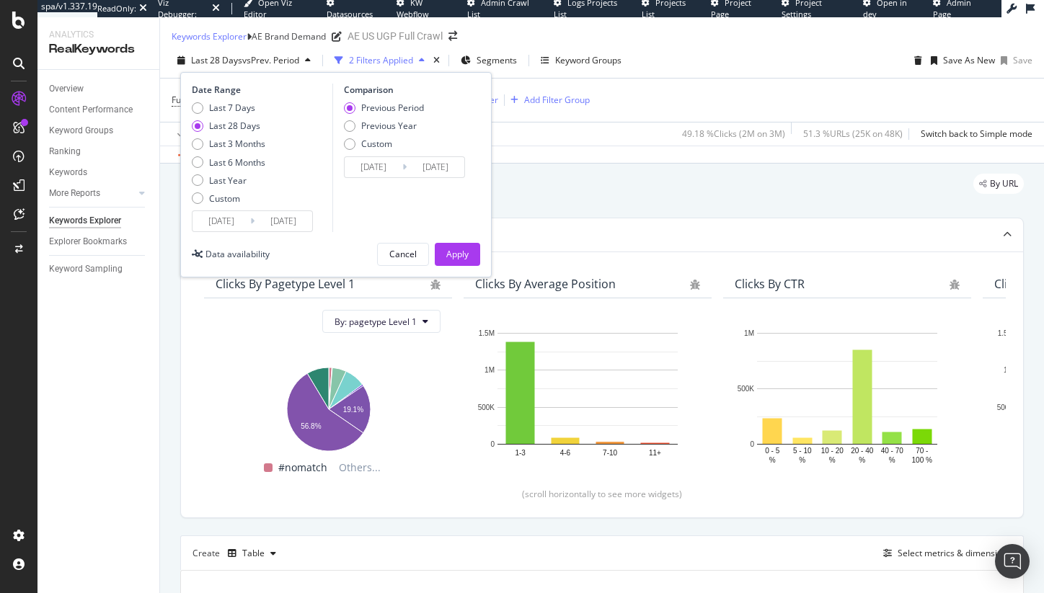
click at [226, 125] on div "Last 7 Days Last 28 Days Last 3 Months Last 6 Months Last Year Custom" at bounding box center [229, 156] width 74 height 109
click at [221, 114] on div "Last 7 Days" at bounding box center [232, 108] width 46 height 12
type input "[DATE]"
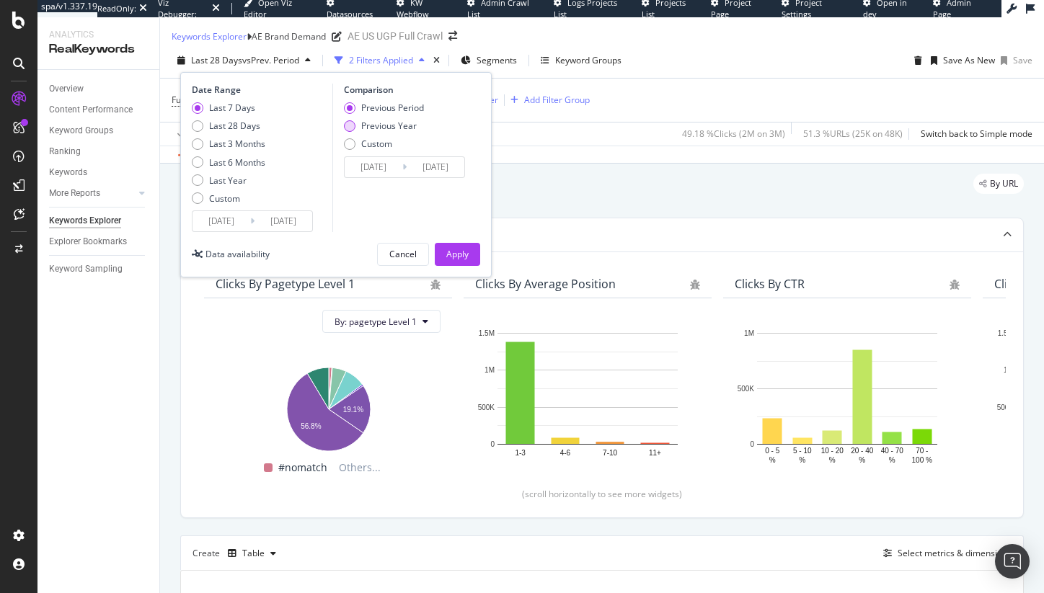
click at [365, 132] on div "Previous Year" at bounding box center [389, 126] width 56 height 12
type input "[DATE]"
click at [465, 260] on div "Apply" at bounding box center [457, 254] width 22 height 12
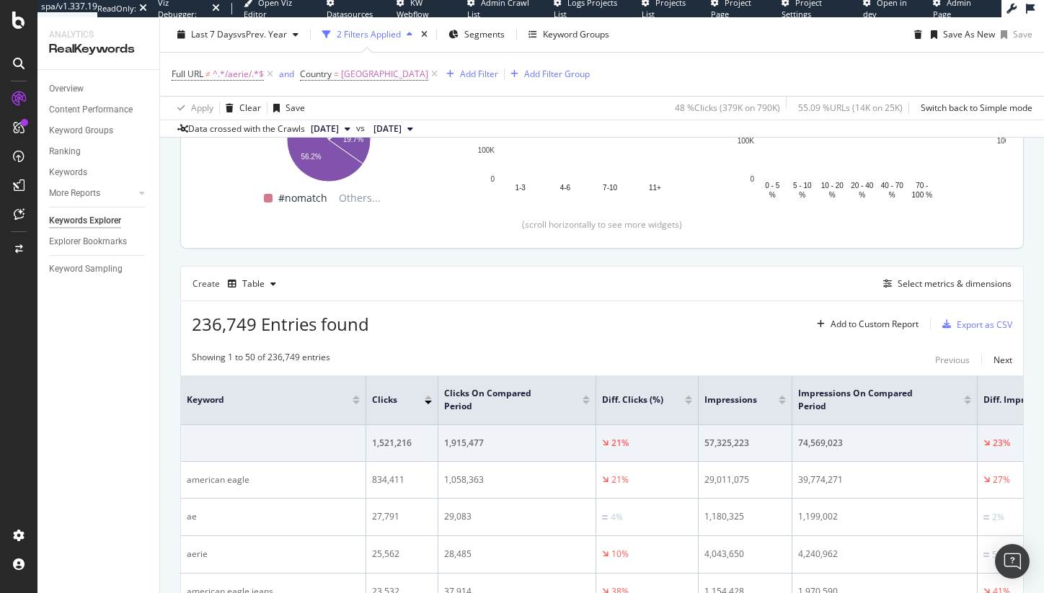
scroll to position [124, 0]
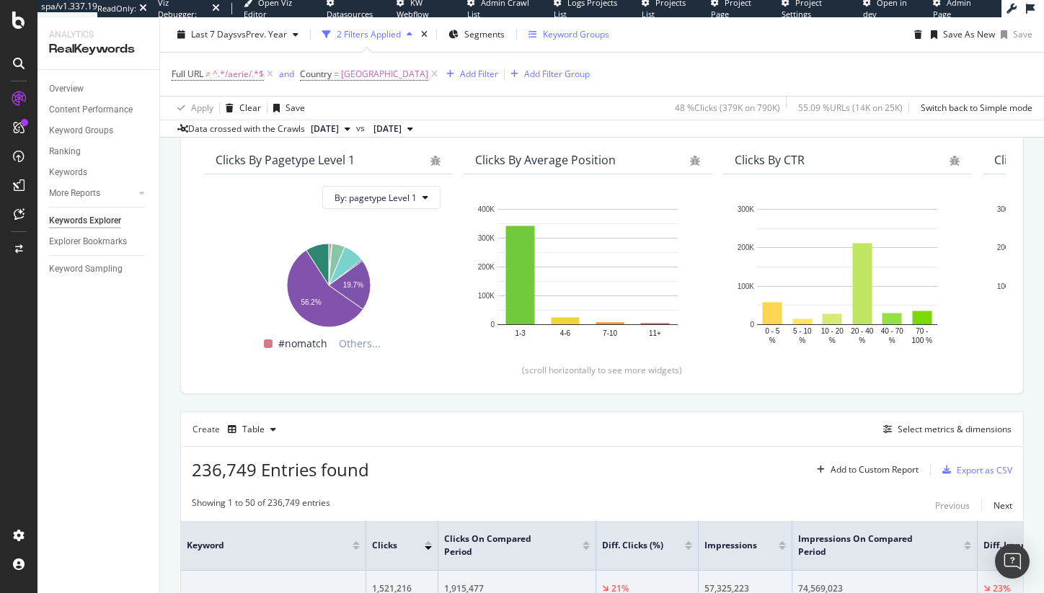
click at [565, 37] on div "Keyword Groups" at bounding box center [576, 34] width 66 height 12
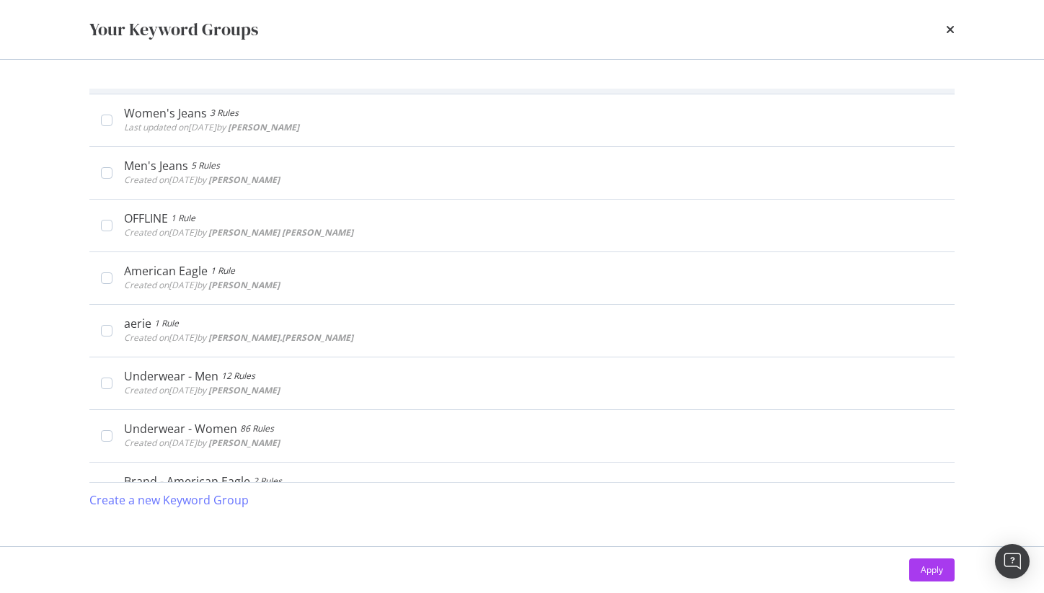
scroll to position [273, 0]
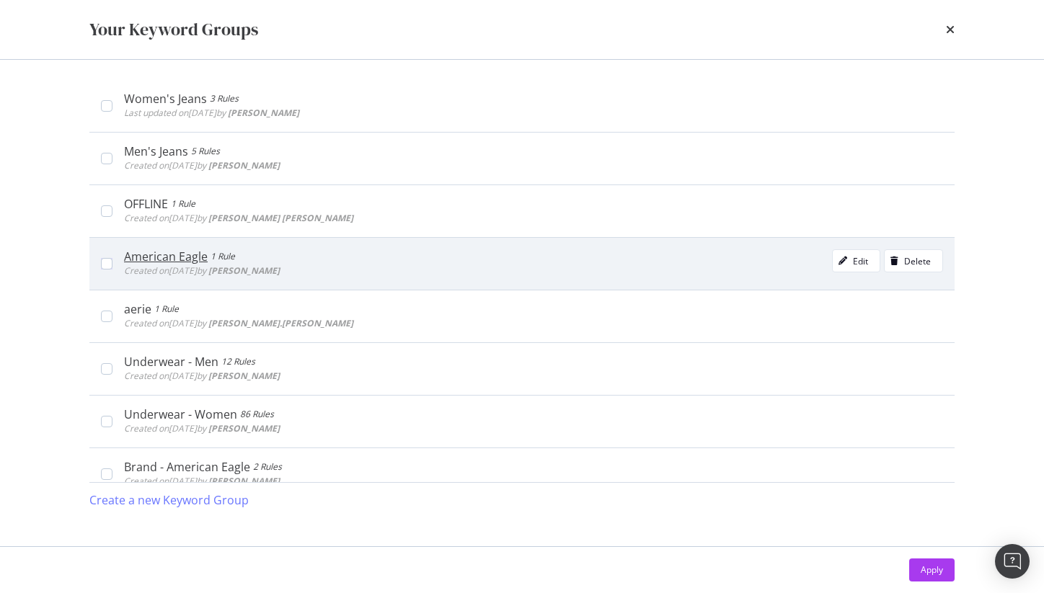
click at [280, 271] on b "[PERSON_NAME]" at bounding box center [243, 271] width 71 height 12
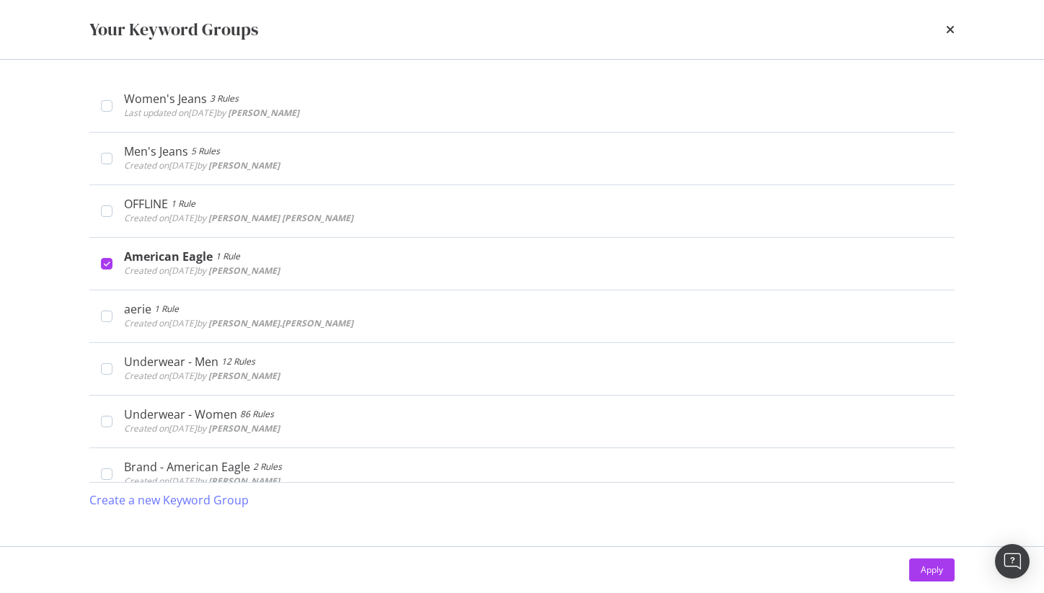
click at [939, 560] on div "Apply" at bounding box center [932, 571] width 22 height 22
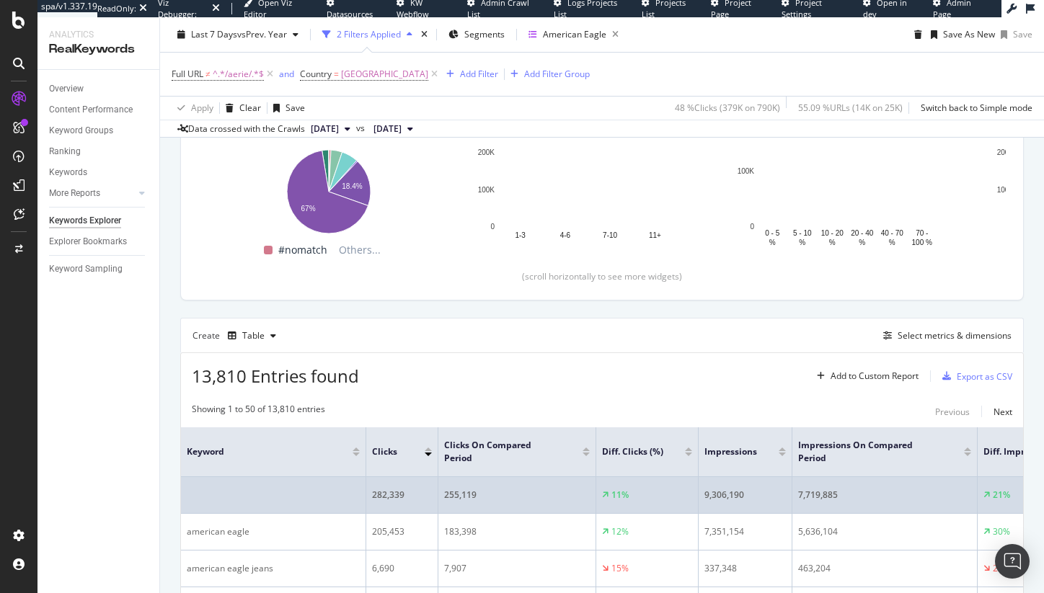
scroll to position [216, 0]
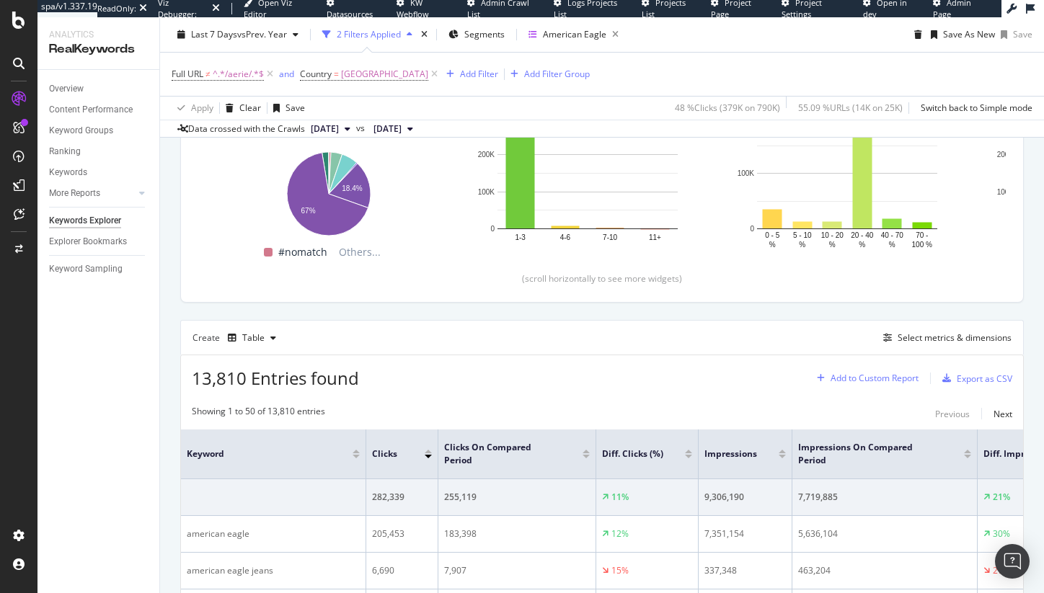
click at [852, 383] on div "Add to Custom Report" at bounding box center [875, 378] width 88 height 9
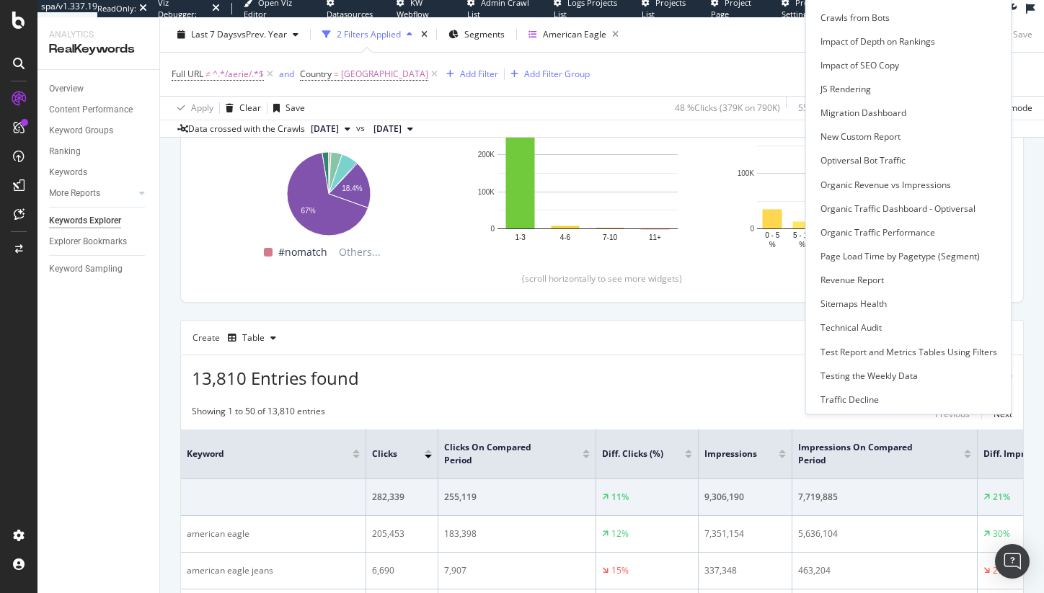
click at [677, 355] on div "Create Table Select metrics & dimensions" at bounding box center [602, 337] width 844 height 35
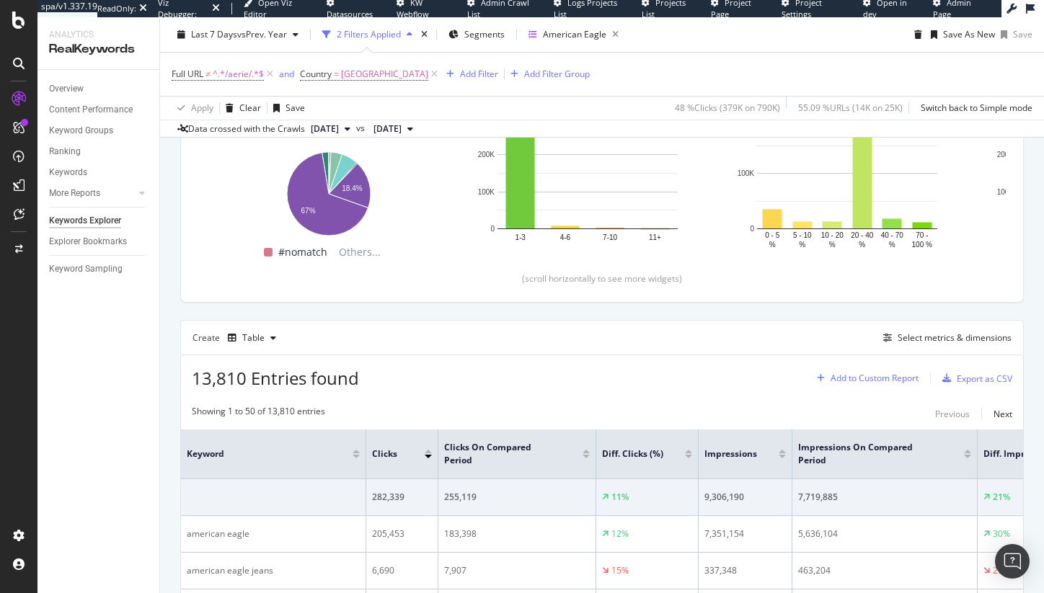
click at [880, 383] on div "Add to Custom Report" at bounding box center [875, 378] width 88 height 9
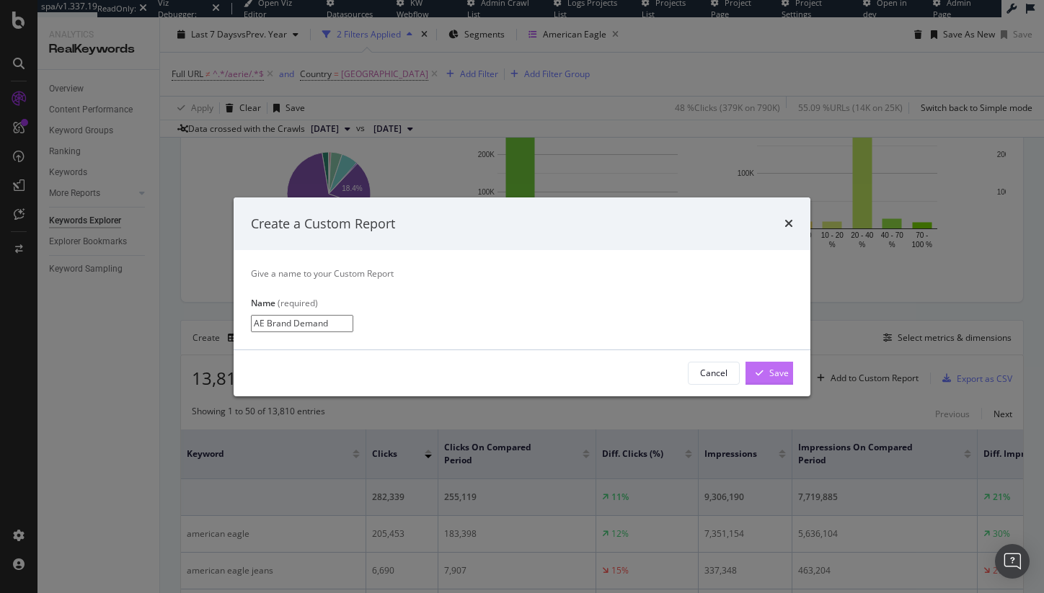
type input "AE Brand Demand"
click at [775, 379] on div "Save" at bounding box center [778, 373] width 19 height 12
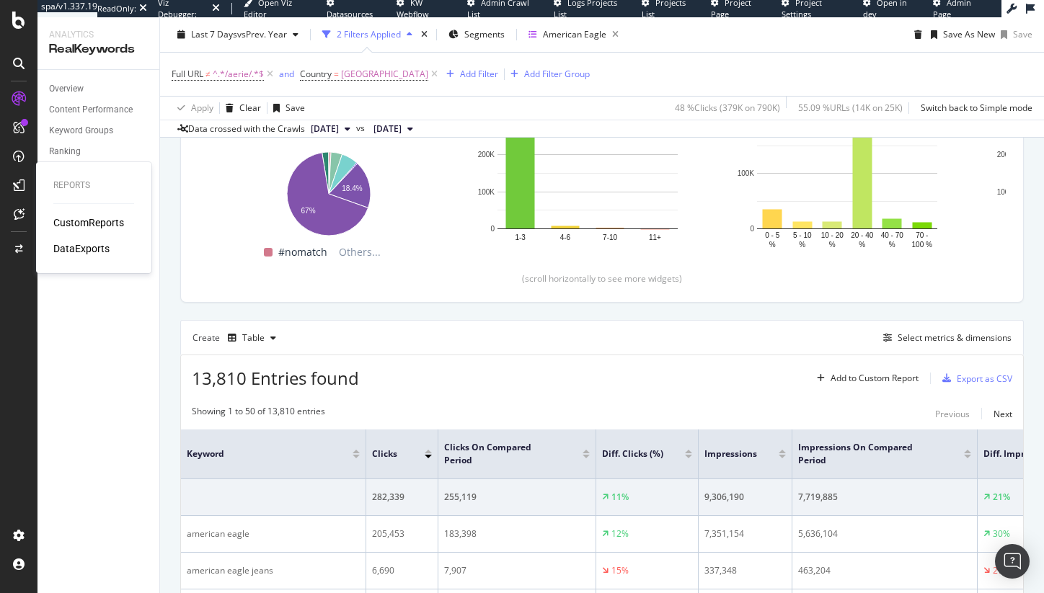
click at [69, 221] on div "CustomReports" at bounding box center [88, 223] width 71 height 14
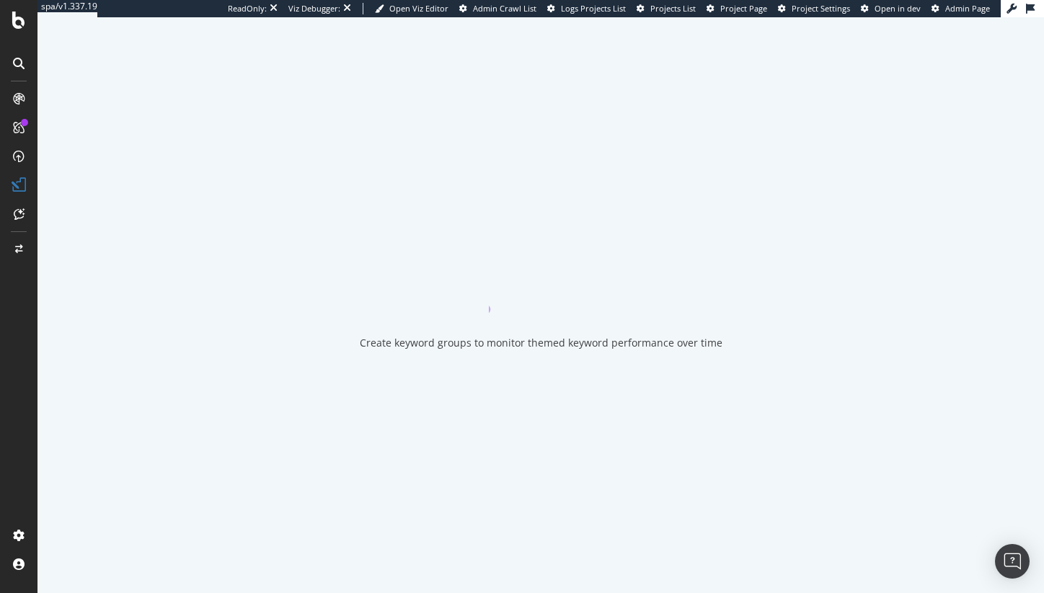
click at [6, 593] on icon "close toast" at bounding box center [3, 602] width 6 height 18
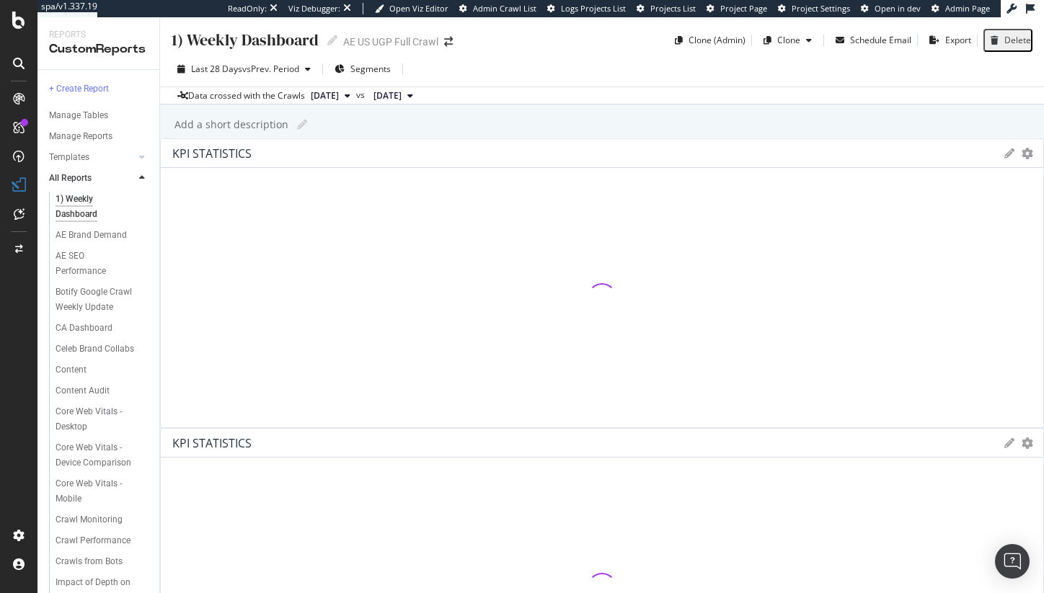
scroll to position [3, 0]
click at [72, 243] on div "AE Brand Demand" at bounding box center [91, 235] width 71 height 15
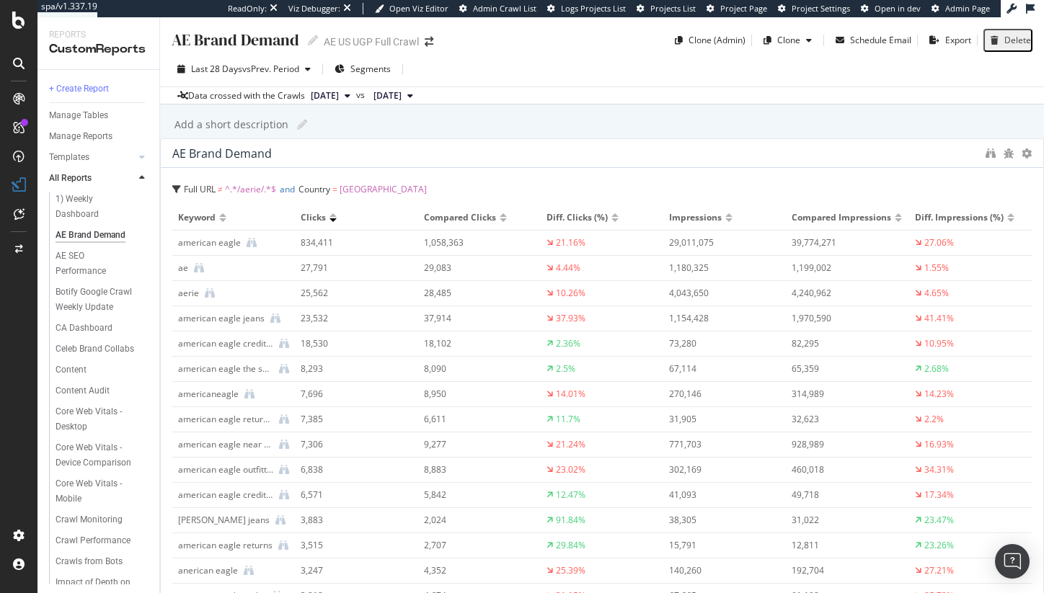
drag, startPoint x: 590, startPoint y: 269, endPoint x: 1115, endPoint y: 263, distance: 525.0
click at [1043, 263] on html "spa/v1.337.19 ReadOnly: Viz Debugger: Open Viz Editor Admin Crawl List Logs Pro…" at bounding box center [522, 296] width 1044 height 593
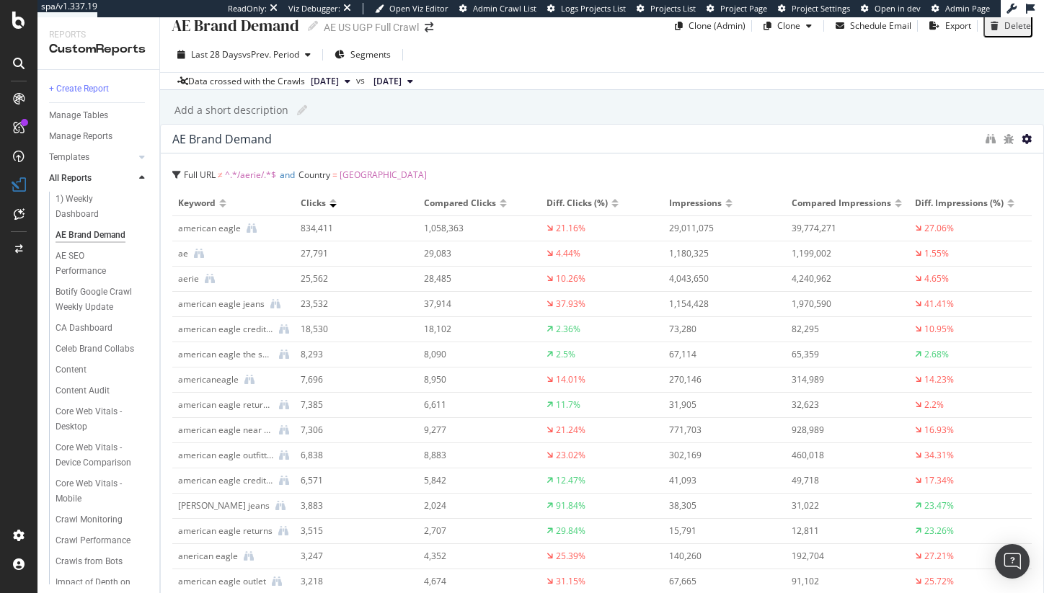
click at [1022, 144] on icon at bounding box center [1027, 139] width 10 height 10
click at [631, 134] on div "AE Brand Demand AE Brand Demand AE US UGP Full Crawl Clone (Admin) Clone Schedu…" at bounding box center [602, 305] width 884 height 576
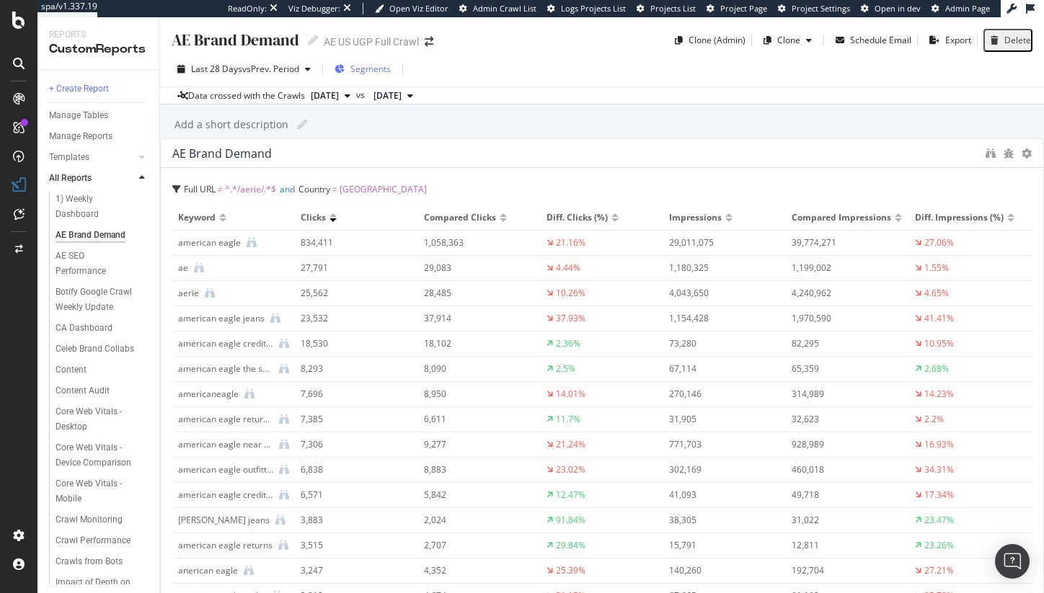
click at [361, 71] on span "Segments" at bounding box center [370, 69] width 40 height 12
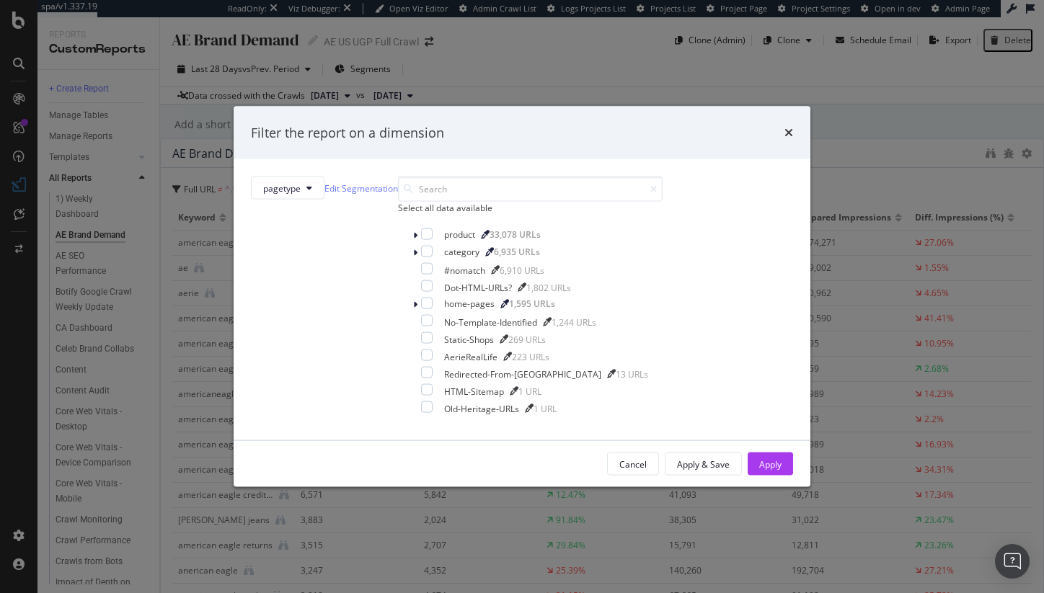
click at [259, 71] on div "Filter the report on a dimension pagetype Edit Segmentation Select all data ava…" at bounding box center [522, 296] width 1044 height 593
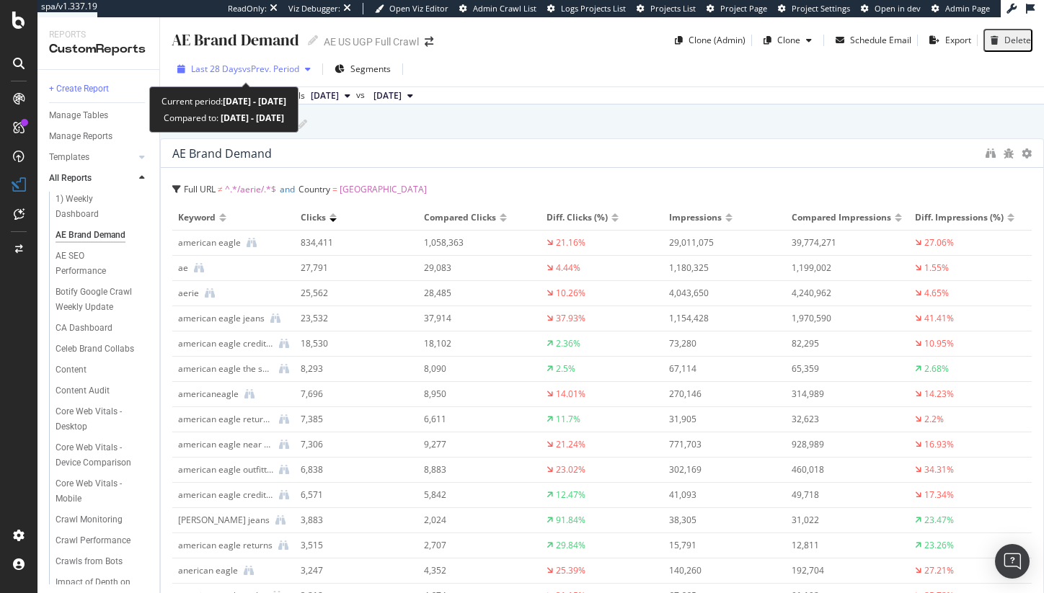
click at [250, 73] on span "vs Prev. Period" at bounding box center [270, 69] width 57 height 12
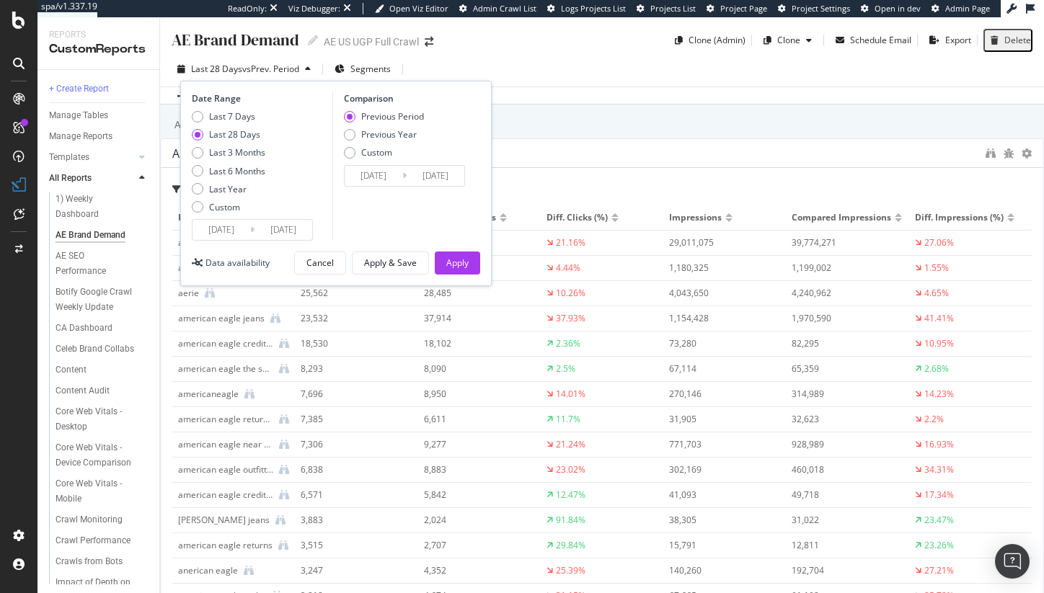
click at [508, 74] on div "Last 28 Days vs Prev. Period Segments Date Range Last 7 Days Last 28 Days Last …" at bounding box center [602, 72] width 884 height 29
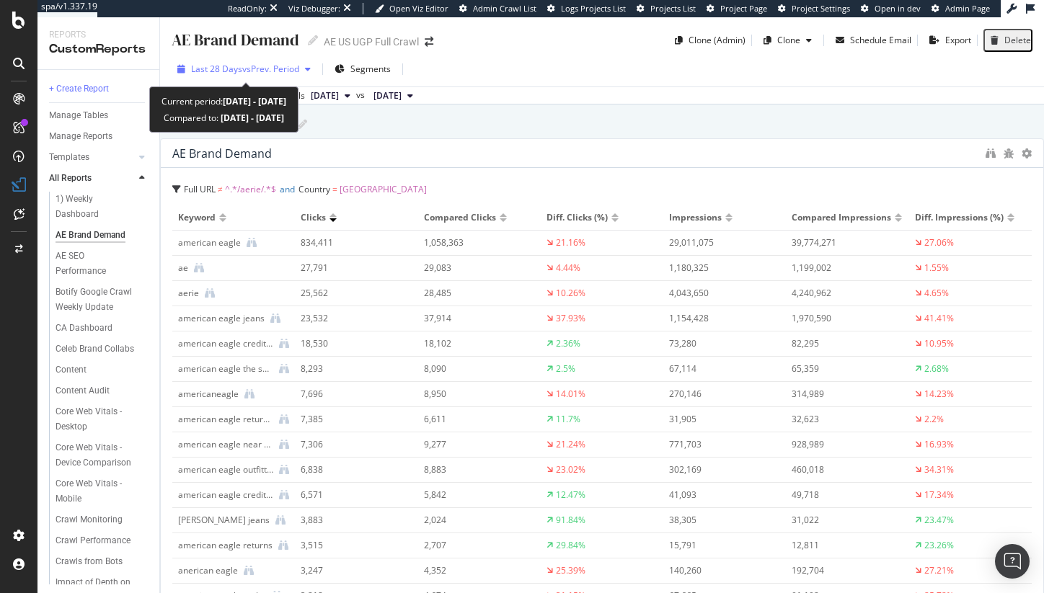
click at [239, 71] on span "Last 28 Days" at bounding box center [216, 69] width 51 height 12
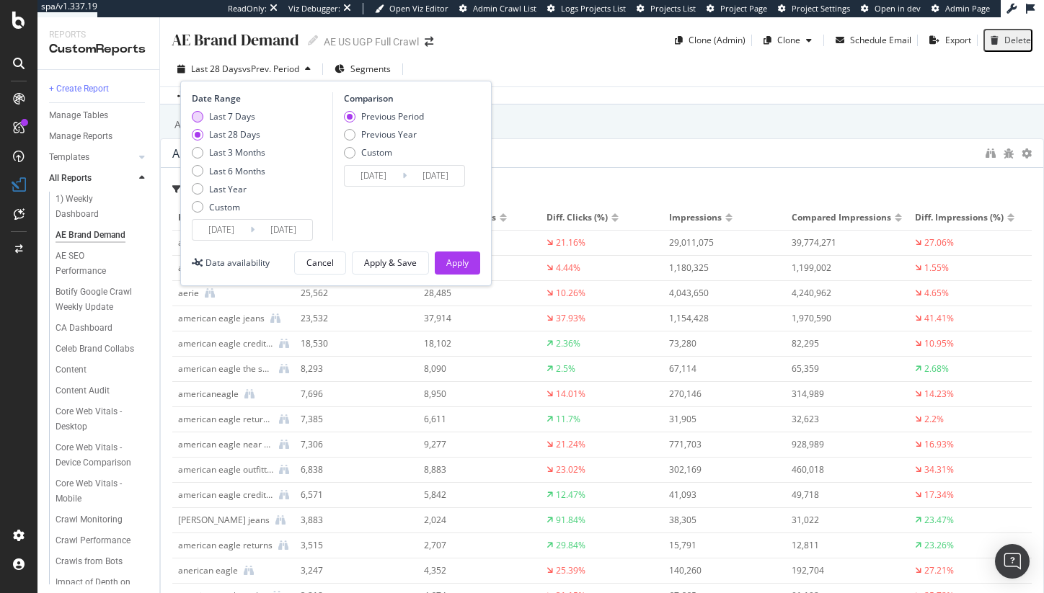
click at [215, 117] on div "Last 7 Days" at bounding box center [232, 116] width 46 height 12
type input "[DATE]"
click at [355, 138] on div "Previous Year" at bounding box center [384, 134] width 80 height 12
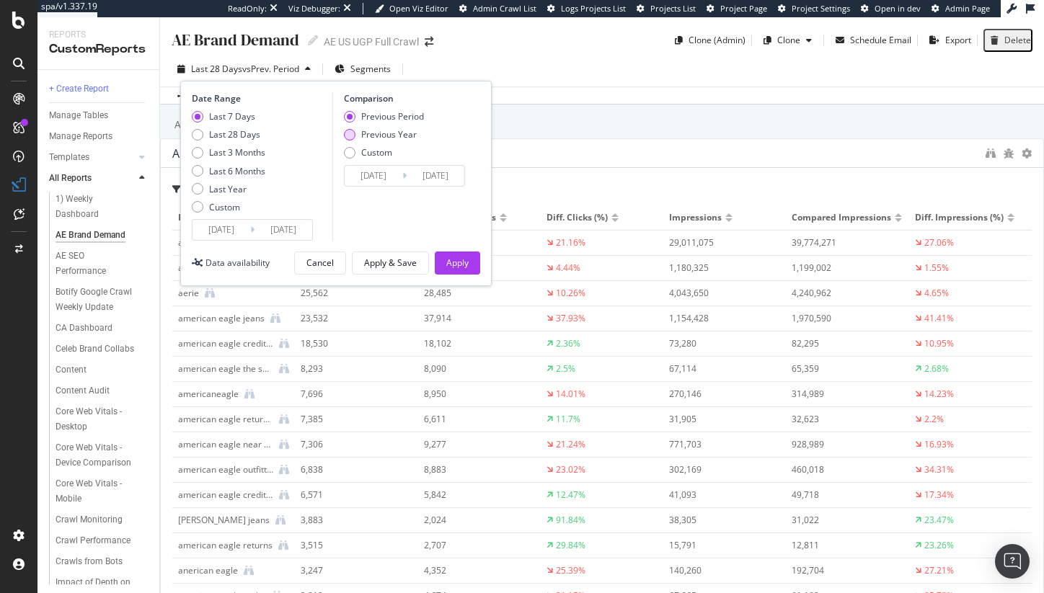
type input "[DATE]"
click at [404, 274] on button "Apply & Save" at bounding box center [390, 263] width 77 height 23
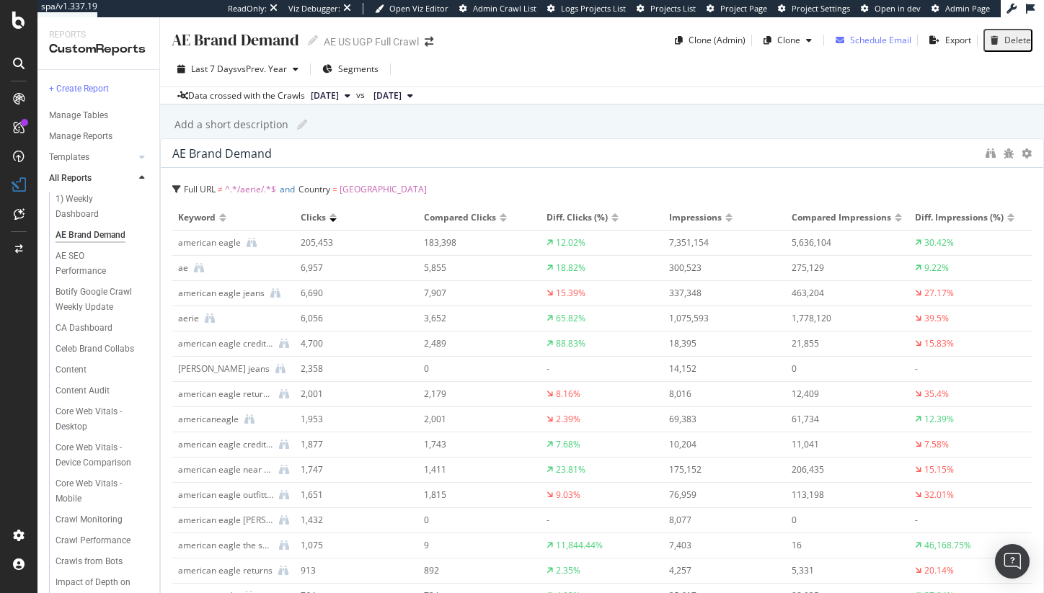
click at [878, 40] on div "Schedule Email" at bounding box center [880, 40] width 61 height 12
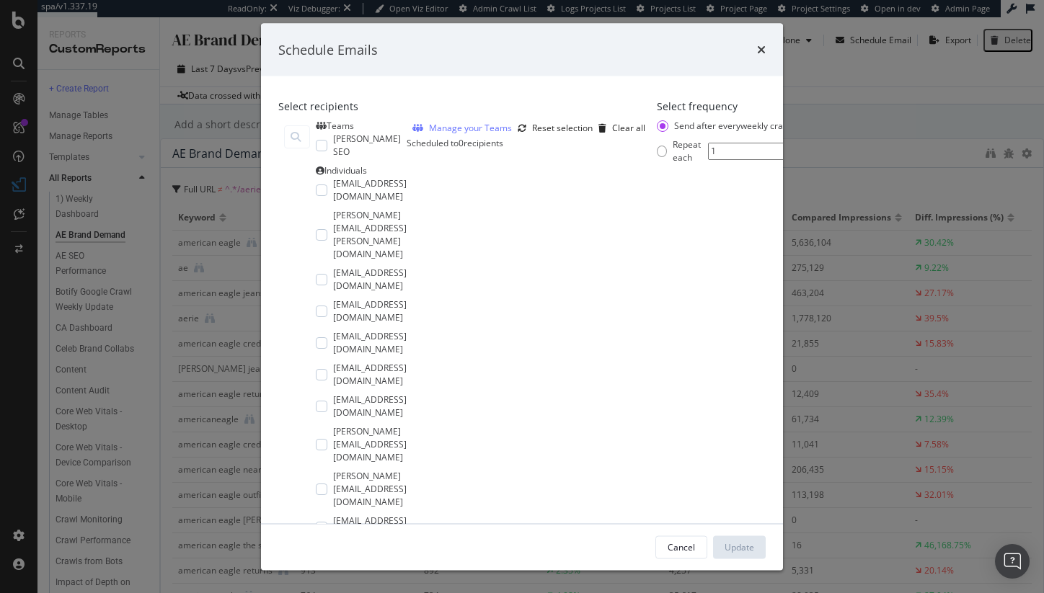
click at [910, 100] on div "Schedule Emails Select recipients Teams [PERSON_NAME] SEO Individuals [EMAIL_AD…" at bounding box center [522, 296] width 1044 height 593
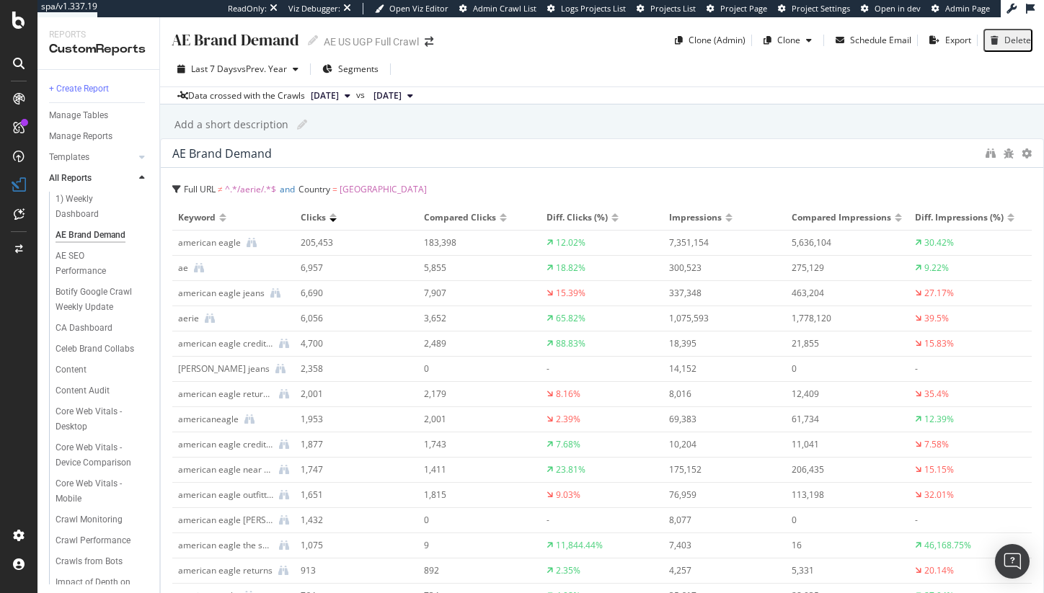
click at [1022, 159] on icon at bounding box center [1027, 154] width 10 height 10
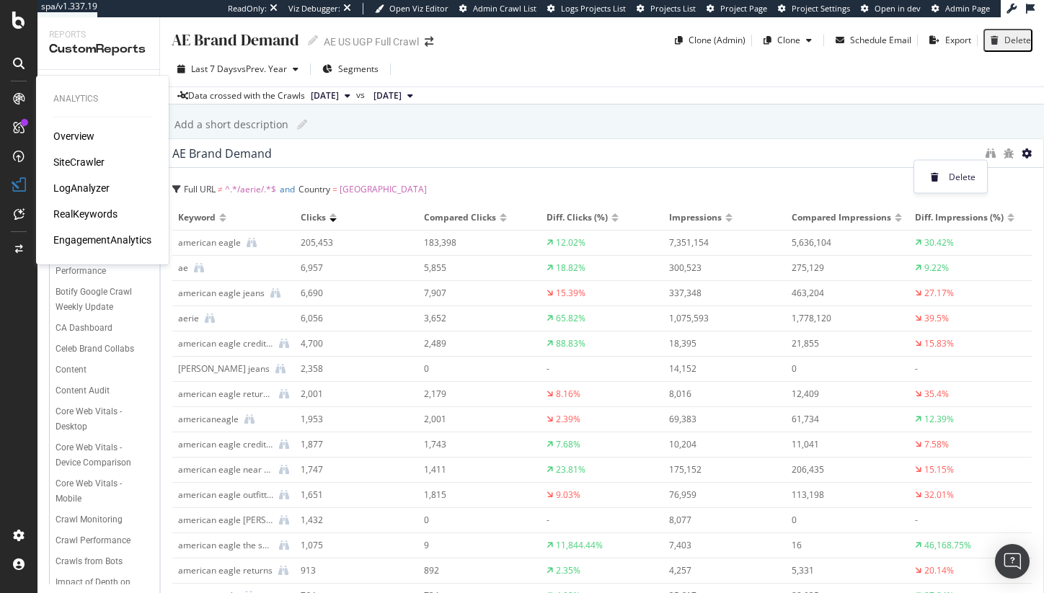
click at [90, 159] on div "SiteCrawler" at bounding box center [78, 162] width 51 height 14
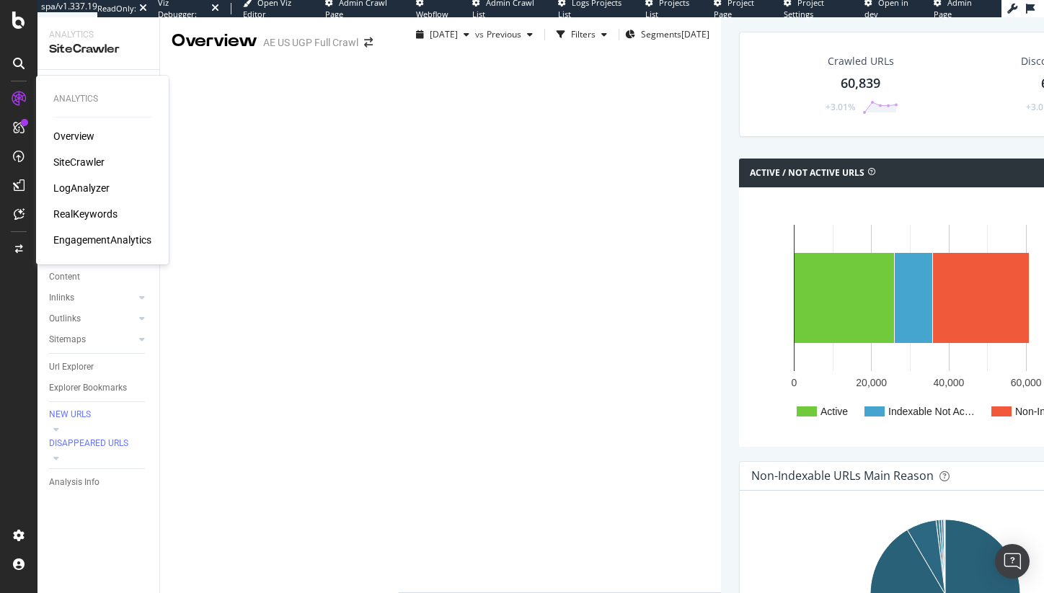
click at [86, 218] on div "RealKeywords" at bounding box center [85, 214] width 64 height 14
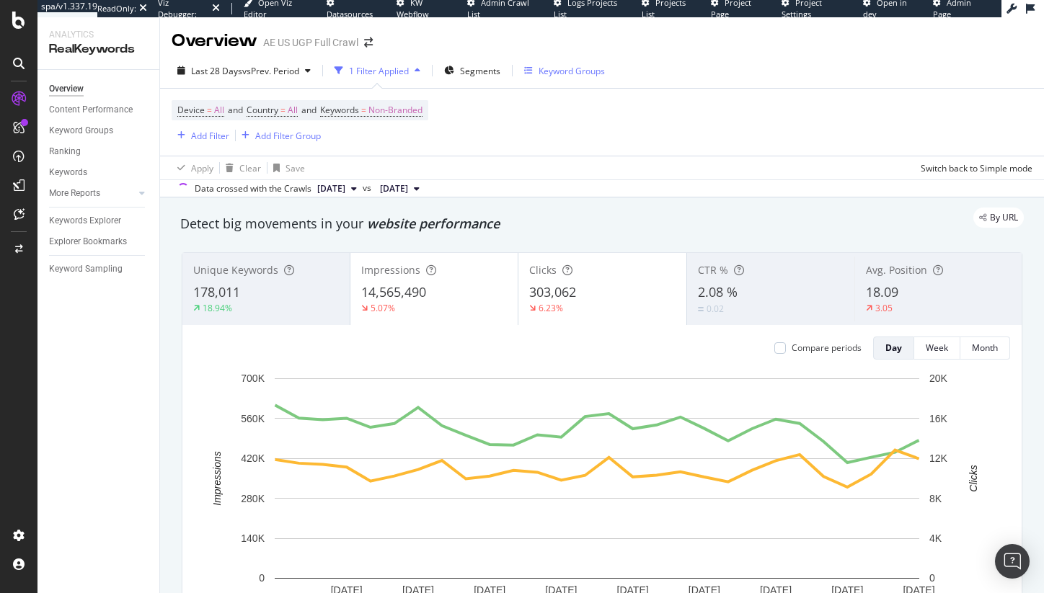
click at [547, 68] on div "Keyword Groups" at bounding box center [572, 71] width 66 height 12
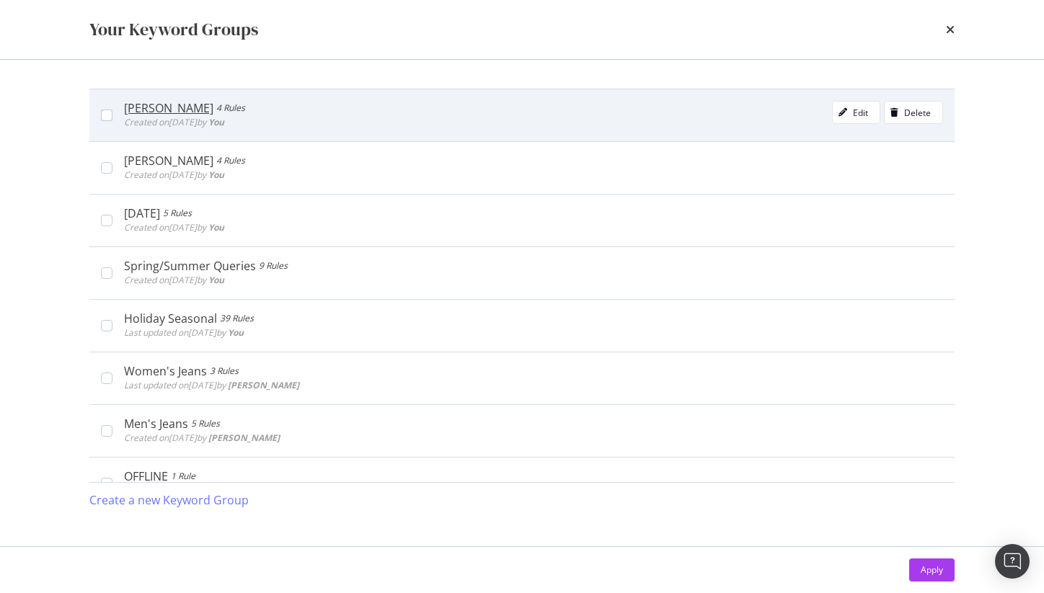
drag, startPoint x: 156, startPoint y: 120, endPoint x: 167, endPoint y: 126, distance: 13.2
click at [156, 120] on span "Created on 2025 Aug 12th by You" at bounding box center [174, 122] width 100 height 12
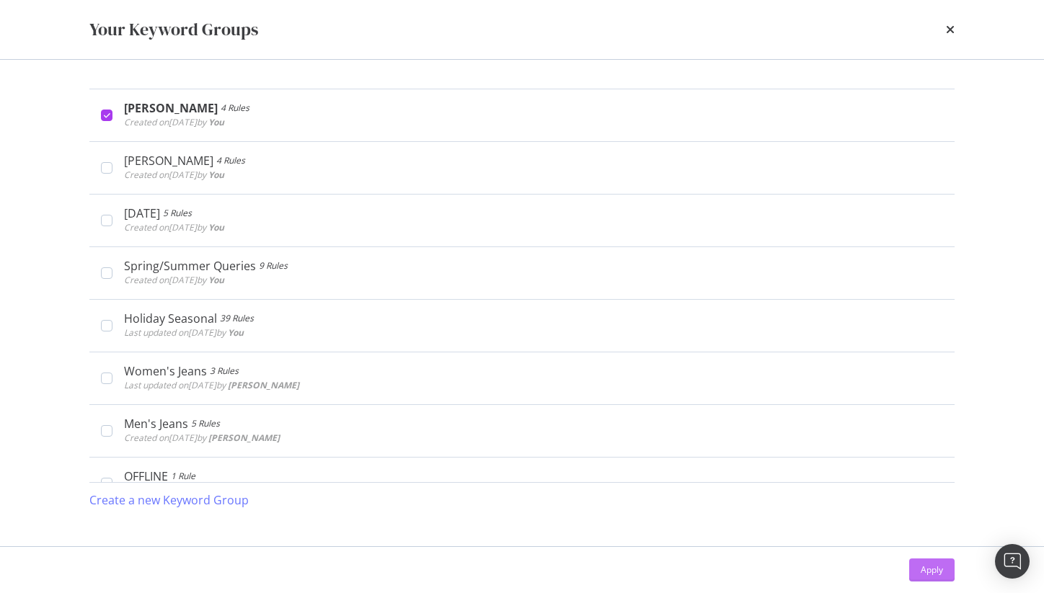
click at [927, 569] on div "Apply" at bounding box center [932, 570] width 22 height 12
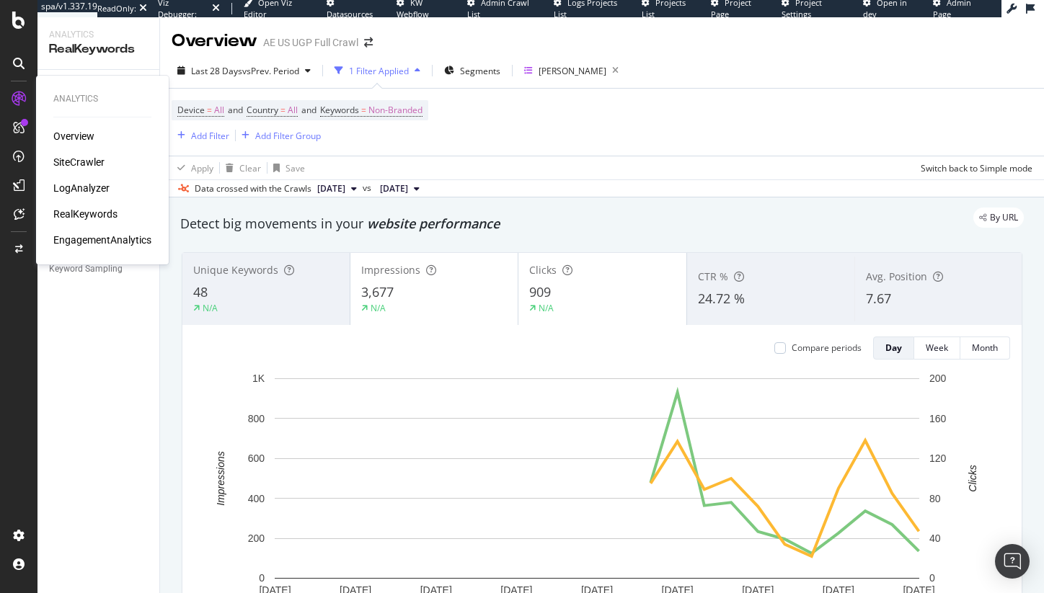
drag, startPoint x: 79, startPoint y: 185, endPoint x: 117, endPoint y: 178, distance: 38.9
click at [79, 185] on div "LogAnalyzer" at bounding box center [81, 188] width 56 height 14
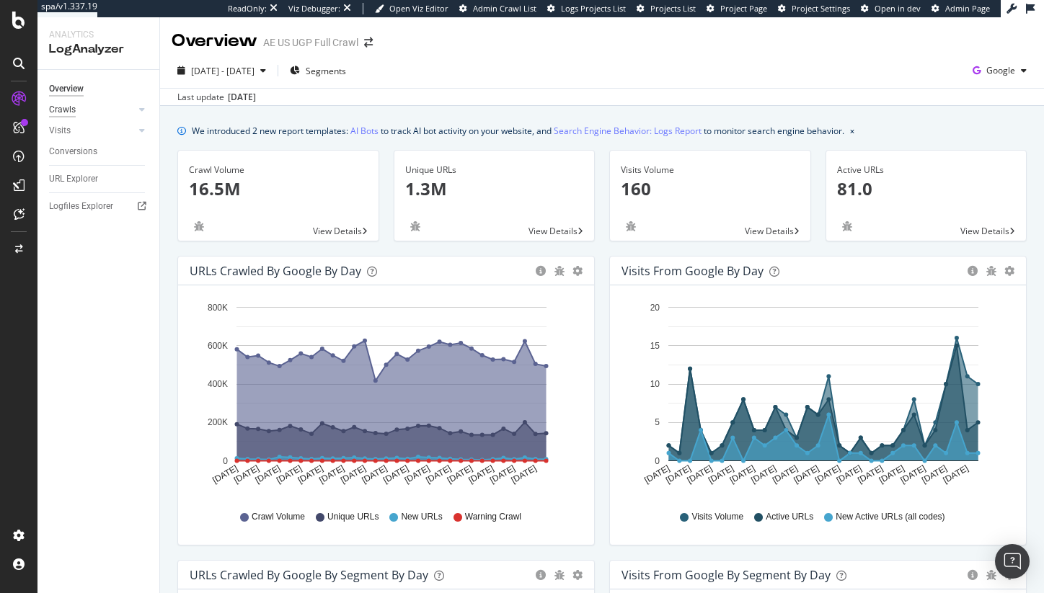
click at [69, 111] on div "Crawls" at bounding box center [62, 109] width 27 height 15
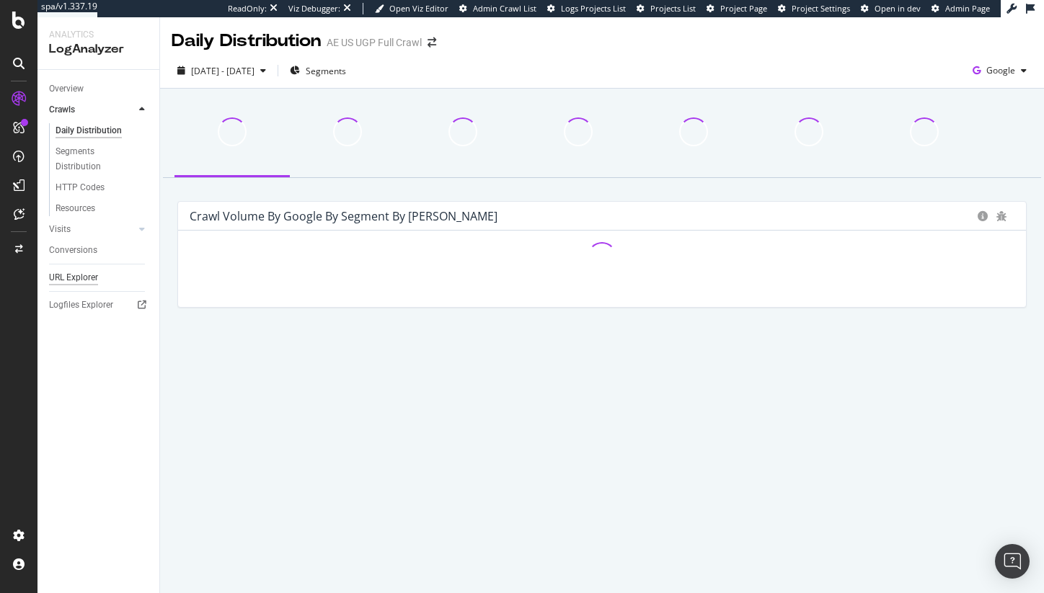
click at [86, 278] on div "URL Explorer" at bounding box center [73, 277] width 49 height 15
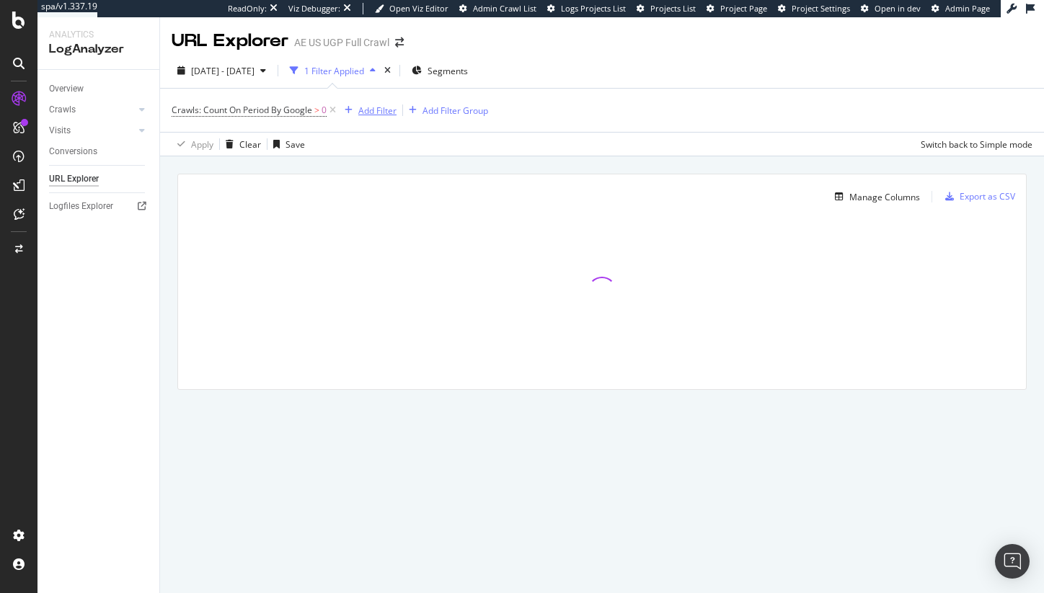
click at [369, 115] on div "Add Filter" at bounding box center [377, 111] width 38 height 12
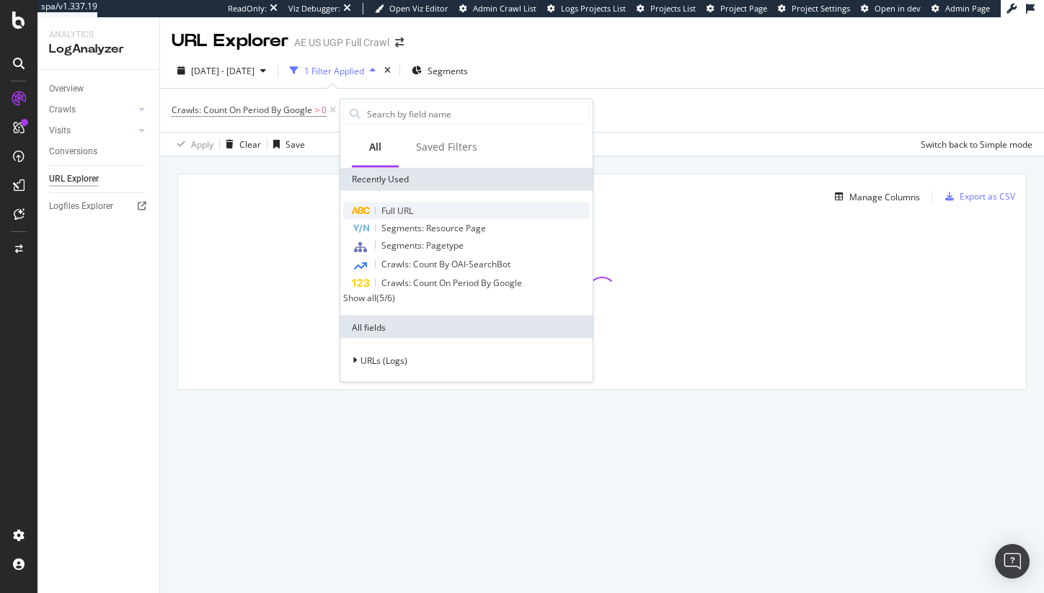
click at [418, 208] on div "Full URL" at bounding box center [466, 211] width 247 height 17
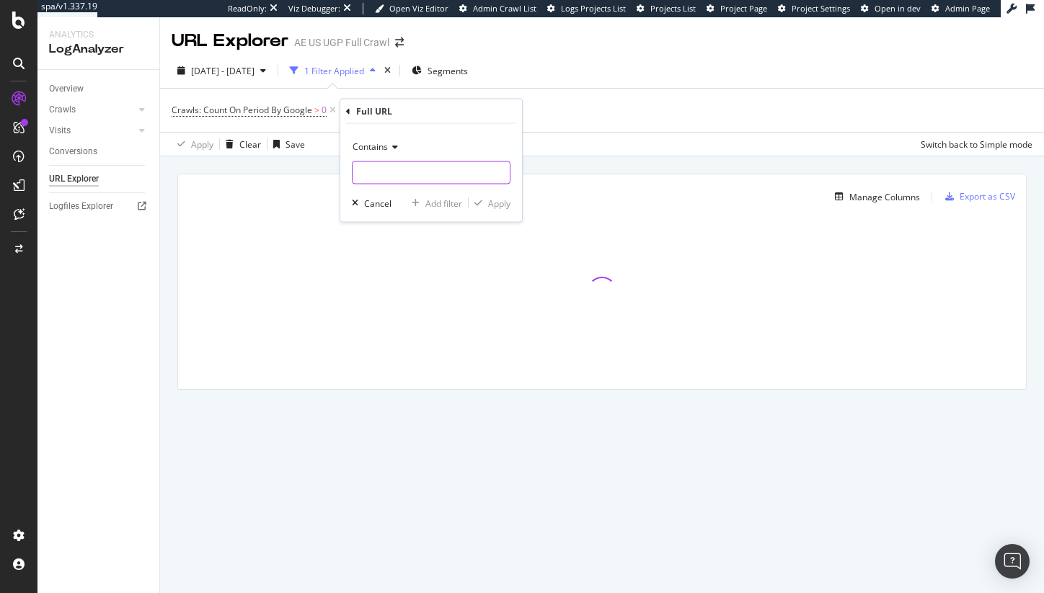
click at [425, 162] on input "text" at bounding box center [431, 173] width 157 height 23
paste input "ae-x-tru-kolors-by-travis-kelce"
type input "ae-x-tru-kolors-by-travis-kelce"
click at [488, 203] on div "Apply" at bounding box center [499, 203] width 22 height 12
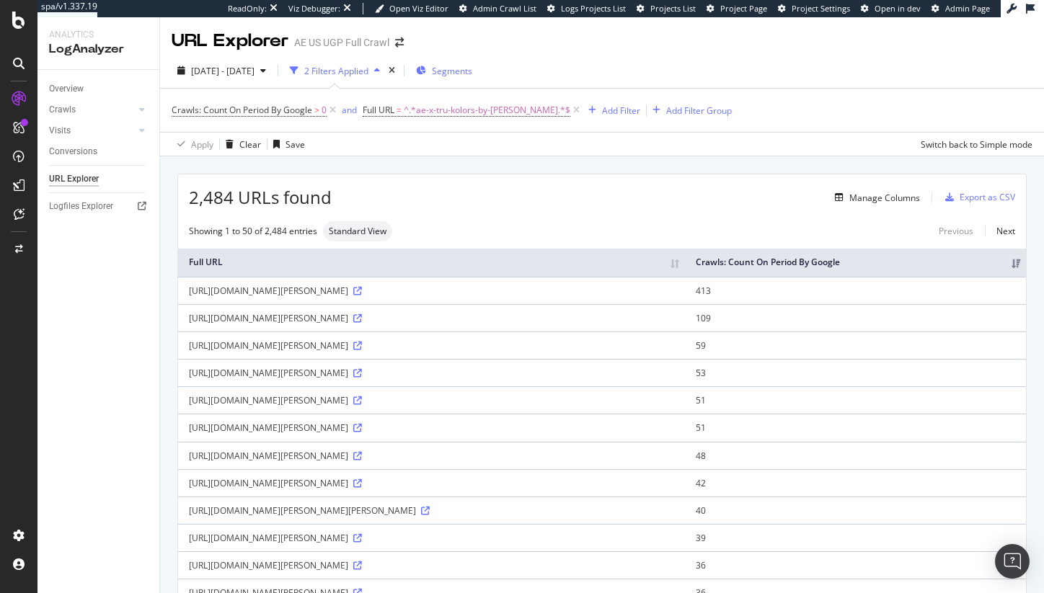
click at [472, 80] on div "Segments" at bounding box center [444, 71] width 56 height 22
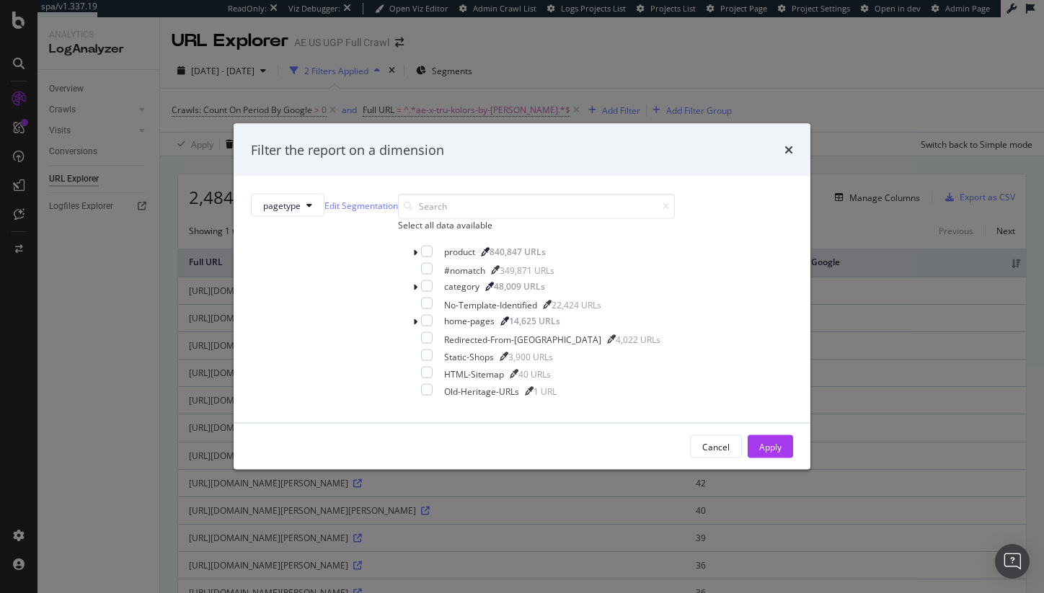
click at [752, 94] on div "Filter the report on a dimension pagetype Edit Segmentation Select all data ava…" at bounding box center [522, 296] width 1044 height 593
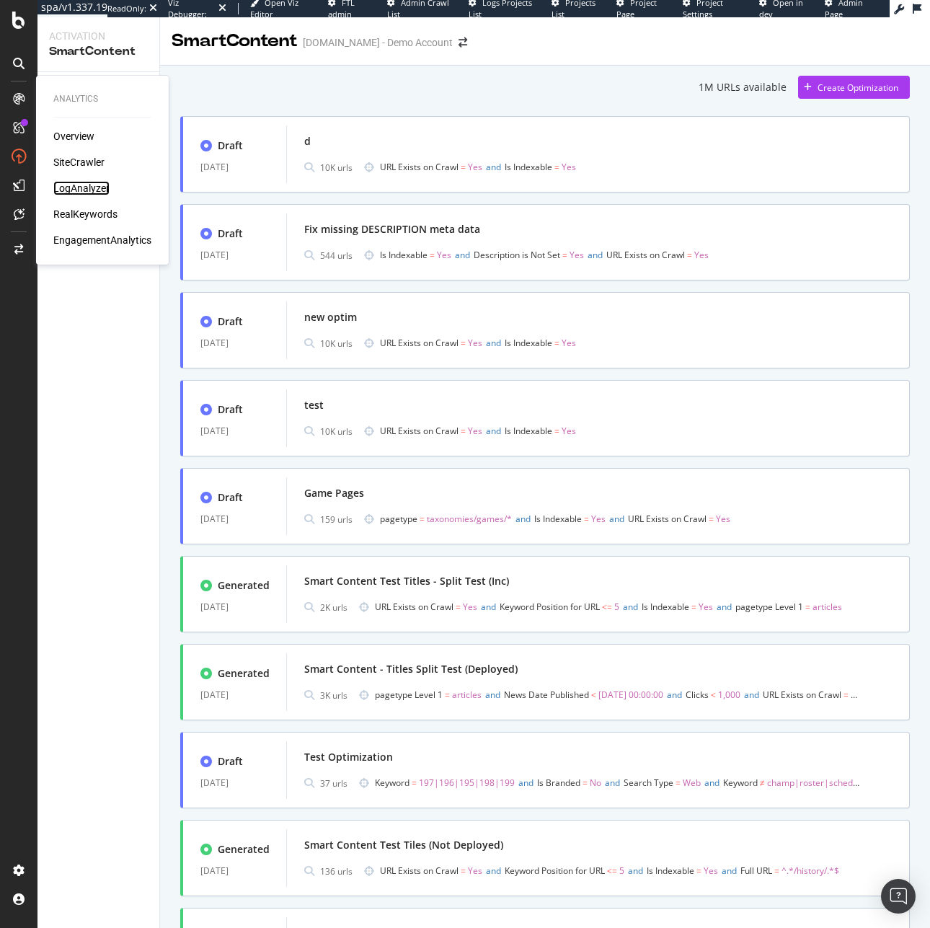
click at [75, 193] on div "LogAnalyzer" at bounding box center [81, 188] width 56 height 14
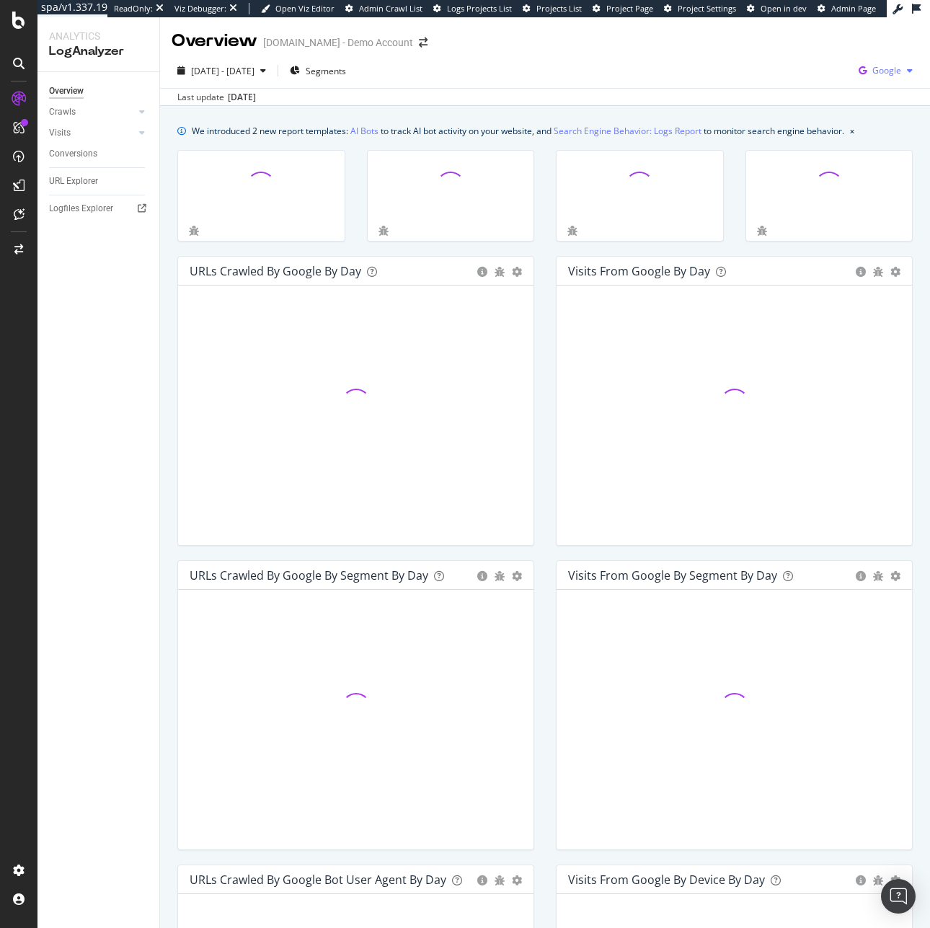
click at [878, 81] on div "Google" at bounding box center [886, 71] width 66 height 22
click at [789, 100] on div "Other AI Bots" at bounding box center [793, 110] width 100 height 21
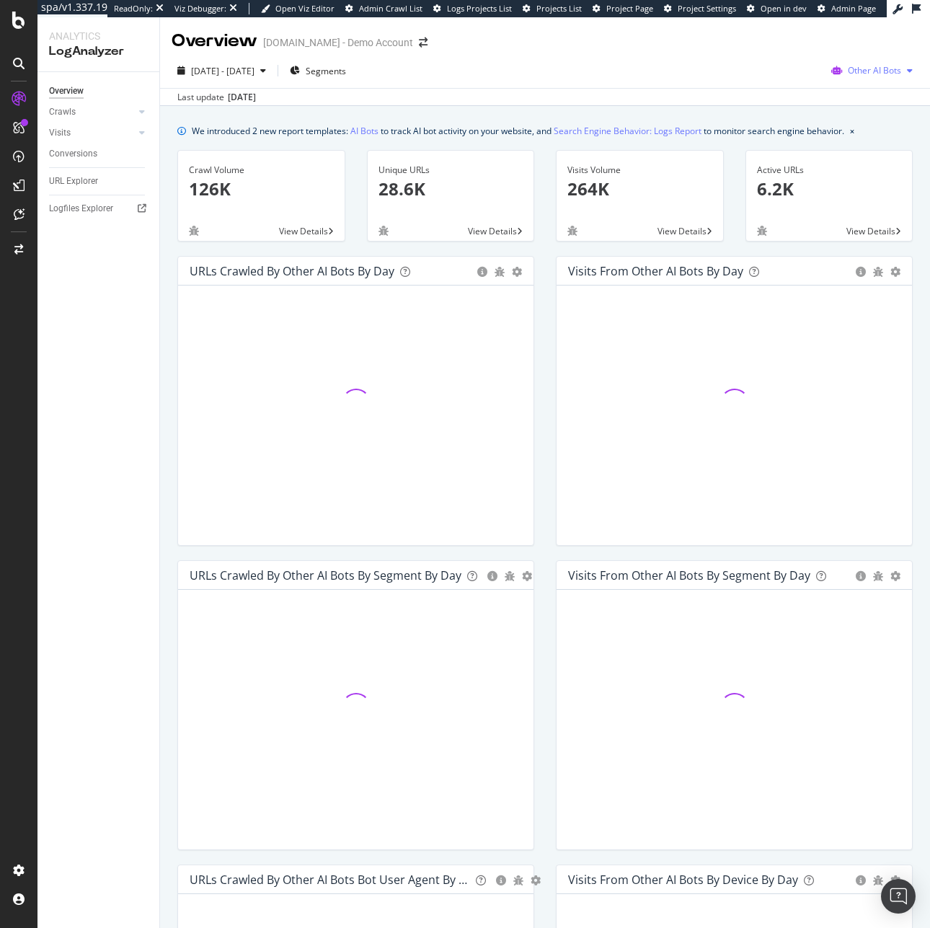
click at [866, 61] on div "Other AI Bots" at bounding box center [872, 71] width 93 height 22
click at [847, 146] on div "OpenAI" at bounding box center [867, 152] width 102 height 21
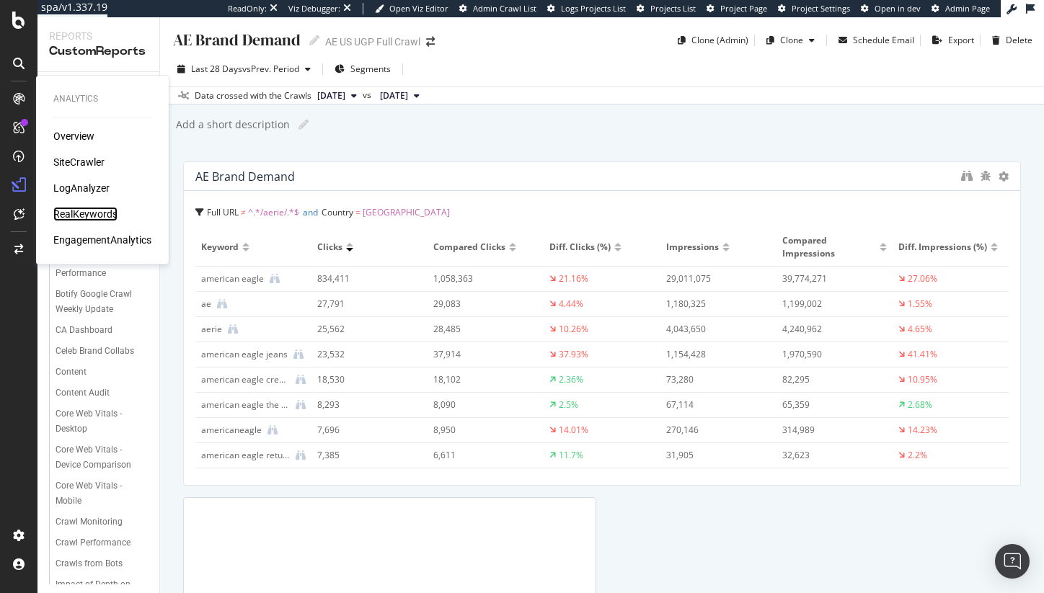
click at [97, 213] on div "RealKeywords" at bounding box center [85, 214] width 64 height 14
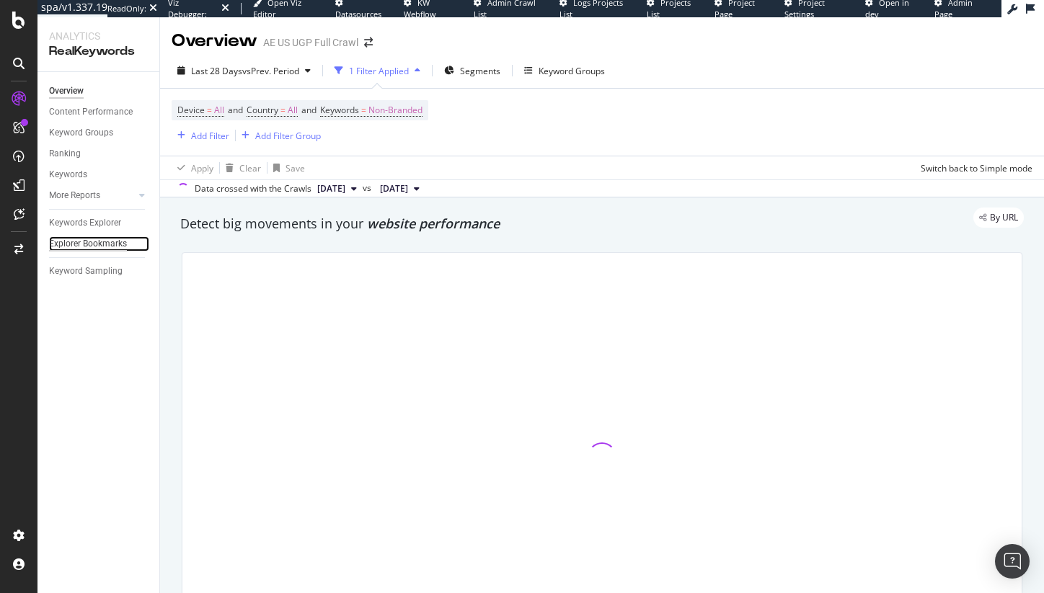
click at [83, 244] on div "Explorer Bookmarks" at bounding box center [88, 244] width 78 height 15
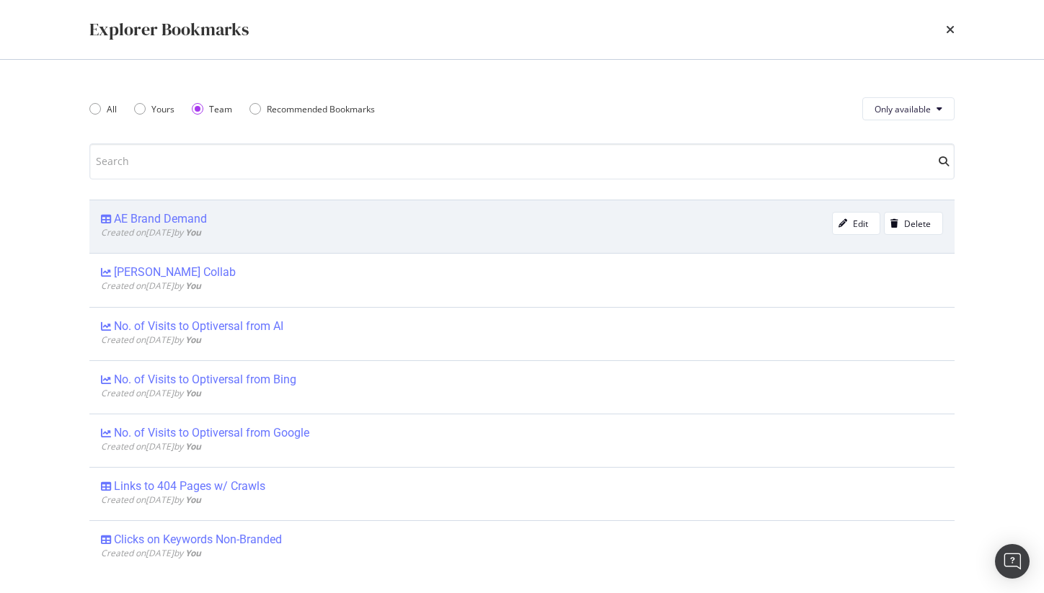
click at [200, 216] on div "AE Brand Demand" at bounding box center [160, 219] width 93 height 14
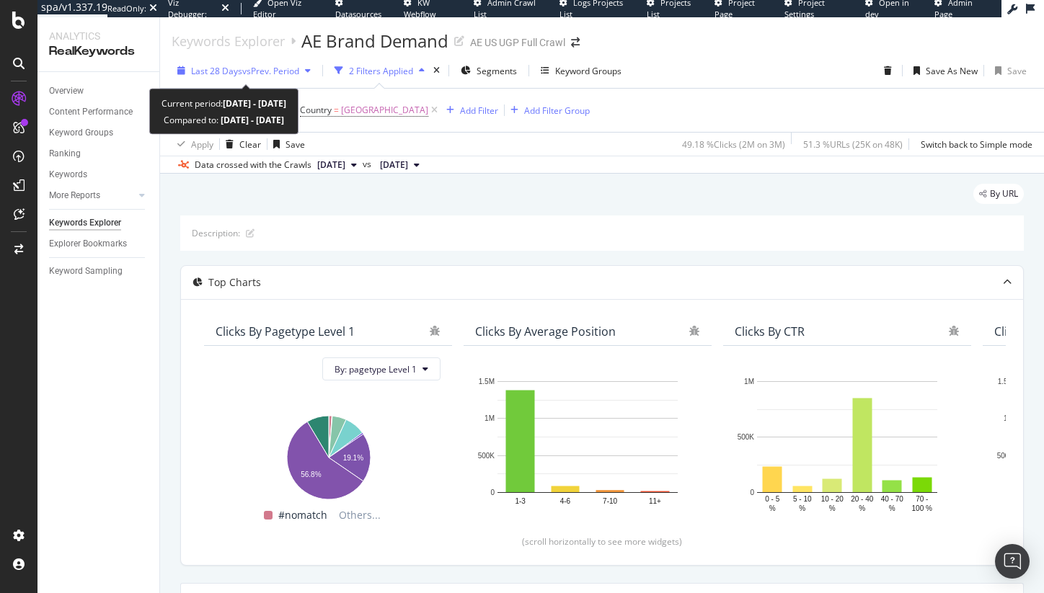
click at [296, 69] on span "vs Prev. Period" at bounding box center [270, 71] width 57 height 12
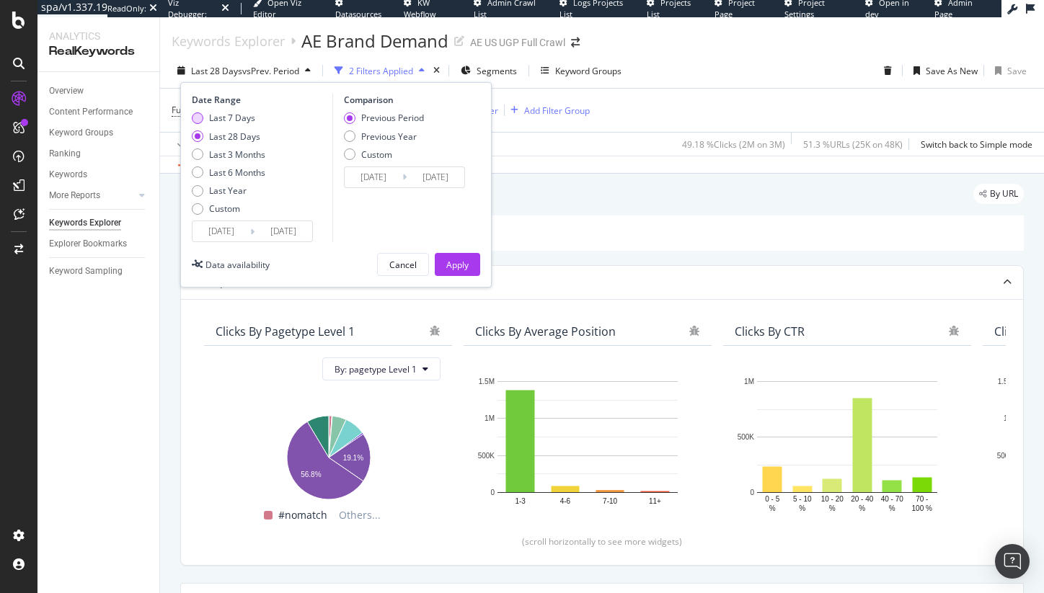
click at [247, 115] on div "Last 7 Days" at bounding box center [232, 118] width 46 height 12
type input "[DATE]"
click at [376, 136] on div "Previous Year" at bounding box center [389, 137] width 56 height 12
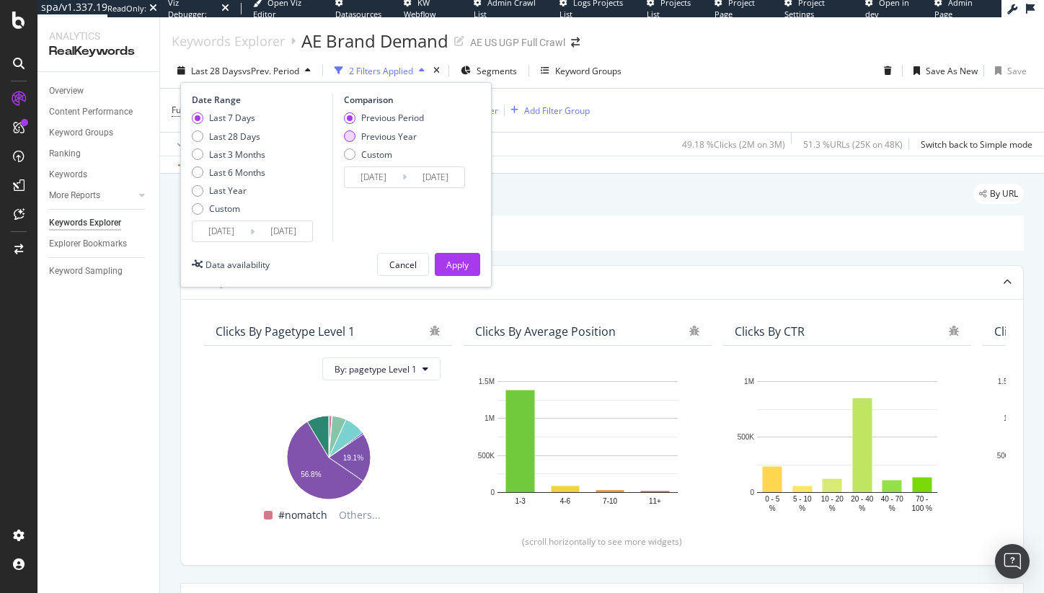
type input "[DATE]"
click at [458, 262] on div "Apply" at bounding box center [457, 265] width 22 height 12
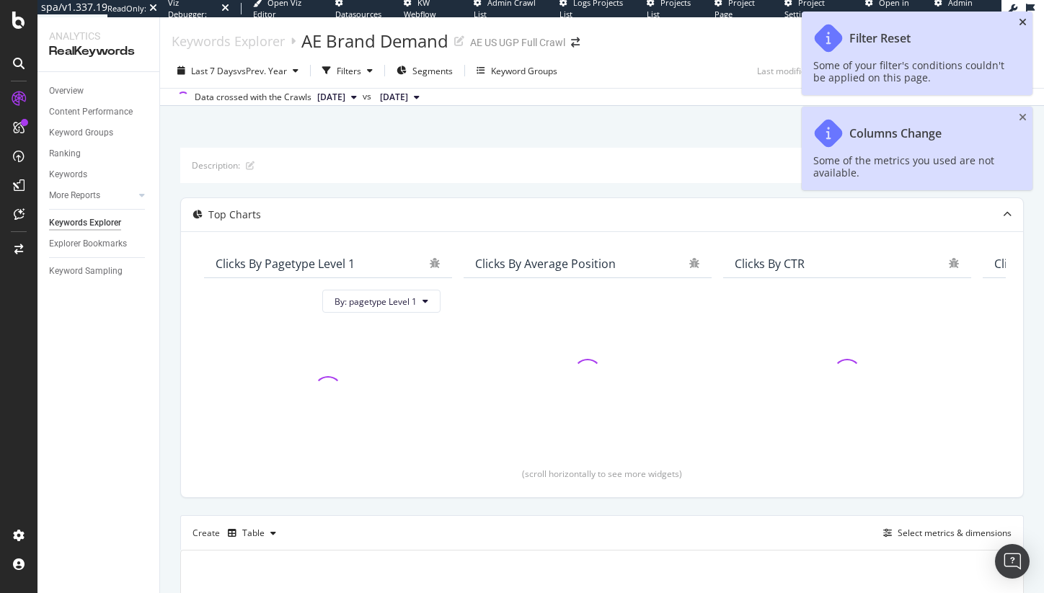
click at [1022, 19] on icon "close toast" at bounding box center [1023, 22] width 8 height 10
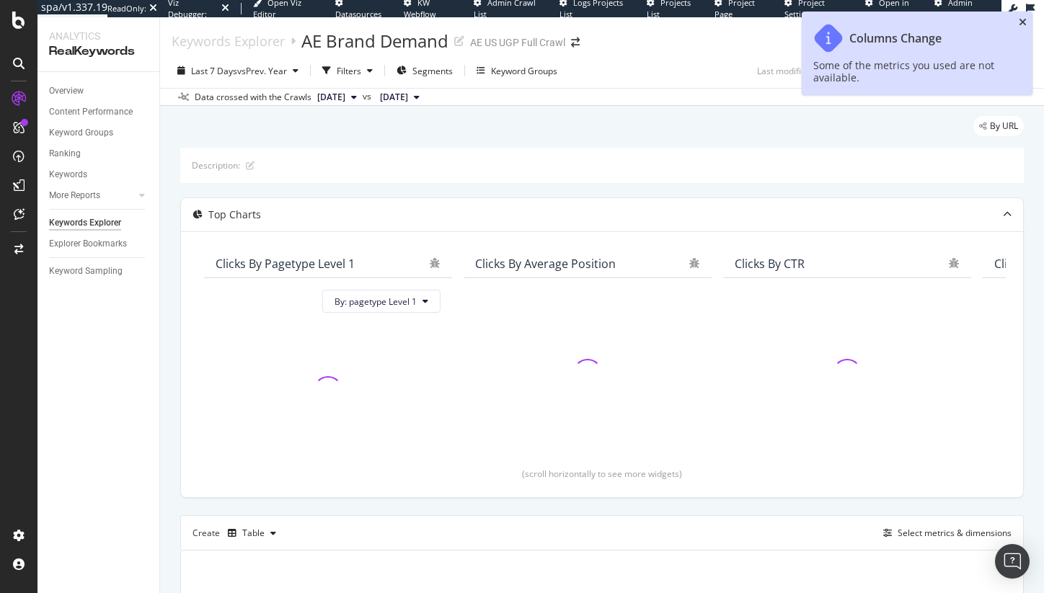
click at [1022, 17] on icon "close toast" at bounding box center [1023, 22] width 8 height 10
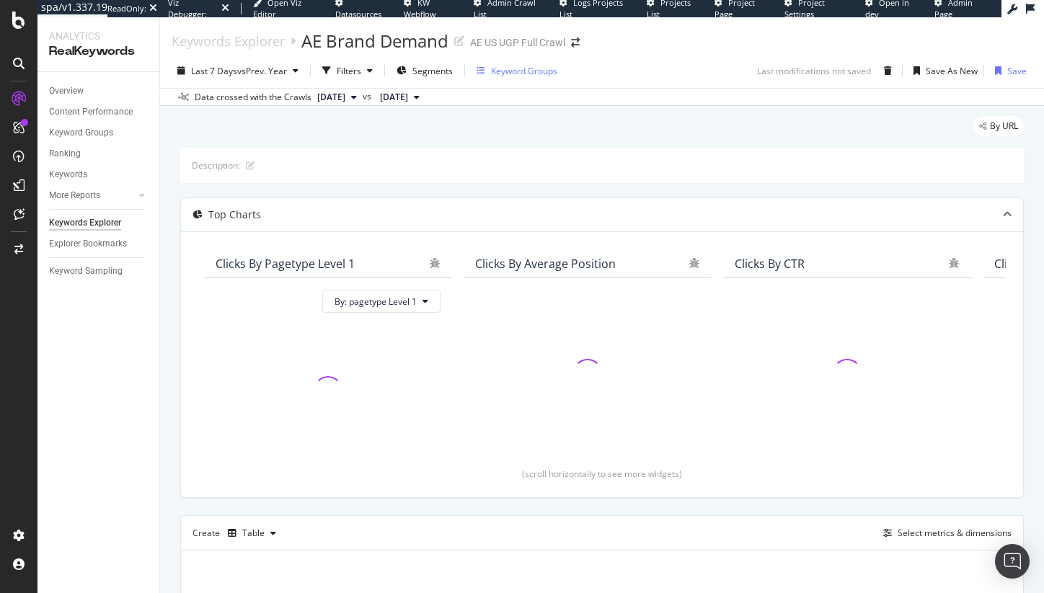
click at [542, 76] on div "Keyword Groups" at bounding box center [524, 71] width 66 height 12
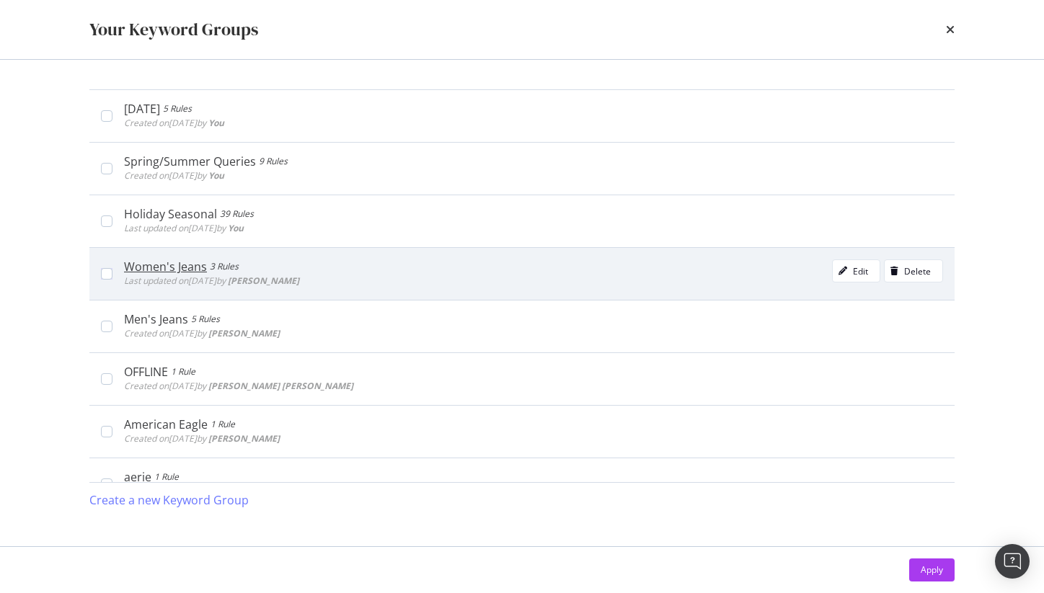
scroll to position [118, 0]
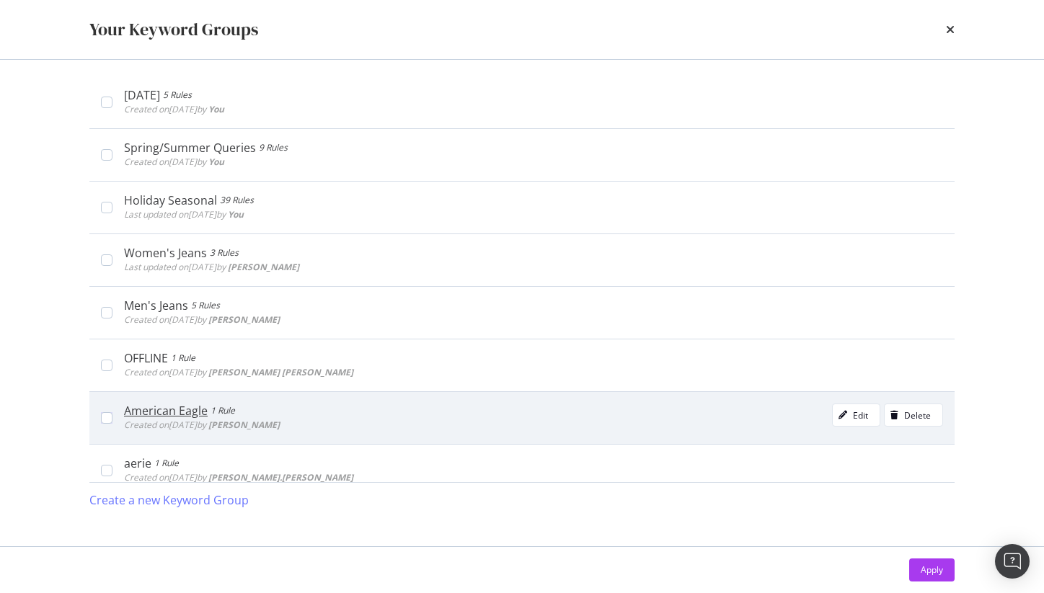
click at [116, 422] on div "American Eagle 1 Rule Created on [DATE] by [PERSON_NAME] Edit Delete" at bounding box center [527, 418] width 831 height 29
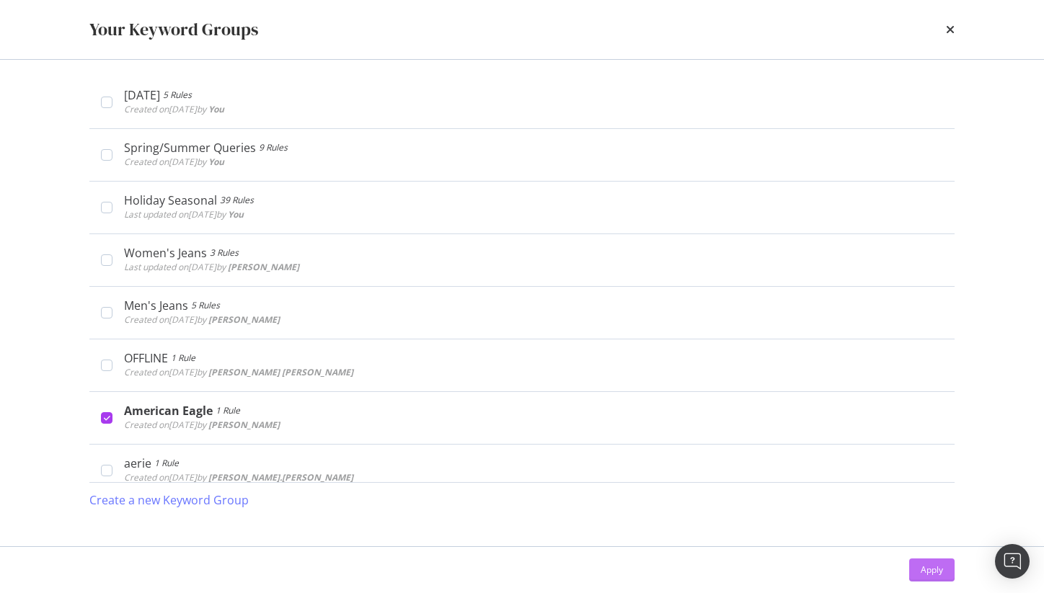
click at [932, 560] on div "Apply" at bounding box center [932, 571] width 22 height 22
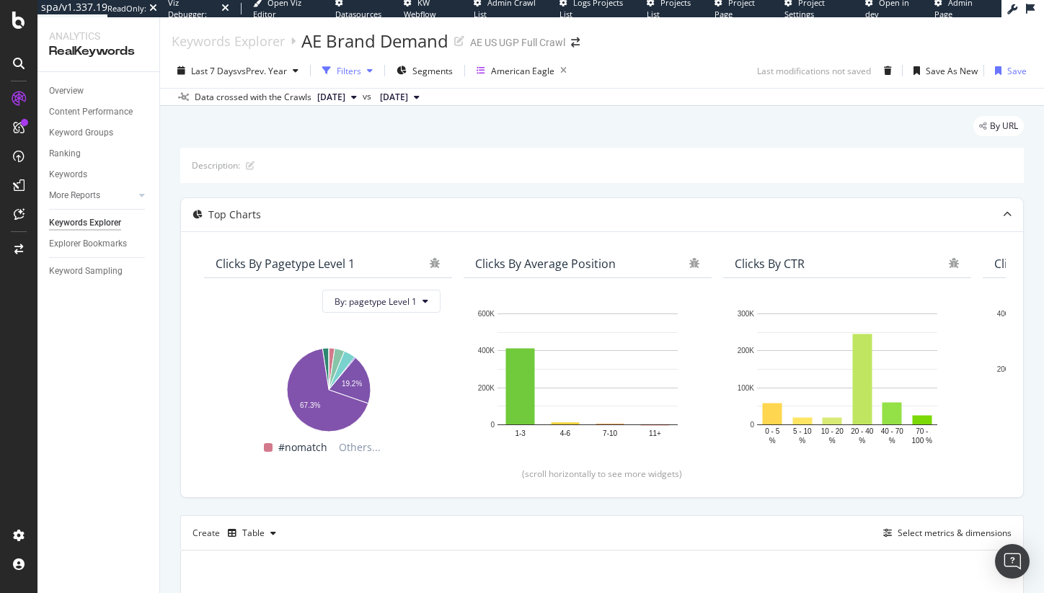
click at [358, 71] on div "Filters" at bounding box center [349, 71] width 25 height 12
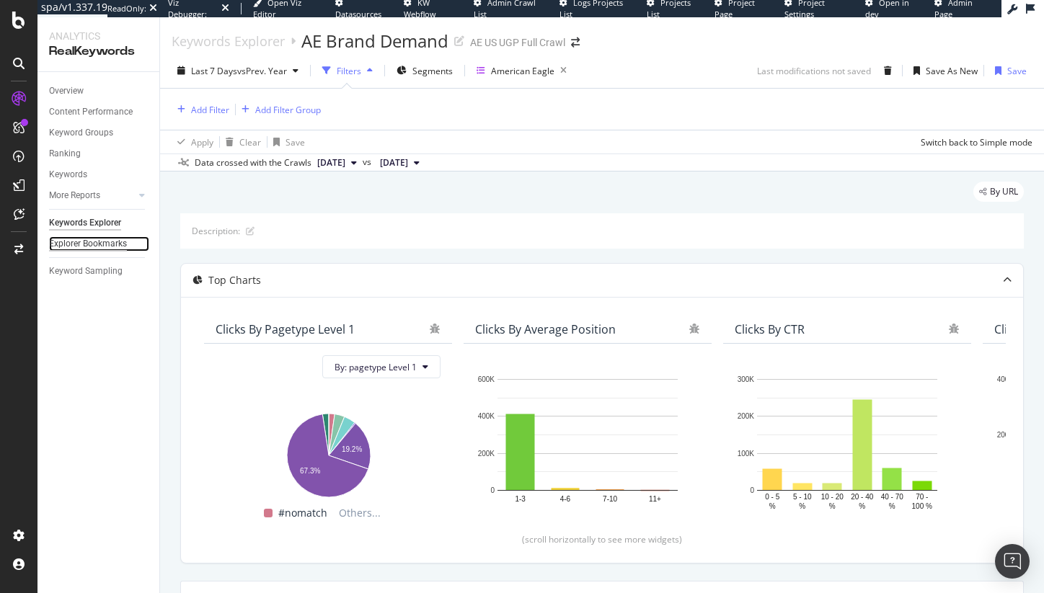
click at [86, 247] on div "Explorer Bookmarks" at bounding box center [88, 244] width 78 height 15
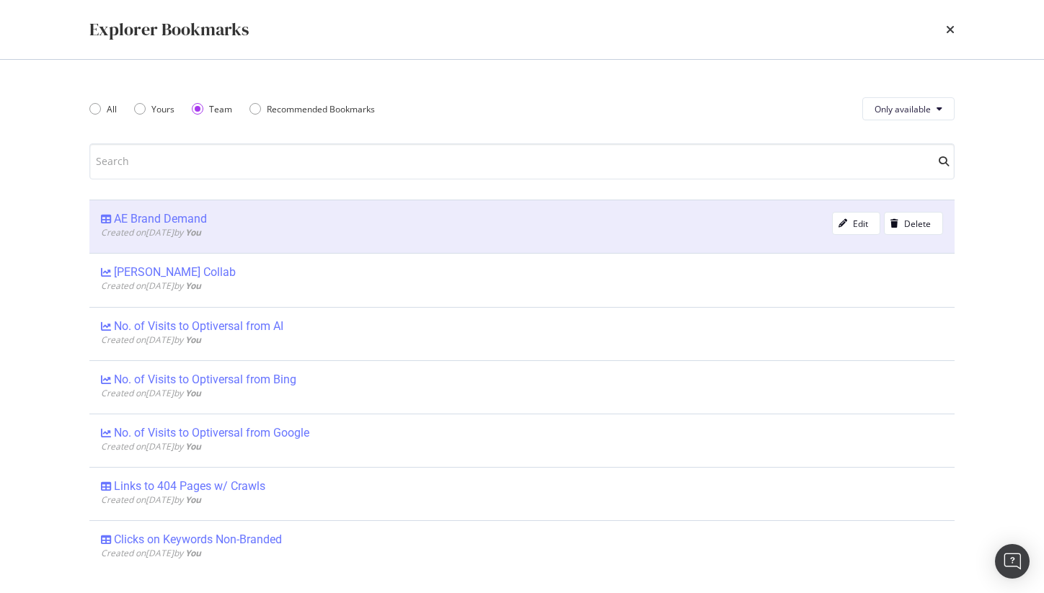
click at [198, 215] on div "AE Brand Demand" at bounding box center [160, 219] width 93 height 14
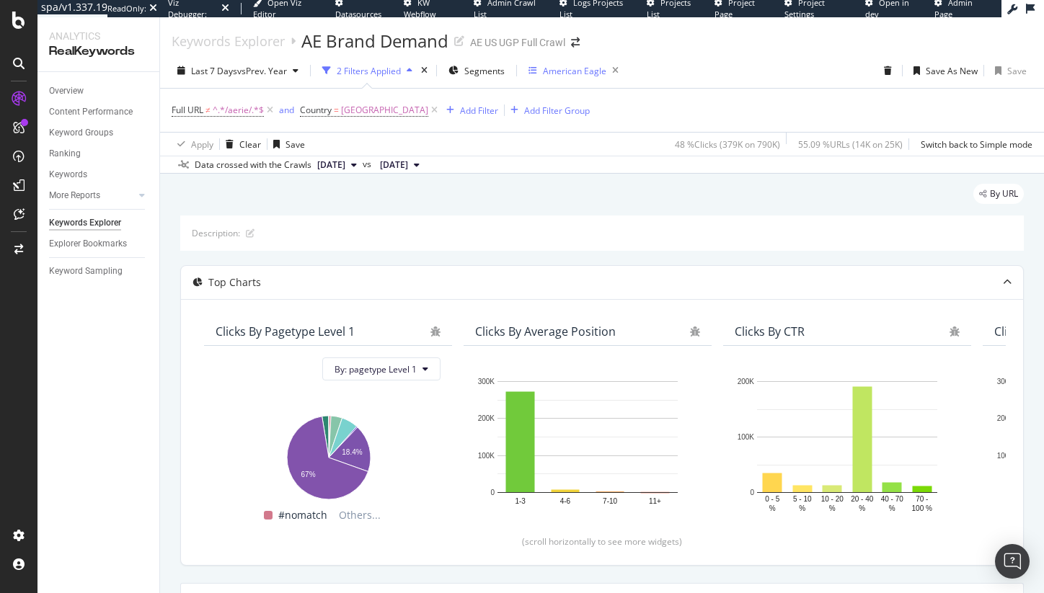
click at [577, 70] on div "American Eagle" at bounding box center [574, 71] width 63 height 12
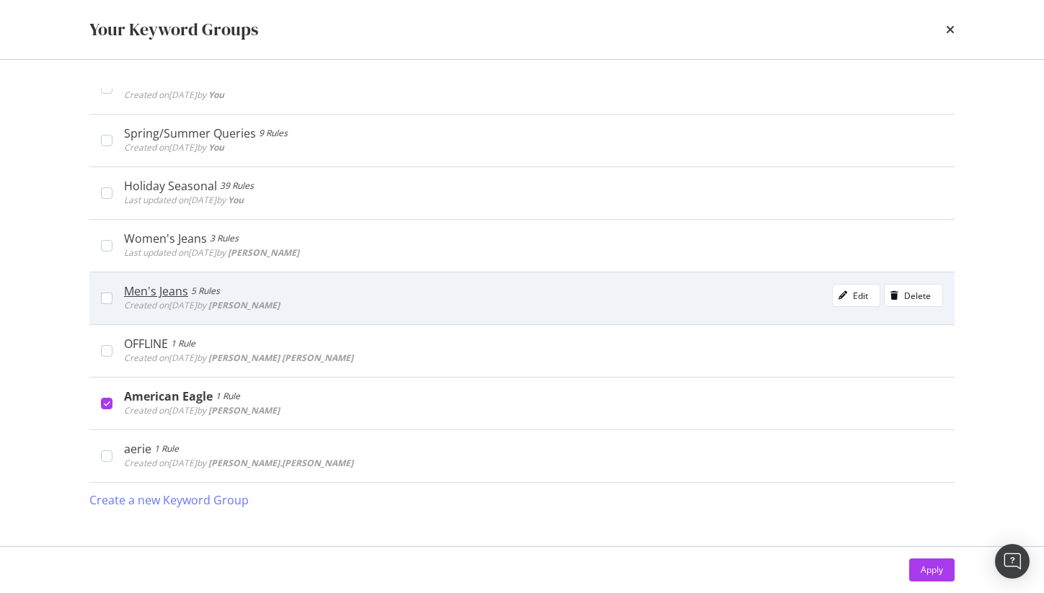
scroll to position [219, 0]
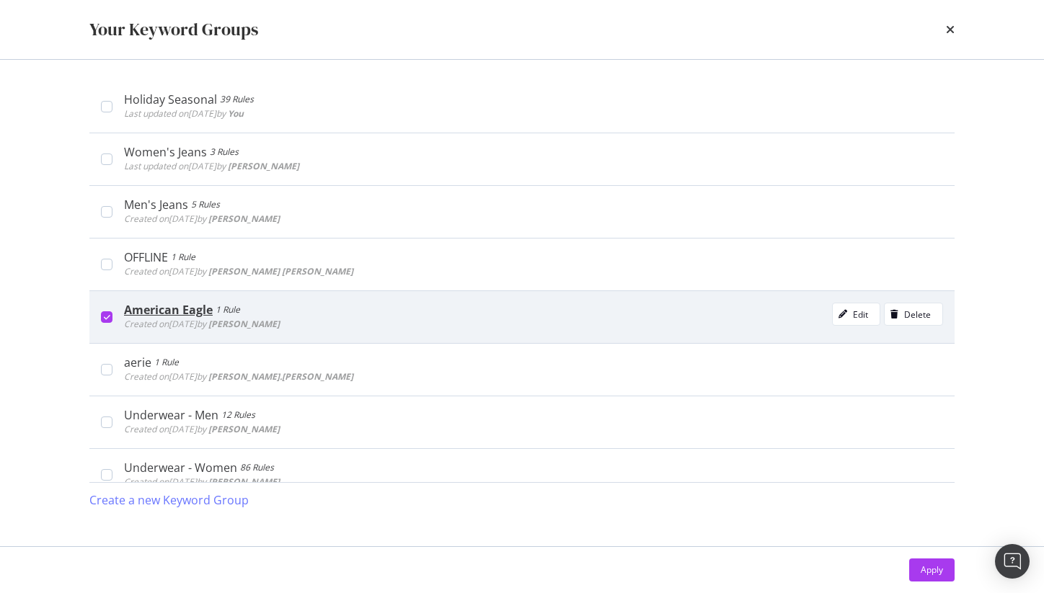
click at [194, 309] on div "American Eagle" at bounding box center [168, 310] width 89 height 14
click at [194, 309] on div "American Eagle" at bounding box center [166, 310] width 84 height 14
click at [839, 316] on icon "modal" at bounding box center [843, 314] width 9 height 9
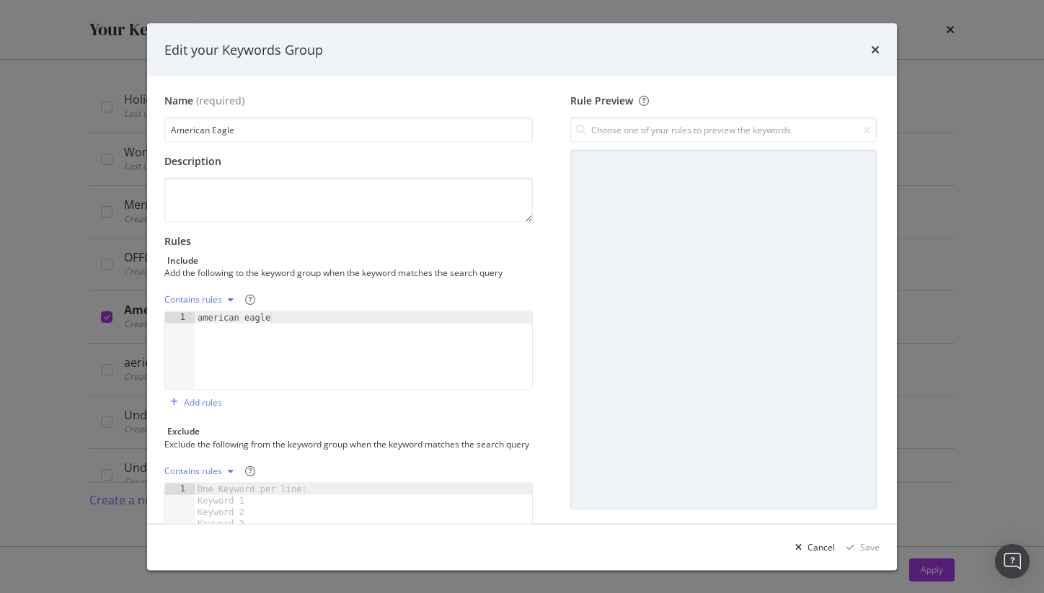
type textarea "american eagle"
drag, startPoint x: 196, startPoint y: 318, endPoint x: 169, endPoint y: 318, distance: 26.7
click at [169, 318] on div "american eagle 1 american eagle XXXXXXXXXXXXXXXXXXXXXXXXXXXXXXXXXXXXXXXXXXXXXXX…" at bounding box center [348, 351] width 368 height 79
click at [870, 48] on div "Edit your Keywords Group" at bounding box center [521, 49] width 715 height 19
click at [937, 32] on div "Edit your Keywords Group Name (required) American Eagle Description Rules Inclu…" at bounding box center [522, 296] width 1044 height 593
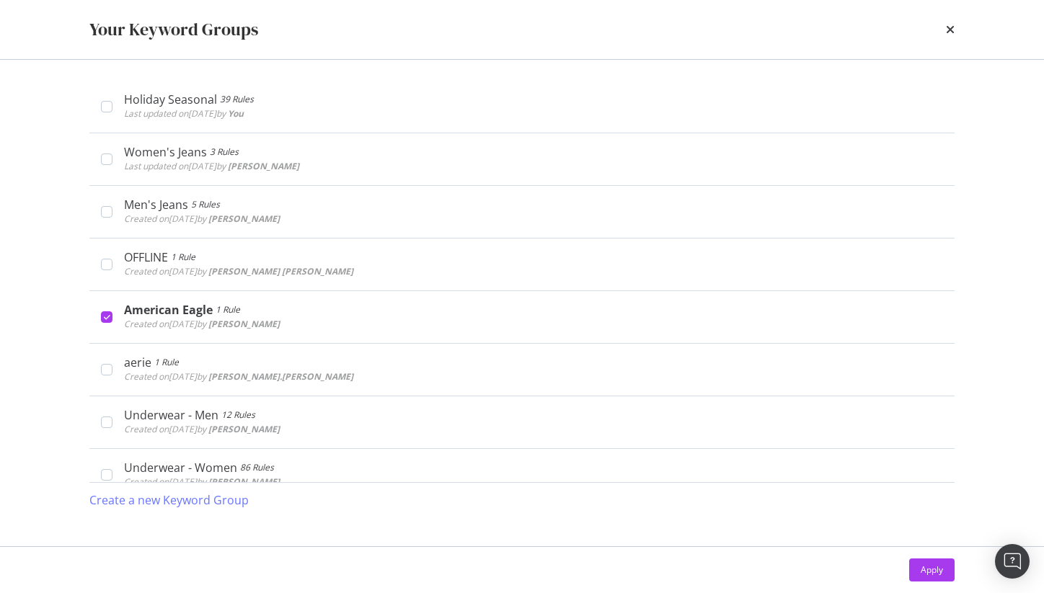
click at [940, 30] on div "Your Keyword Groups" at bounding box center [521, 29] width 865 height 25
click at [963, 28] on div "Your Keyword Groups" at bounding box center [522, 29] width 923 height 59
click at [958, 30] on div "Your Keyword Groups" at bounding box center [522, 29] width 923 height 59
click at [953, 27] on icon "times" at bounding box center [950, 30] width 9 height 12
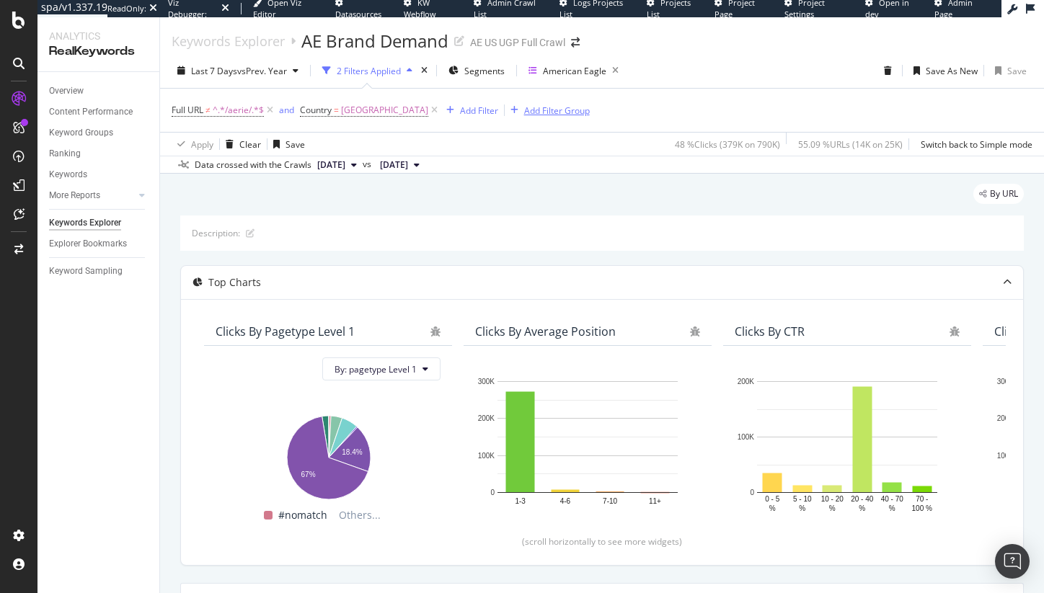
click at [575, 107] on div "Add Filter Group" at bounding box center [557, 111] width 66 height 12
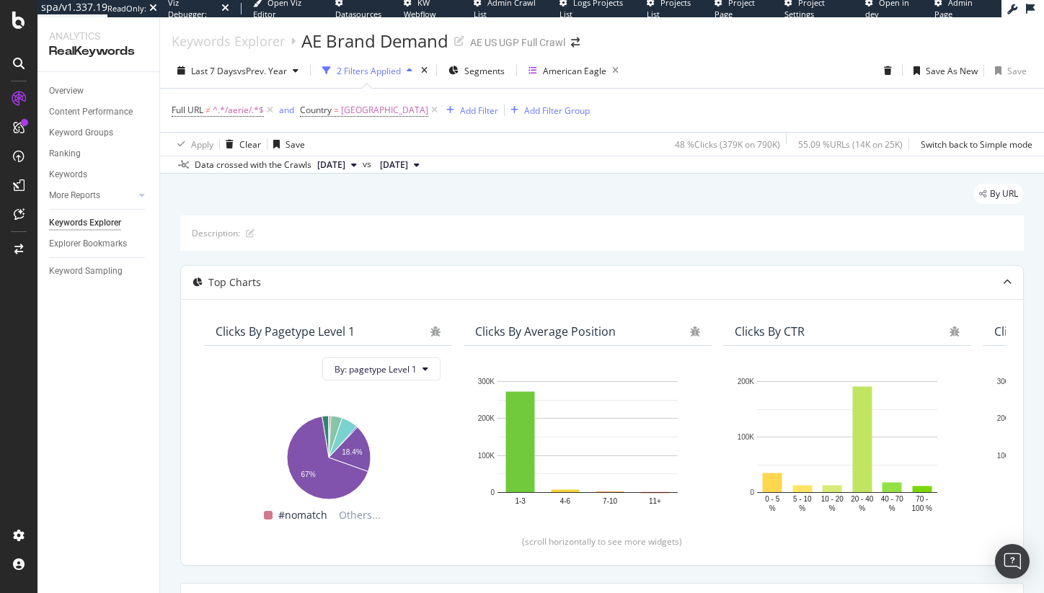
scroll to position [290, 0]
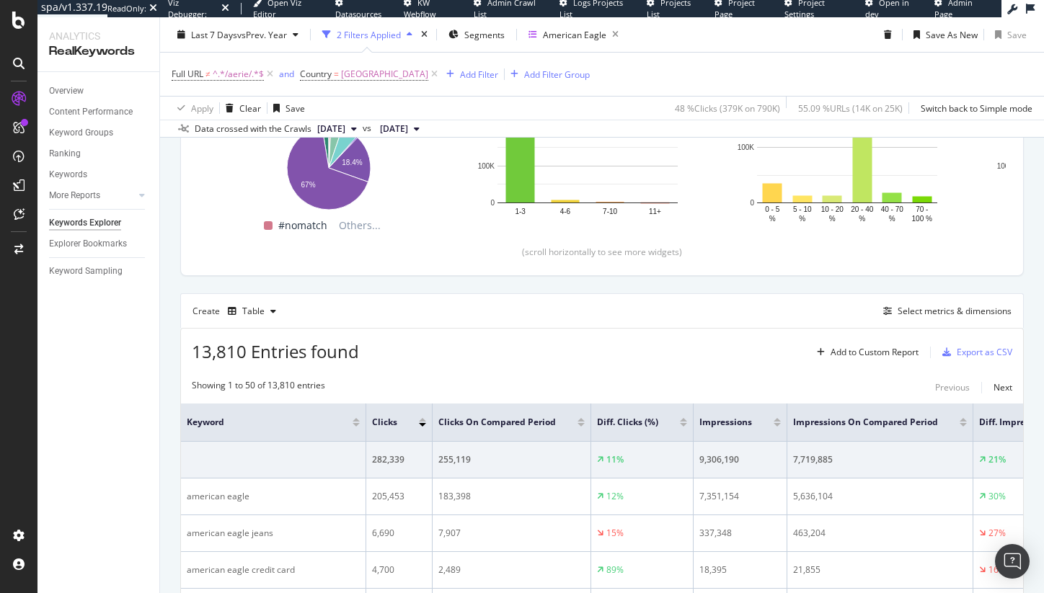
click at [243, 357] on span "13,810 Entries found" at bounding box center [275, 352] width 167 height 24
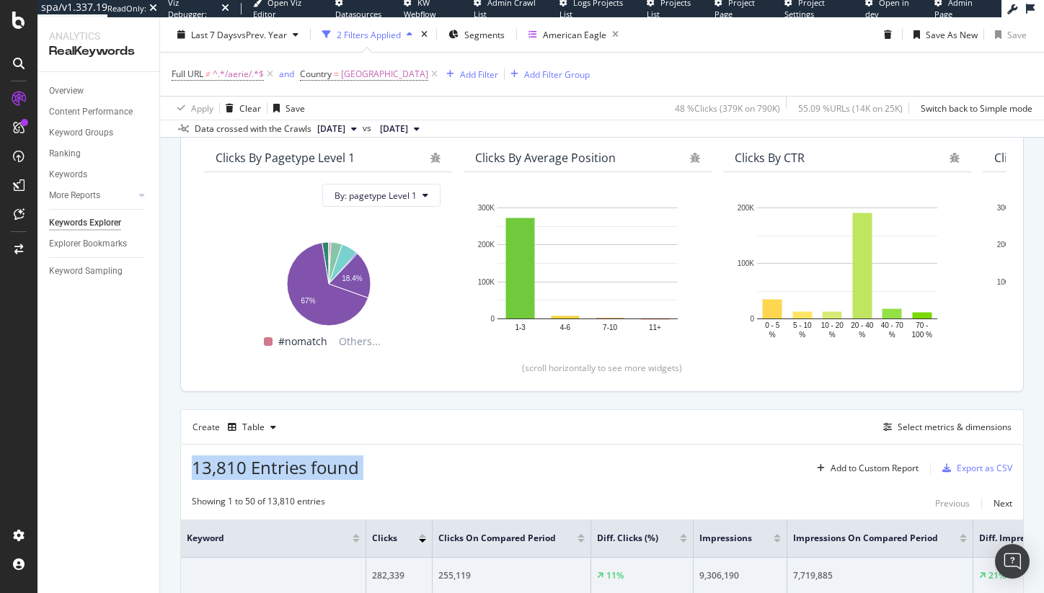
scroll to position [172, 0]
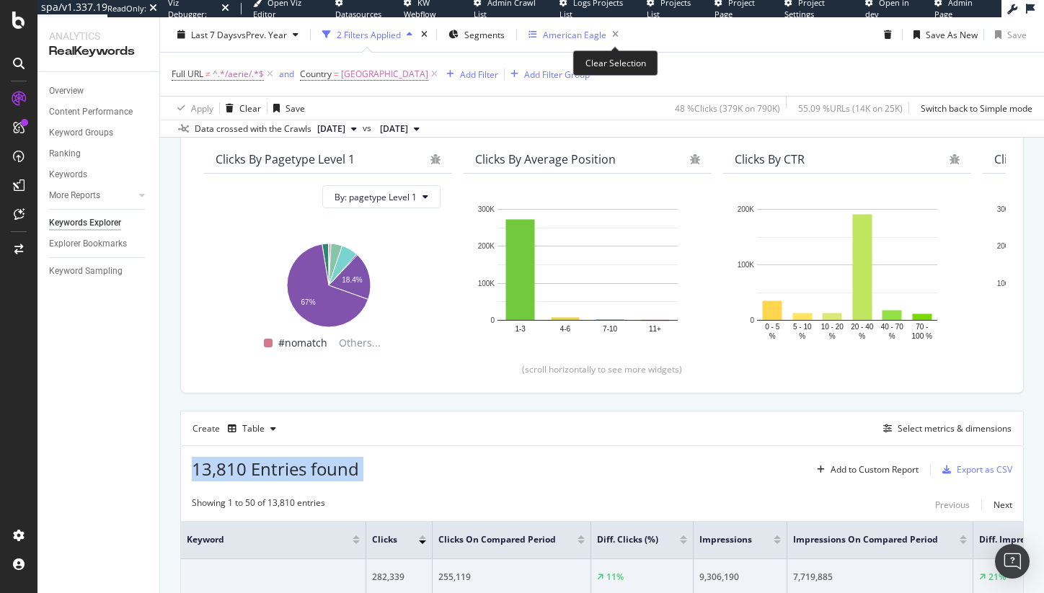
click at [617, 34] on icon "button" at bounding box center [615, 35] width 18 height 20
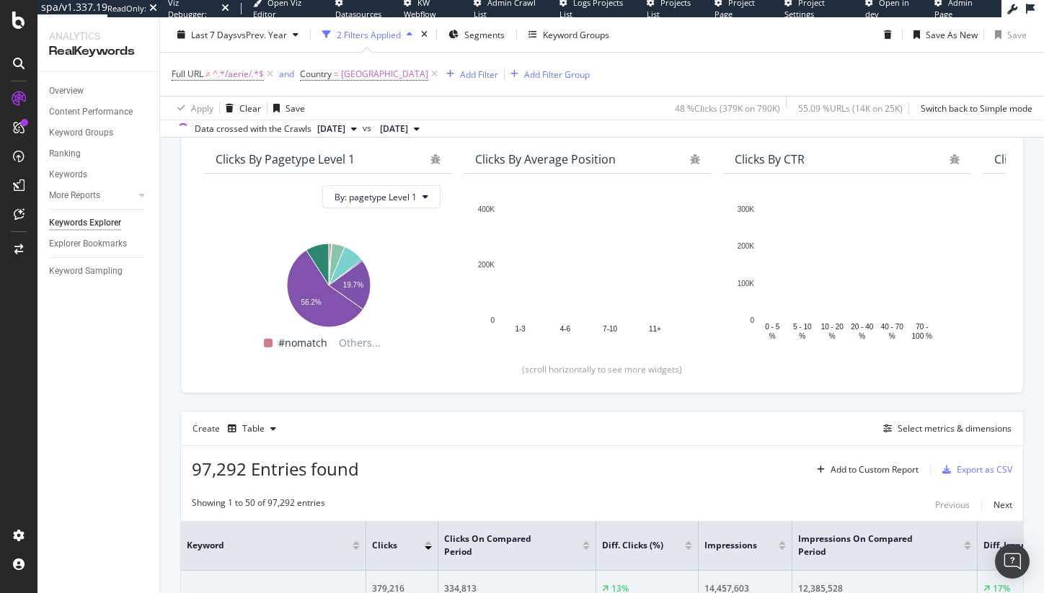
click at [414, 459] on div "97,292 Entries found Add to Custom Report Export as CSV" at bounding box center [602, 463] width 842 height 35
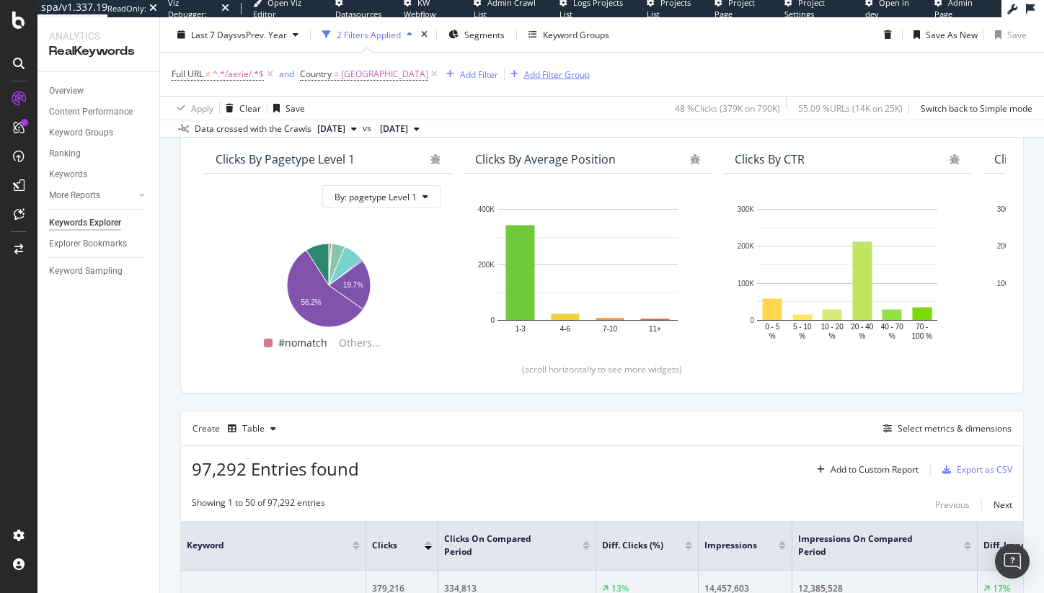
click at [557, 74] on div "Add Filter Group" at bounding box center [557, 74] width 66 height 12
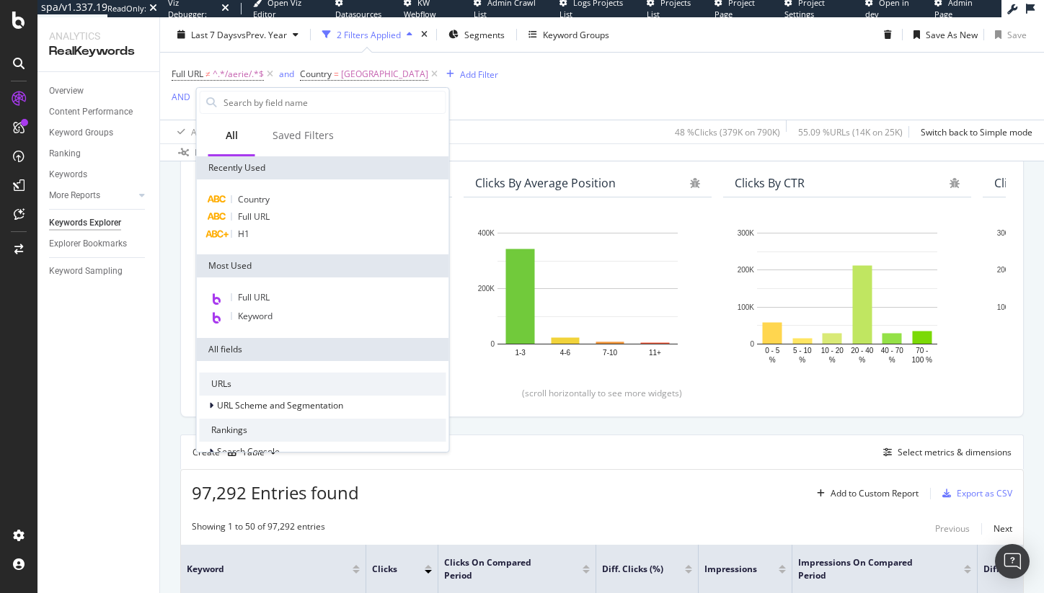
scroll to position [196, 0]
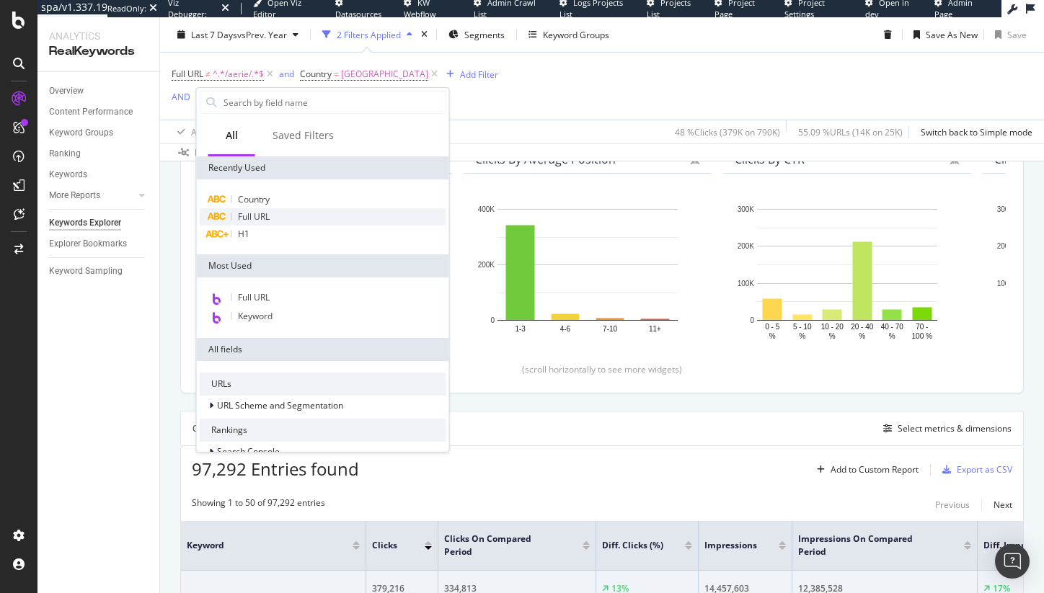
click at [242, 215] on span "Full URL" at bounding box center [254, 217] width 32 height 12
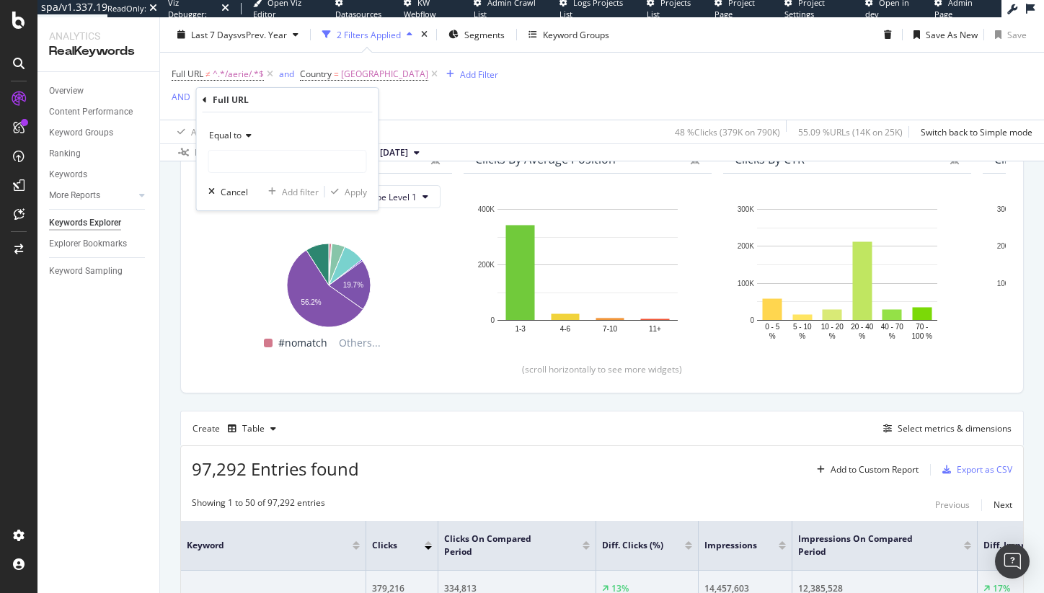
click at [226, 135] on span "Equal to" at bounding box center [225, 135] width 32 height 12
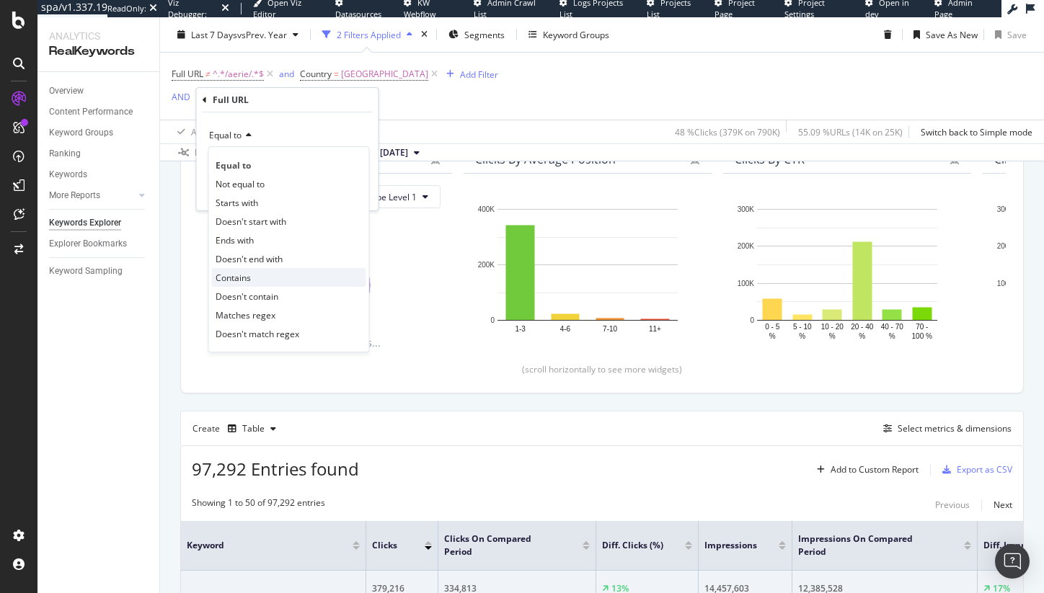
click at [262, 281] on div "Contains" at bounding box center [289, 277] width 154 height 19
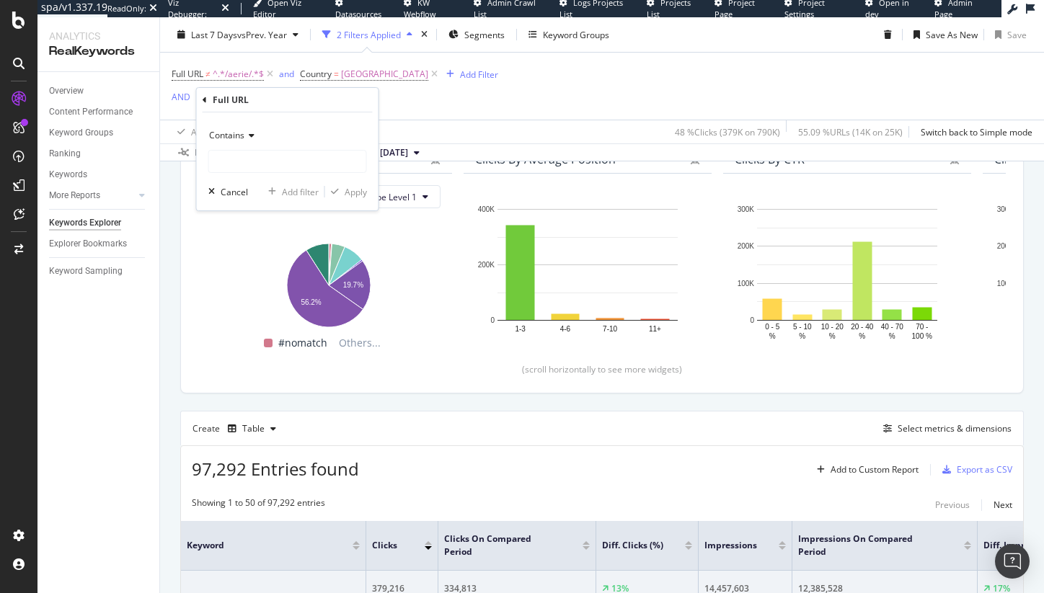
click at [245, 174] on div "Contains Cancel Add filter Apply" at bounding box center [288, 161] width 182 height 98
click at [245, 167] on input "text" at bounding box center [287, 161] width 157 height 23
type input "american eagle"
click at [351, 190] on div "Apply" at bounding box center [356, 192] width 22 height 12
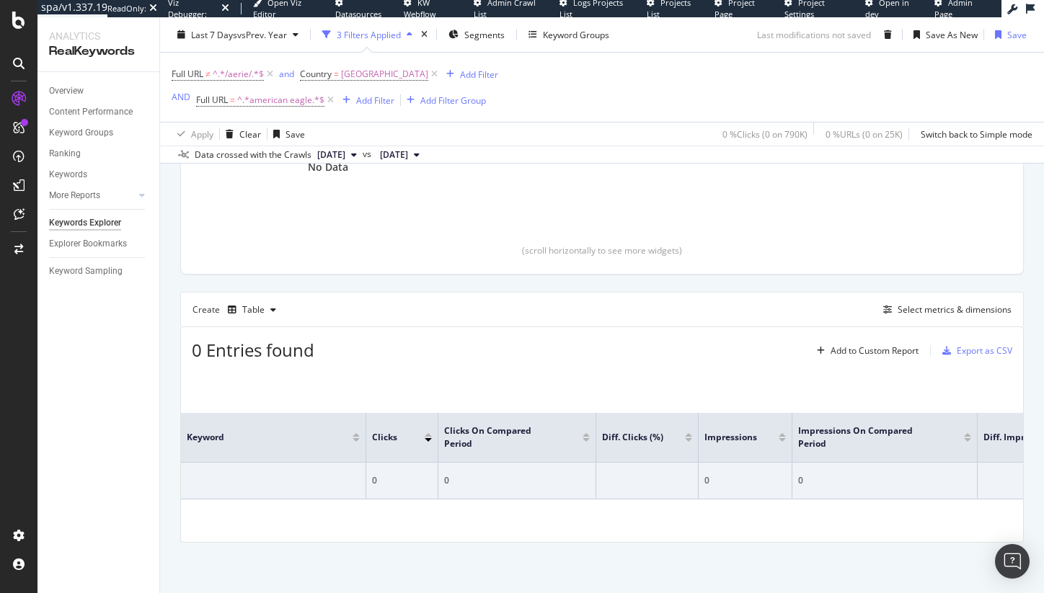
scroll to position [197, 0]
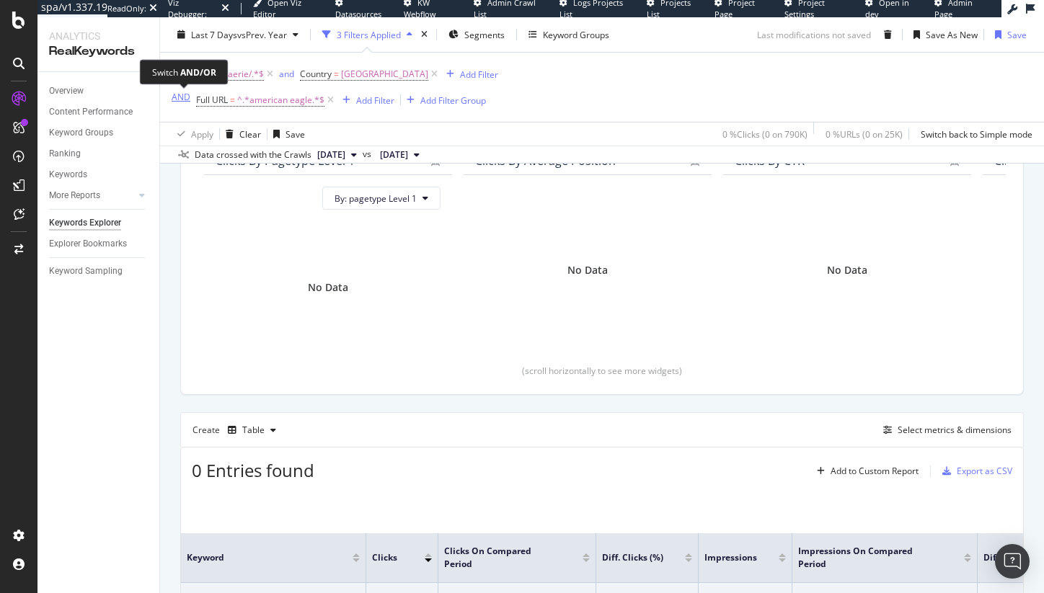
click at [175, 94] on div "AND" at bounding box center [181, 97] width 19 height 12
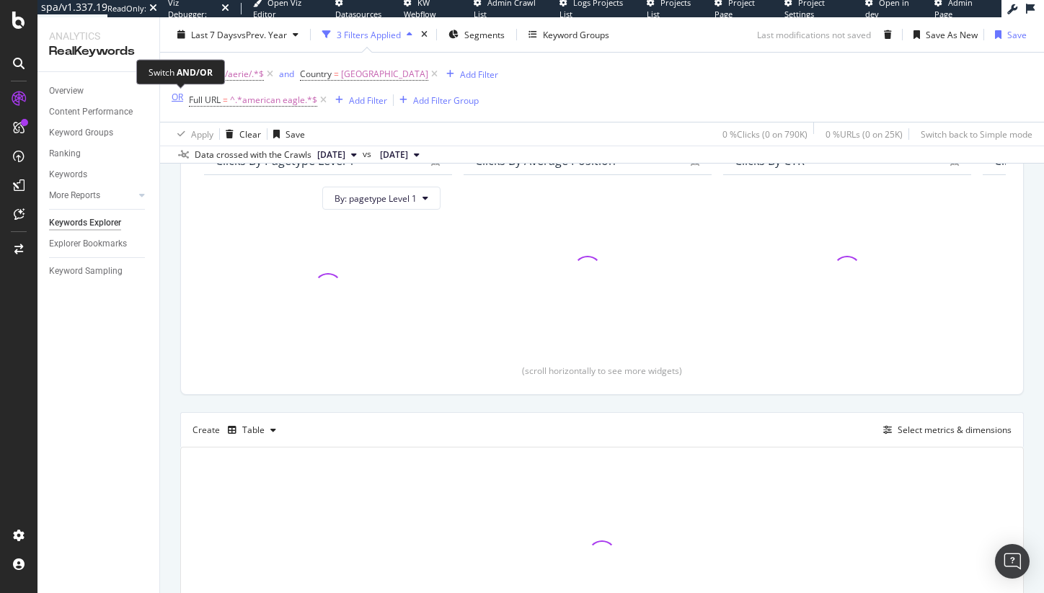
click at [175, 98] on div "OR" at bounding box center [178, 97] width 12 height 12
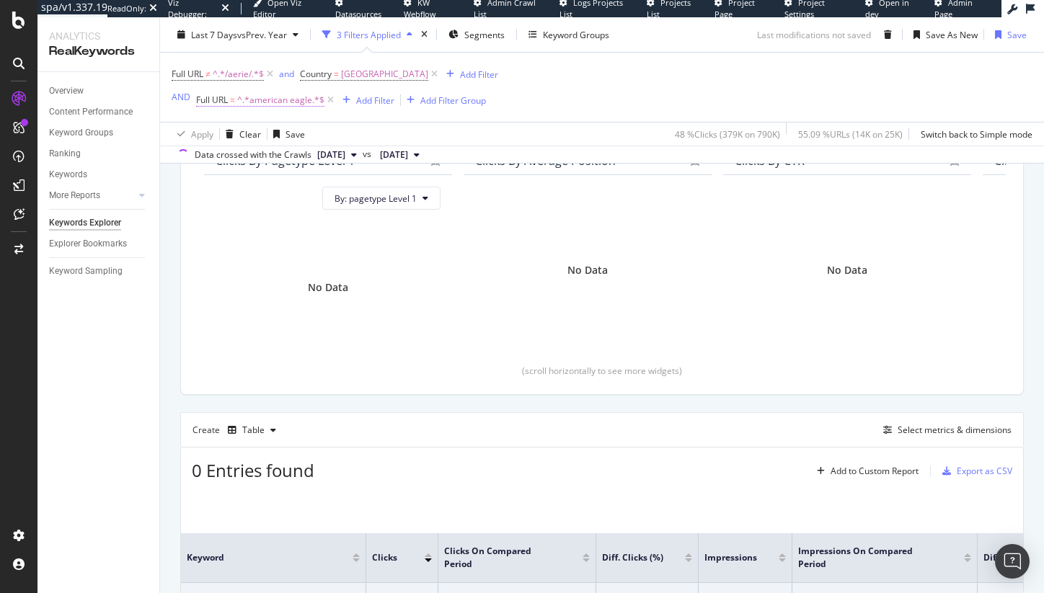
click at [252, 100] on span "^.*american eagle.*$" at bounding box center [280, 100] width 87 height 20
click at [239, 191] on div "Cancel" at bounding box center [234, 191] width 27 height 12
click at [330, 101] on icon at bounding box center [330, 100] width 12 height 14
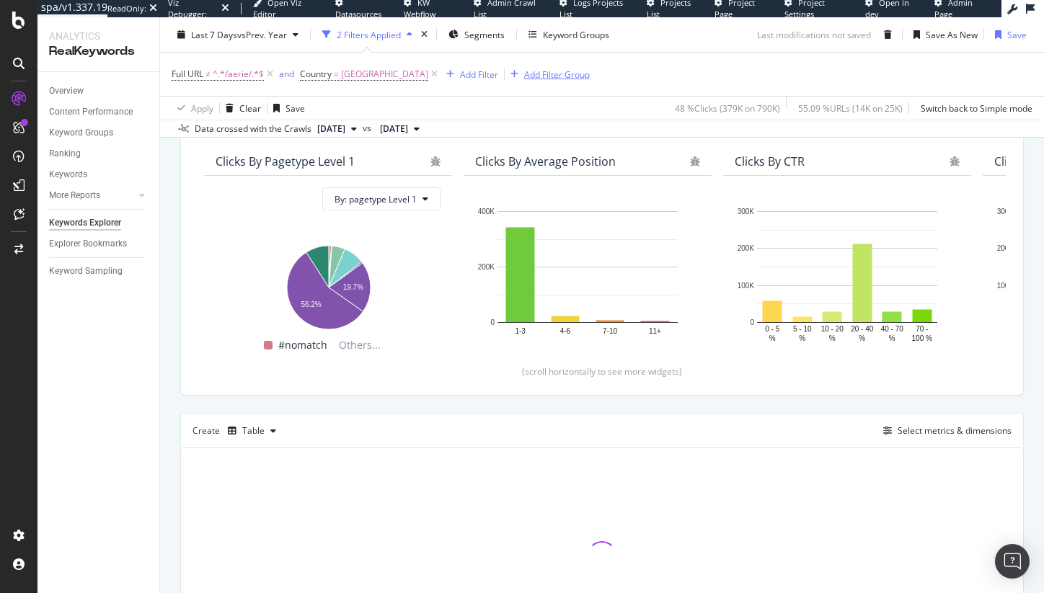
drag, startPoint x: 553, startPoint y: 69, endPoint x: 449, endPoint y: 91, distance: 106.1
click at [553, 69] on div "Add Filter Group" at bounding box center [557, 74] width 66 height 12
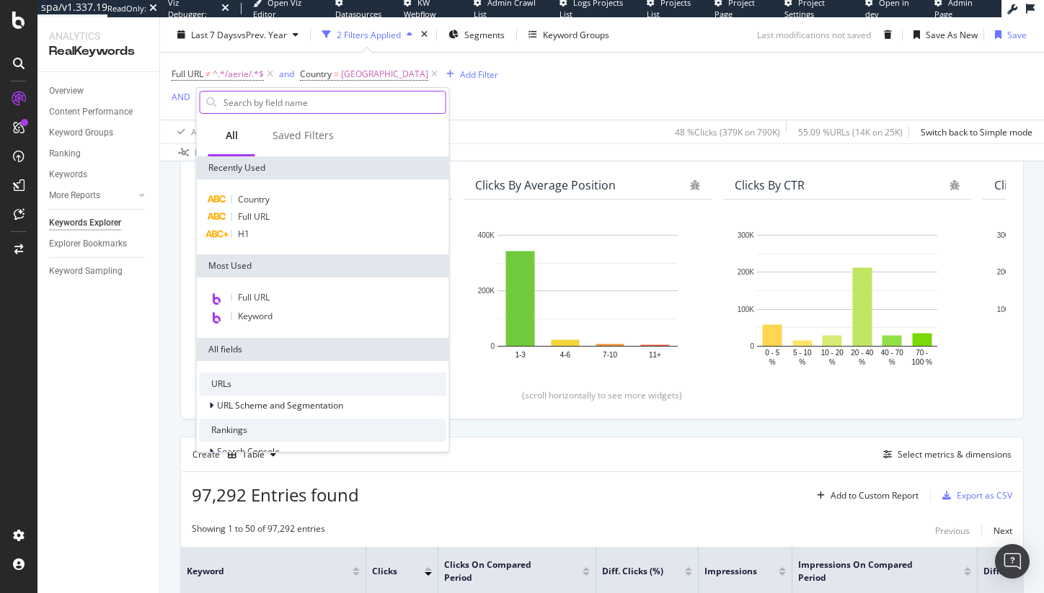
scroll to position [194, 0]
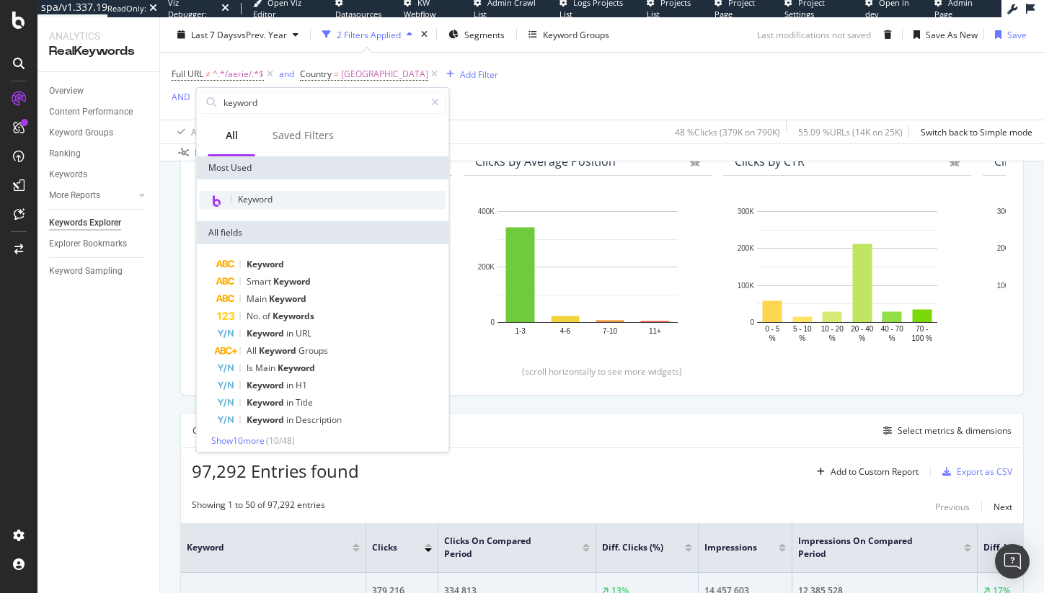
type input "keyword"
click at [271, 203] on span "Keyword" at bounding box center [255, 199] width 35 height 12
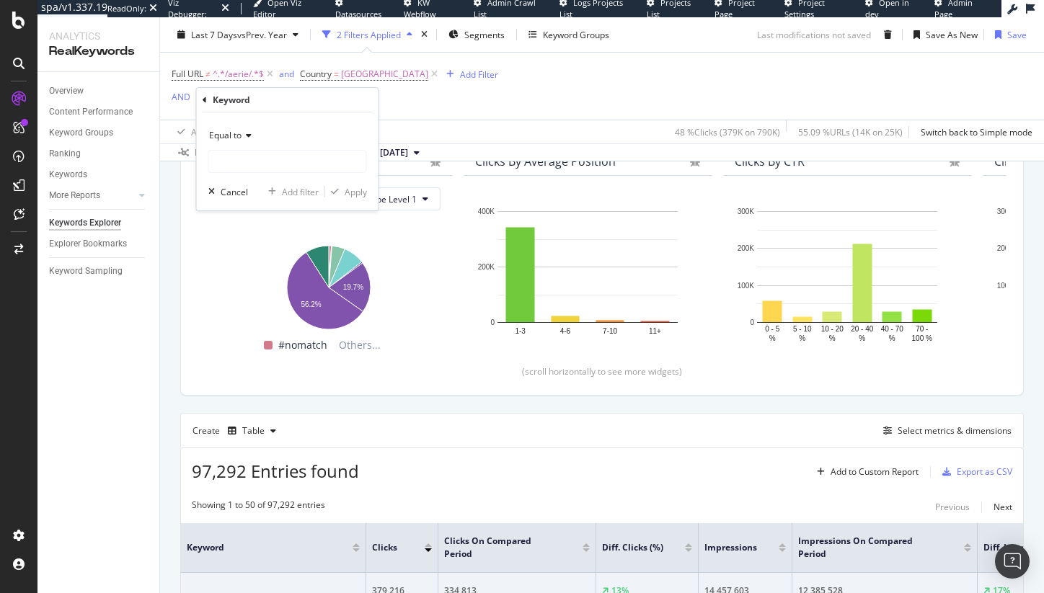
click at [244, 136] on icon at bounding box center [247, 135] width 10 height 9
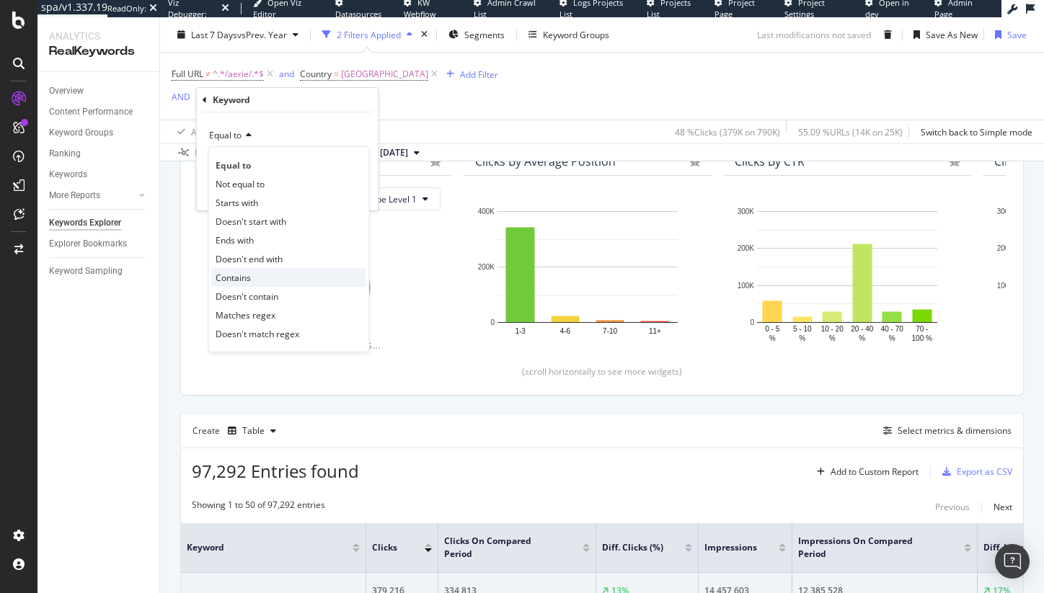
click at [274, 270] on div "Contains" at bounding box center [289, 277] width 154 height 19
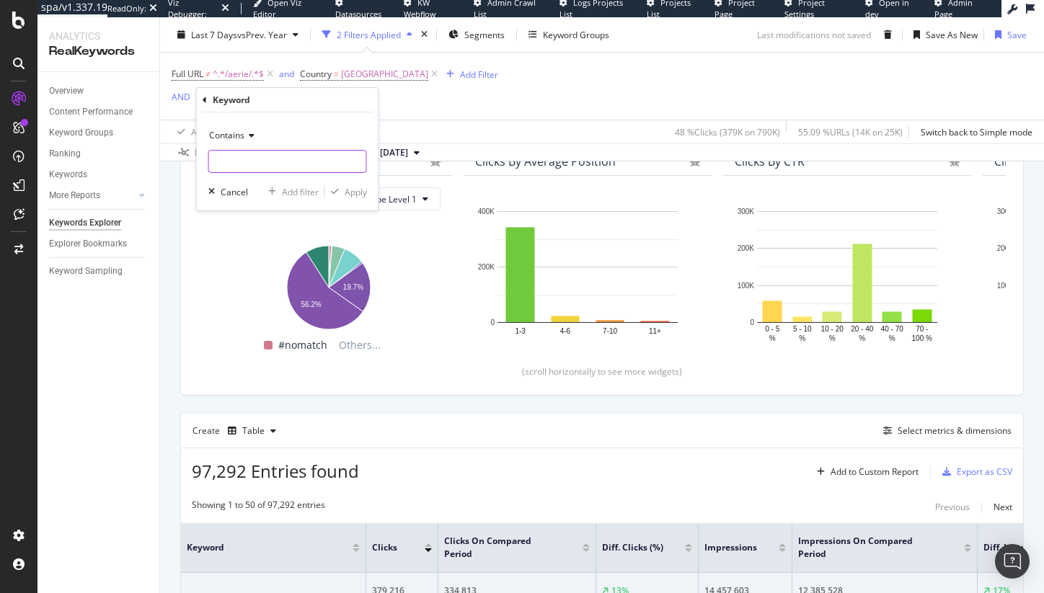
click at [268, 160] on input "text" at bounding box center [287, 161] width 157 height 23
type input "american eagle"
click at [343, 185] on button "Apply" at bounding box center [346, 192] width 42 height 14
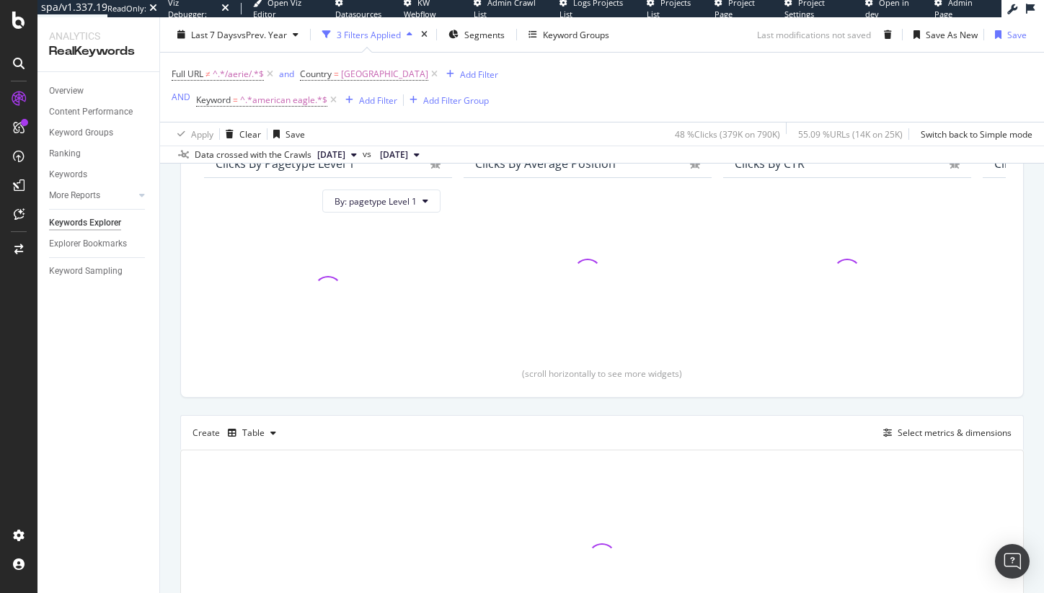
scroll to position [197, 0]
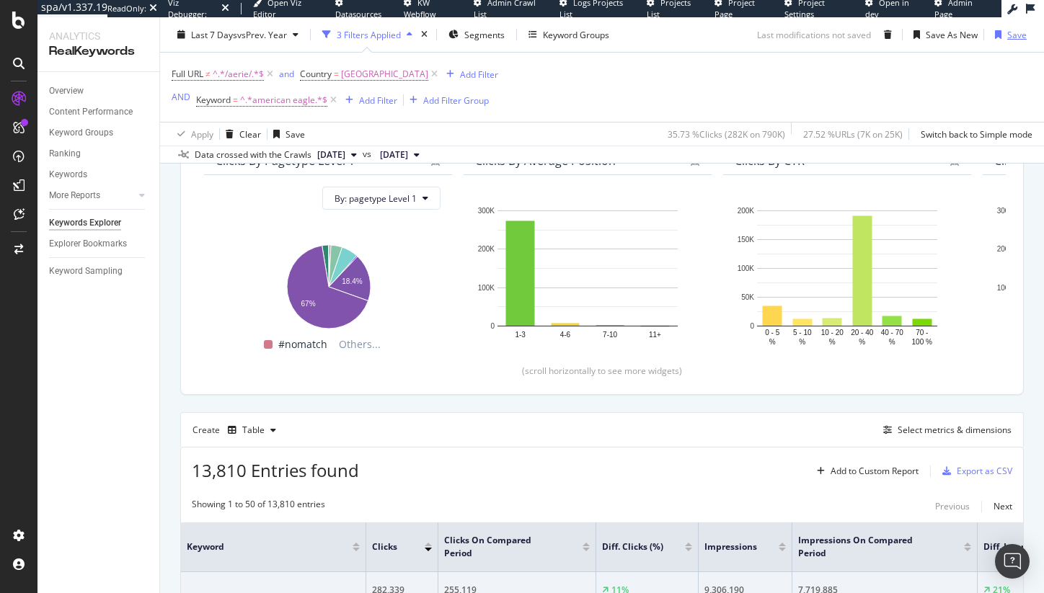
click at [1007, 27] on div "Save" at bounding box center [1007, 35] width 37 height 22
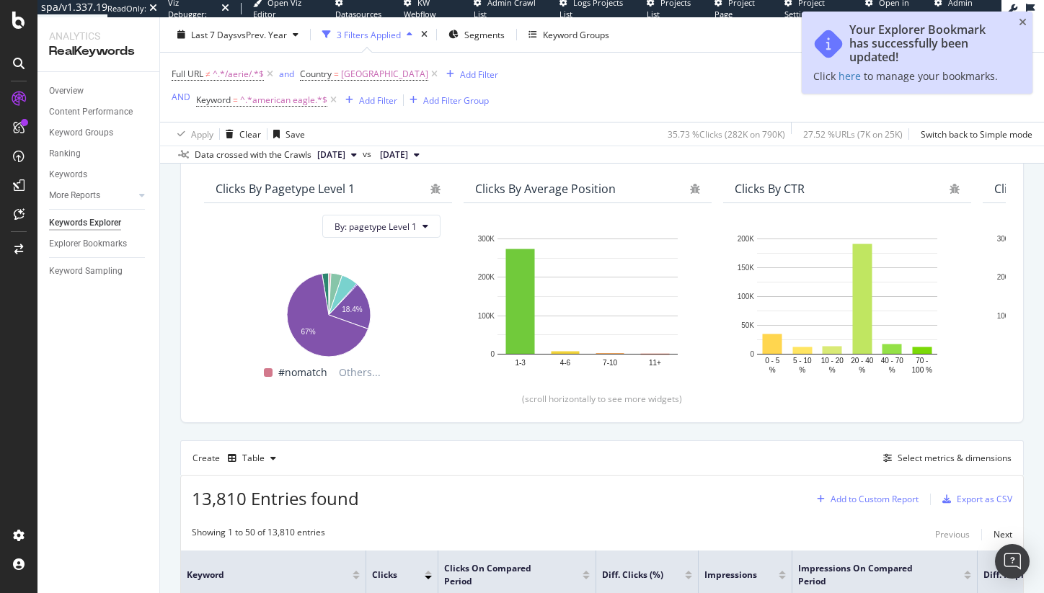
scroll to position [171, 0]
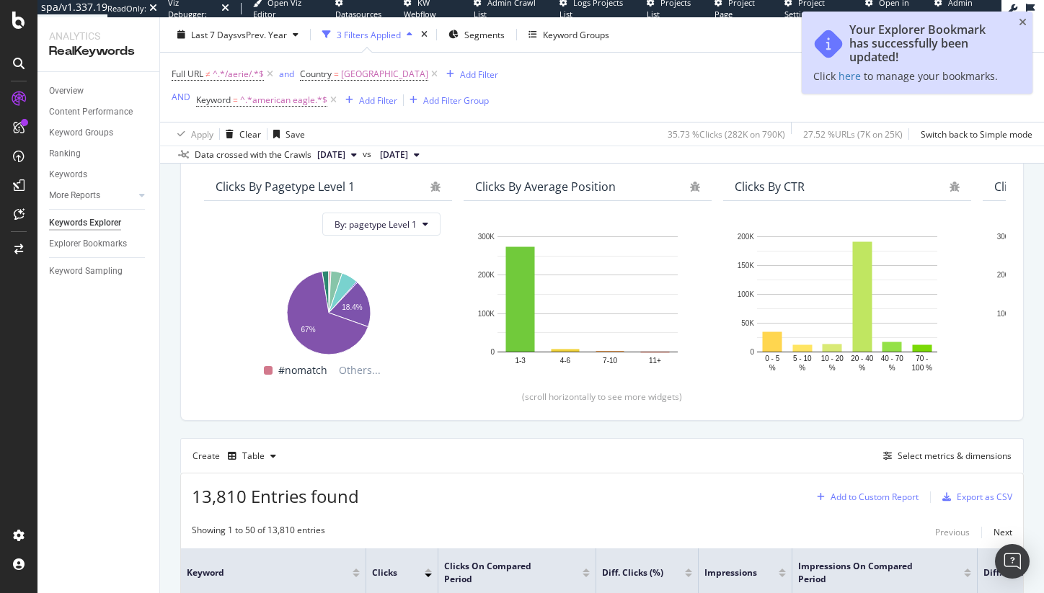
click at [868, 500] on div "Add to Custom Report" at bounding box center [875, 497] width 88 height 9
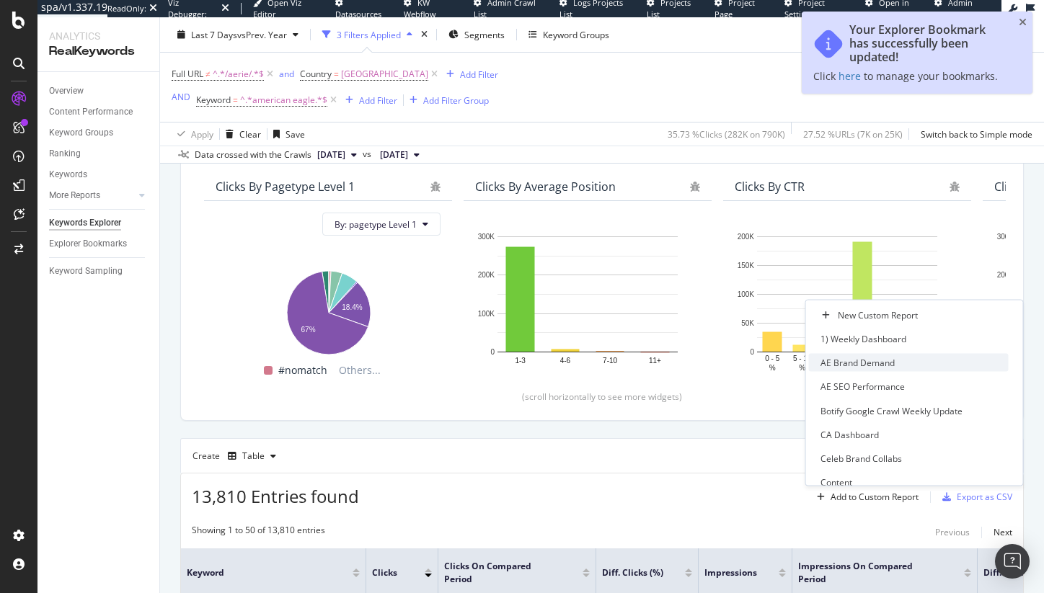
click at [863, 362] on div "AE Brand Demand" at bounding box center [858, 363] width 74 height 12
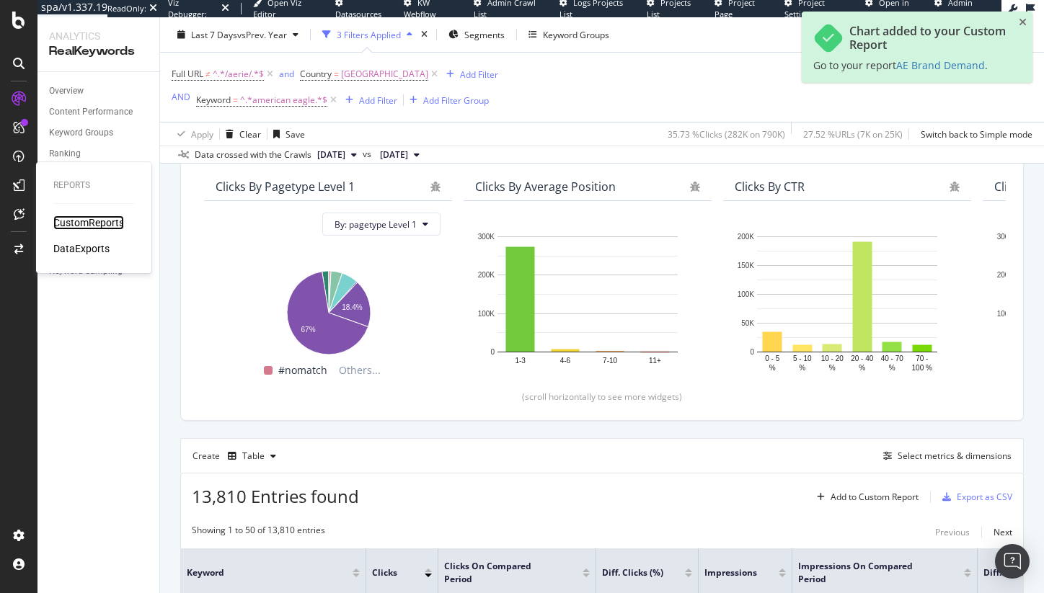
click at [67, 221] on div "CustomReports" at bounding box center [88, 223] width 71 height 14
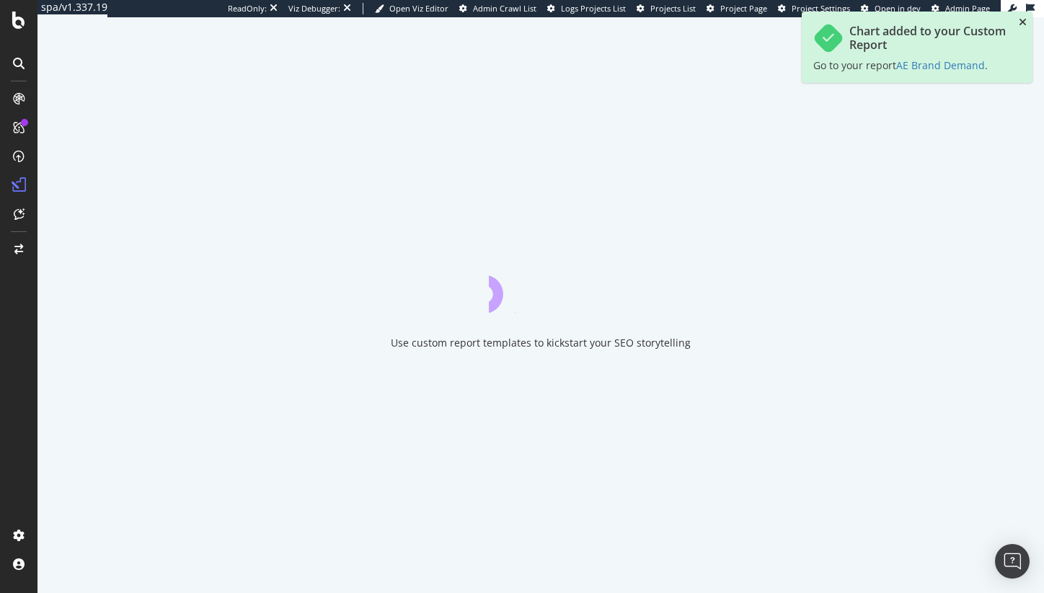
click at [1020, 21] on icon "close toast" at bounding box center [1023, 22] width 8 height 10
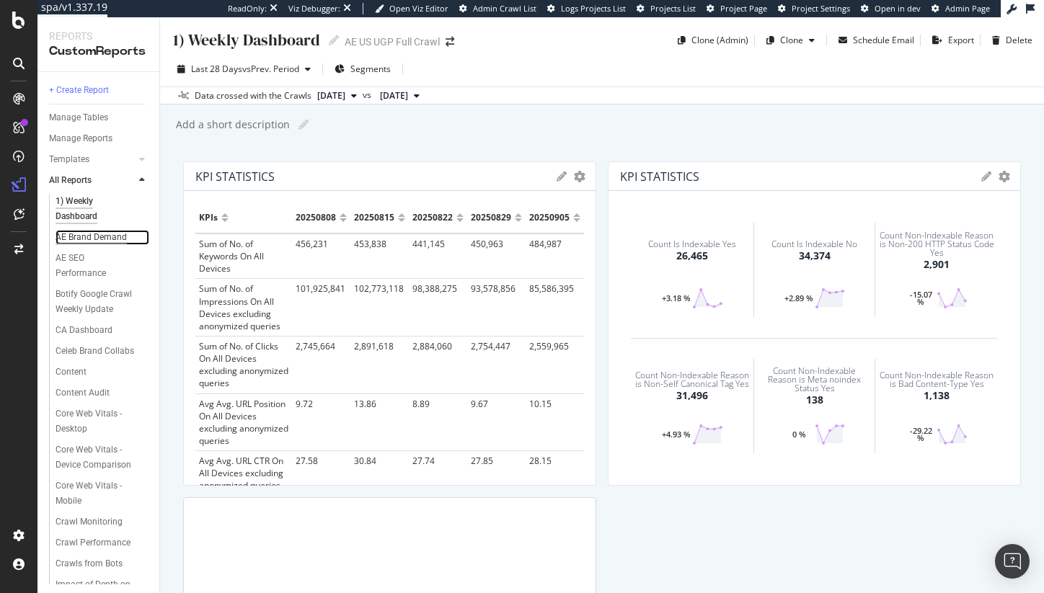
click at [71, 245] on div "AE Brand Demand" at bounding box center [91, 237] width 71 height 15
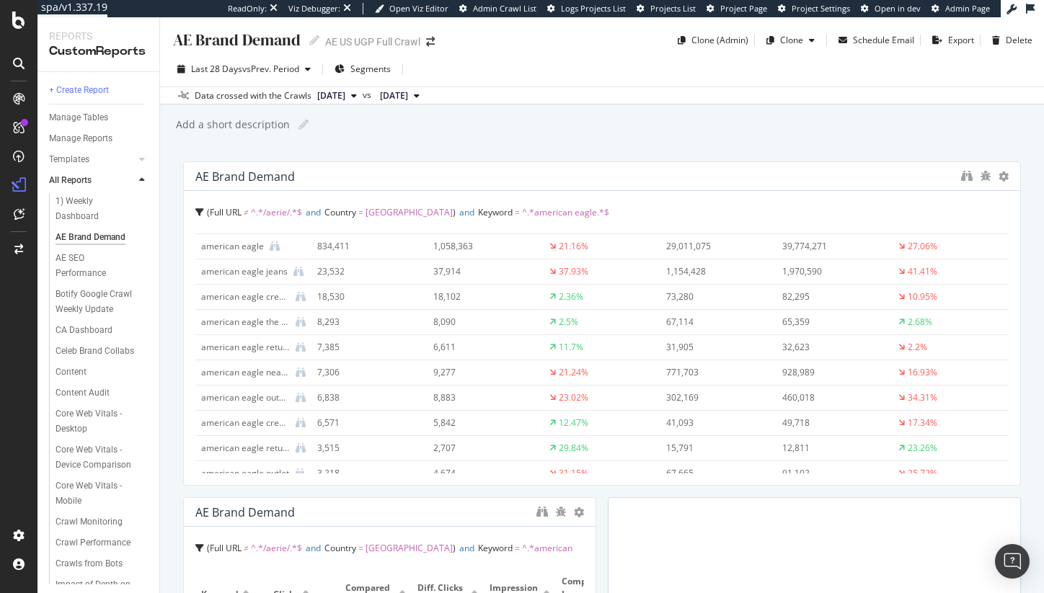
scroll to position [128, 0]
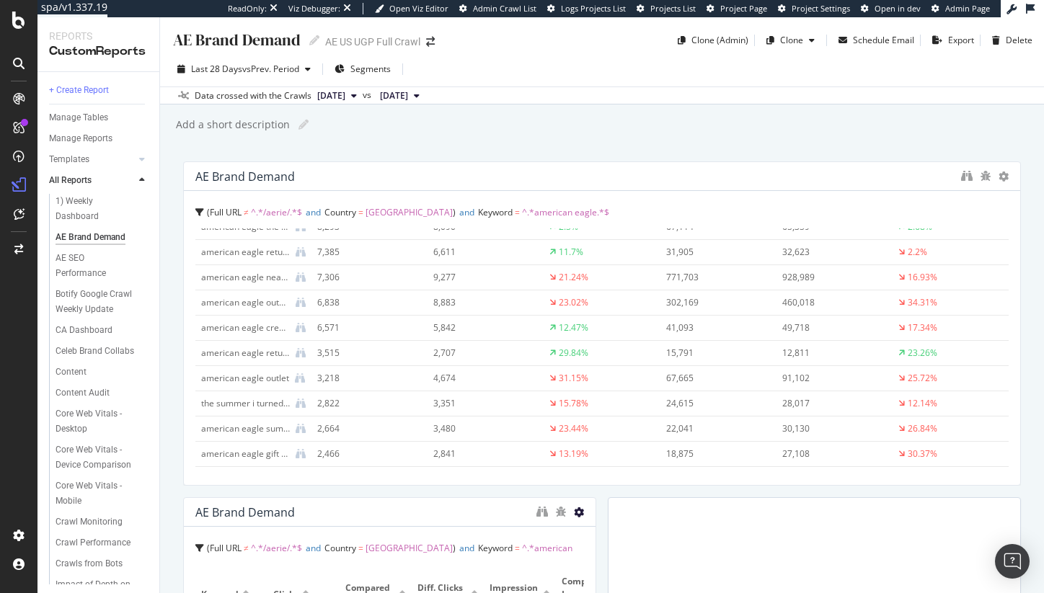
click at [574, 513] on icon at bounding box center [579, 513] width 10 height 10
click at [591, 526] on span at bounding box center [589, 534] width 17 height 17
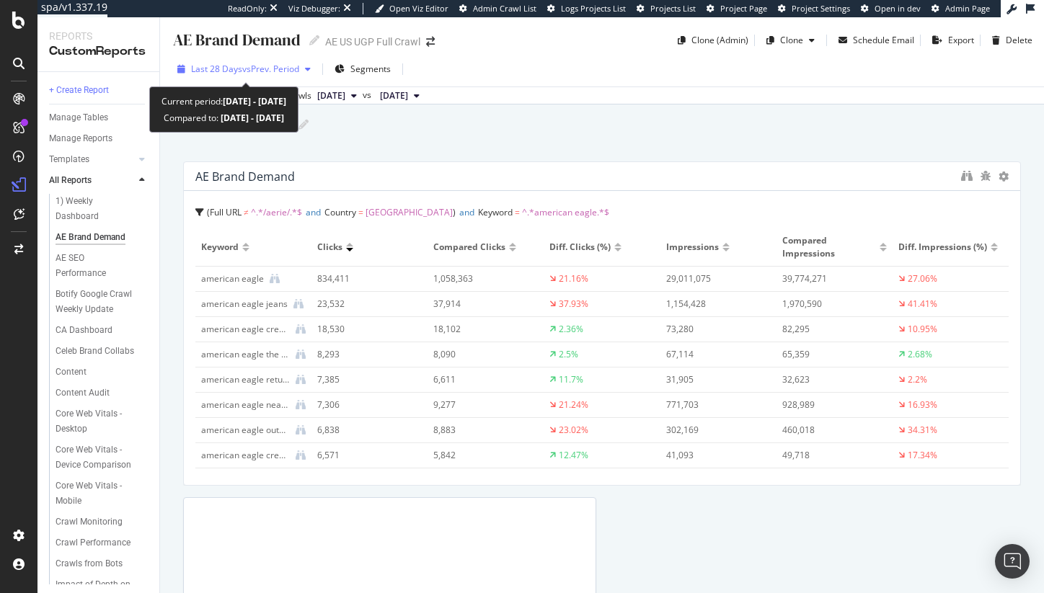
click at [264, 74] on span "vs Prev. Period" at bounding box center [270, 69] width 57 height 12
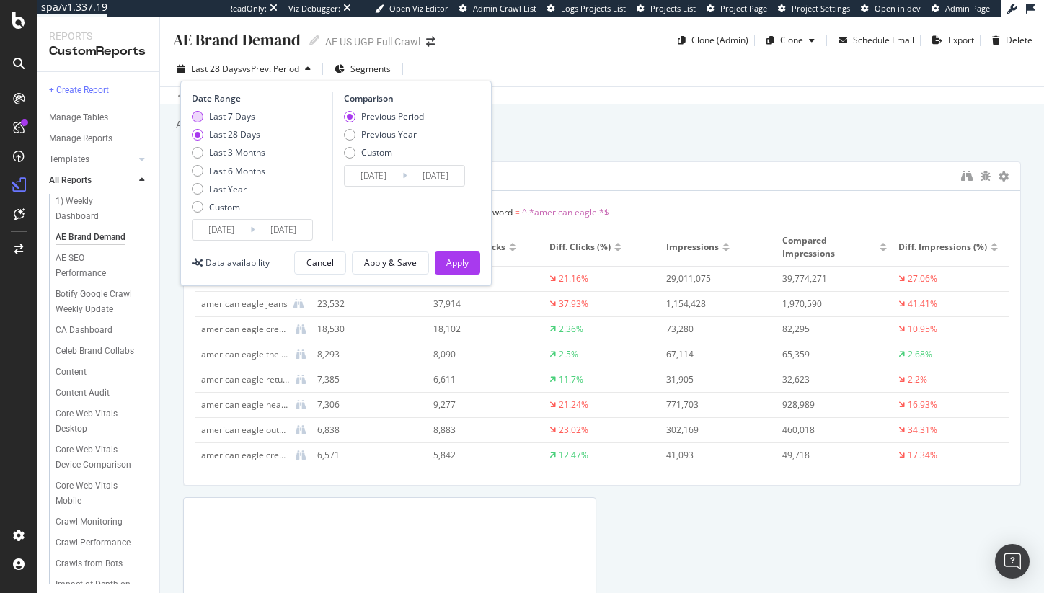
click at [220, 117] on div "Last 7 Days" at bounding box center [232, 116] width 46 height 12
type input "[DATE]"
click at [371, 131] on div "Previous Year" at bounding box center [389, 134] width 56 height 12
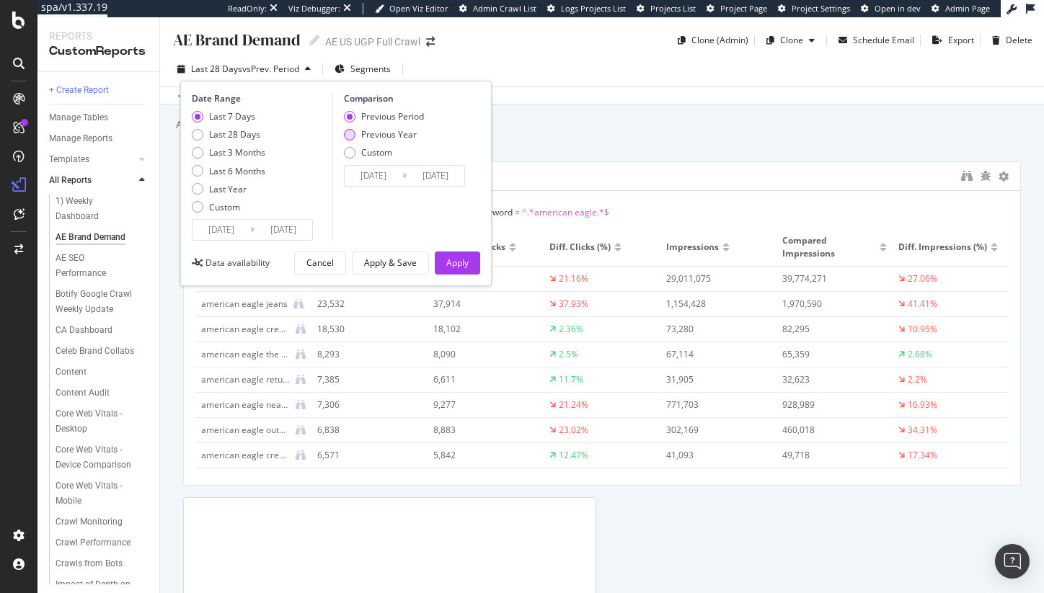
type input "[DATE]"
click at [385, 267] on div "Apply & Save" at bounding box center [390, 263] width 53 height 12
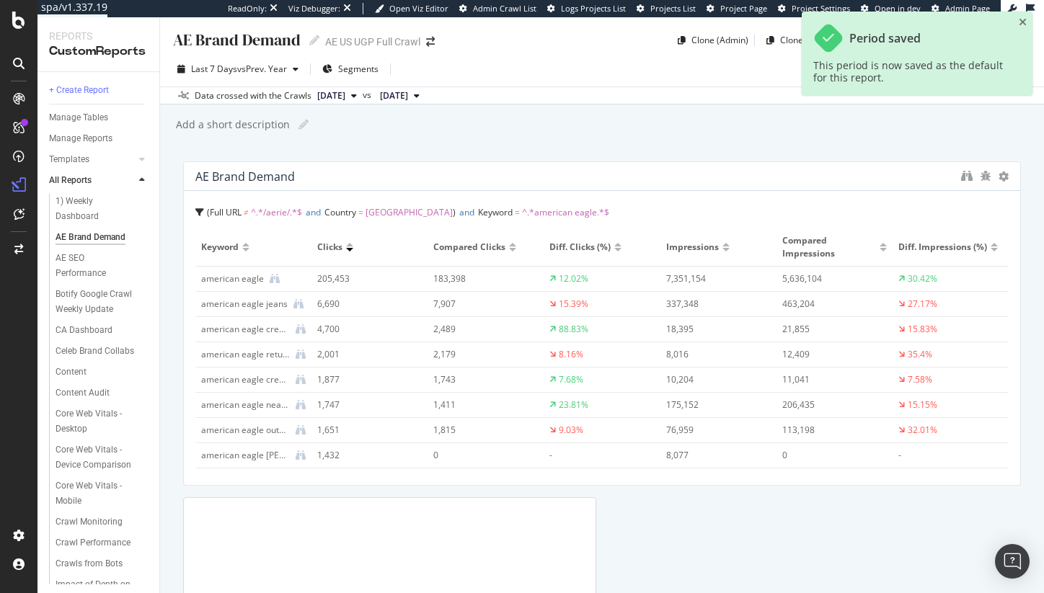
click at [454, 151] on div "AE Brand Demand AE Brand Demand AE US UGP Full Crawl Clone (Admin) Clone Schedu…" at bounding box center [602, 305] width 884 height 576
click at [1021, 22] on icon "close toast" at bounding box center [1023, 22] width 8 height 10
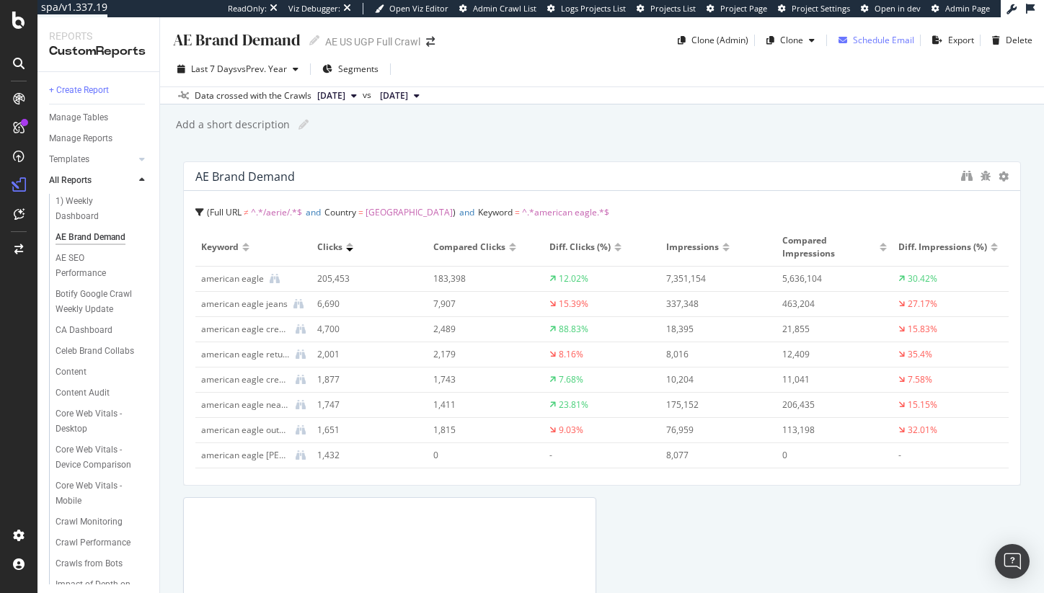
click at [853, 36] on div "Schedule Email" at bounding box center [883, 40] width 61 height 12
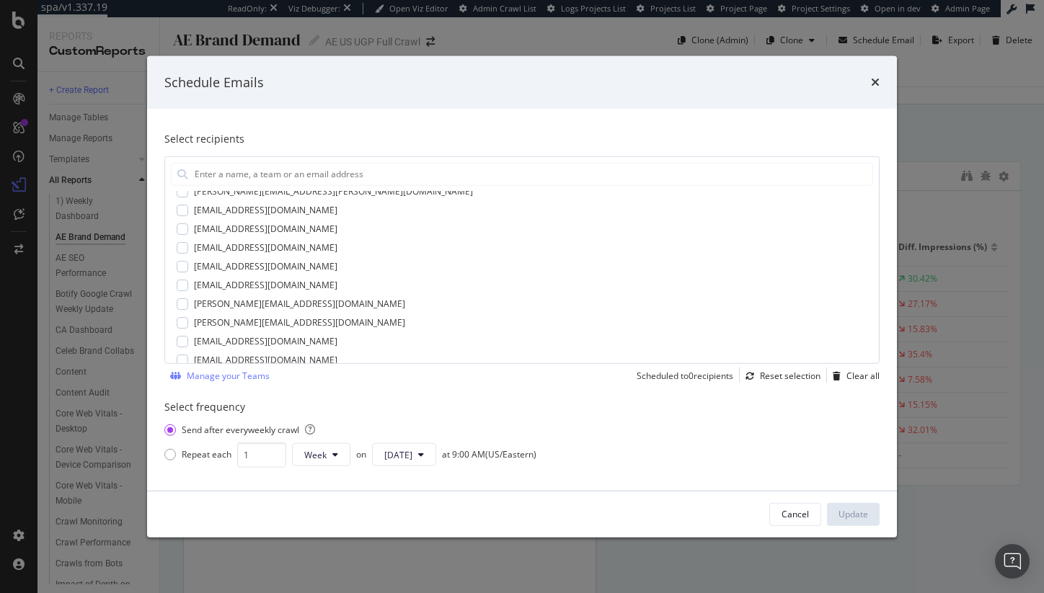
scroll to position [123, 0]
click at [412, 459] on span "[DATE]" at bounding box center [398, 455] width 28 height 12
click at [878, 79] on icon "times" at bounding box center [875, 82] width 9 height 12
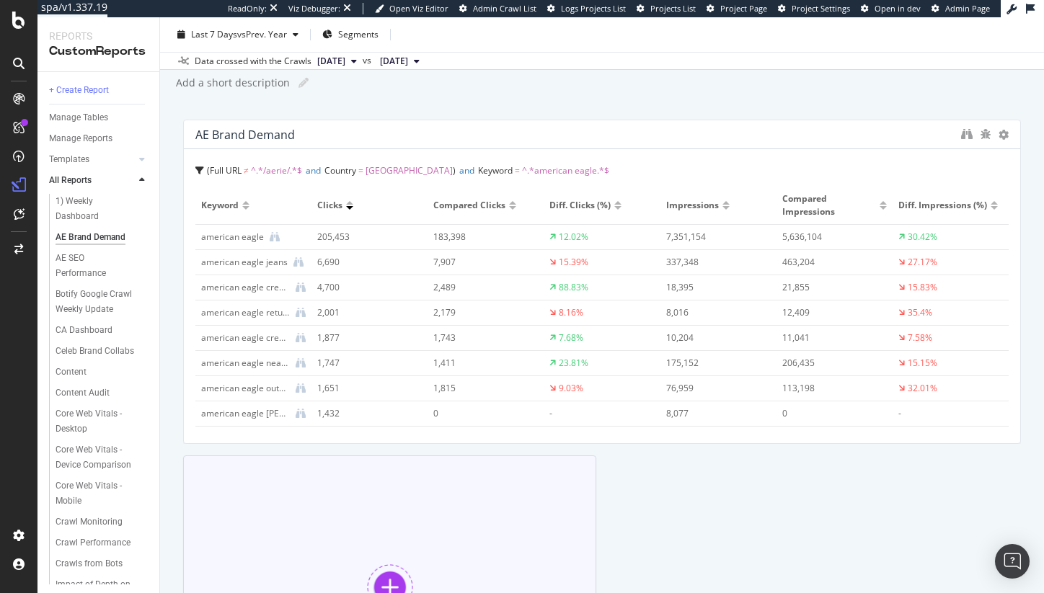
scroll to position [45, 0]
click at [376, 464] on div "Add a Component to your Report" at bounding box center [389, 596] width 413 height 288
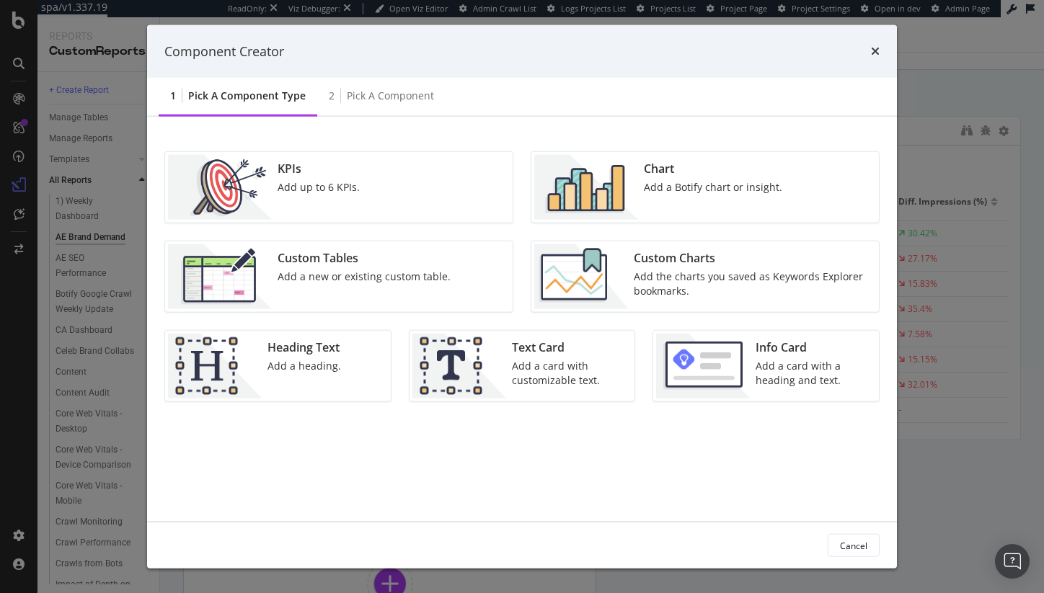
click at [534, 364] on div "Add a card with customizable text." at bounding box center [569, 373] width 115 height 29
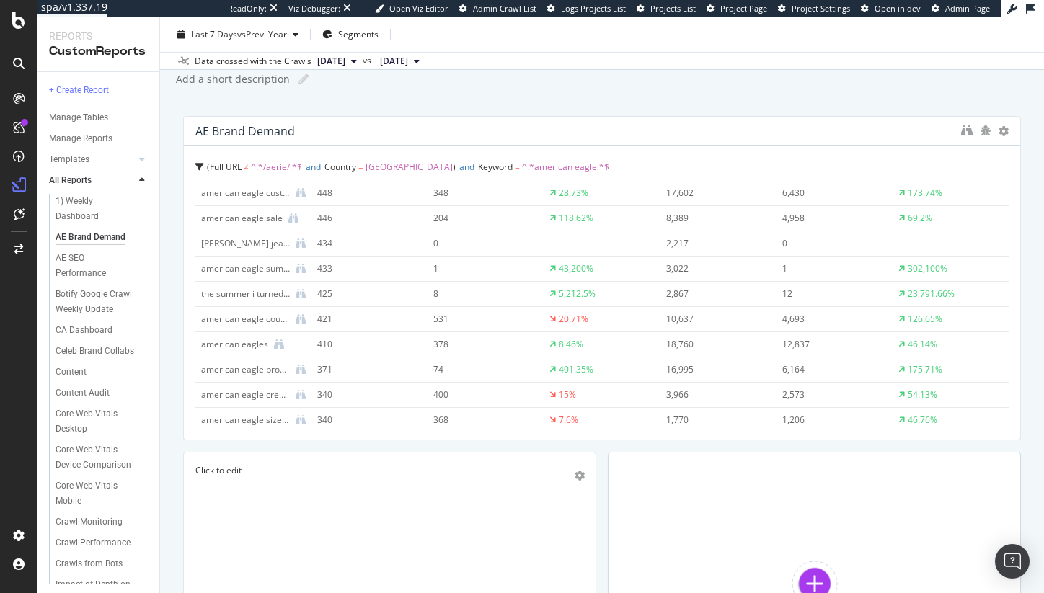
scroll to position [499, 0]
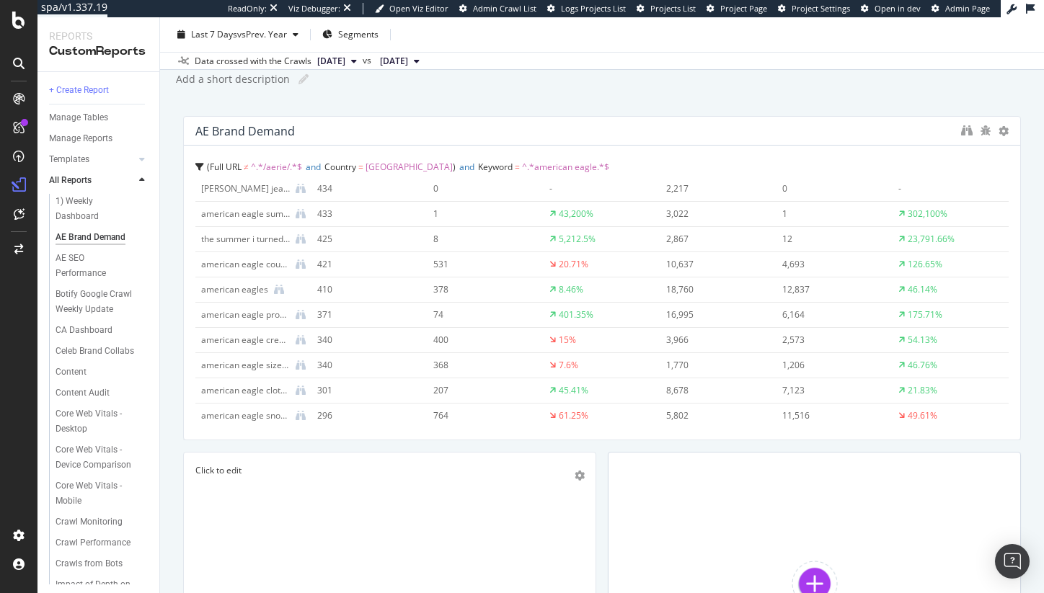
click at [261, 493] on div "Click to edit" at bounding box center [389, 596] width 389 height 264
click at [256, 514] on p "Click to edit" at bounding box center [390, 512] width 364 height 12
click at [257, 514] on p "Click to edit" at bounding box center [390, 512] width 364 height 12
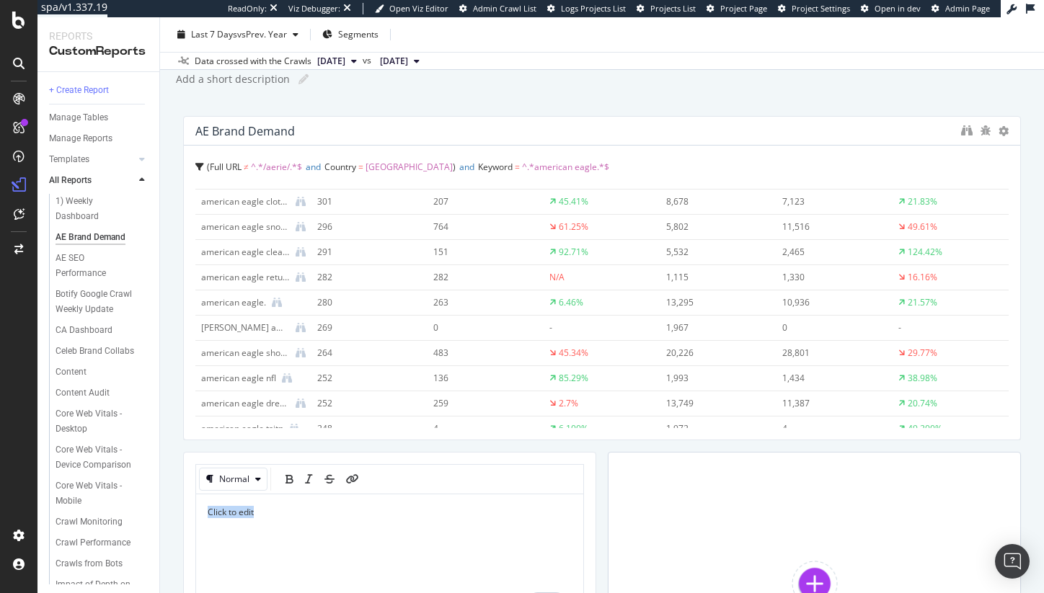
scroll to position [266, 0]
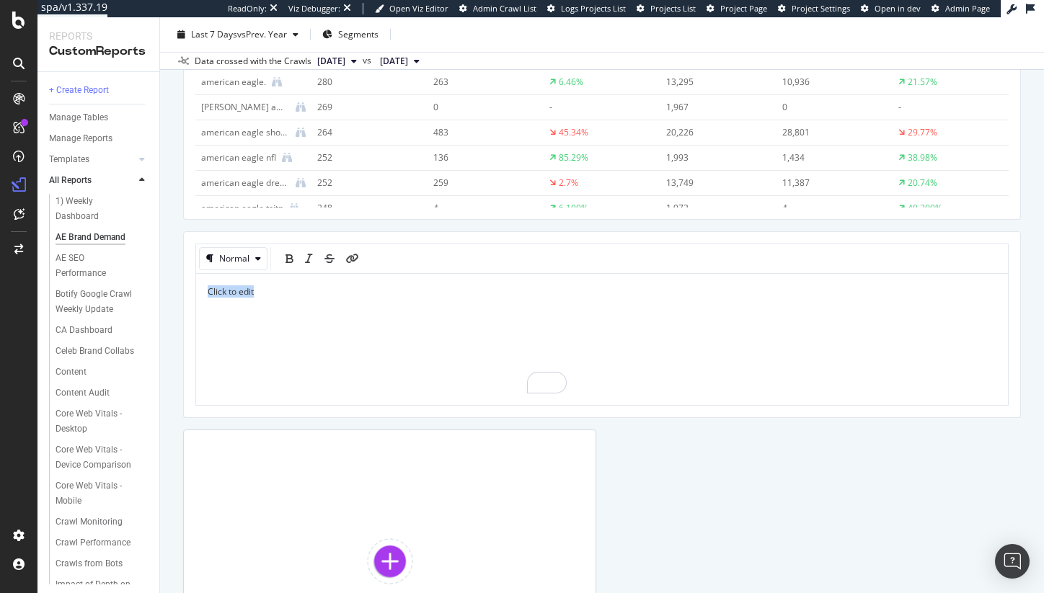
drag, startPoint x: 584, startPoint y: 400, endPoint x: 754, endPoint y: 361, distance: 174.0
click at [1017, 397] on div "AE Brand Demand AE Brand Demand AE US UGP Full Crawl Clone (Admin) Clone Schedu…" at bounding box center [602, 305] width 884 height 576
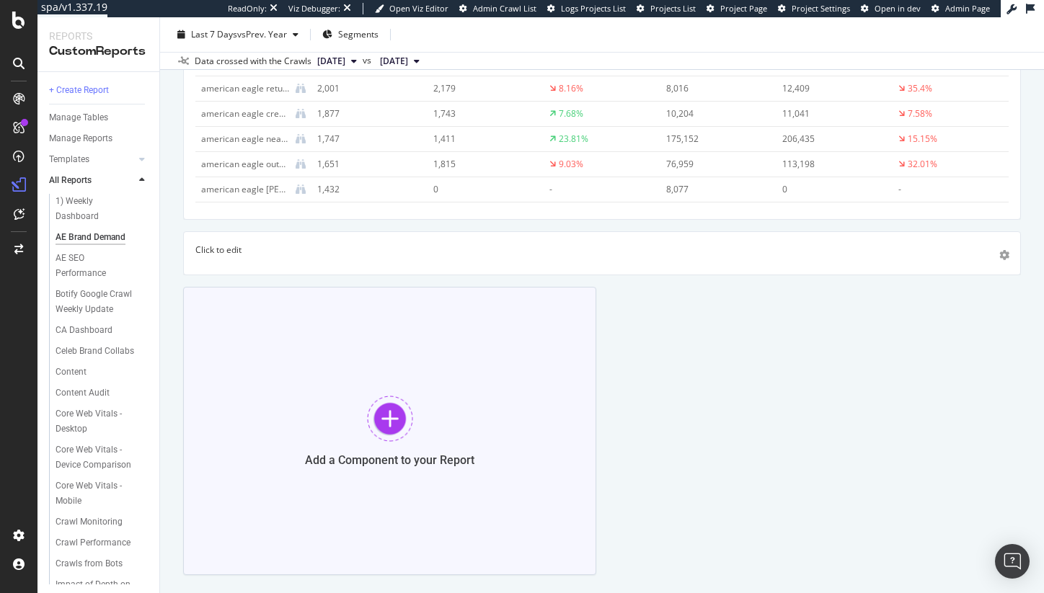
click at [397, 308] on div "Add a Component to your Report" at bounding box center [389, 431] width 413 height 288
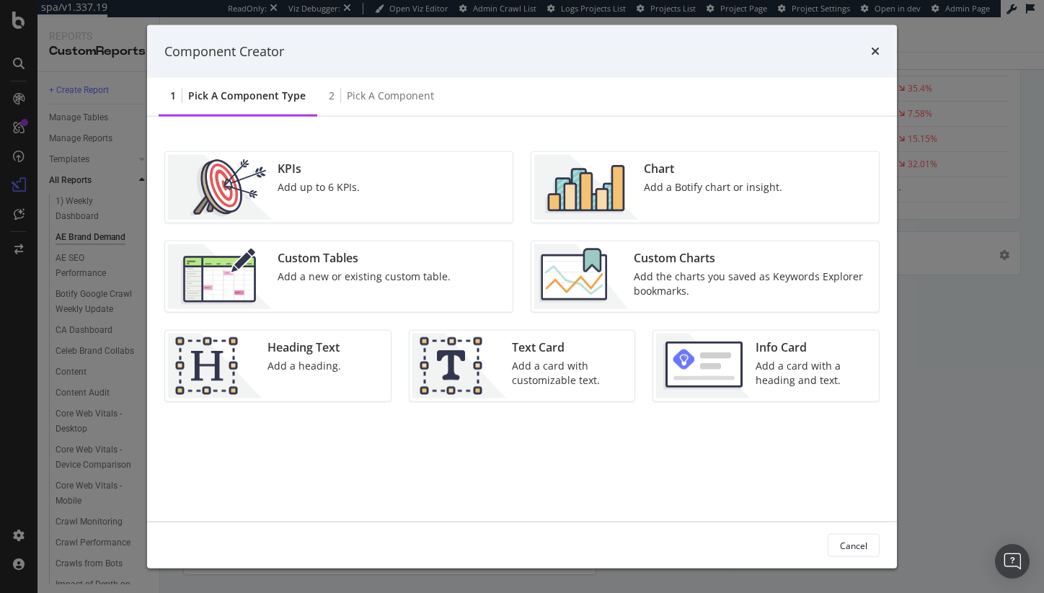
click at [875, 47] on icon "times" at bounding box center [875, 51] width 9 height 12
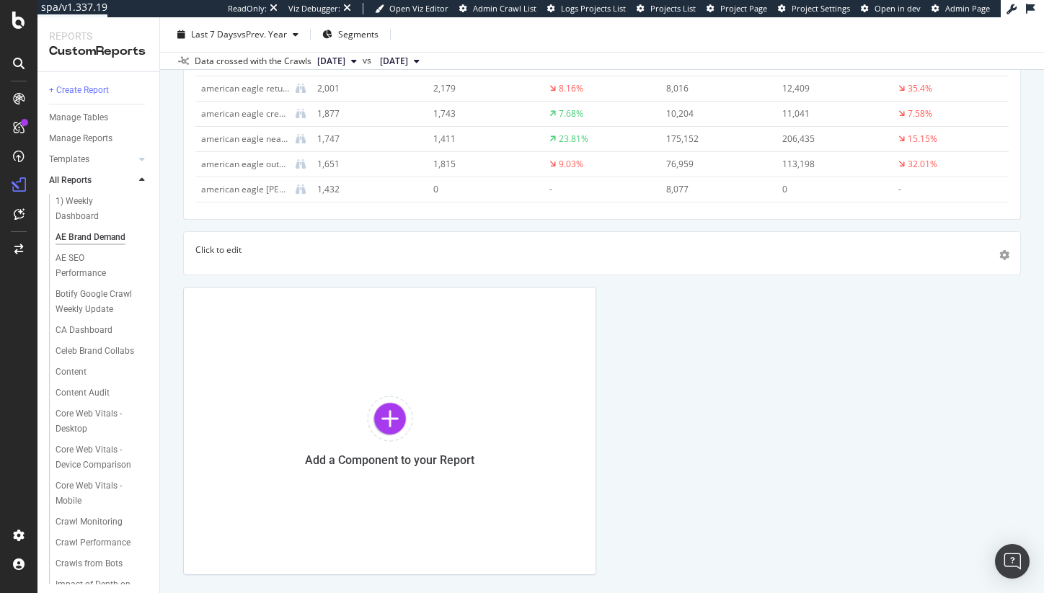
click at [268, 253] on p "Click to edit" at bounding box center [601, 250] width 813 height 12
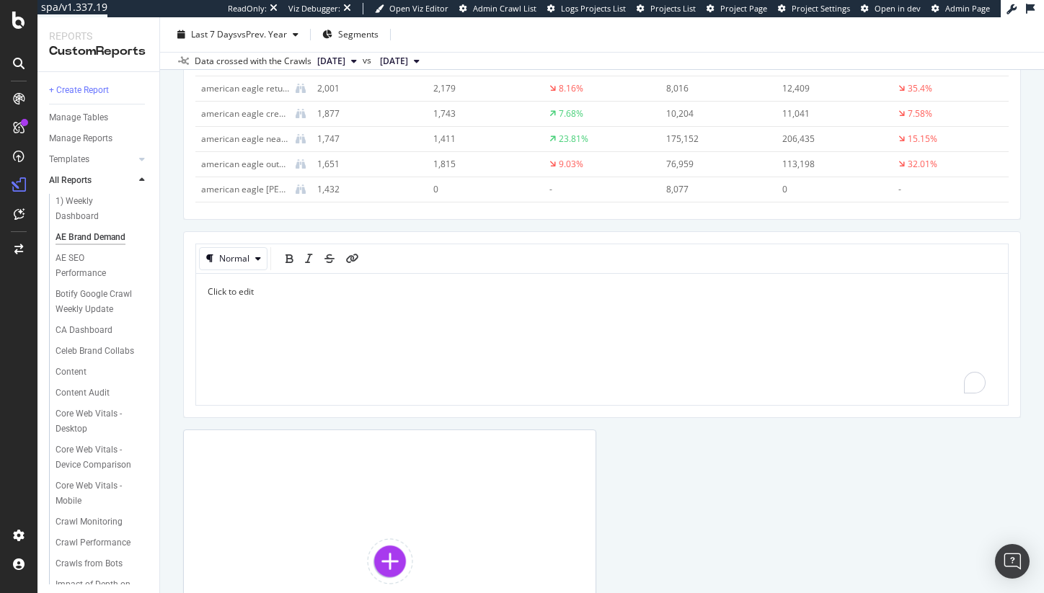
click at [237, 302] on div "Click to edit" at bounding box center [602, 340] width 789 height 108
click at [751, 469] on div "AE Brand Demand Full URL ≠ ^.*/aerie/.*$ and Country = [GEOGRAPHIC_DATA] and Ke…" at bounding box center [602, 306] width 838 height 823
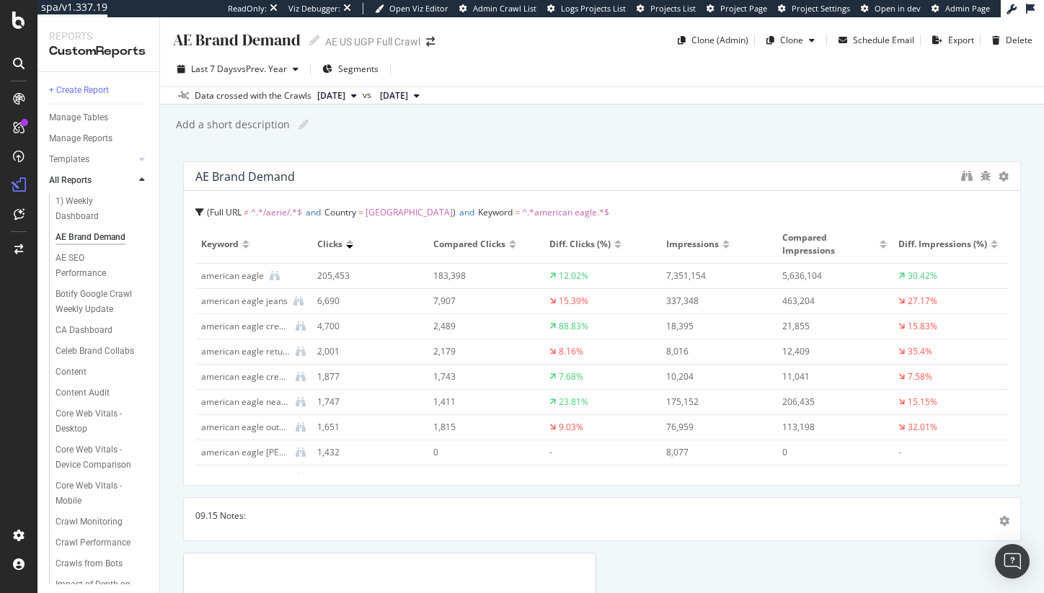
scroll to position [0, 0]
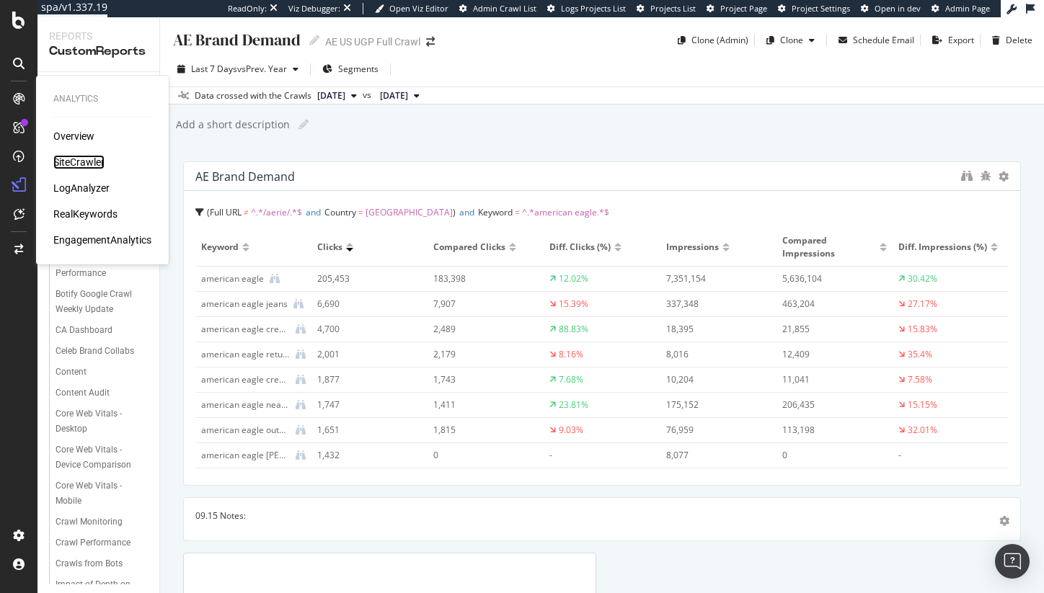
click at [97, 159] on div "SiteCrawler" at bounding box center [78, 162] width 51 height 14
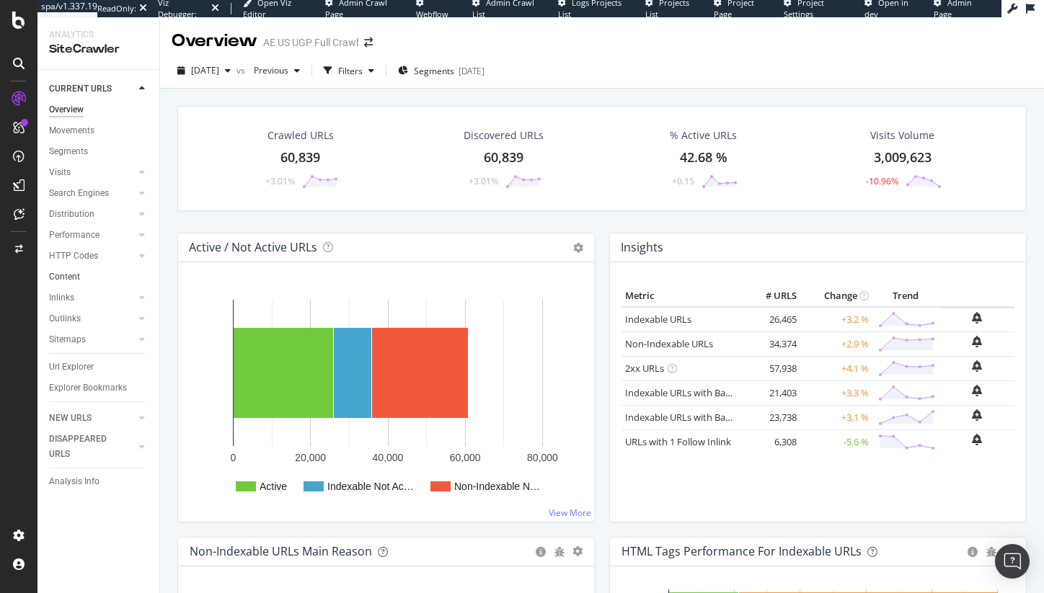
click at [116, 275] on link "Content" at bounding box center [99, 277] width 100 height 15
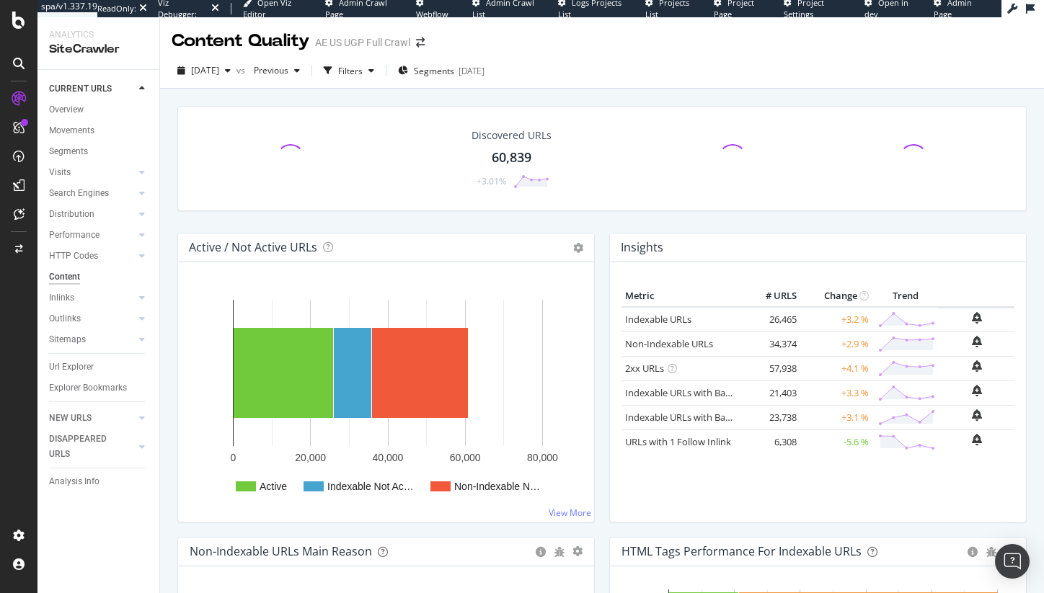
click at [93, 330] on div "Sitemaps" at bounding box center [104, 340] width 110 height 21
click at [82, 346] on div "Sitemaps" at bounding box center [67, 339] width 37 height 15
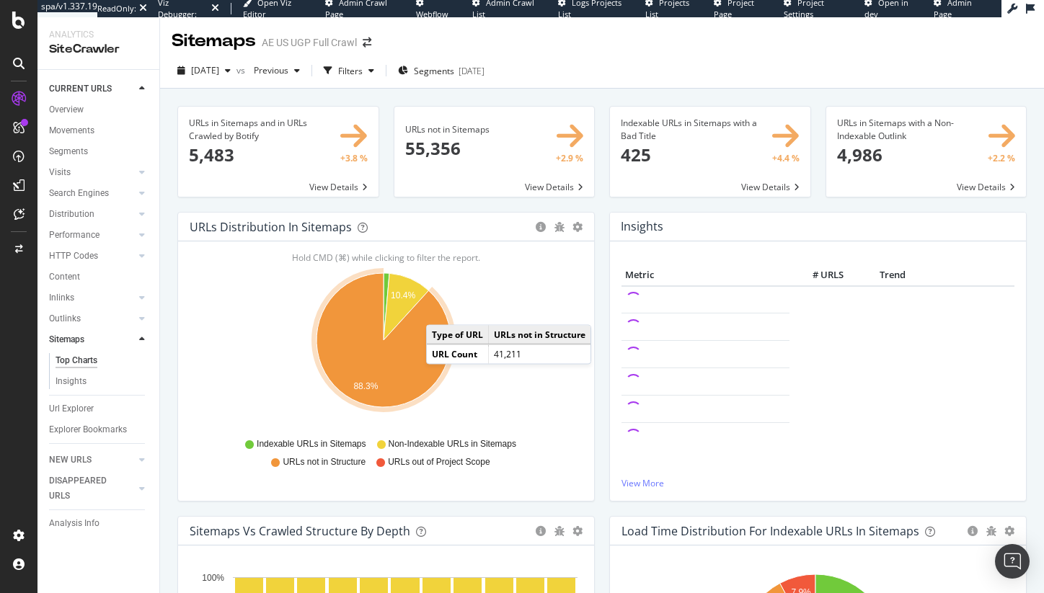
click at [559, 176] on span at bounding box center [494, 152] width 200 height 90
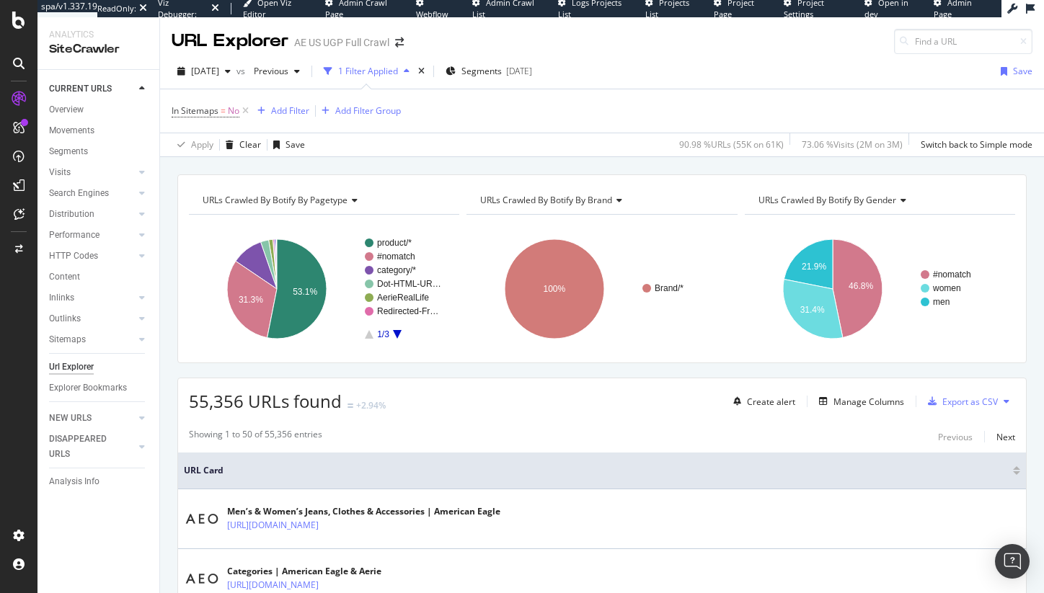
click at [229, 405] on span "55,356 URLs found" at bounding box center [265, 401] width 153 height 24
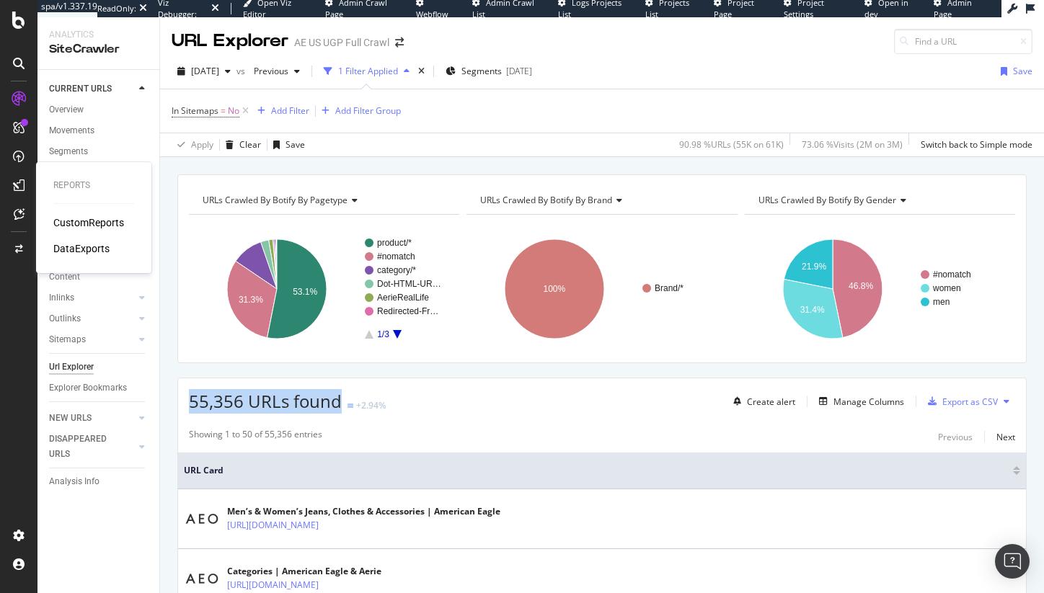
click at [96, 227] on div "CustomReports" at bounding box center [88, 223] width 71 height 14
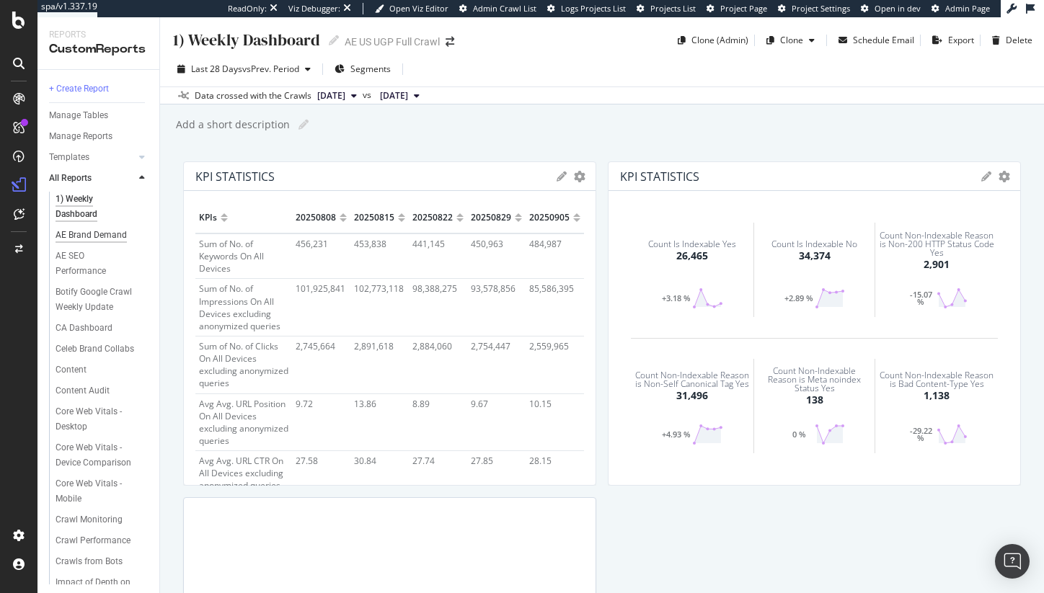
click at [74, 243] on div "AE Brand Demand" at bounding box center [91, 235] width 71 height 15
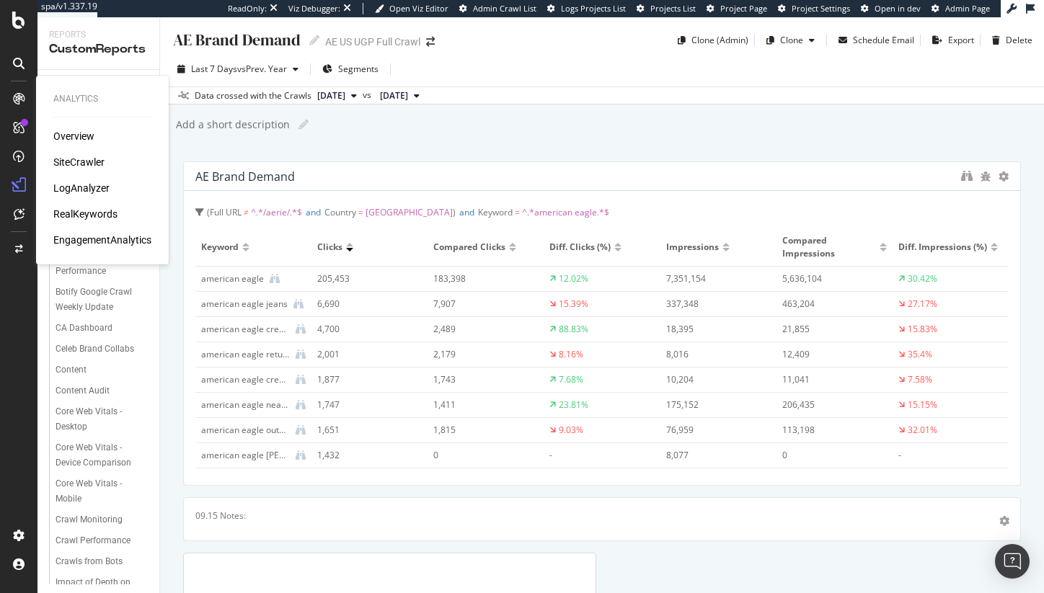
click at [90, 165] on div "SiteCrawler" at bounding box center [78, 162] width 51 height 14
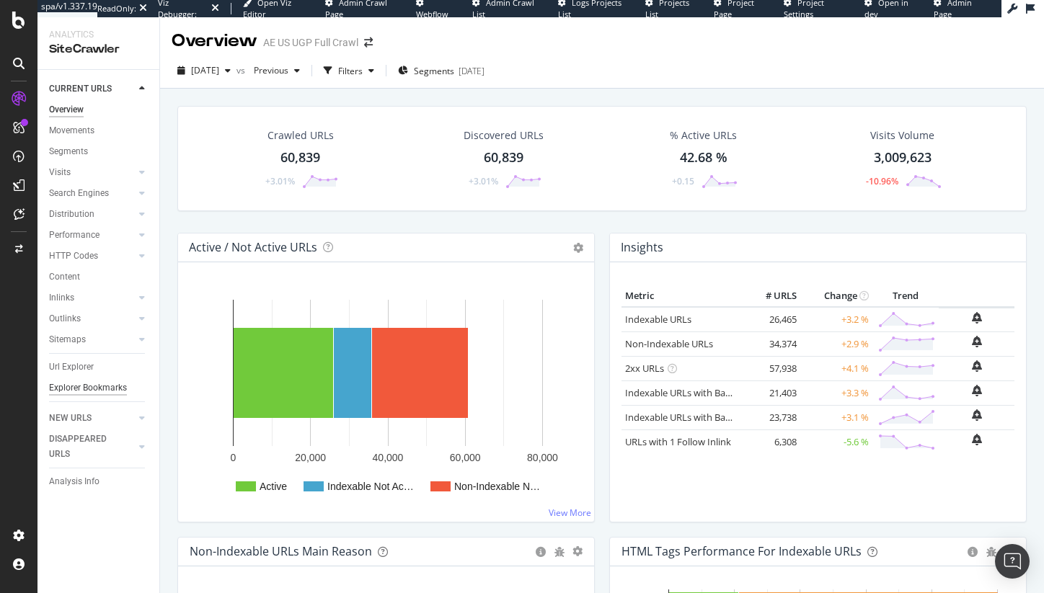
click at [77, 383] on div "Explorer Bookmarks" at bounding box center [88, 388] width 78 height 15
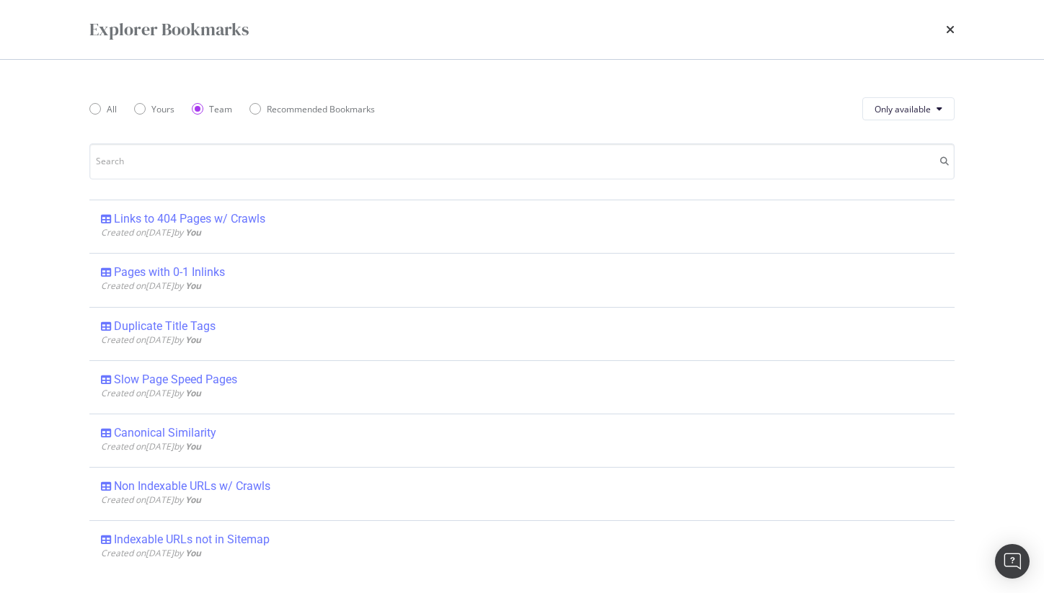
click at [135, 123] on div "All Yours Team Recommended Bookmarks" at bounding box center [240, 109] width 303 height 40
click at [948, 29] on icon "times" at bounding box center [950, 30] width 9 height 12
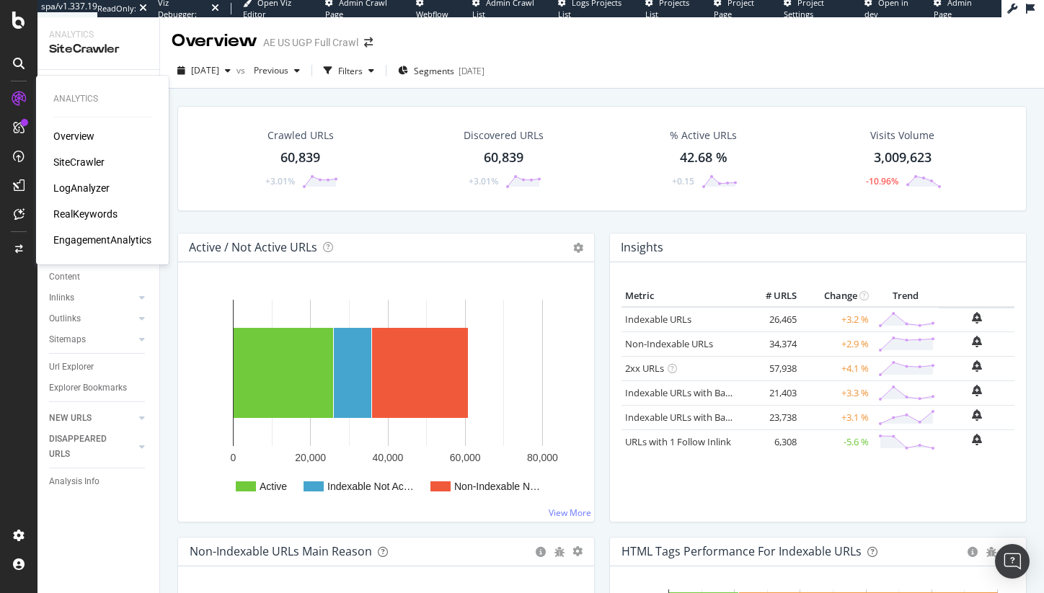
click at [94, 213] on div "RealKeywords" at bounding box center [85, 214] width 64 height 14
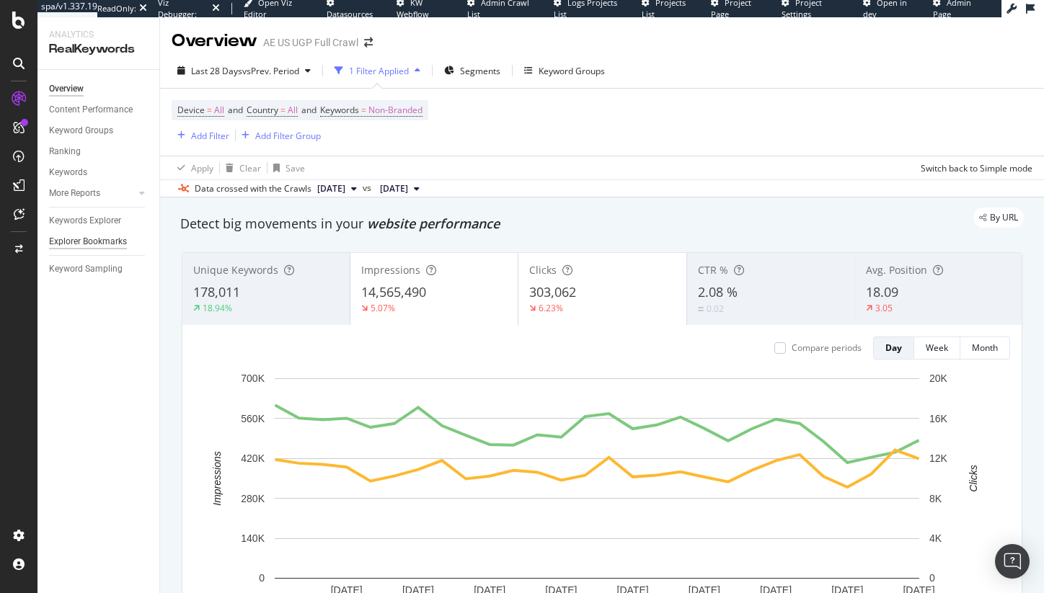
click at [115, 237] on div "Explorer Bookmarks" at bounding box center [88, 241] width 78 height 15
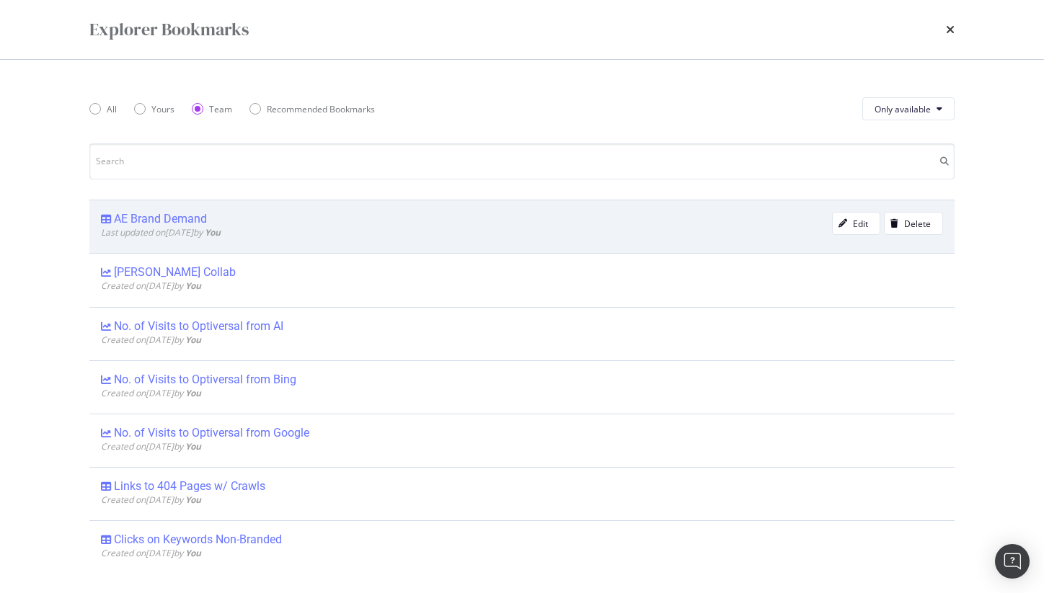
click at [248, 221] on div "AE Brand Demand" at bounding box center [466, 219] width 731 height 14
